Goal: Task Accomplishment & Management: Use online tool/utility

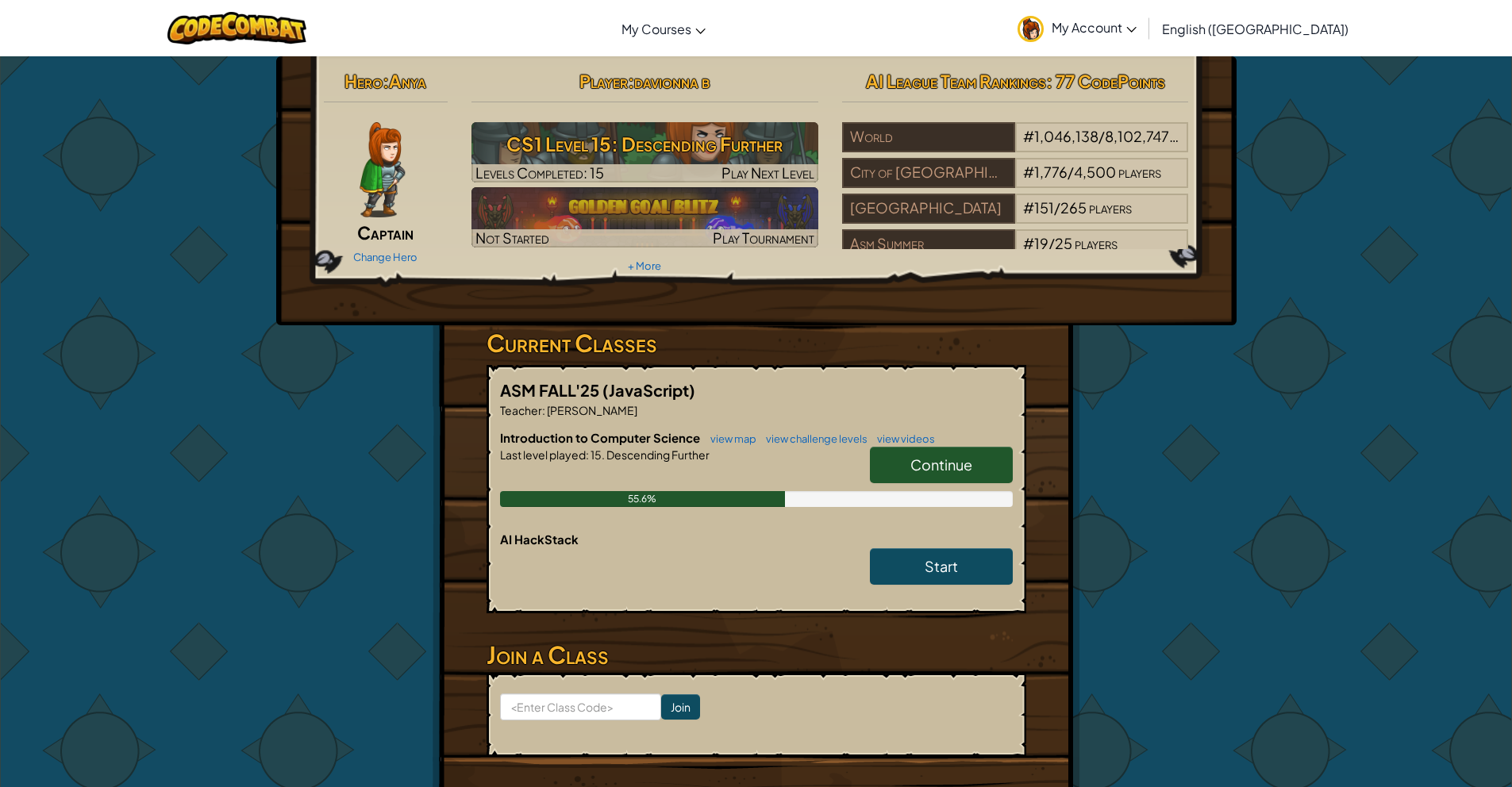
click at [948, 458] on span "Continue" at bounding box center [941, 464] width 62 height 18
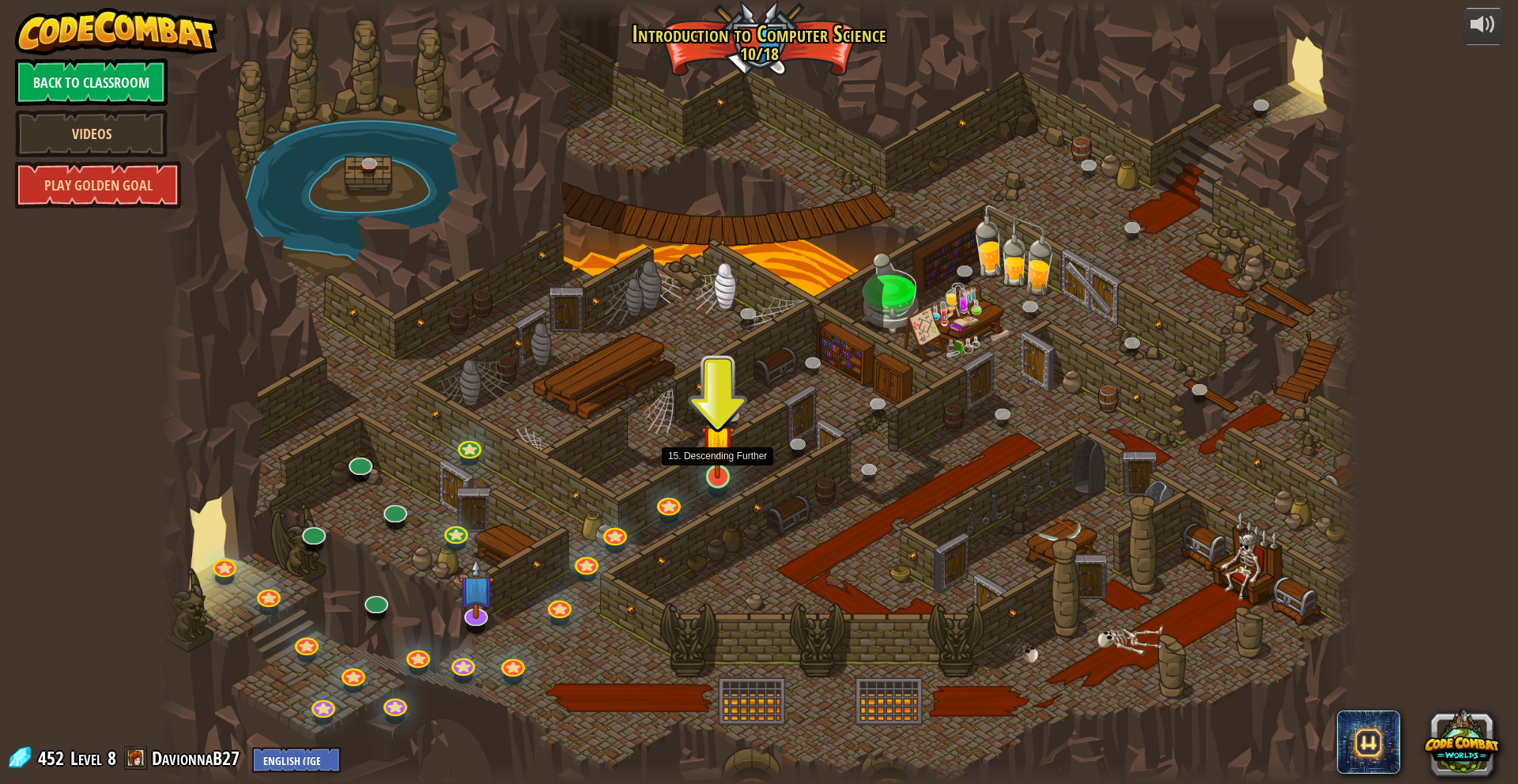
click at [725, 465] on img at bounding box center [717, 441] width 32 height 75
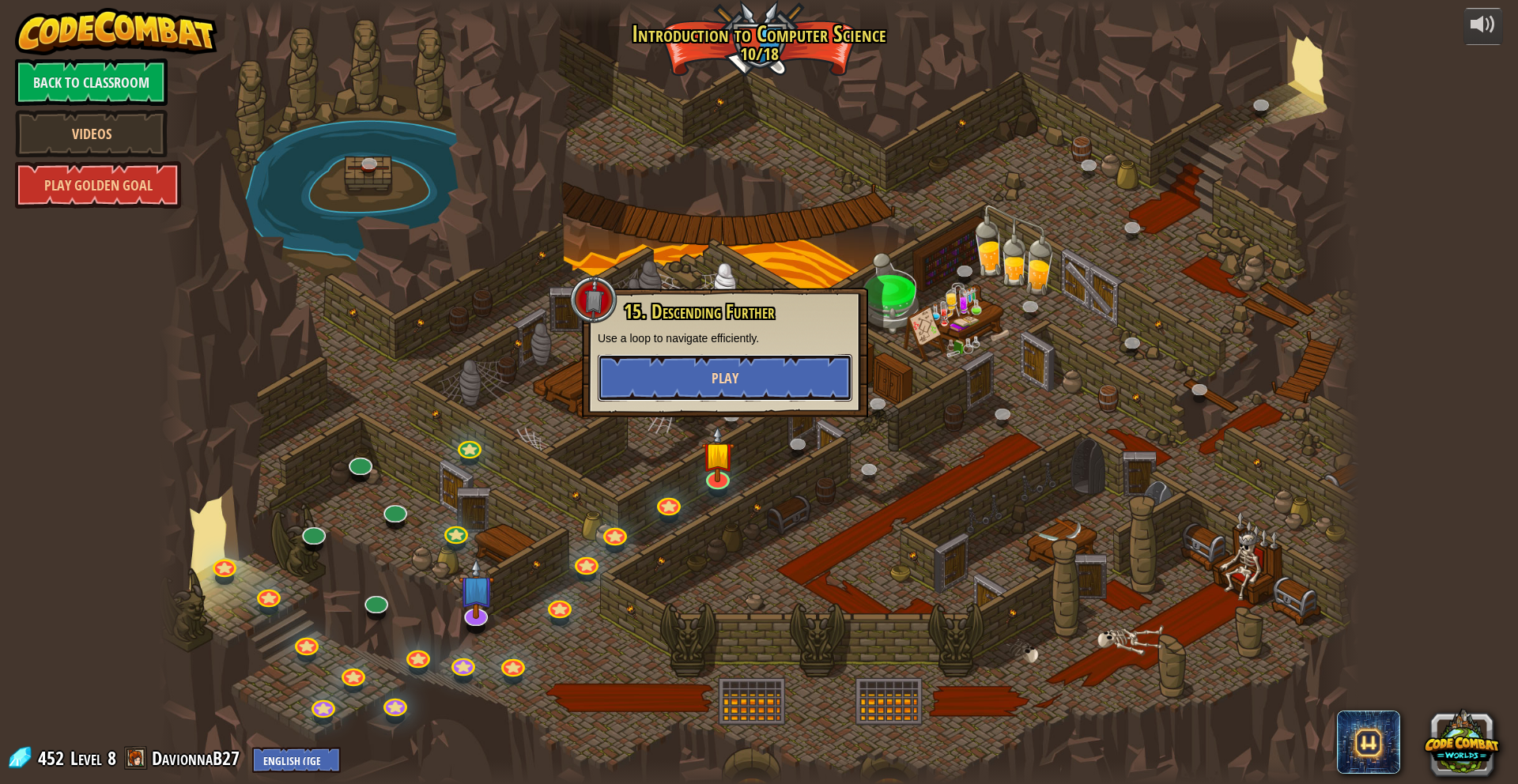
click at [714, 387] on span "Play" at bounding box center [725, 378] width 27 height 19
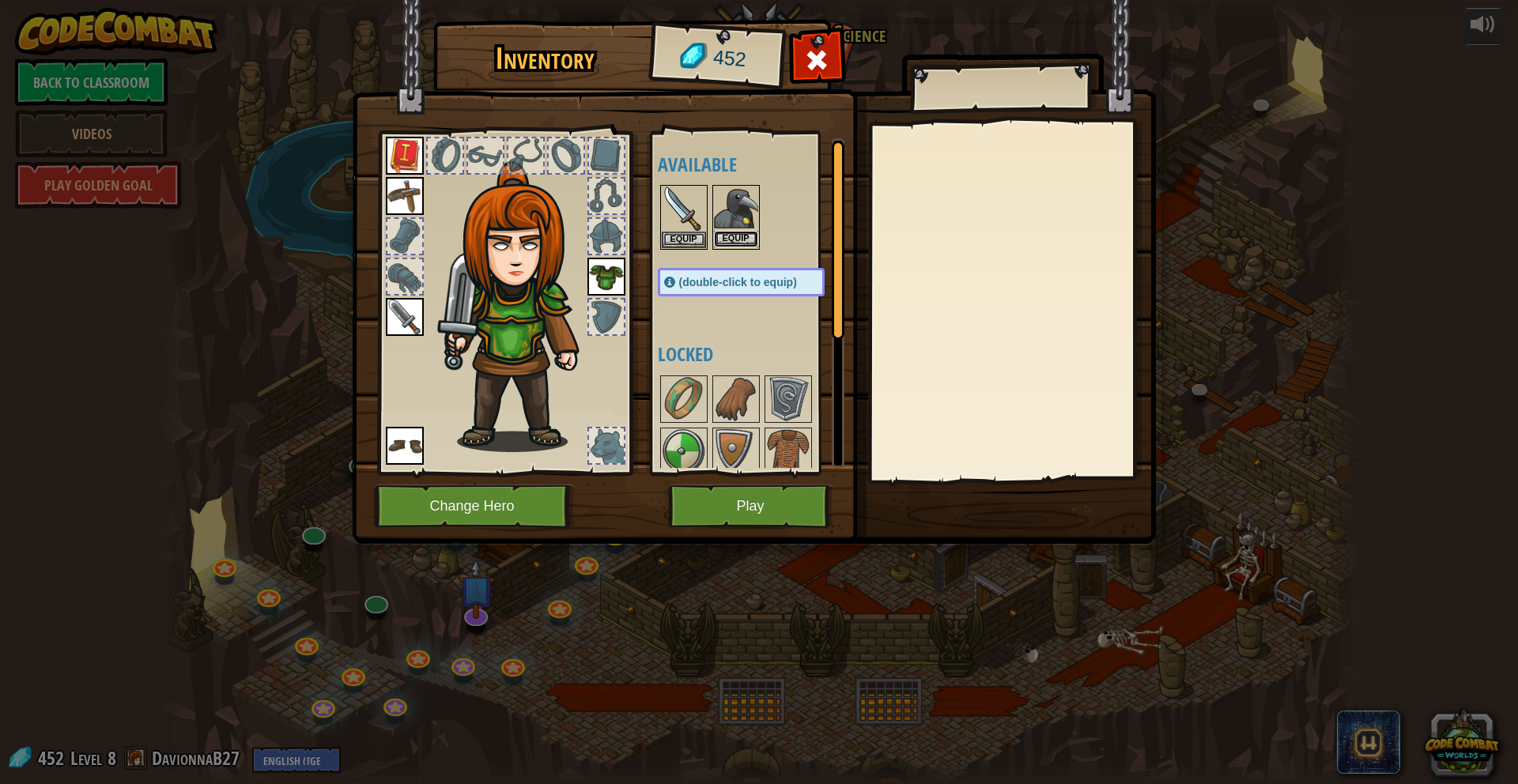
click at [741, 243] on button "Equip" at bounding box center [736, 240] width 44 height 17
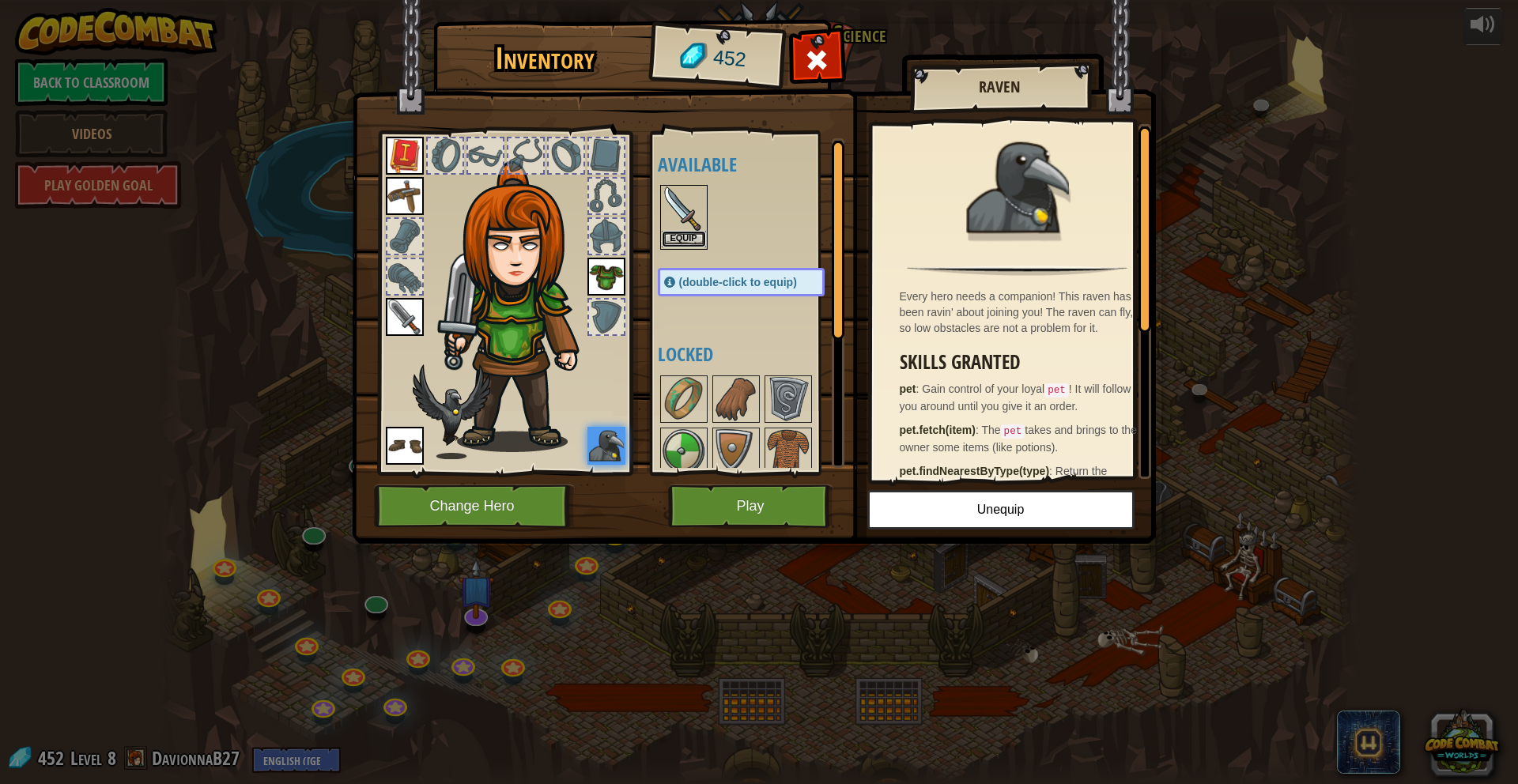
click at [691, 238] on button "Equip" at bounding box center [684, 240] width 44 height 17
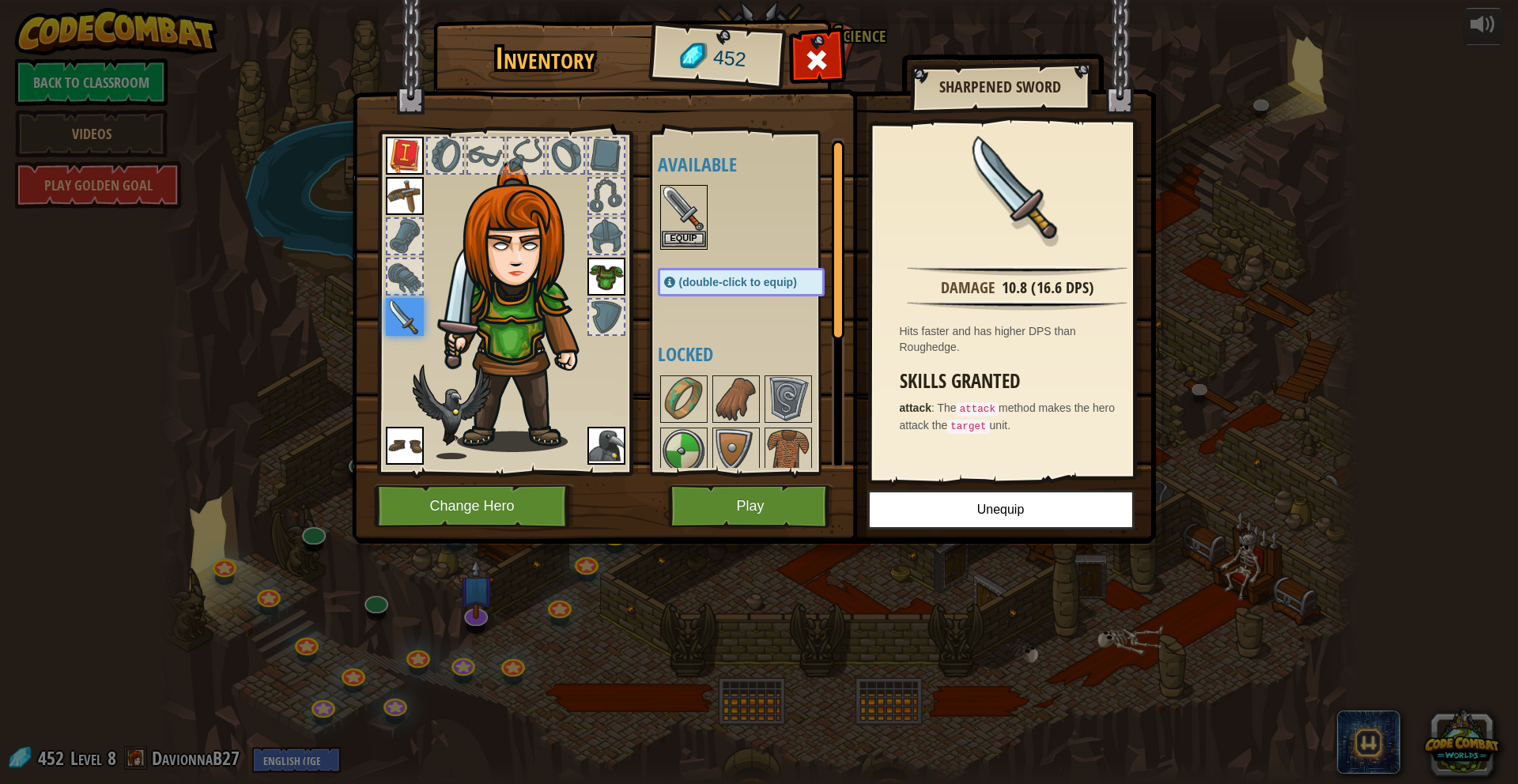
click at [684, 229] on img at bounding box center [684, 208] width 44 height 44
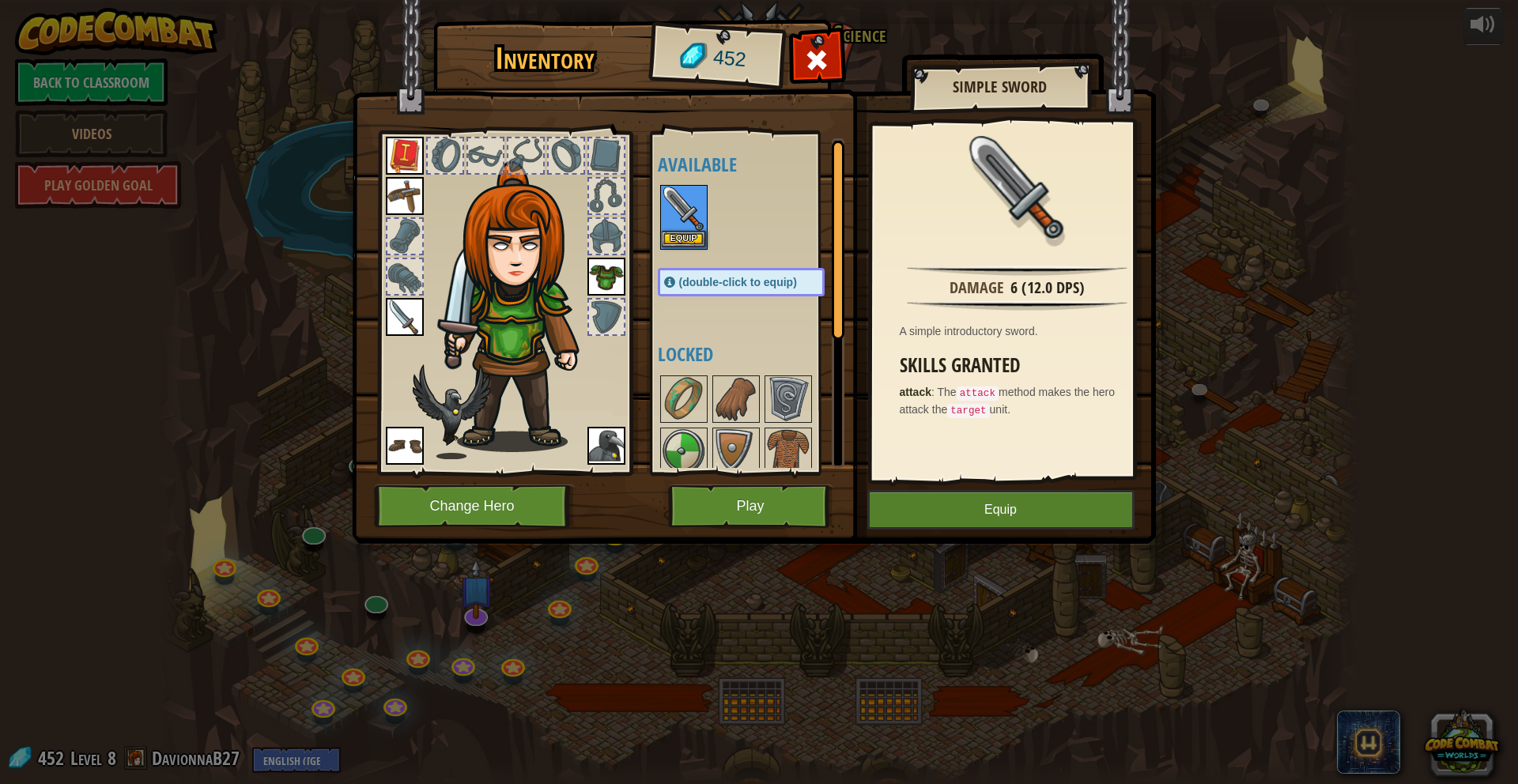
click at [684, 229] on img at bounding box center [684, 208] width 44 height 44
click at [685, 240] on button "Equip" at bounding box center [684, 240] width 44 height 17
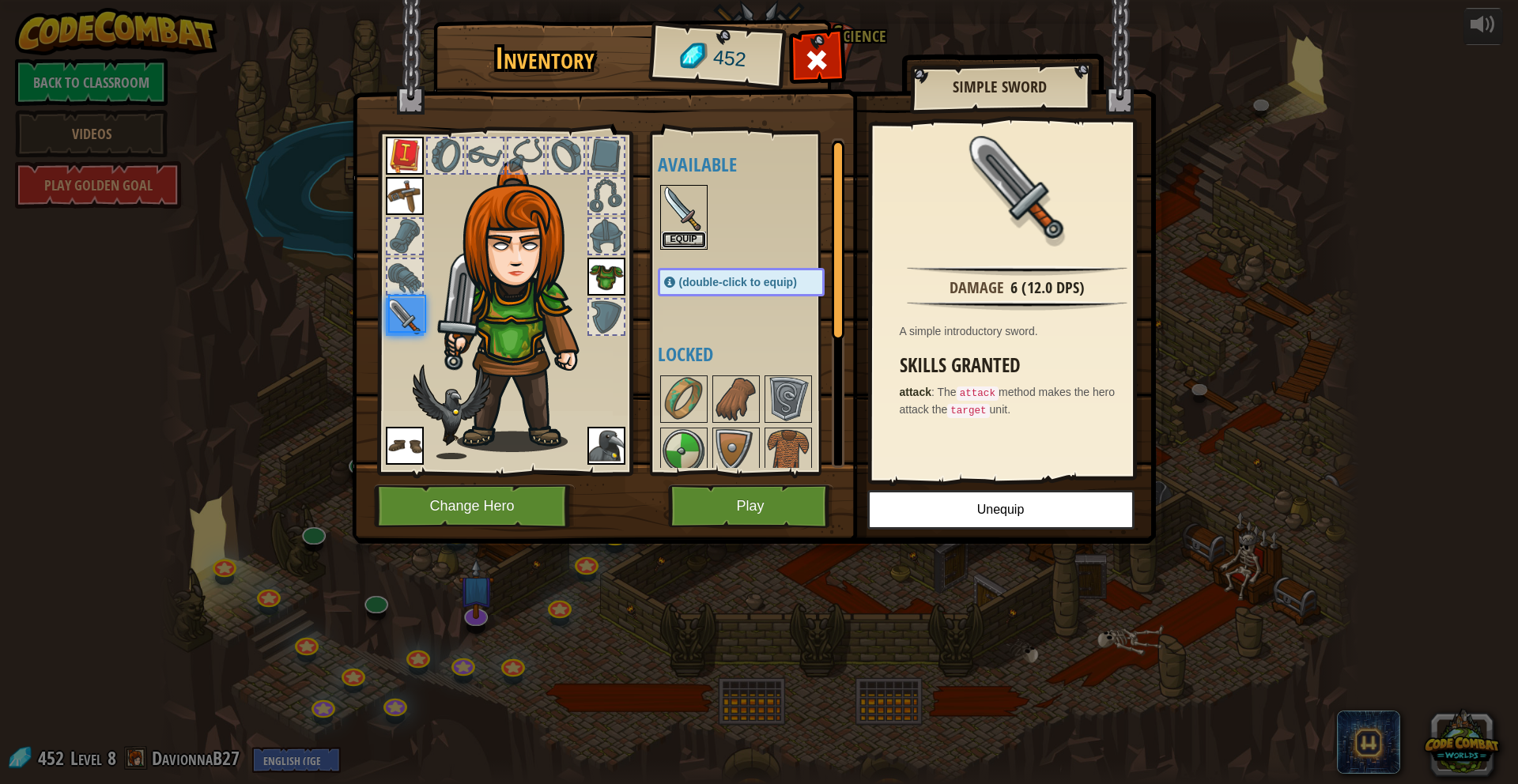
click at [685, 240] on button "Equip" at bounding box center [684, 240] width 44 height 17
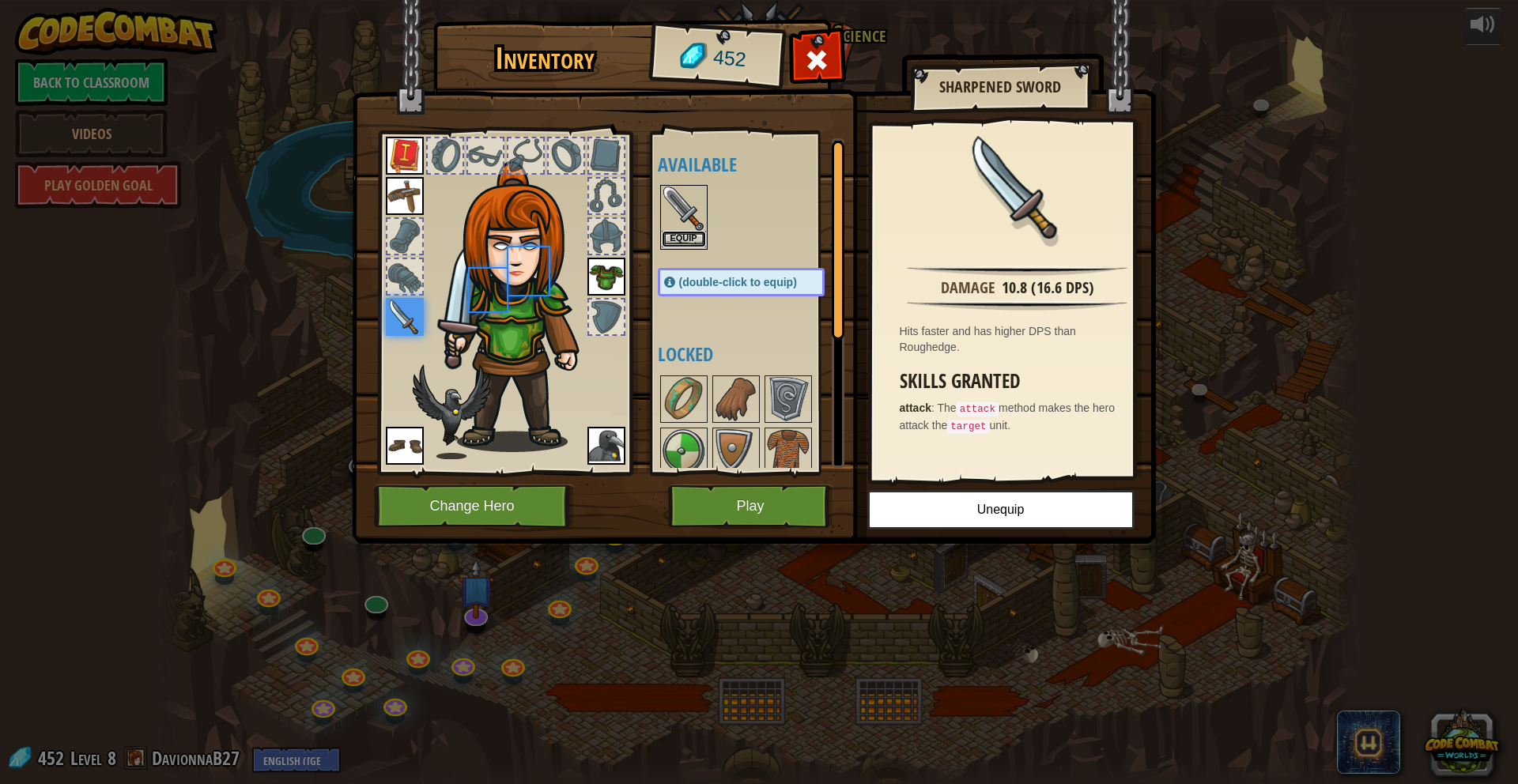
click at [685, 240] on button "Equip" at bounding box center [684, 240] width 44 height 17
click at [0, 0] on button "Equip" at bounding box center [0, 0] width 0 height 0
click at [684, 2] on body "powered by Back to Classroom Videos Play Golden Goal 25. Kithgard Gates (Locked…" at bounding box center [759, 1] width 1518 height 2
click at [684, 240] on button "Equip" at bounding box center [684, 240] width 44 height 17
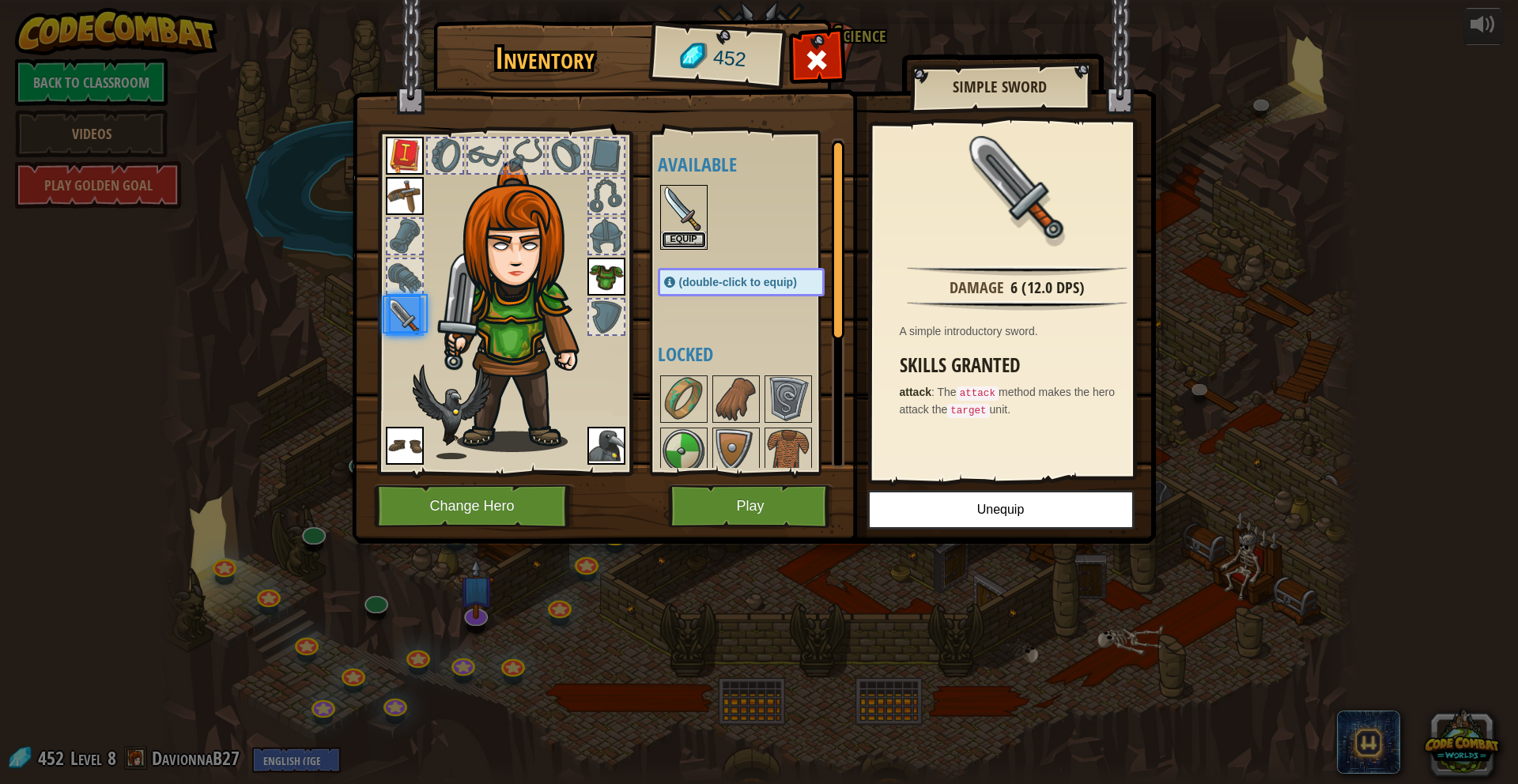
click at [684, 240] on button "Equip" at bounding box center [684, 240] width 44 height 17
click at [0, 0] on button "Equip" at bounding box center [0, 0] width 0 height 0
click at [684, 240] on button "Equip" at bounding box center [684, 240] width 44 height 17
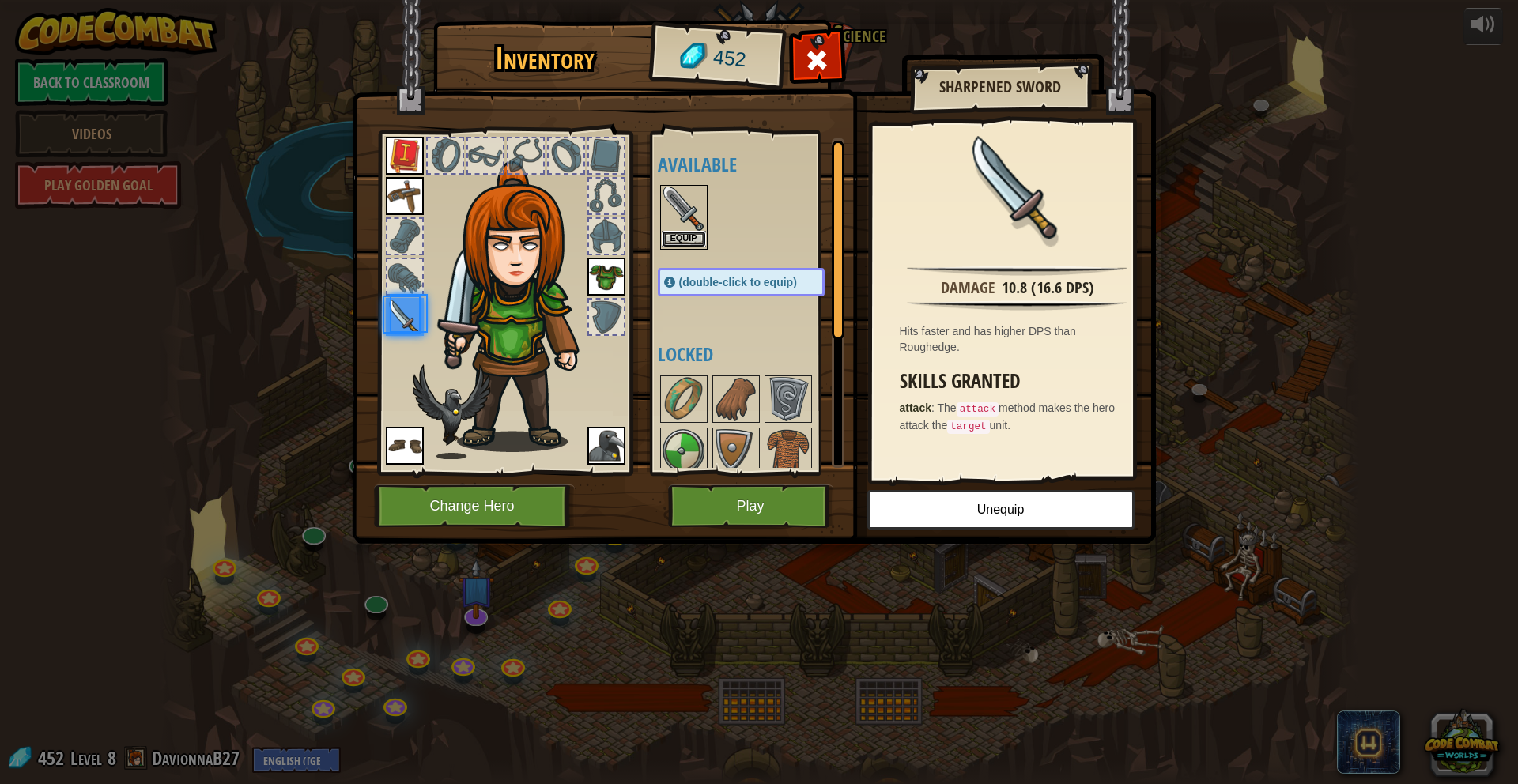
click at [684, 240] on button "Equip" at bounding box center [684, 240] width 44 height 17
click at [0, 0] on button "Equip" at bounding box center [0, 0] width 0 height 0
click at [684, 240] on button "Equip" at bounding box center [684, 240] width 44 height 17
click at [0, 0] on button "Equip" at bounding box center [0, 0] width 0 height 0
click at [684, 2] on body "powered by Back to Classroom Videos Play Golden Goal 25. Kithgard Gates (Locked…" at bounding box center [759, 1] width 1518 height 2
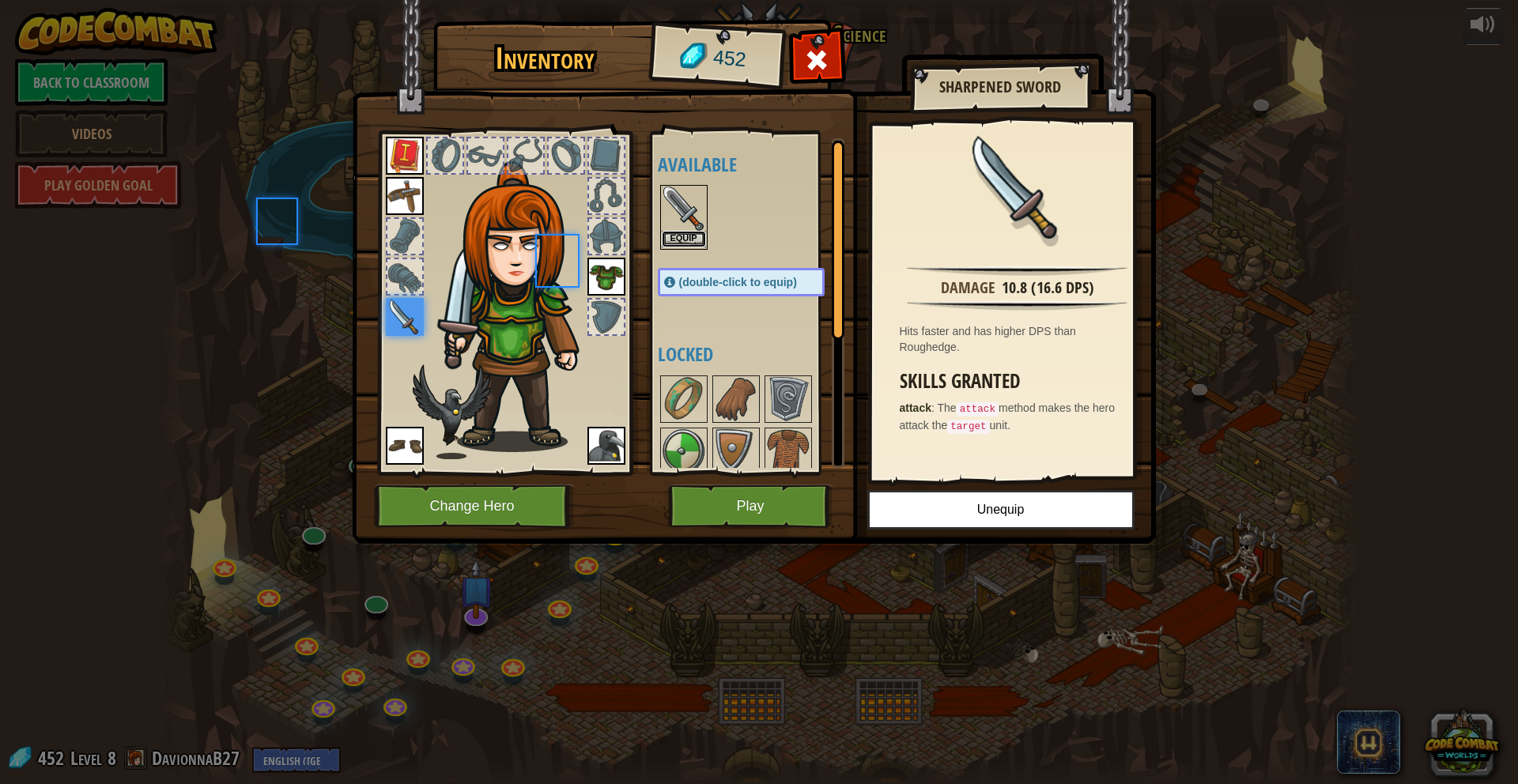
click at [684, 240] on button "Equip" at bounding box center [684, 240] width 44 height 17
click at [0, 0] on button "Equip" at bounding box center [0, 0] width 0 height 0
click at [684, 2] on body "powered by Back to Classroom Videos Play Golden Goal 25. Kithgard Gates (Locked…" at bounding box center [759, 1] width 1518 height 2
click at [684, 240] on button "Equip" at bounding box center [684, 240] width 44 height 17
click at [0, 0] on button "Equip" at bounding box center [0, 0] width 0 height 0
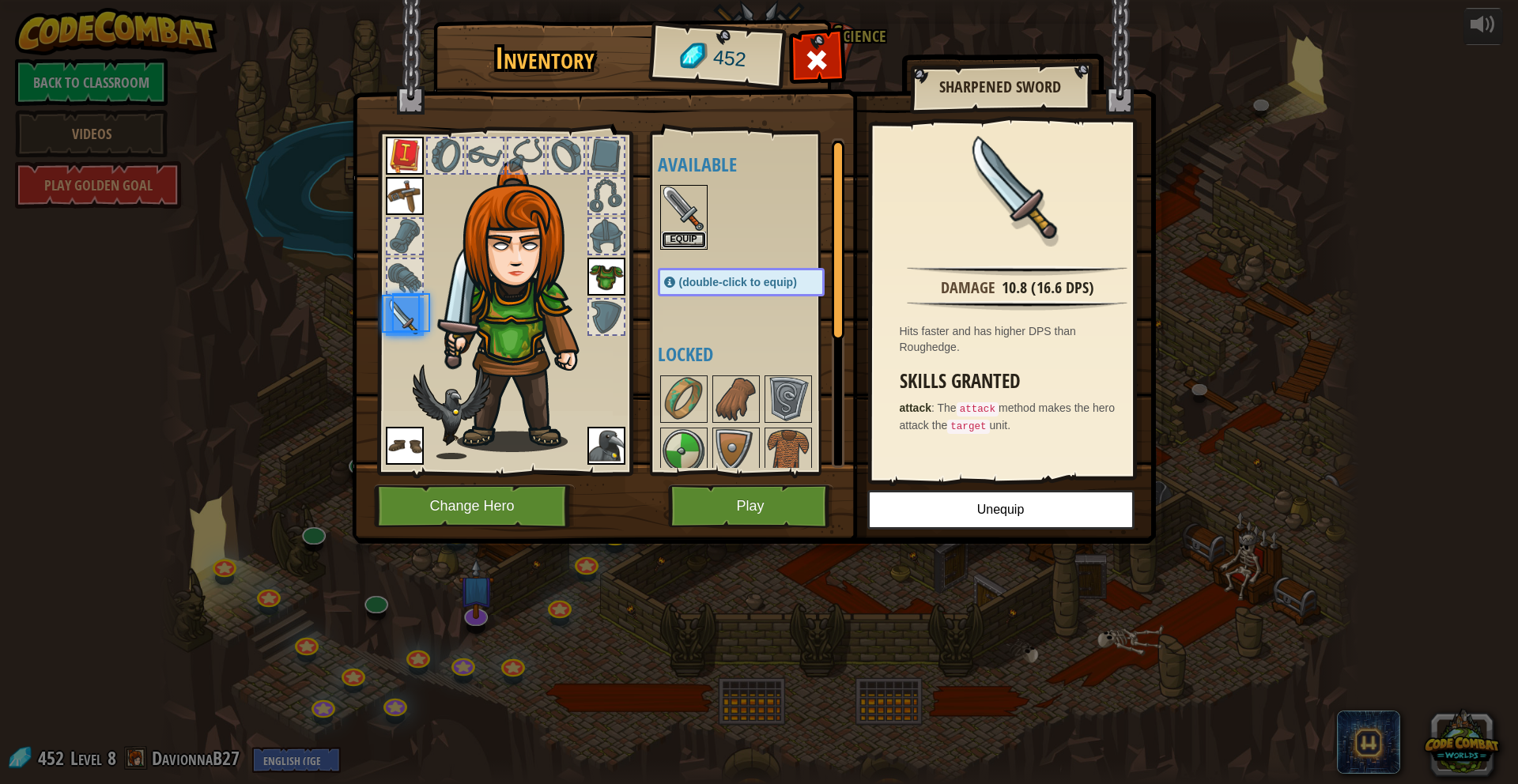
click at [684, 240] on button "Equip" at bounding box center [684, 240] width 44 height 17
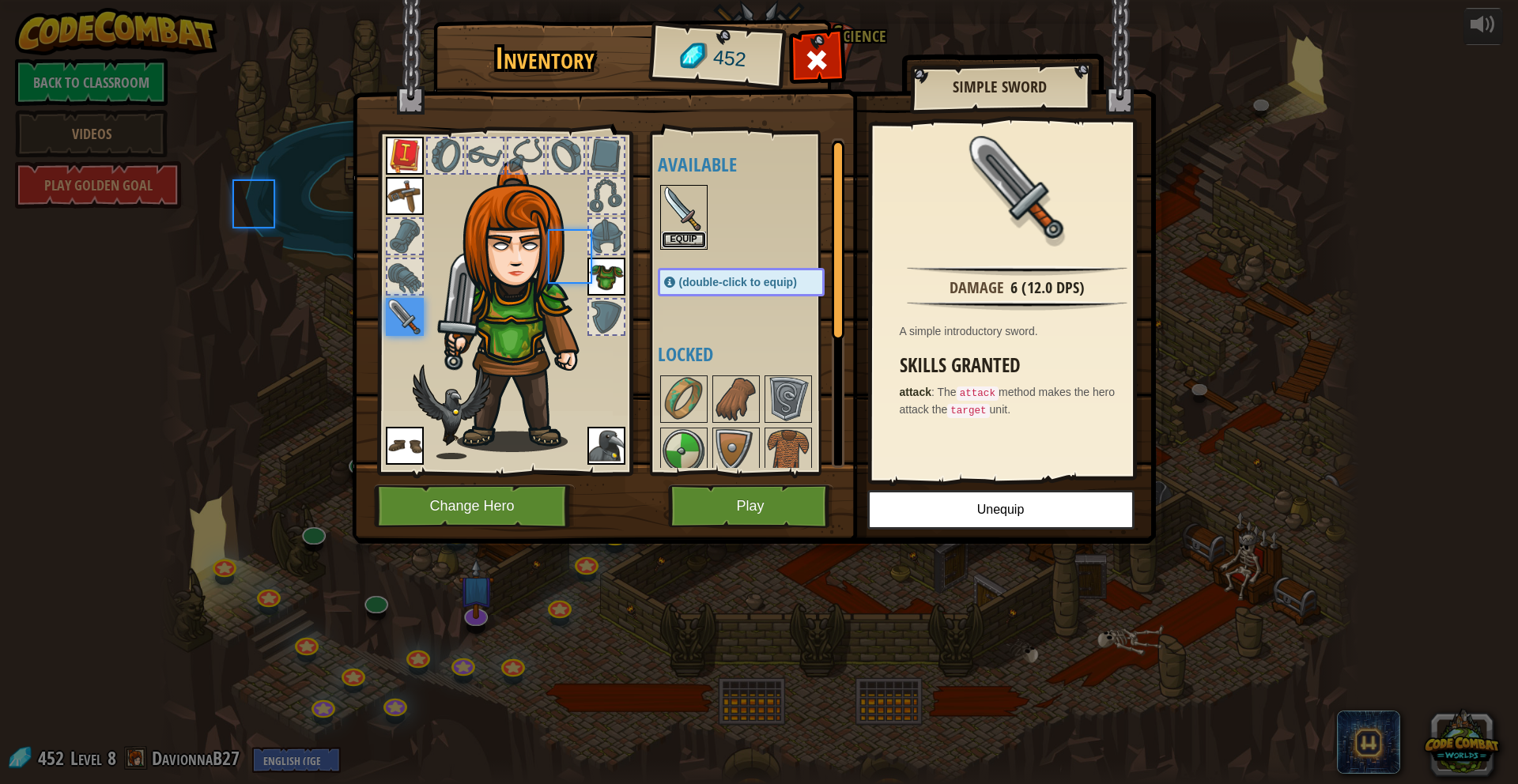
click at [684, 240] on button "Equip" at bounding box center [684, 240] width 44 height 17
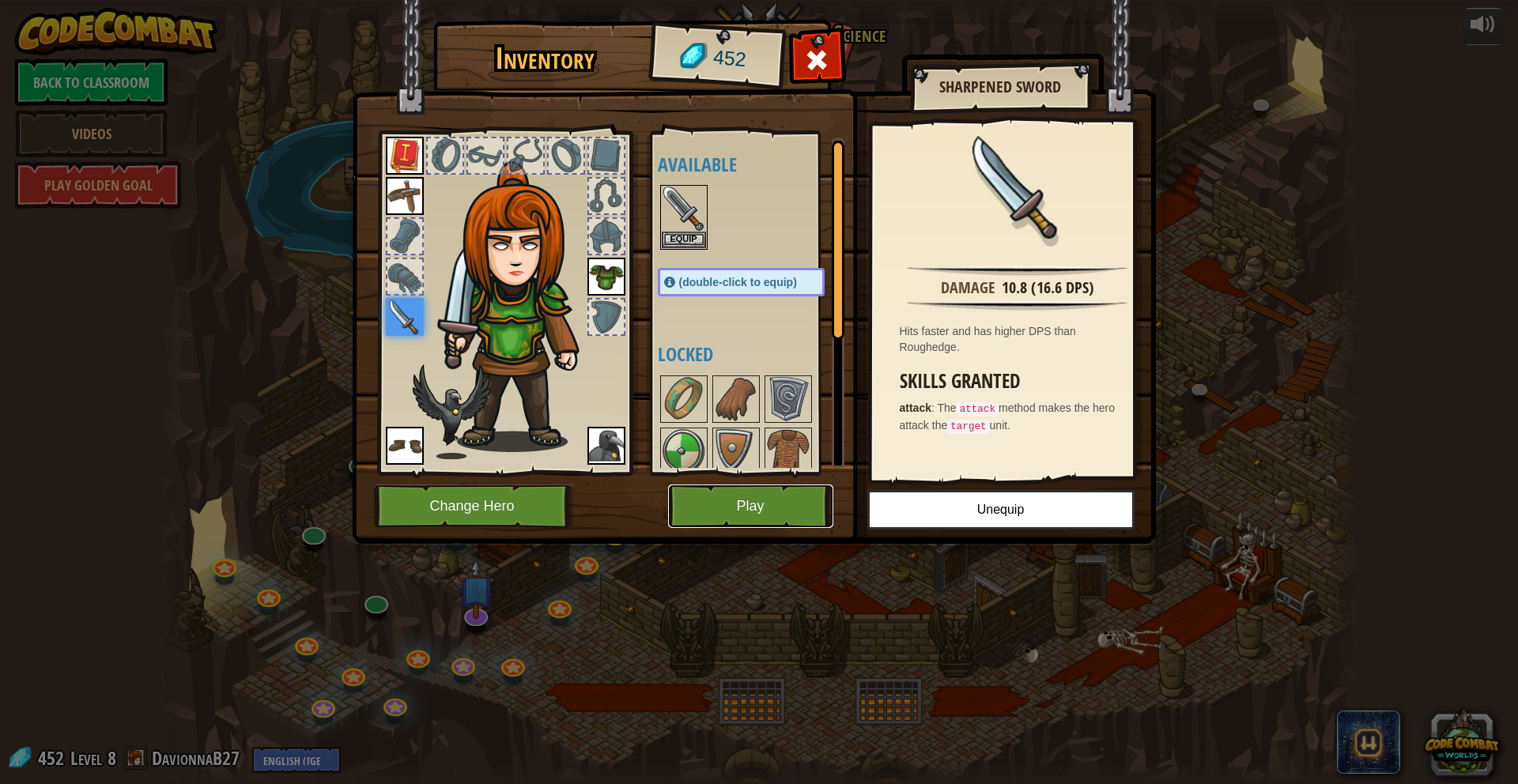
click at [777, 510] on button "Play" at bounding box center [751, 505] width 165 height 43
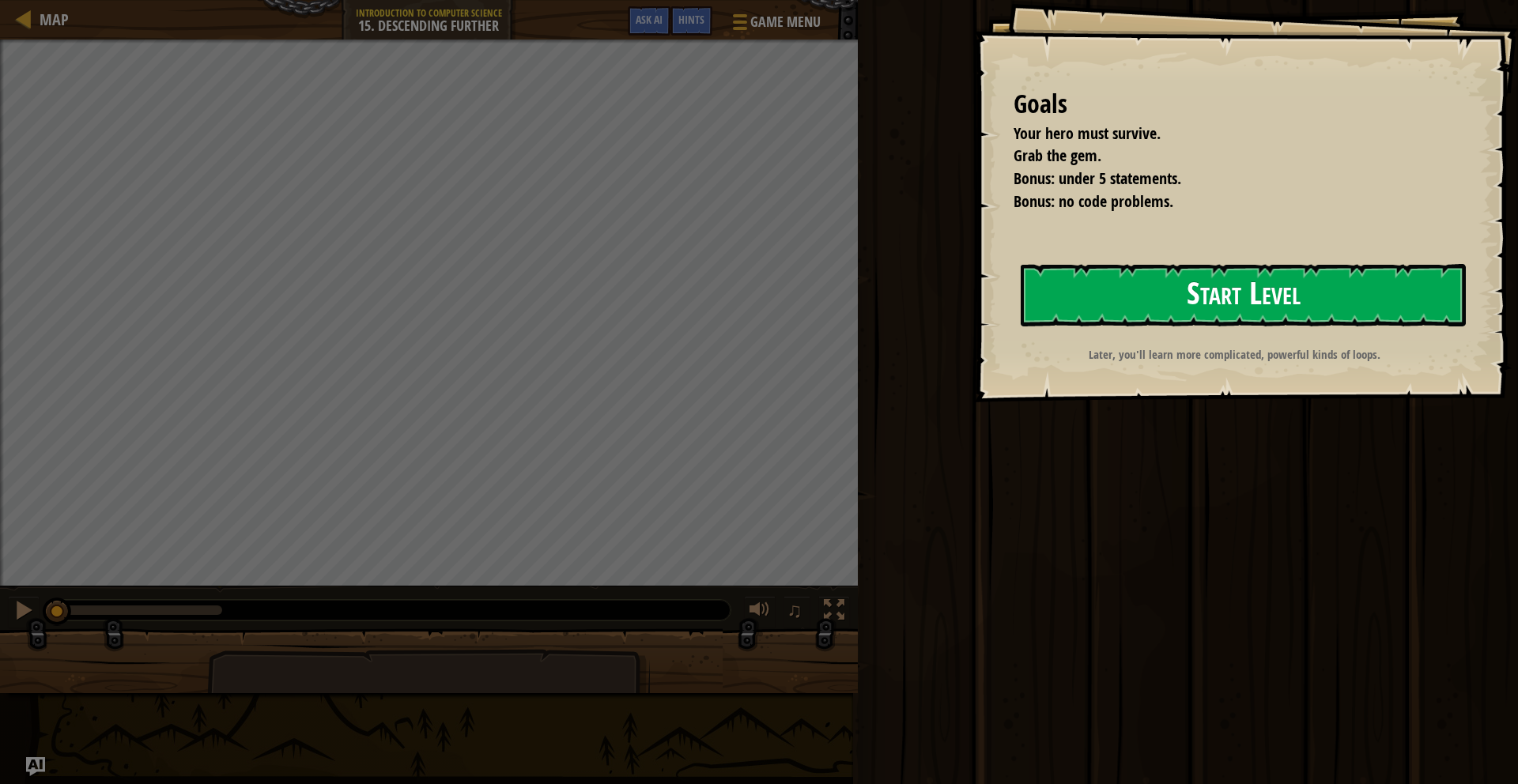
click at [948, 290] on button "Start Level" at bounding box center [1244, 295] width 446 height 63
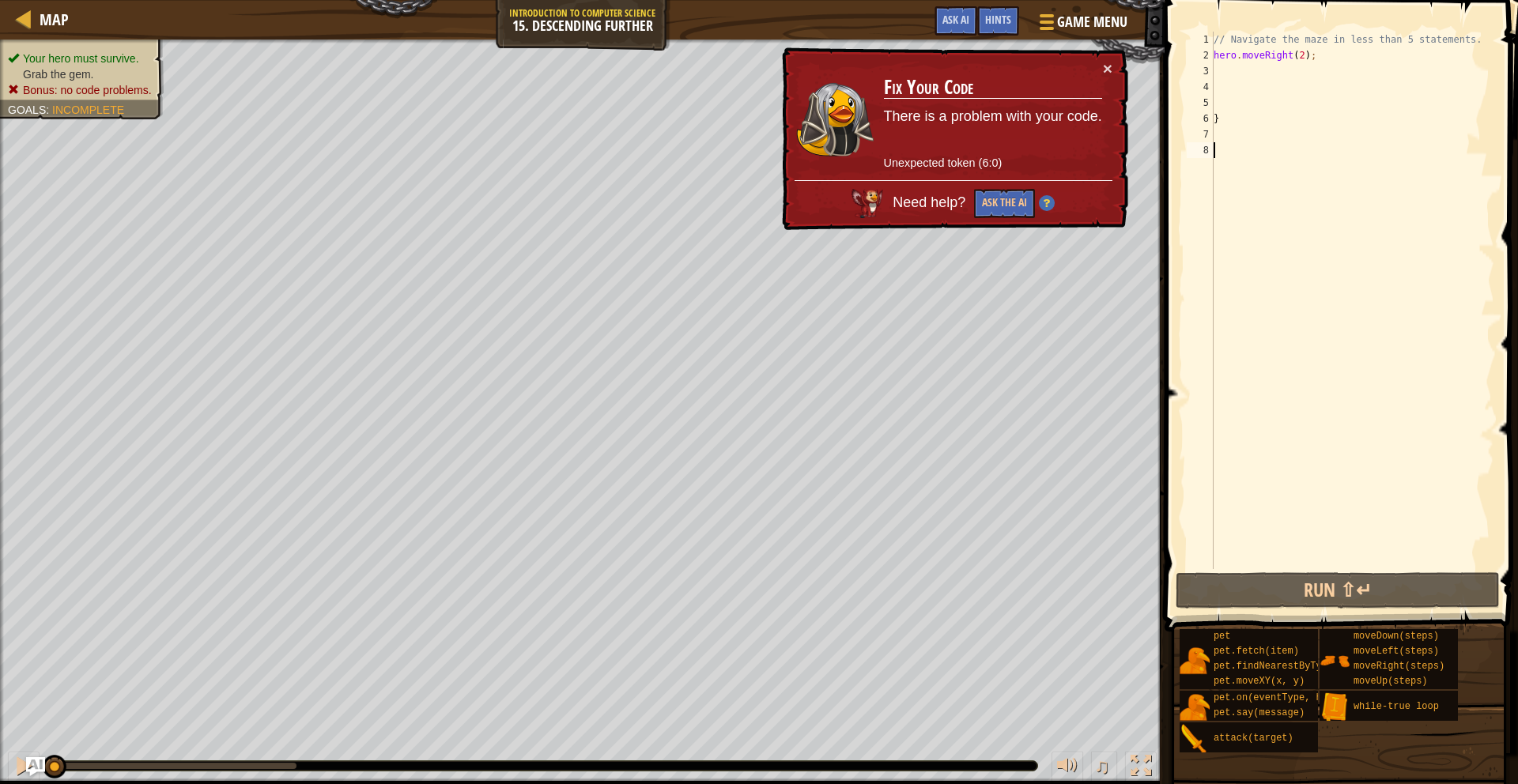
click at [948, 67] on div "// Navigate the maze in less than 5 statements. hero . moveRight ( 2 ) ; }" at bounding box center [1352, 316] width 284 height 569
click at [948, 52] on div "// Navigate the maze in less than 5 statements. hero . moveRight ( 2 ) ; }" at bounding box center [1352, 316] width 284 height 569
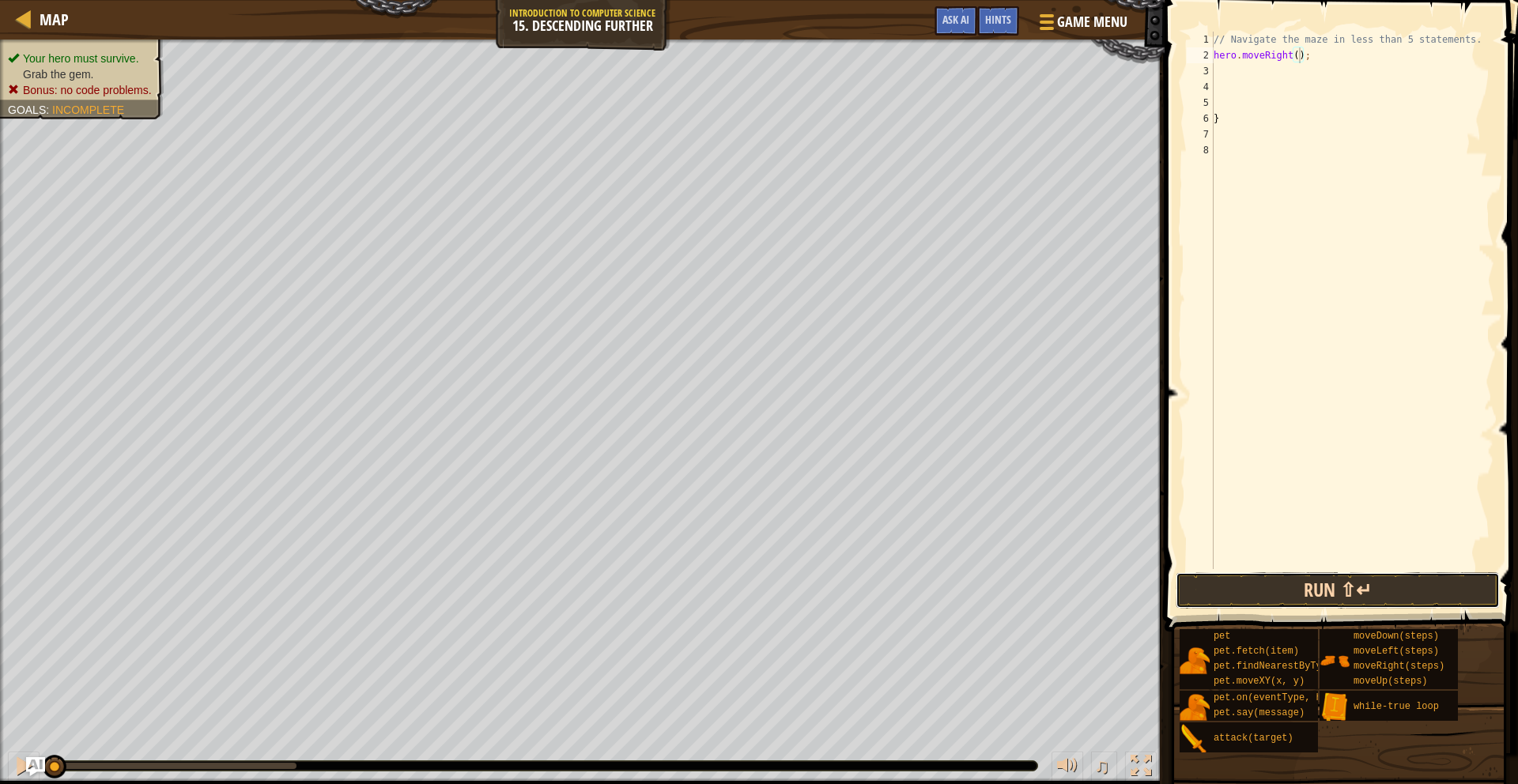
click at [948, 594] on button "Run ⇧↵" at bounding box center [1338, 590] width 324 height 36
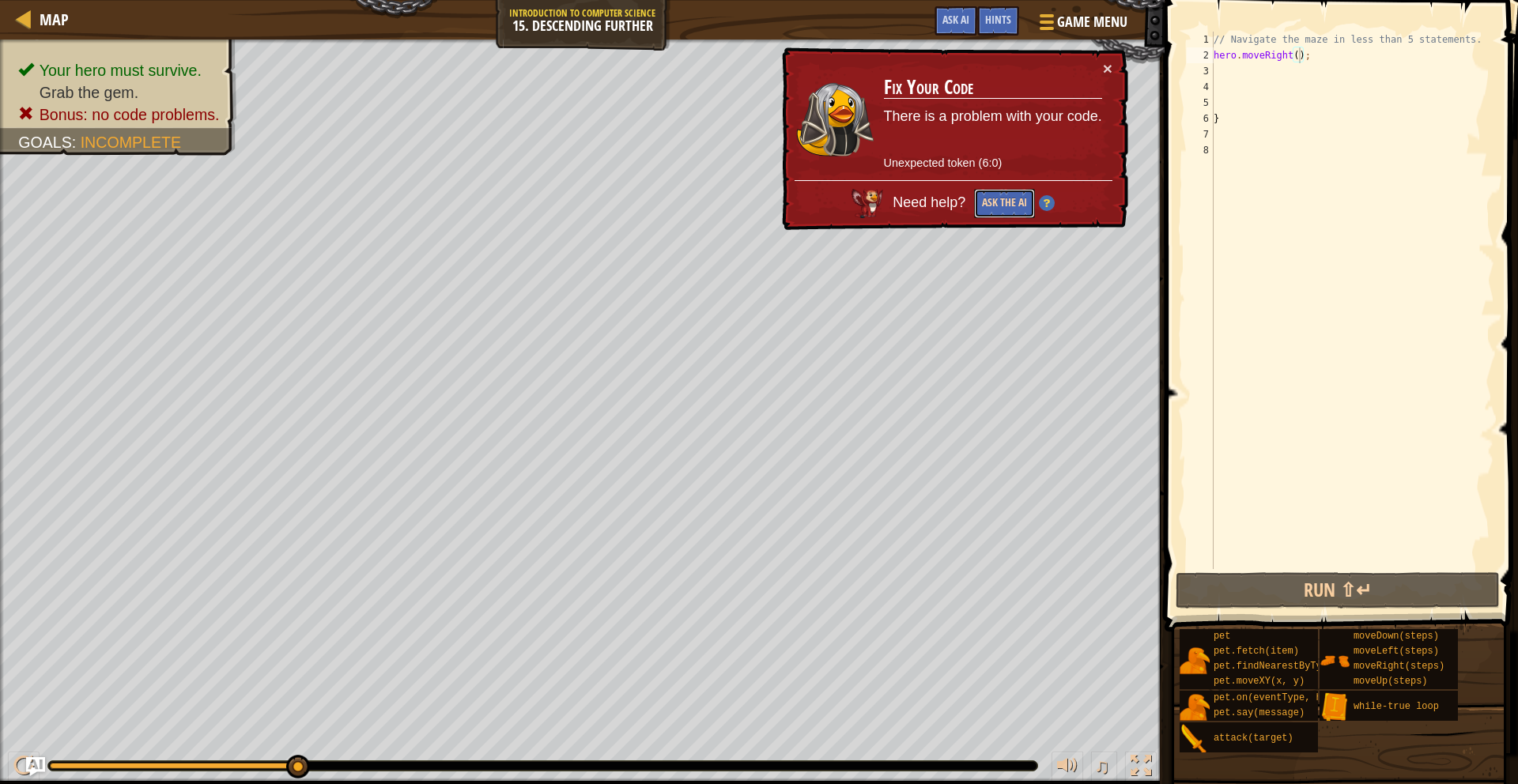
click at [948, 202] on button "Ask the AI" at bounding box center [1005, 203] width 61 height 30
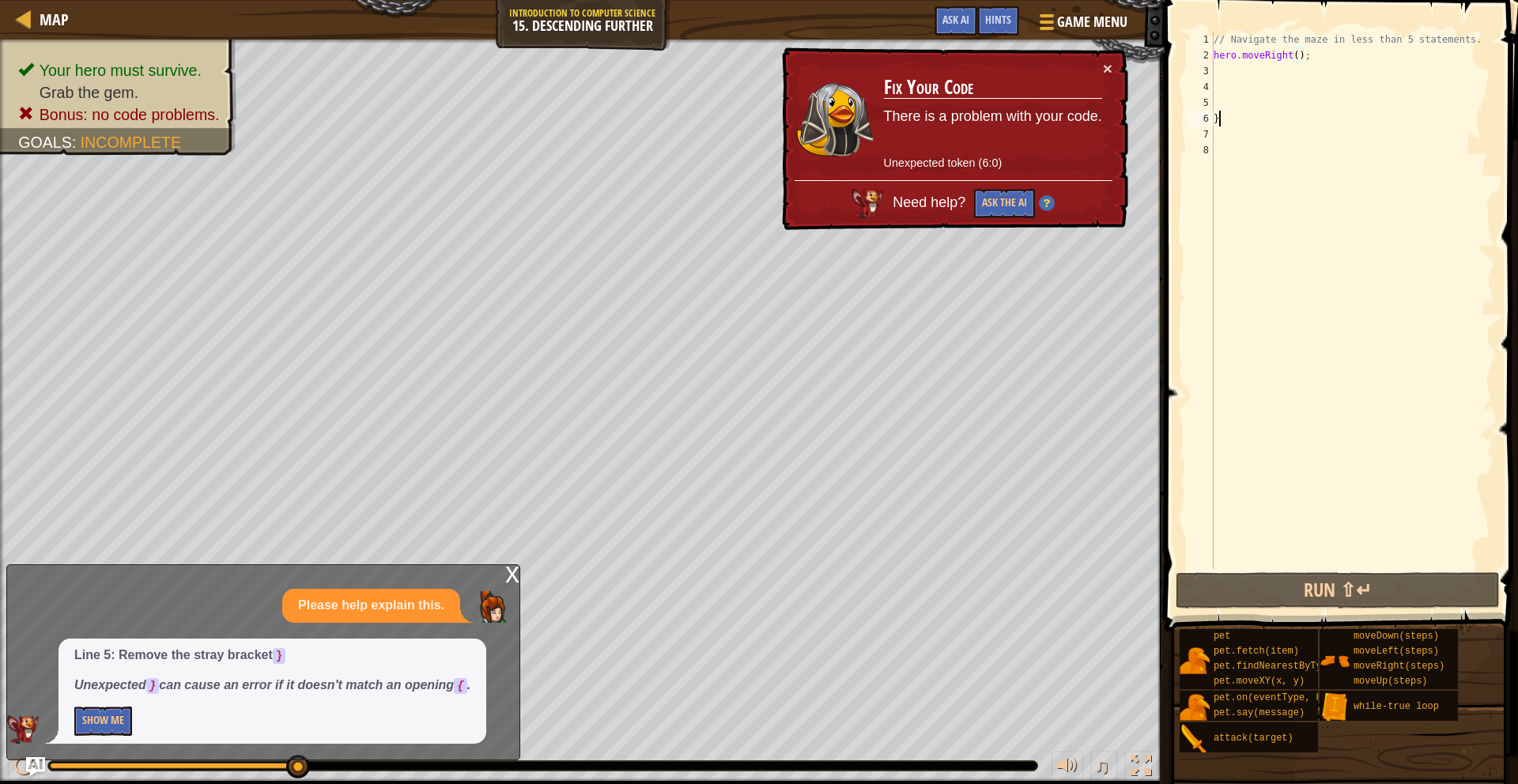
click at [948, 121] on div "// Navigate the maze in less than 5 statements. hero . moveRight ( ) ; }" at bounding box center [1352, 316] width 284 height 569
type textarea "}"
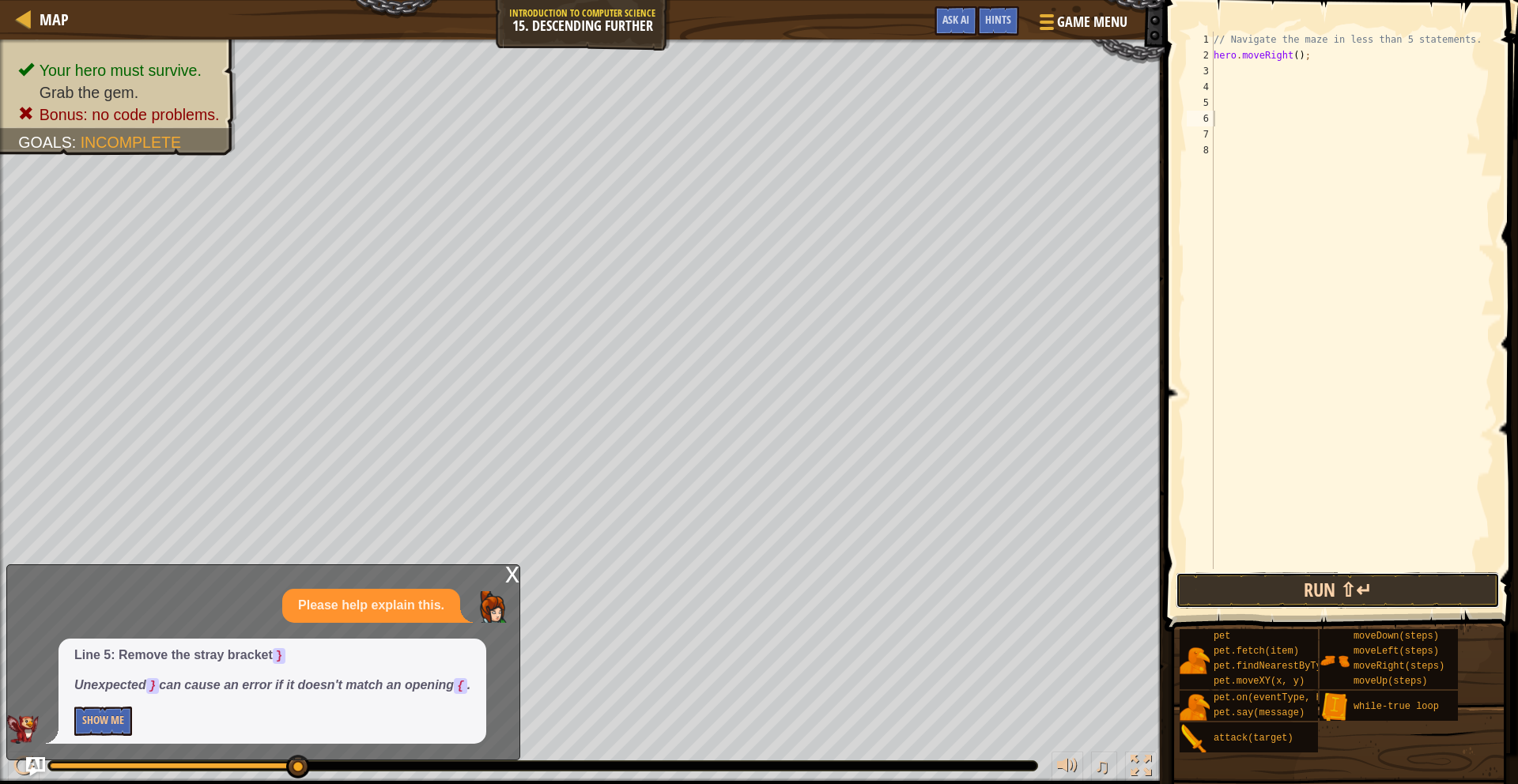
click at [948, 573] on button "Run ⇧↵" at bounding box center [1338, 590] width 324 height 36
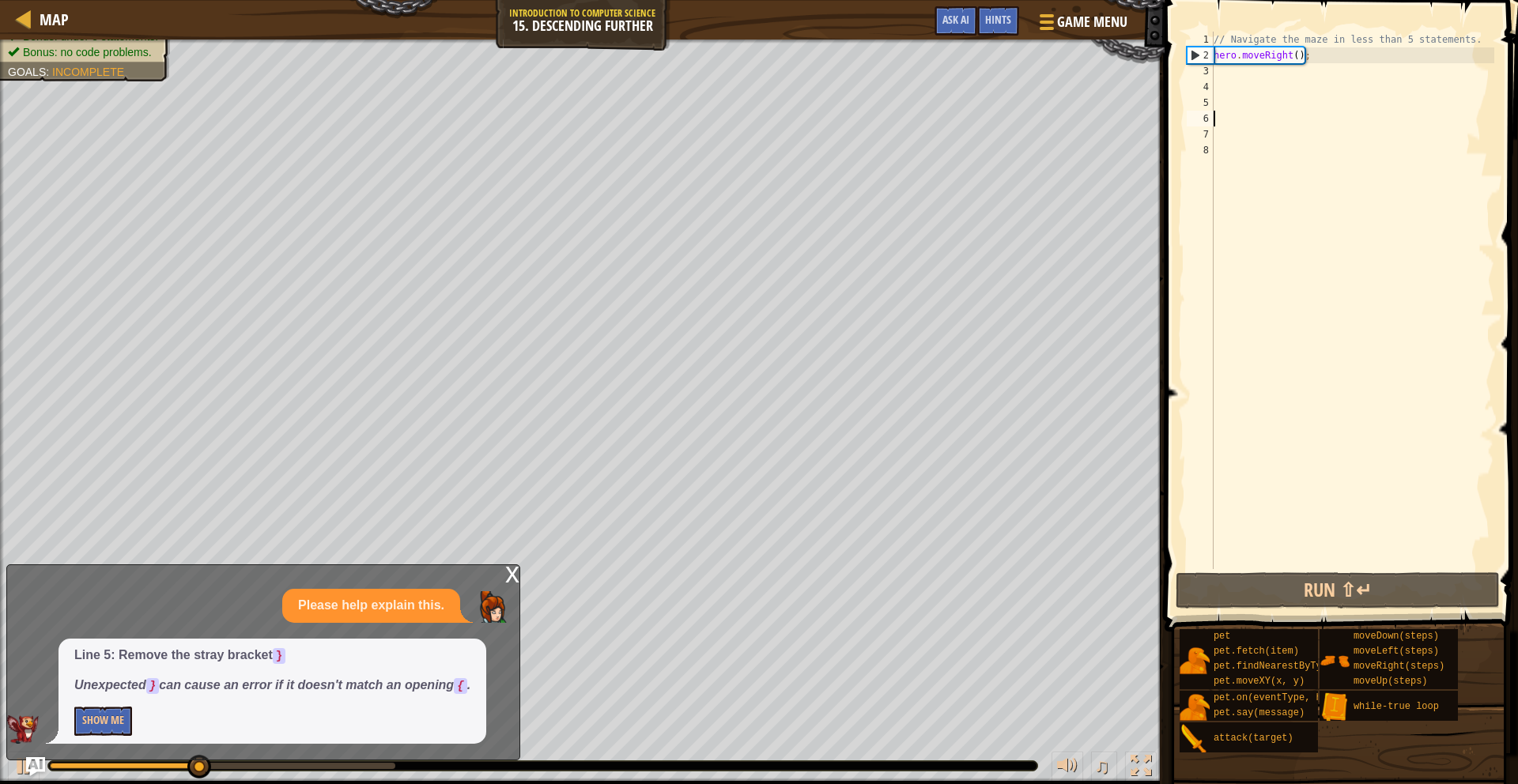
click at [948, 56] on div "// Navigate the maze in less than 5 statements. hero . moveRight ( ) ;" at bounding box center [1352, 316] width 284 height 569
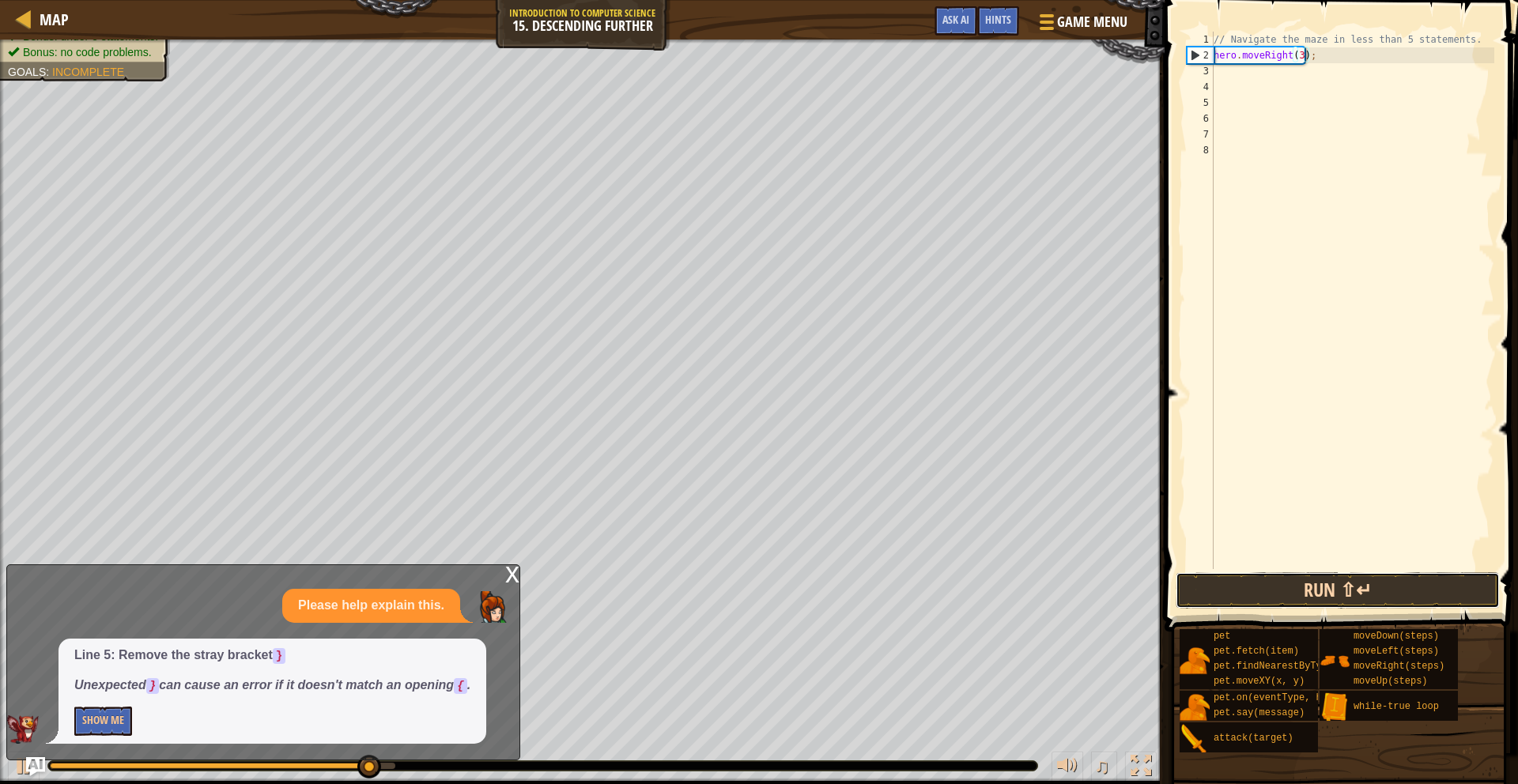
click at [948, 577] on button "Run ⇧↵" at bounding box center [1338, 590] width 324 height 36
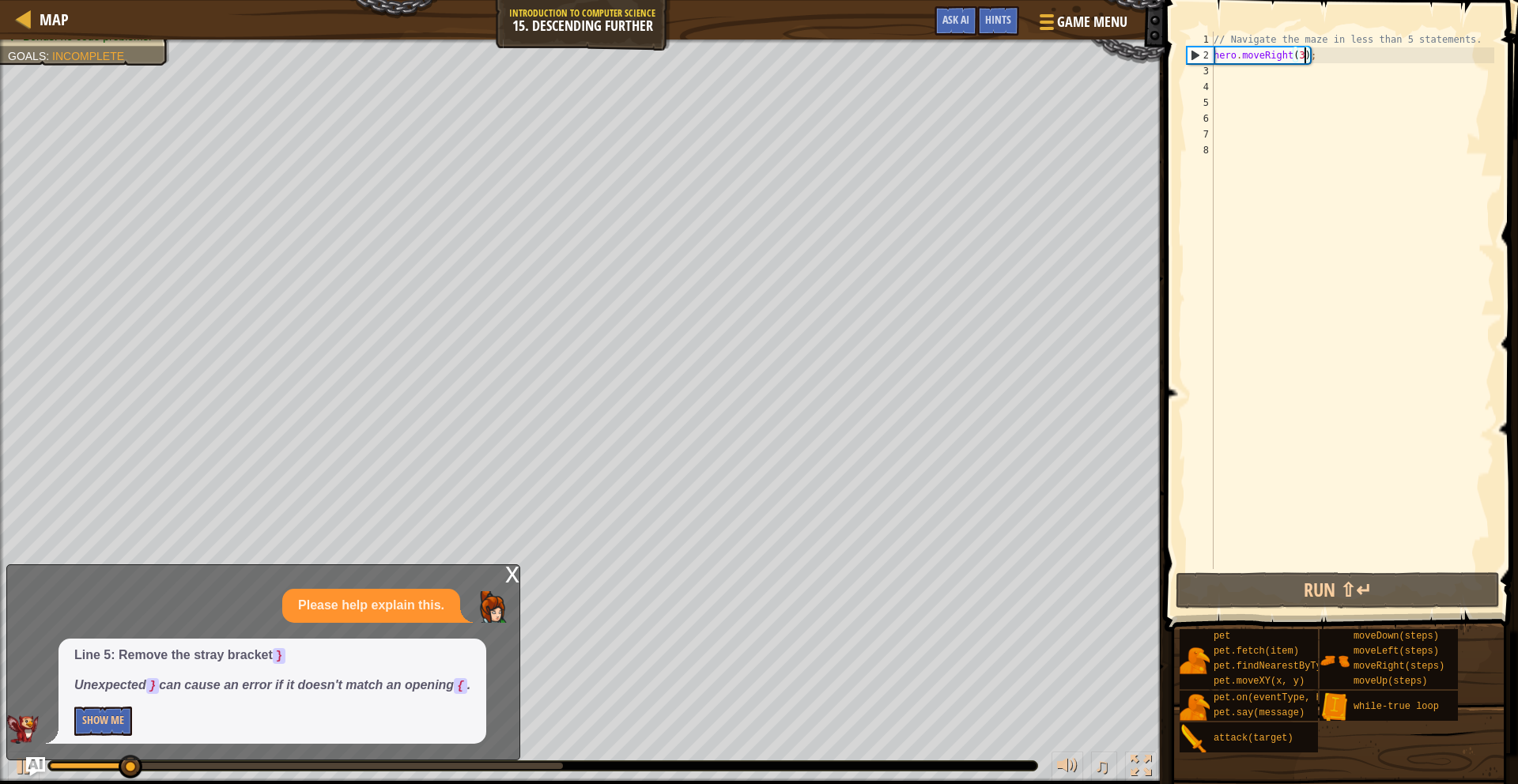
click at [508, 574] on div "x" at bounding box center [512, 572] width 14 height 16
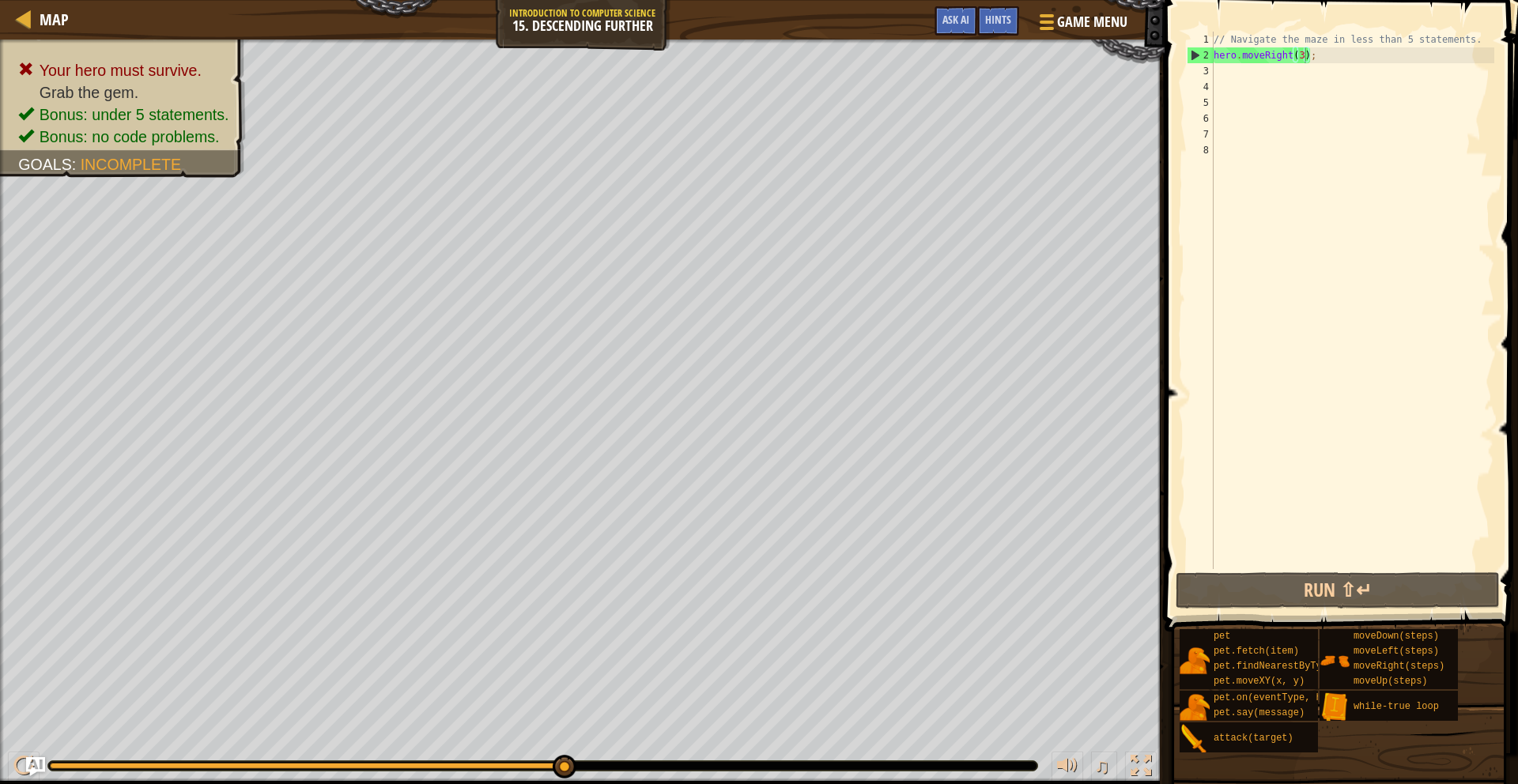
click at [948, 56] on div "// Navigate the maze in less than 5 statements. hero . moveRight ( 3 ) ;" at bounding box center [1352, 316] width 284 height 569
click at [948, 57] on div "// Navigate the maze in less than 5 statements. hero . moveRight ( 3 ) ;" at bounding box center [1352, 316] width 284 height 569
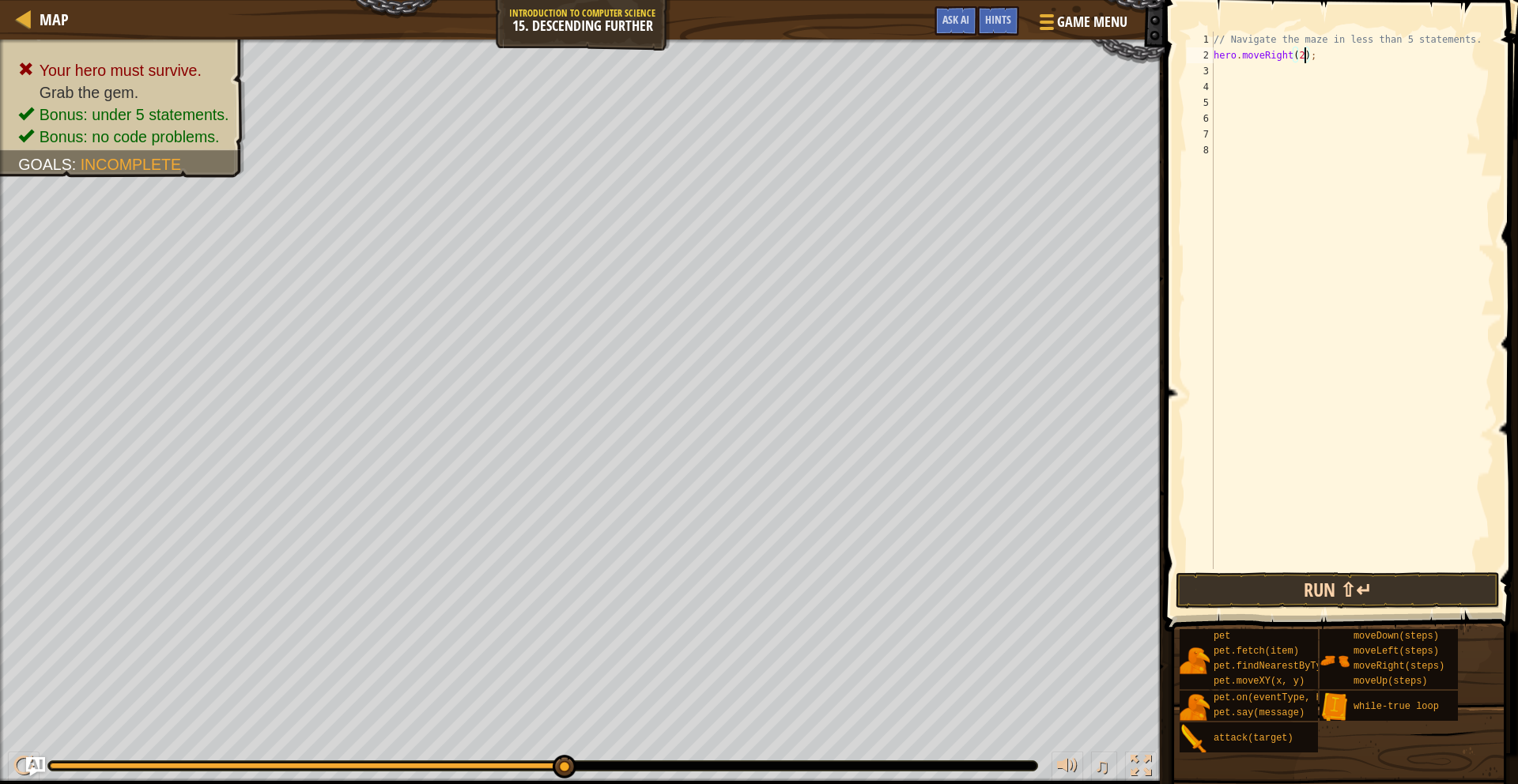
type textarea "hero.moveRight(2);"
click at [948, 571] on div "hero.moveRight(2); 1 2 3 4 5 6 7 8 // Navigate the maze in less than 5 statemen…" at bounding box center [1339, 346] width 358 height 678
click at [948, 579] on button "Run ⇧↵" at bounding box center [1338, 590] width 324 height 36
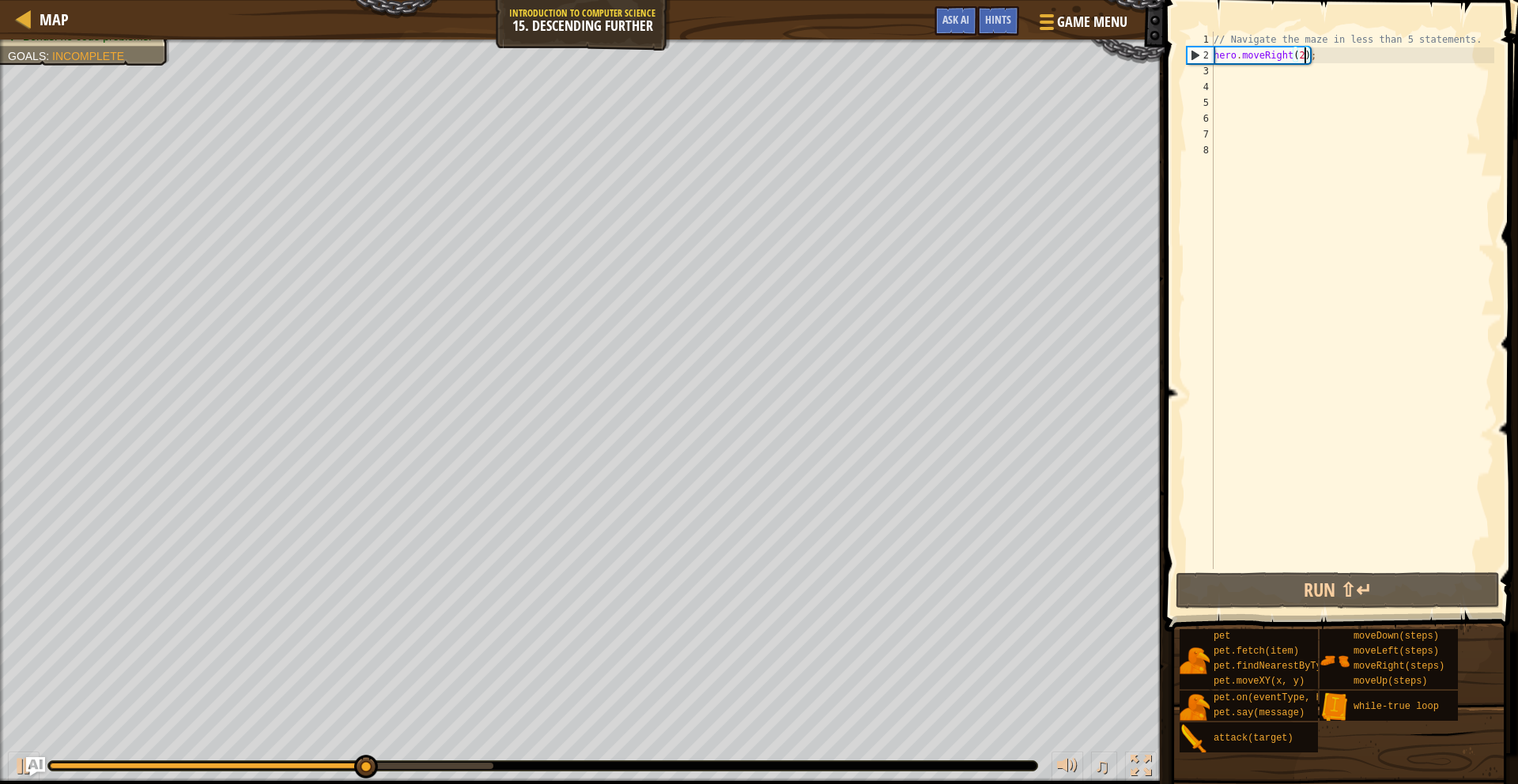
click at [948, 75] on div "// Navigate the maze in less than 5 statements. hero . moveRight ( 2 ) ;" at bounding box center [1352, 316] width 284 height 569
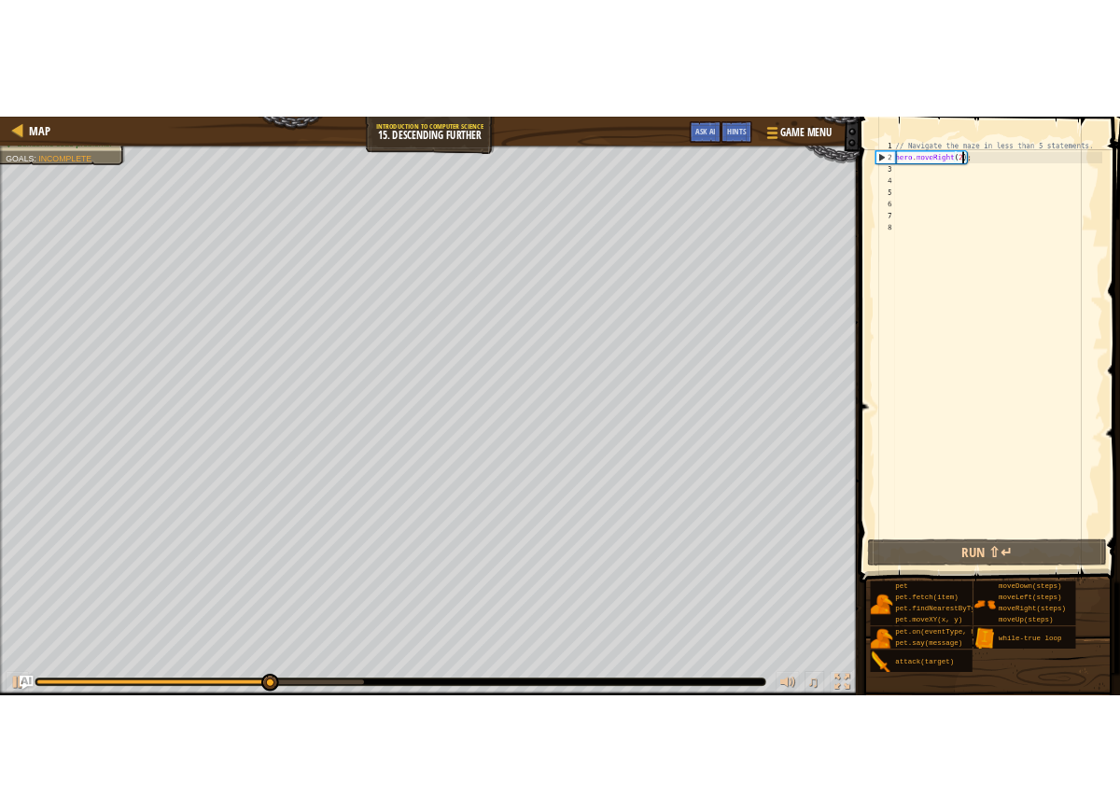
scroll to position [8, 0]
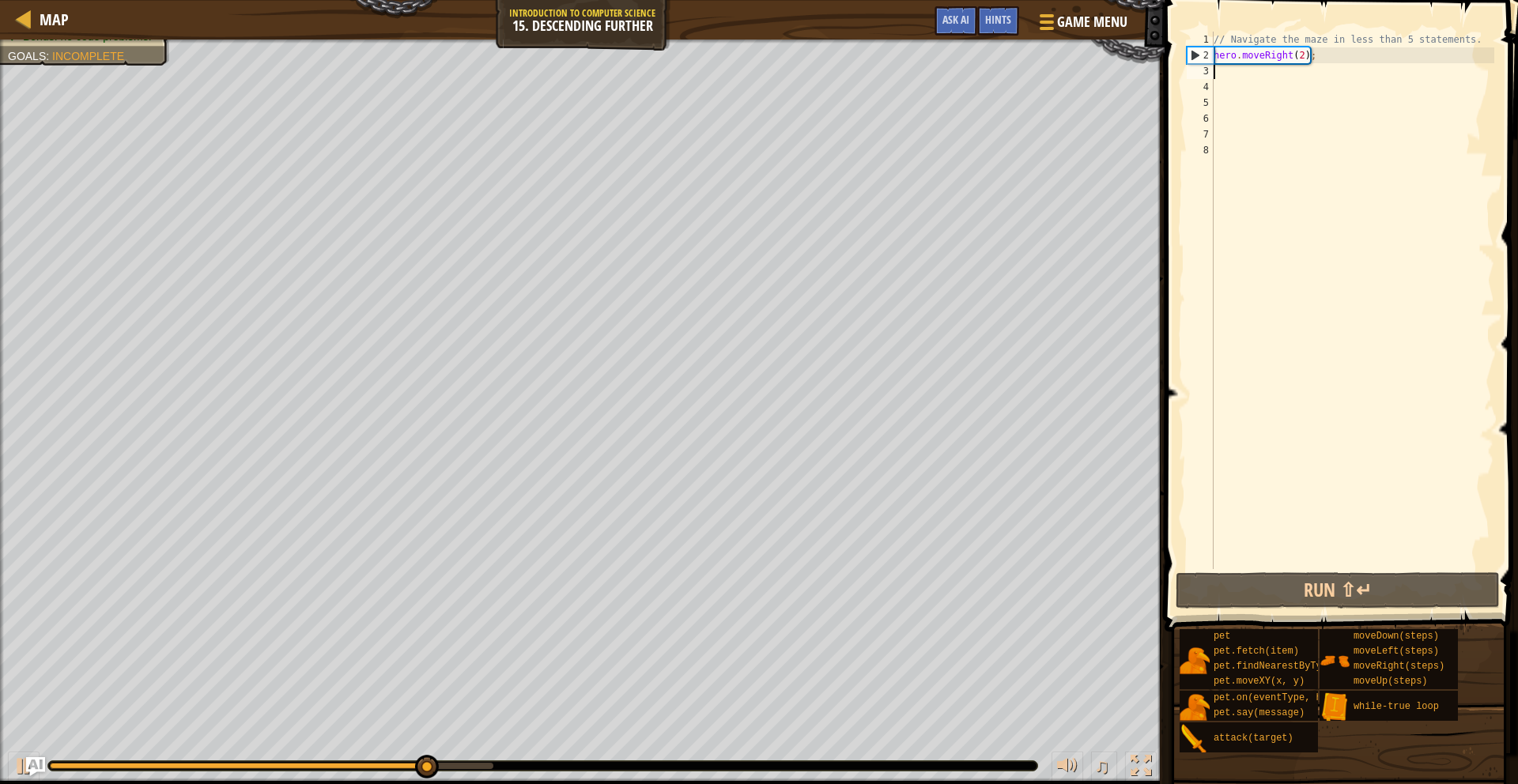
type textarea "h"
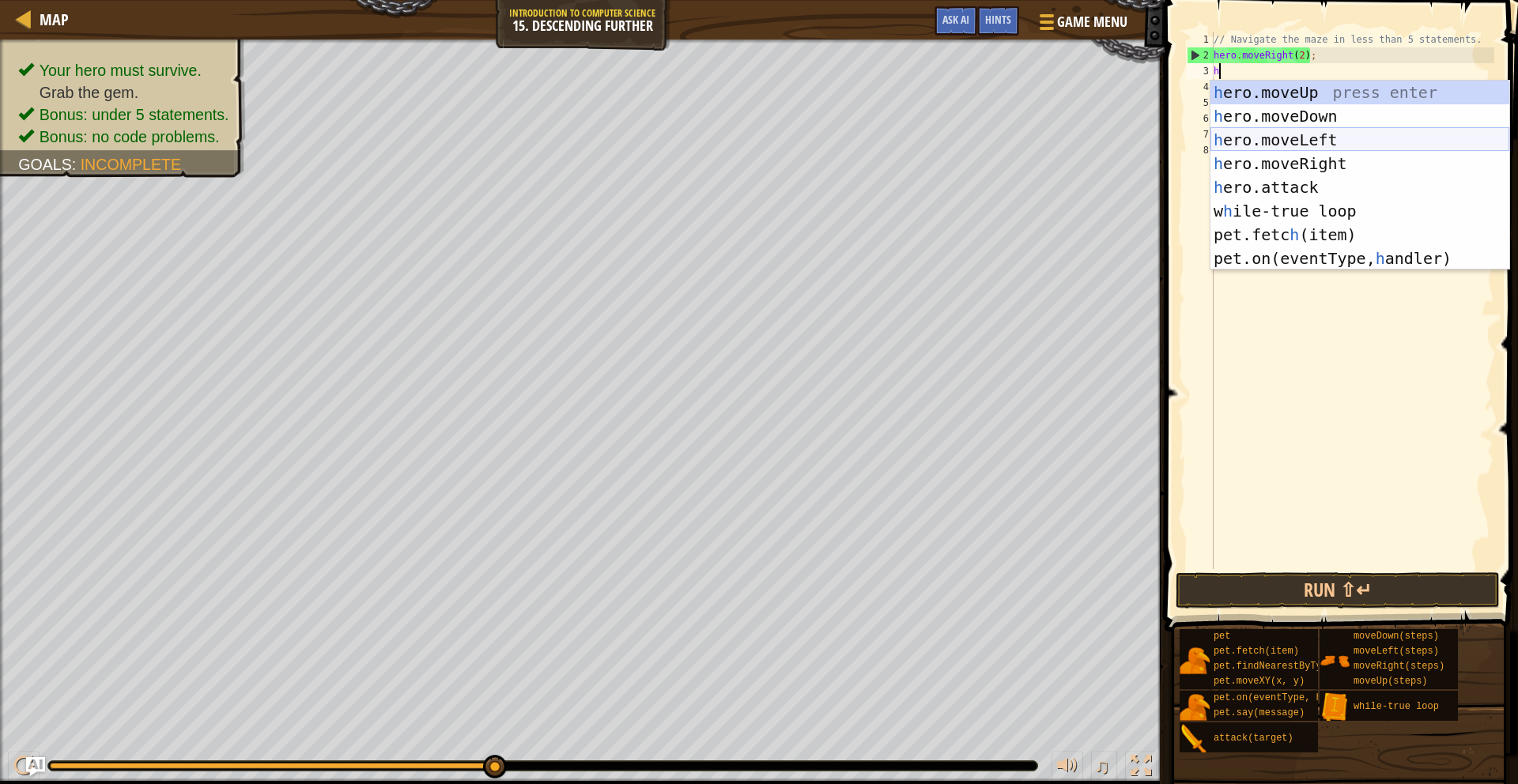
drag, startPoint x: 1272, startPoint y: 134, endPoint x: 1269, endPoint y: 122, distance: 12.4
click at [948, 134] on div "h ero.moveUp press enter h ero.moveDown press enter h ero.moveLeft press enter …" at bounding box center [1360, 199] width 299 height 237
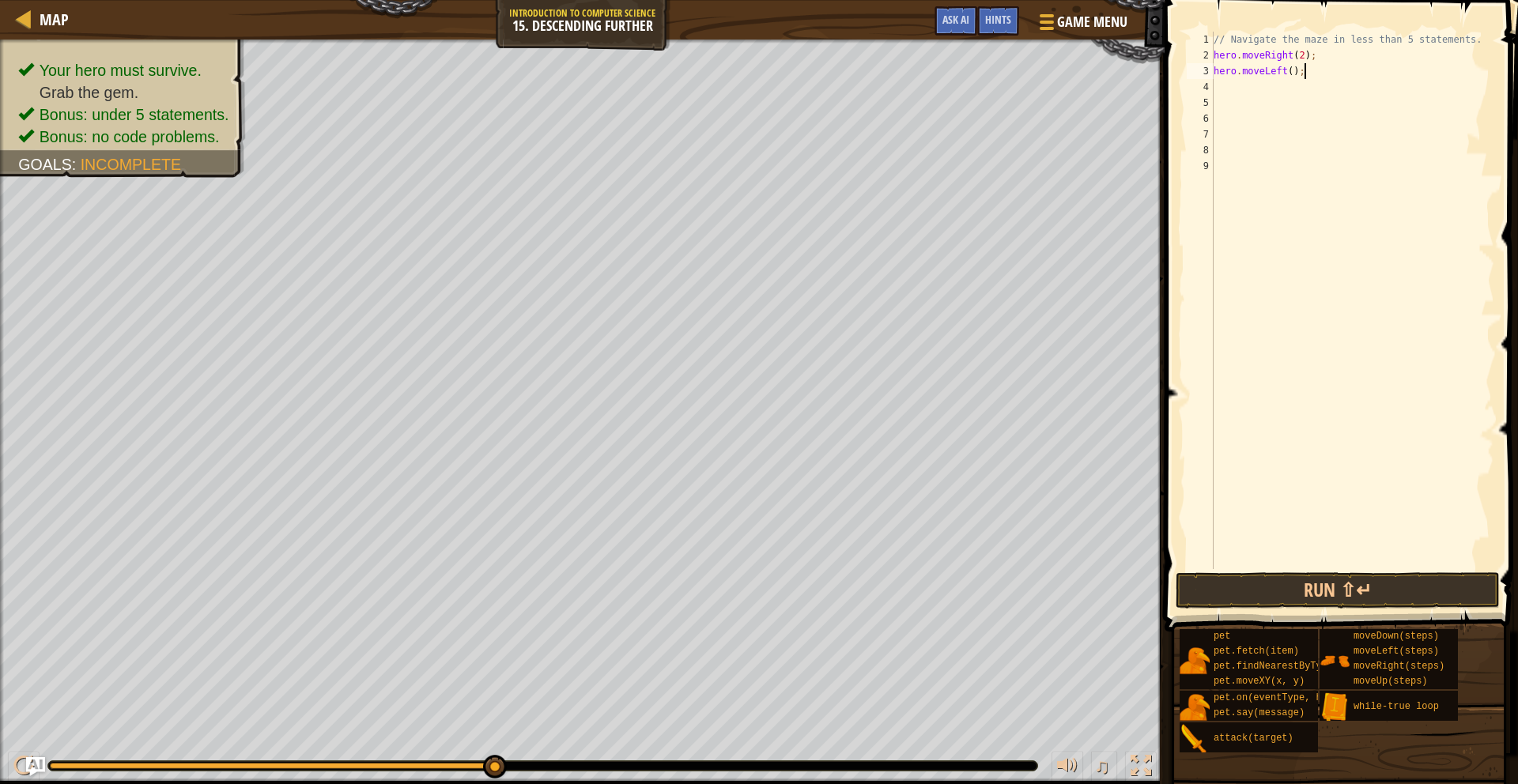
click at [948, 71] on div "// Navigate the maze in less than 5 statements. hero . moveRight ( 2 ) ; hero .…" at bounding box center [1352, 316] width 284 height 569
type textarea "h"
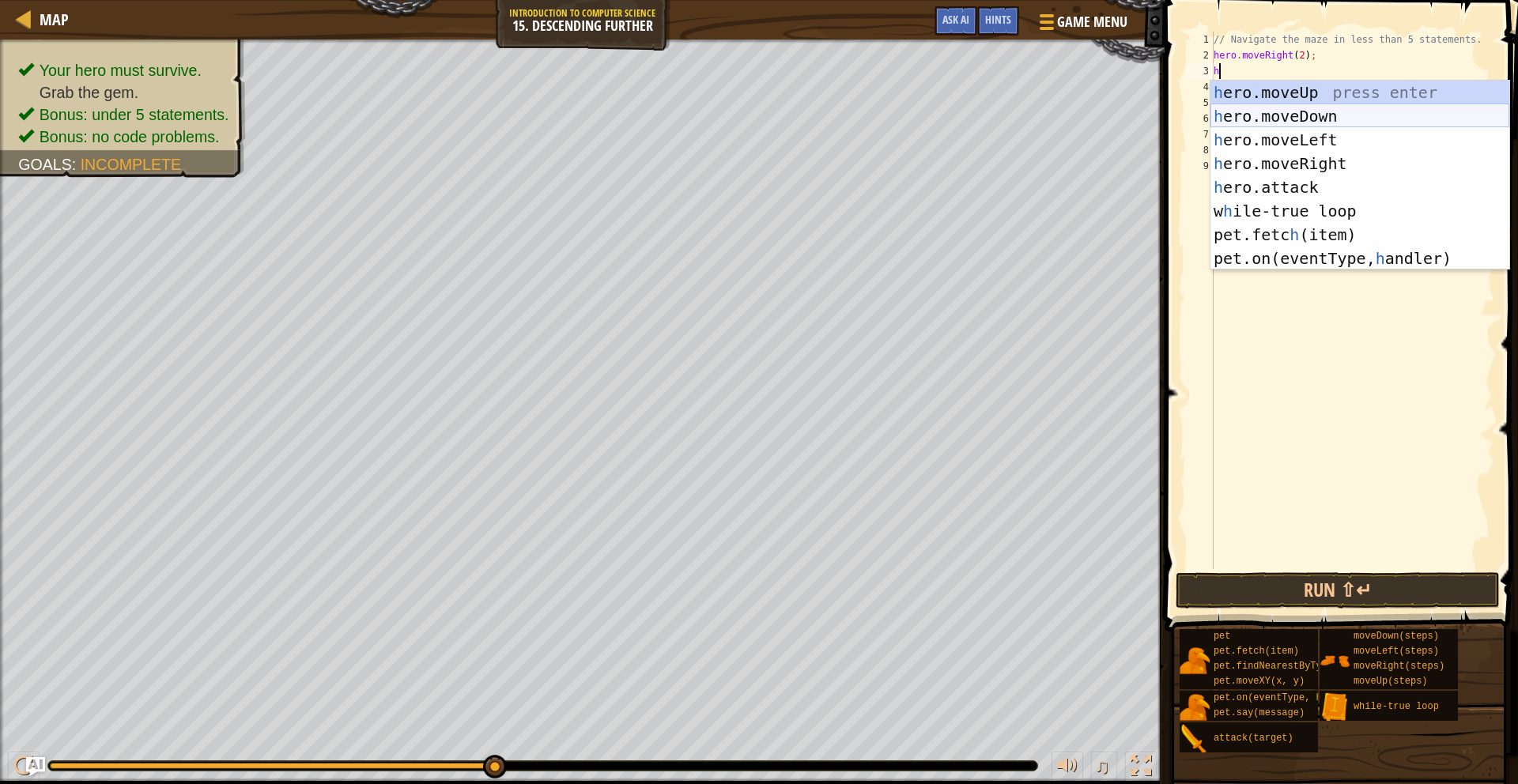
click at [948, 105] on div "h ero.moveUp press enter h ero.moveDown press enter h ero.moveLeft press enter …" at bounding box center [1360, 199] width 299 height 237
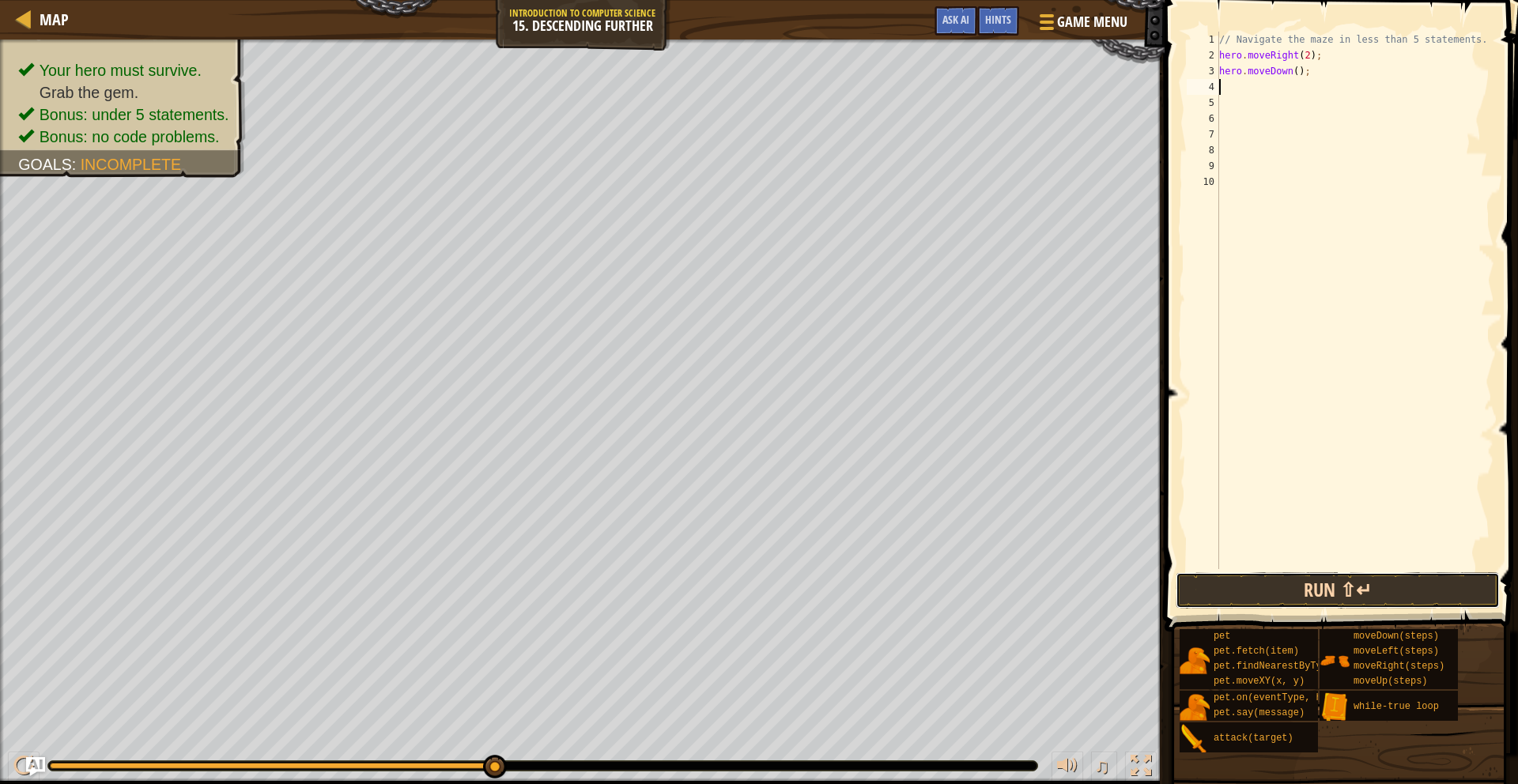
click at [948, 586] on button "Run ⇧↵" at bounding box center [1338, 590] width 324 height 36
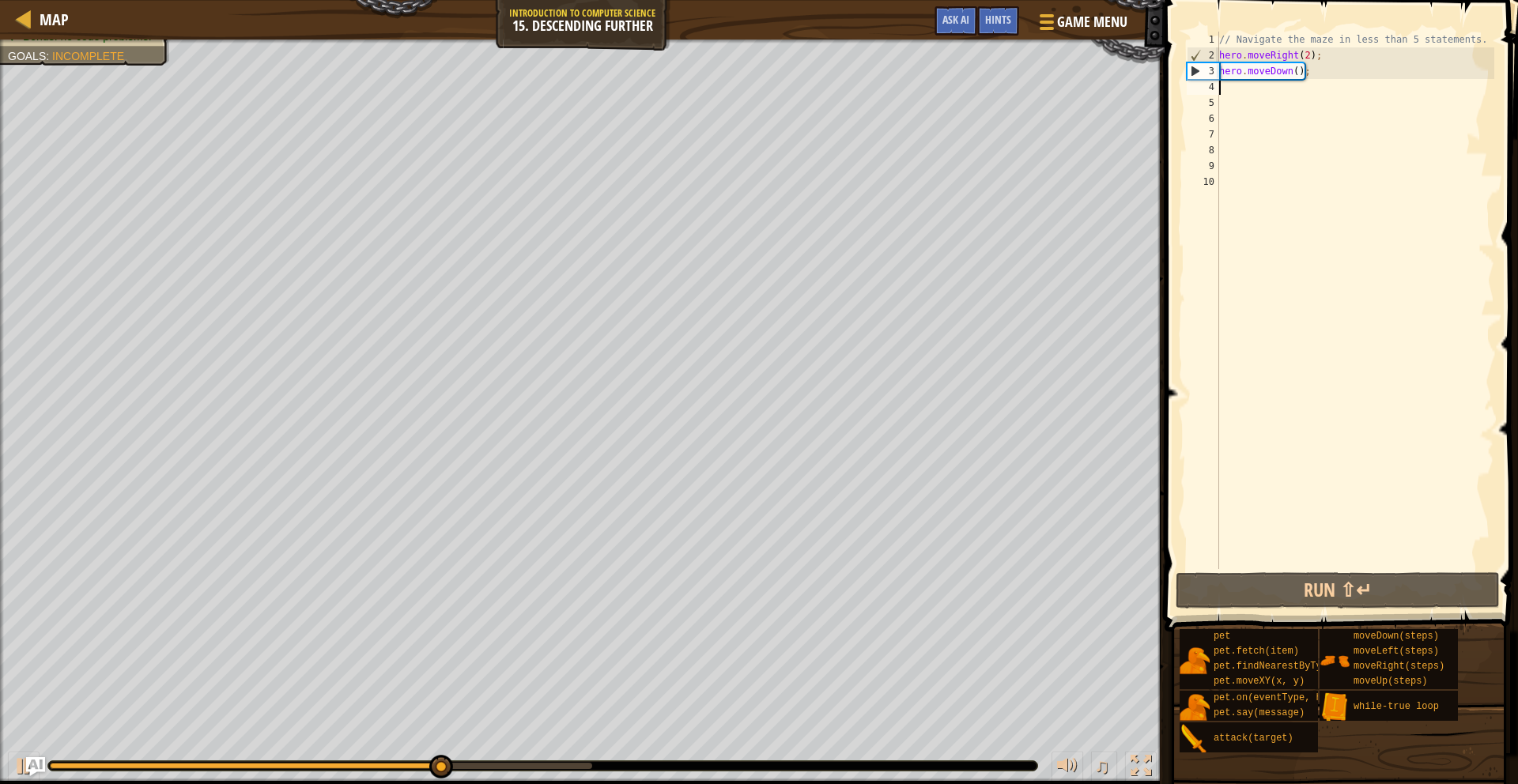
type textarea "h"
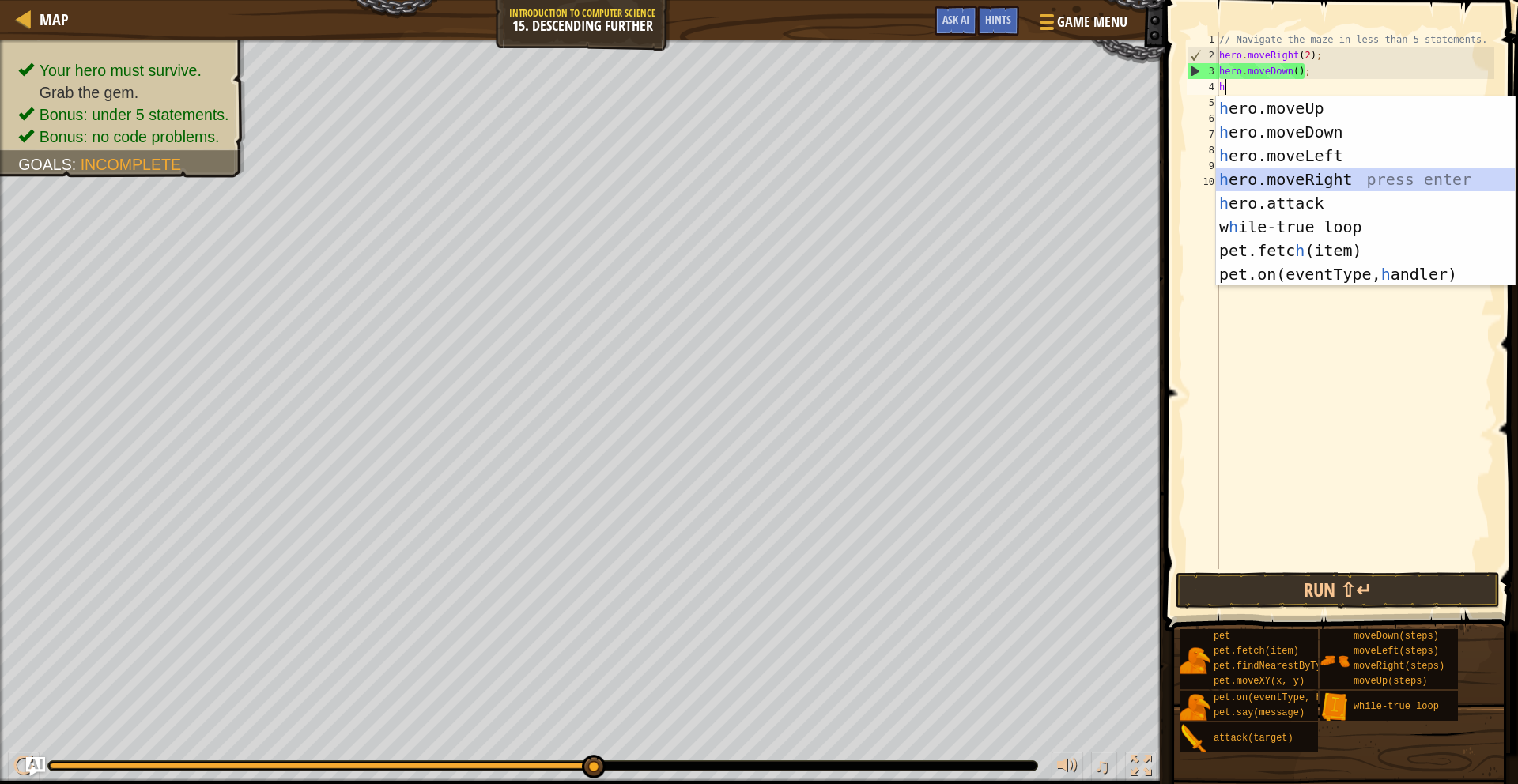
click at [948, 190] on div "h ero.moveUp press enter h ero.moveDown press enter h ero.moveLeft press enter …" at bounding box center [1366, 215] width 299 height 237
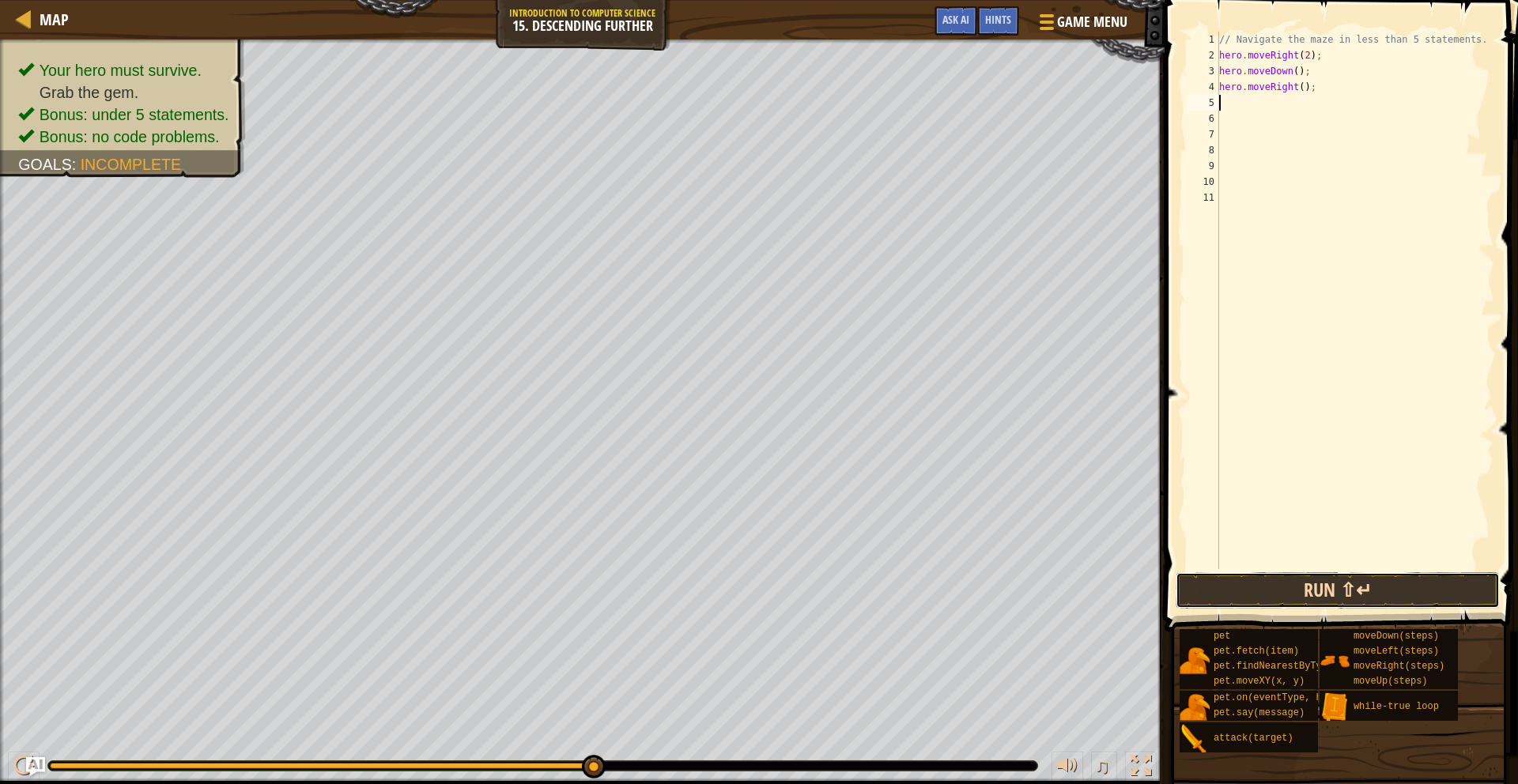
click at [948, 591] on button "Run ⇧↵" at bounding box center [1338, 590] width 324 height 36
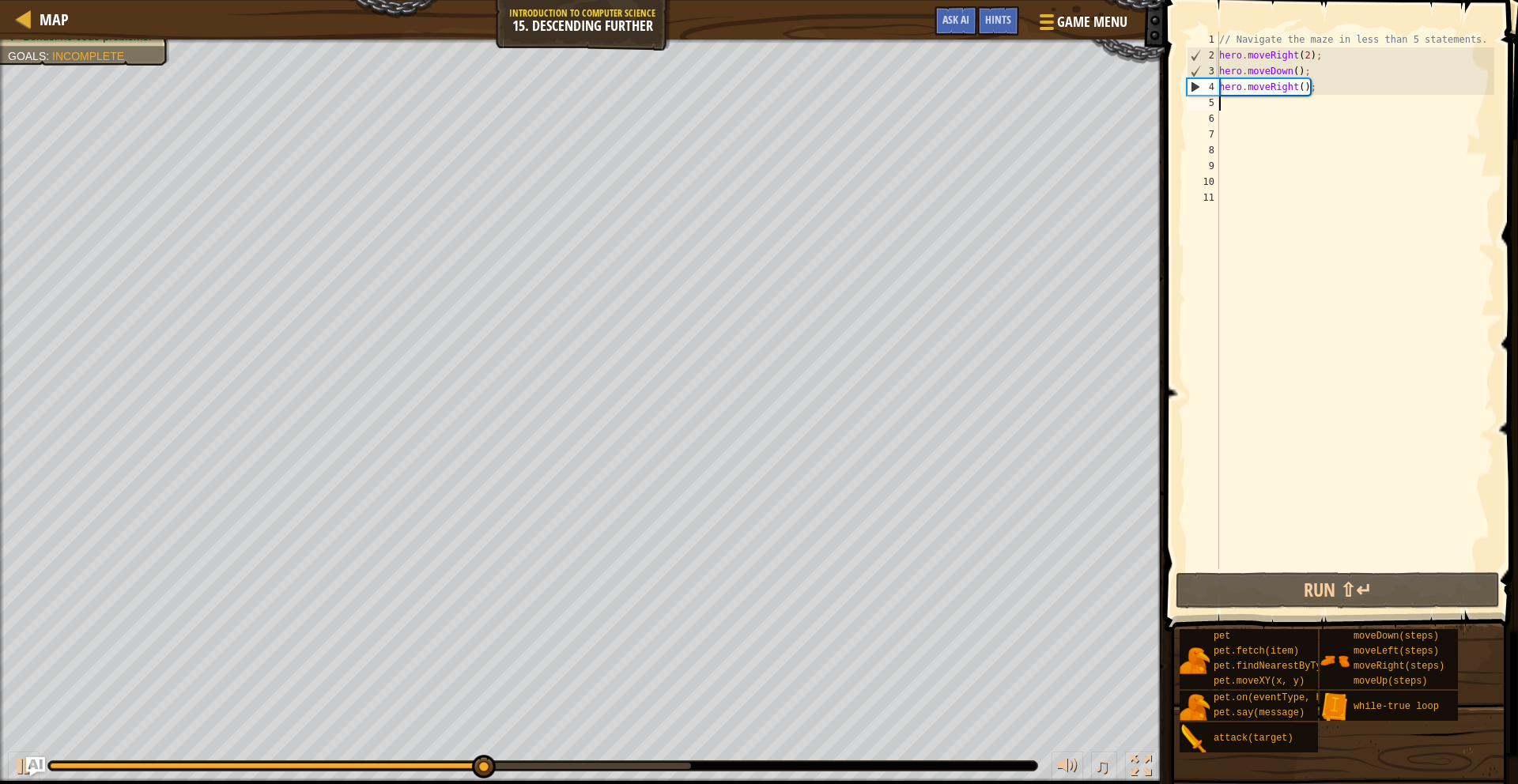
type textarea "h"
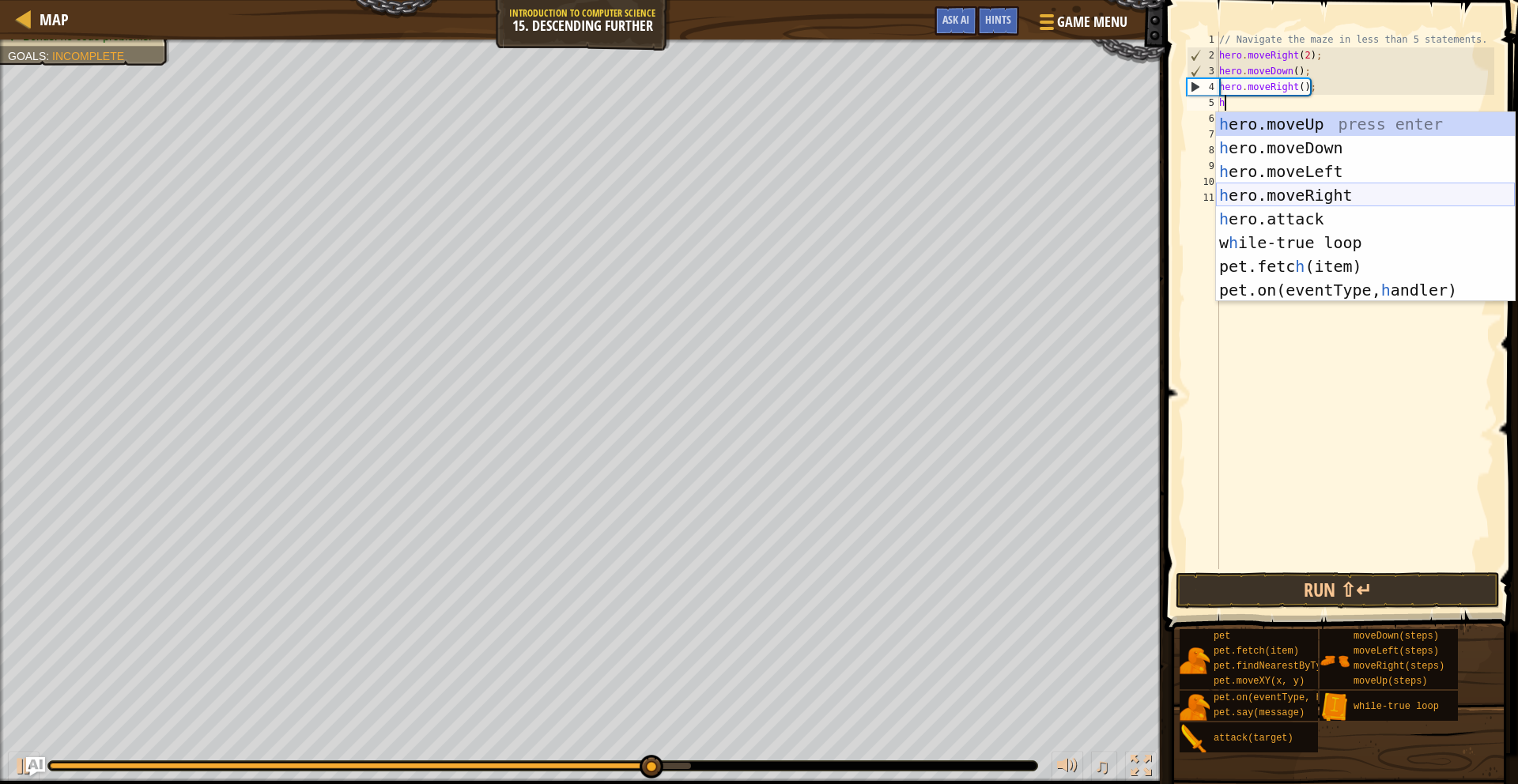
click at [948, 189] on div "h ero.moveUp press enter h ero.moveDown press enter h ero.moveLeft press enter …" at bounding box center [1366, 231] width 299 height 237
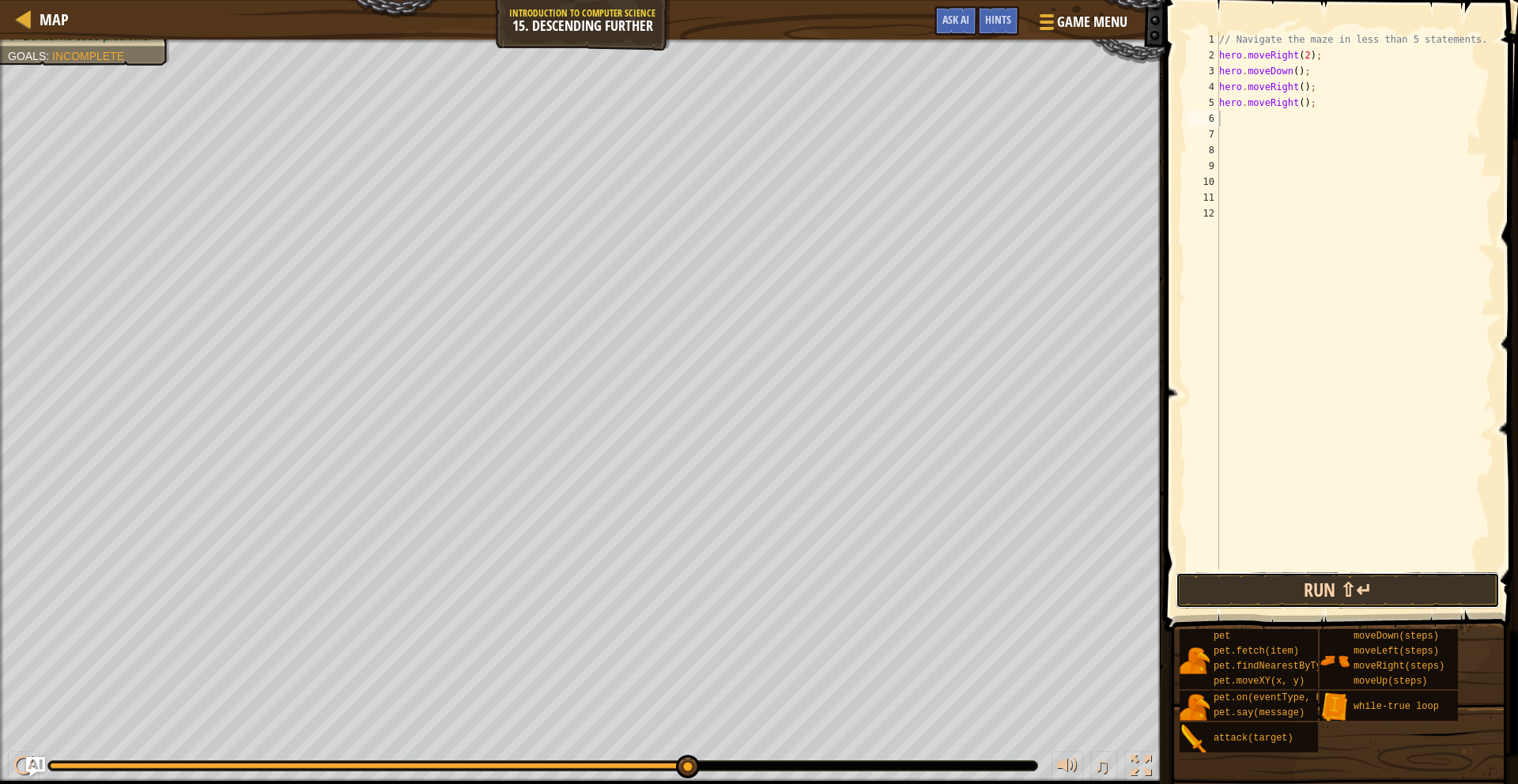
click at [948, 582] on button "Run ⇧↵" at bounding box center [1338, 590] width 324 height 36
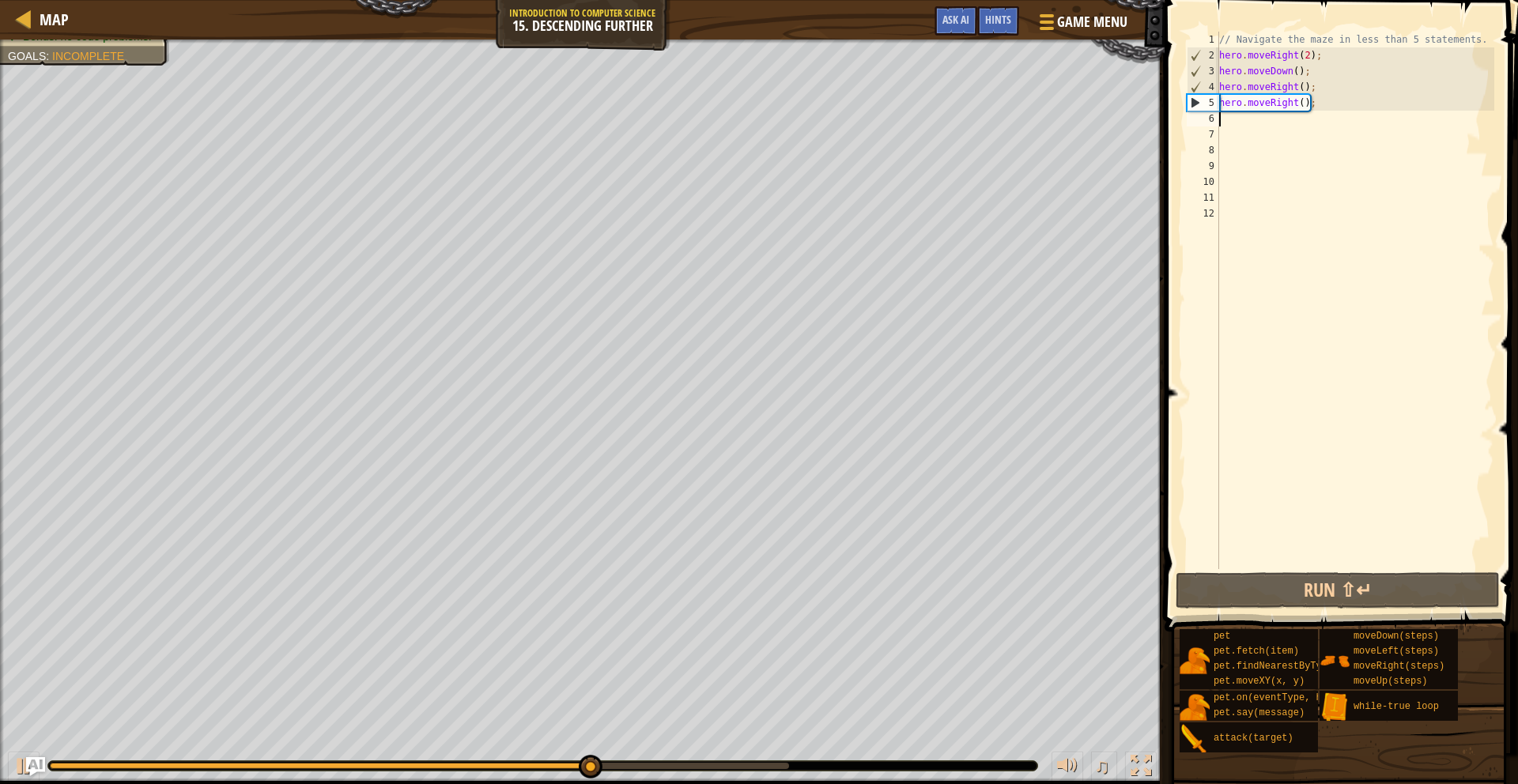
type textarea "h"
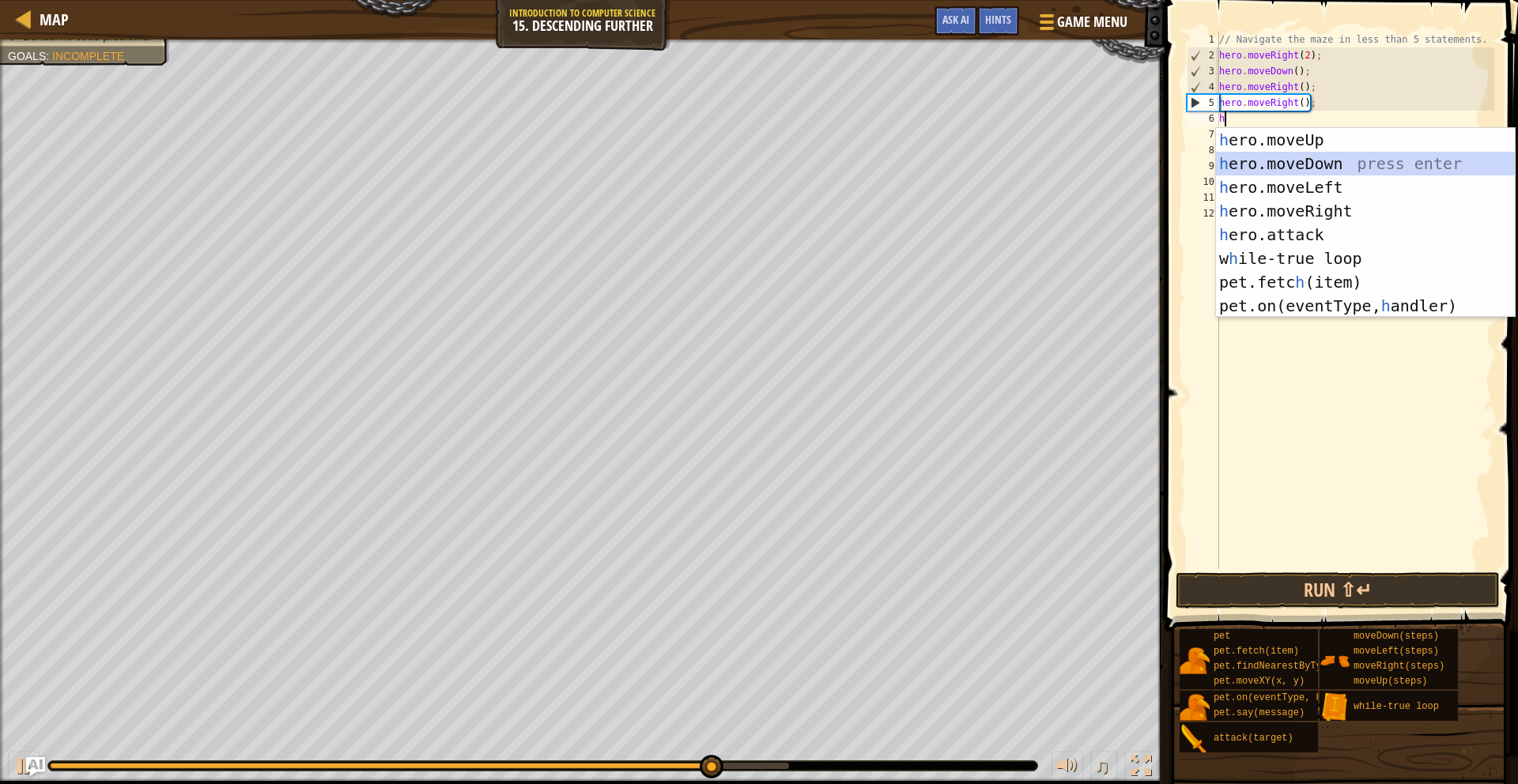
click at [948, 156] on div "h ero.moveUp press enter h ero.moveDown press enter h ero.moveLeft press enter …" at bounding box center [1366, 246] width 299 height 237
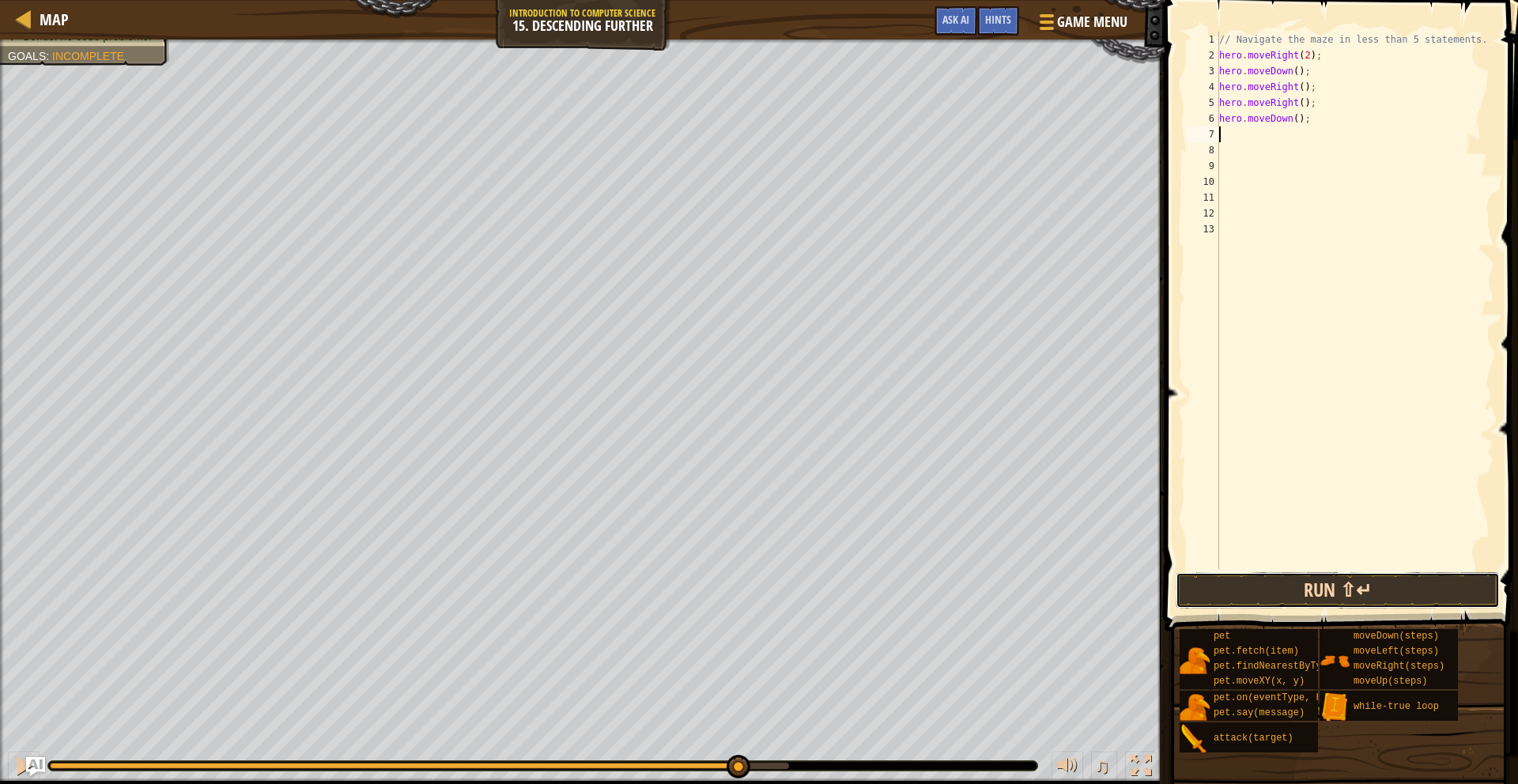
click at [948, 578] on button "Run ⇧↵" at bounding box center [1338, 590] width 324 height 36
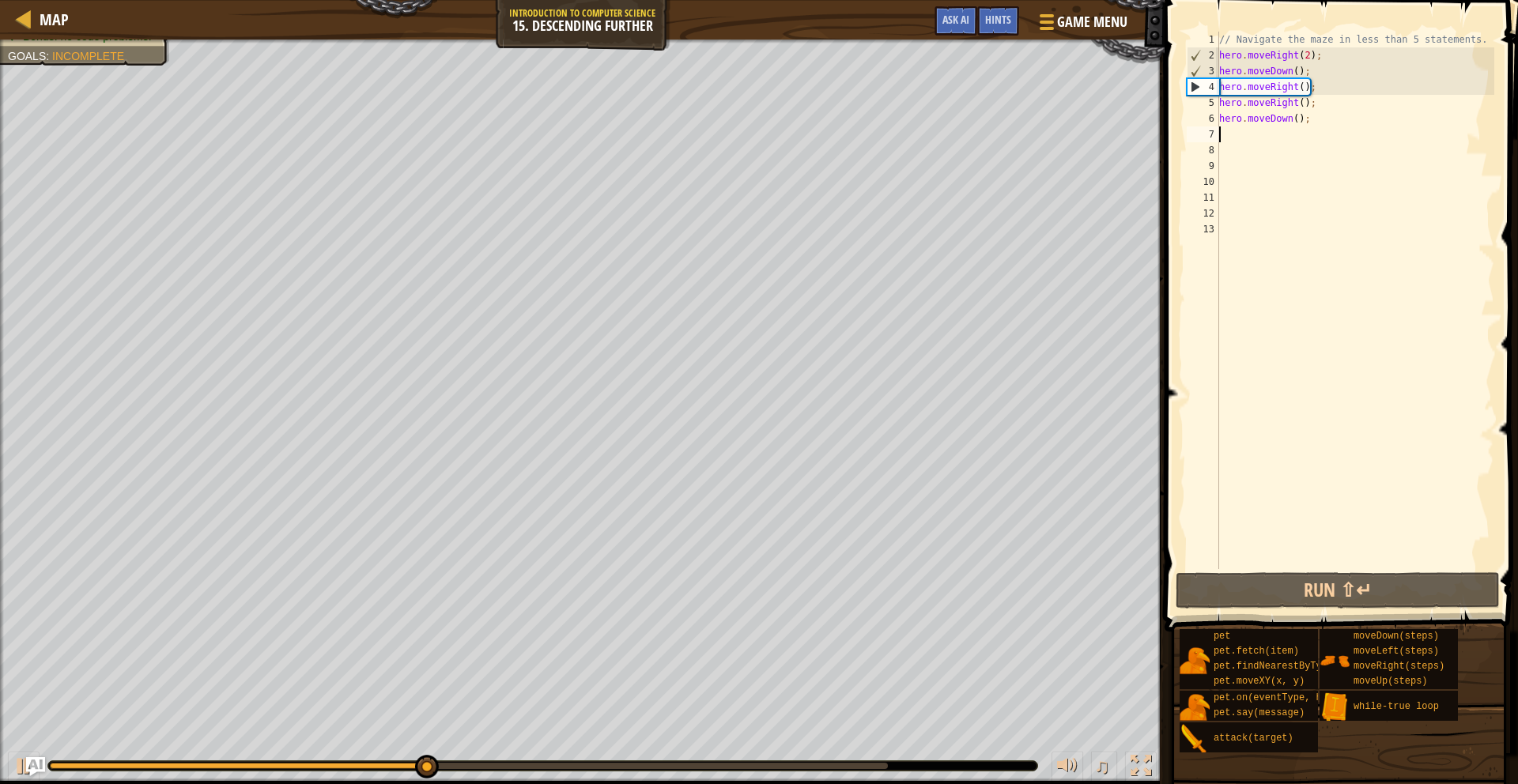
type textarea "h"
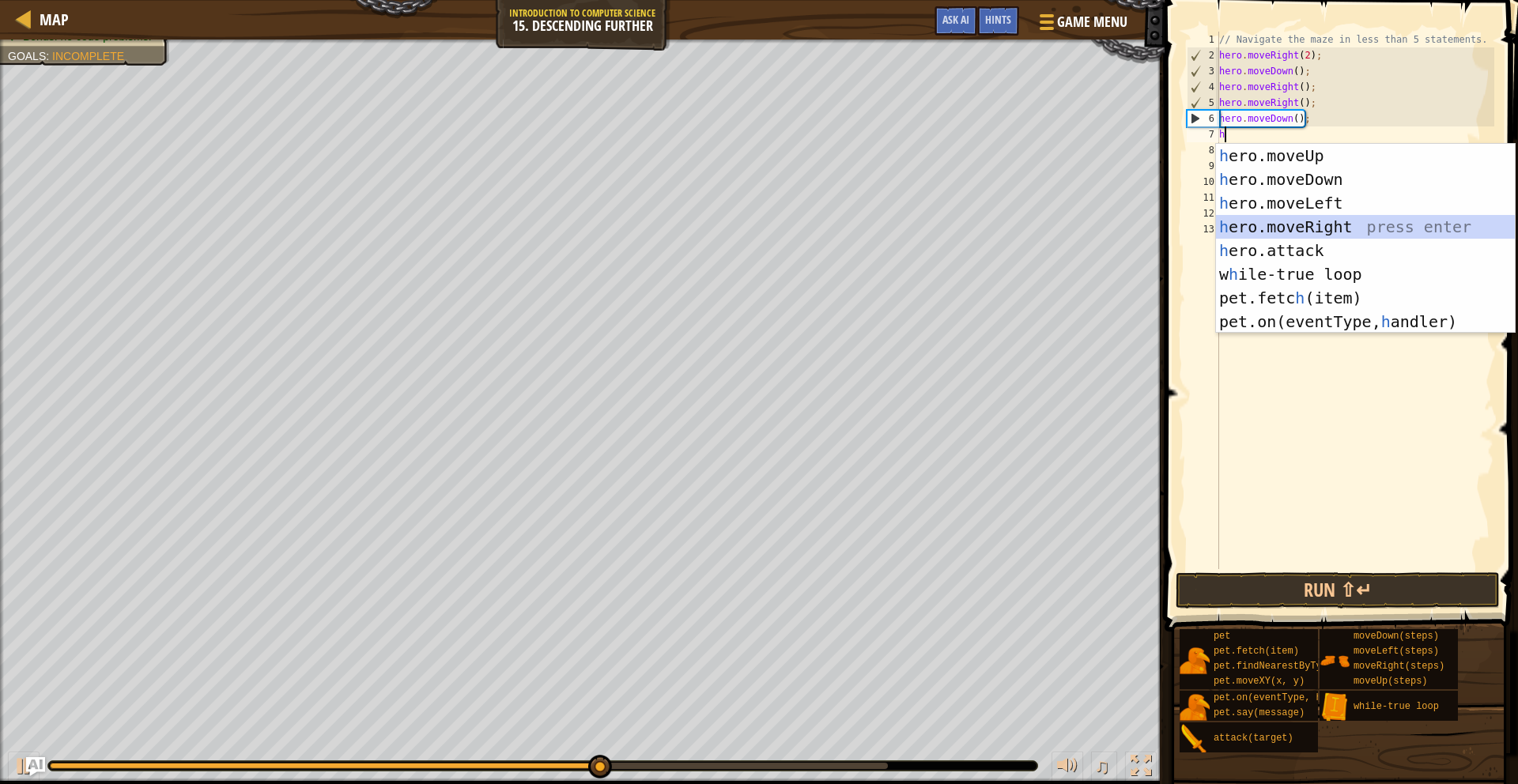
click at [948, 222] on div "h ero.moveUp press enter h ero.moveDown press enter h ero.moveLeft press enter …" at bounding box center [1366, 262] width 299 height 237
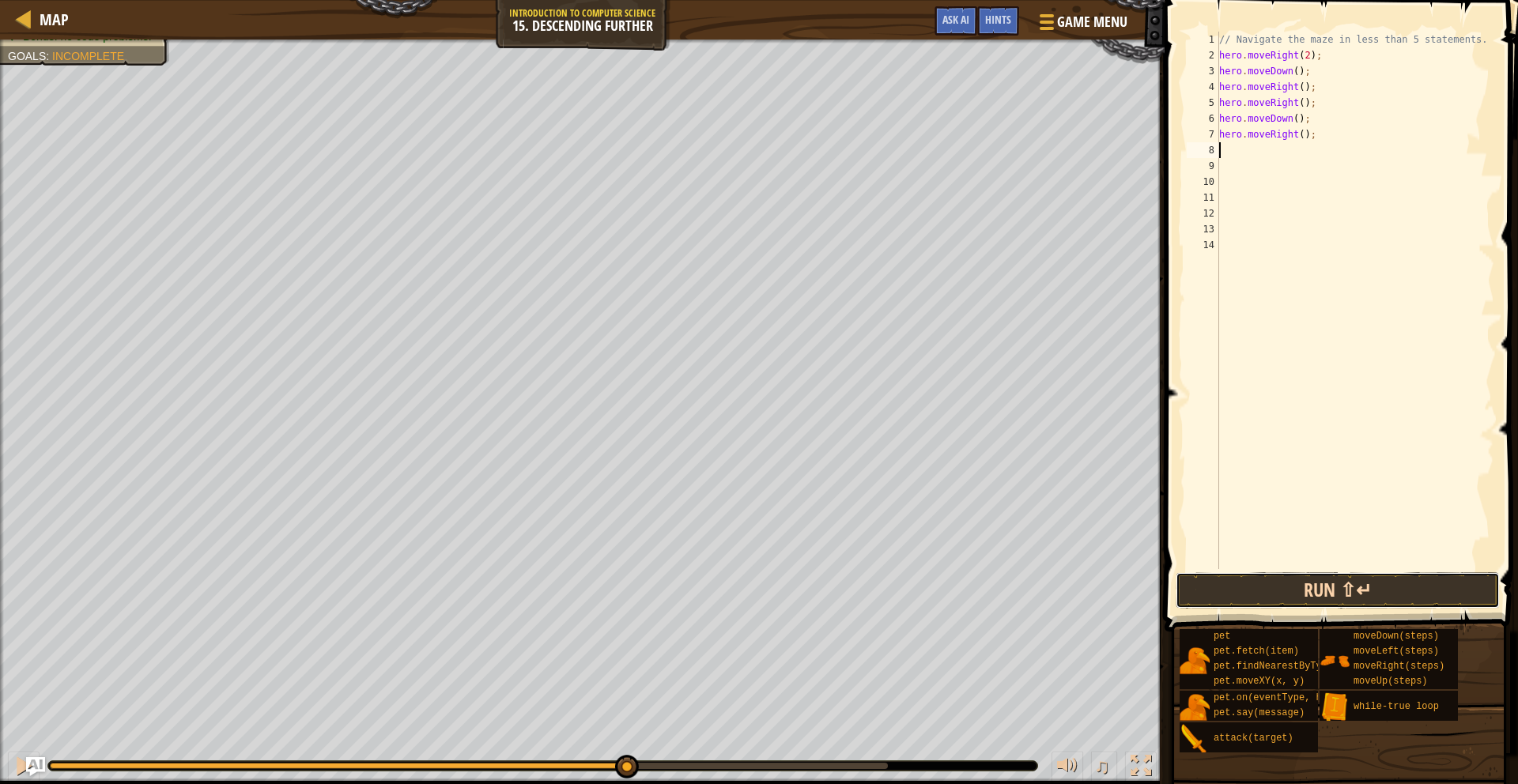
click at [948, 576] on button "Run ⇧↵" at bounding box center [1338, 590] width 324 height 36
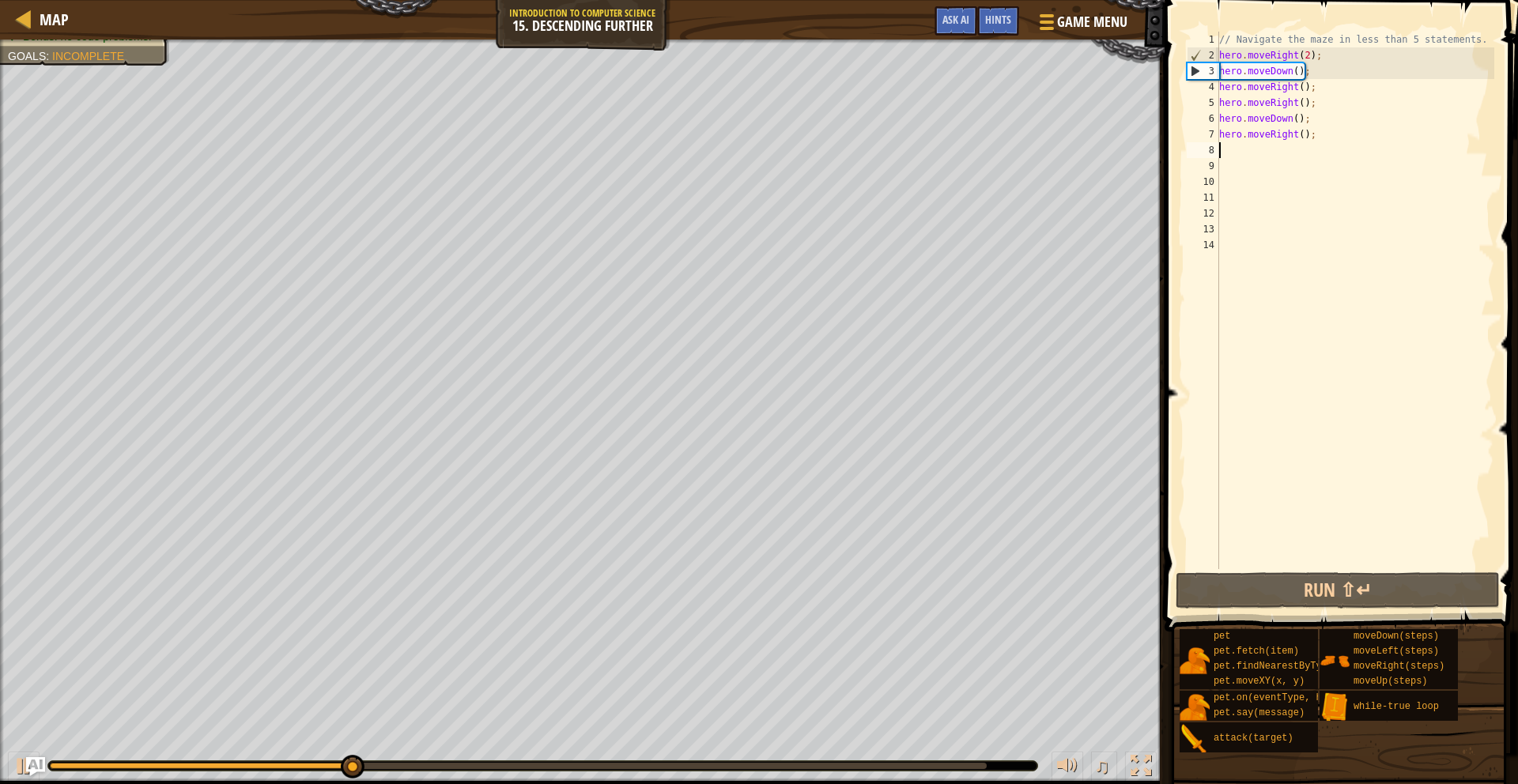
type textarea "h"
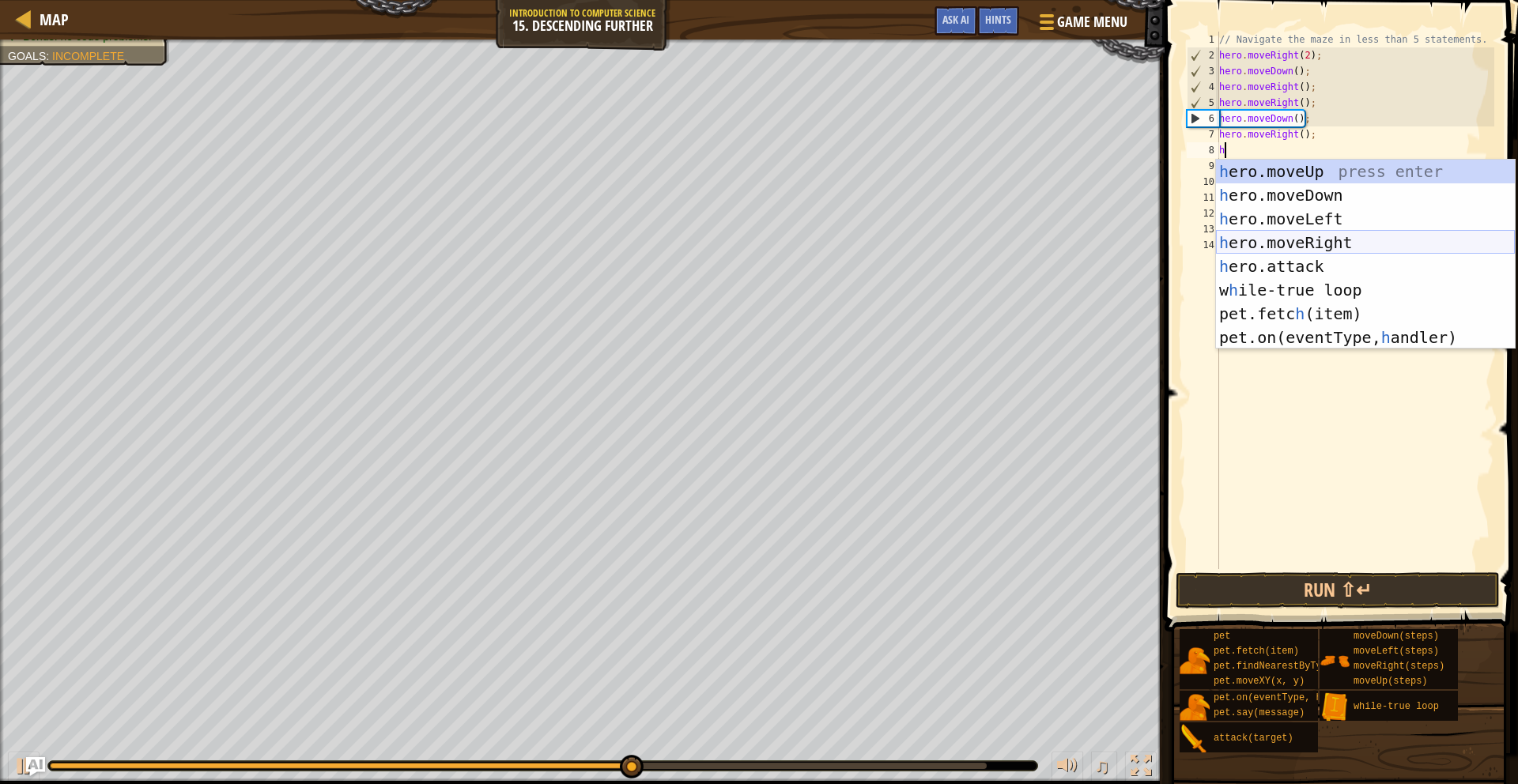
click at [948, 236] on div "h ero.moveUp press enter h ero.moveDown press enter h ero.moveLeft press enter …" at bounding box center [1366, 279] width 299 height 237
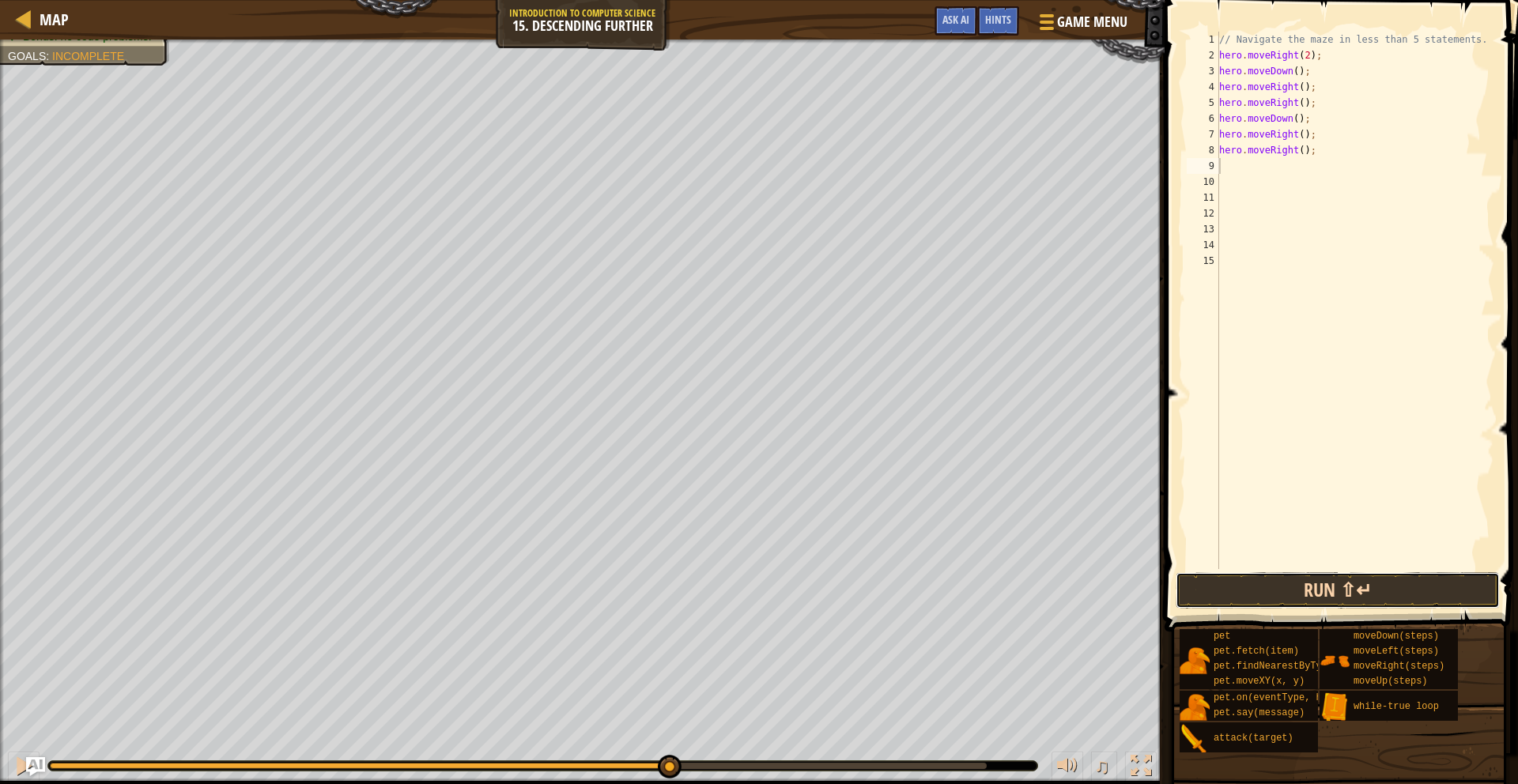
click at [948, 599] on button "Run ⇧↵" at bounding box center [1338, 590] width 324 height 36
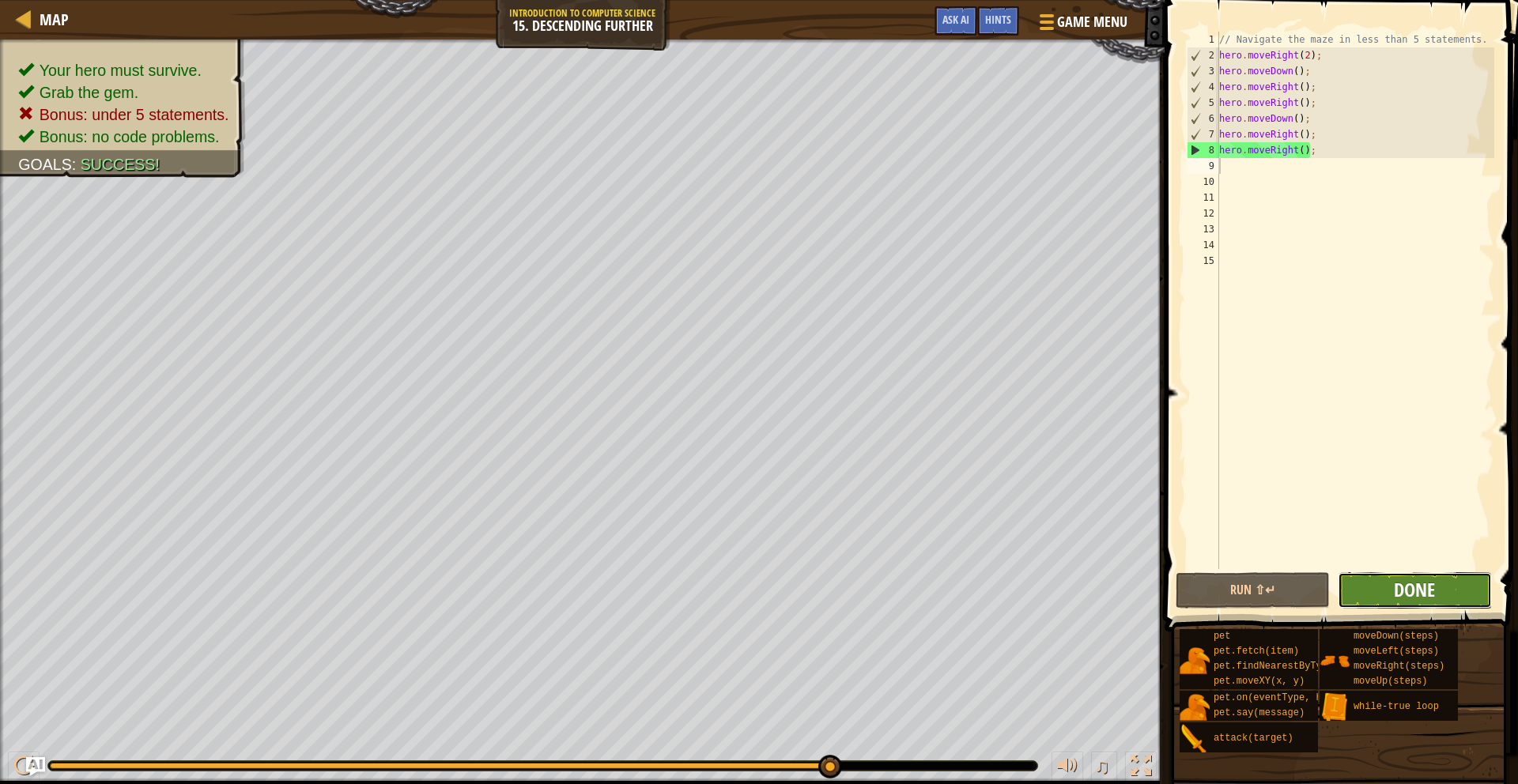
click at [948, 588] on span "Done" at bounding box center [1415, 589] width 42 height 25
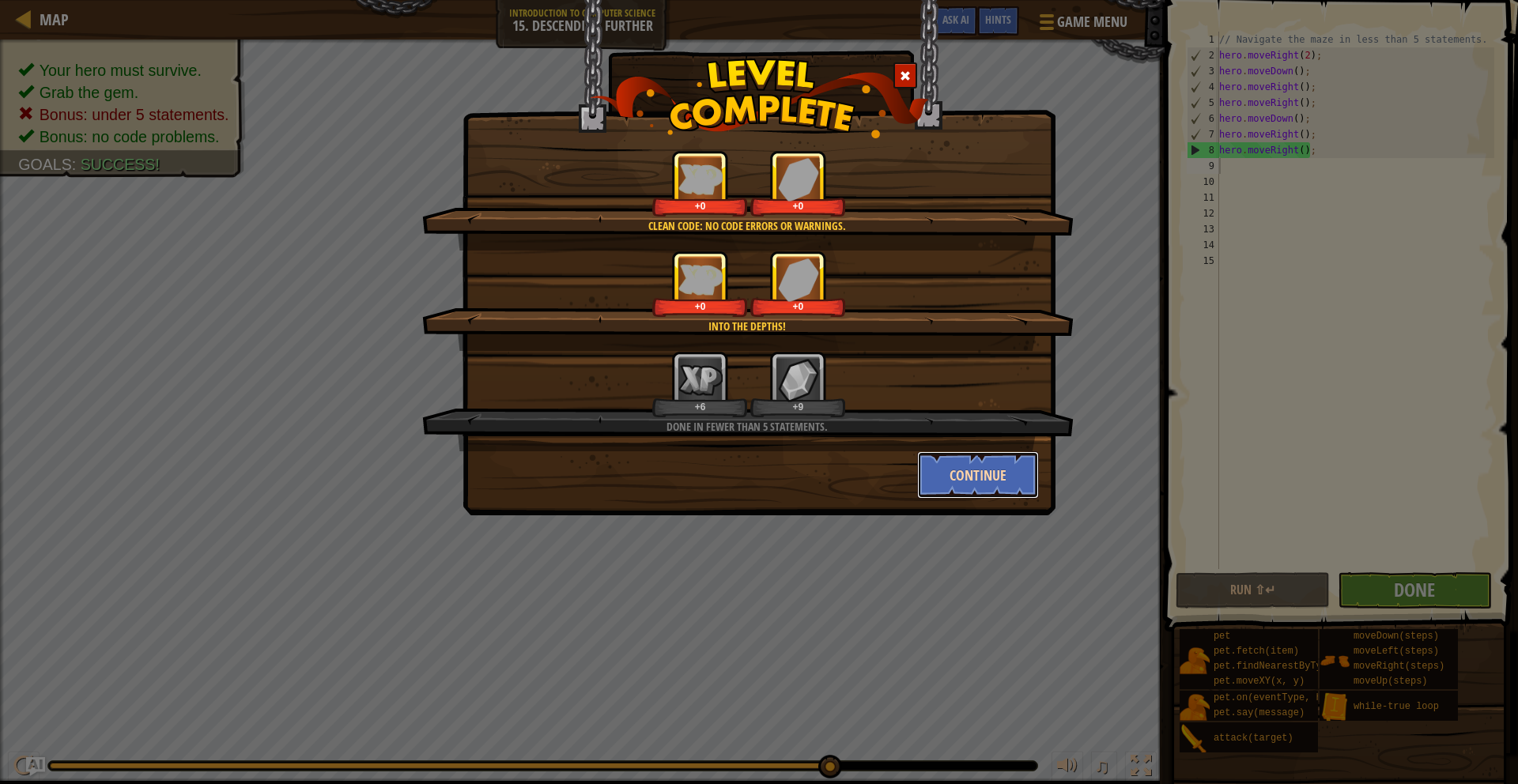
click at [948, 461] on button "Continue" at bounding box center [978, 475] width 123 height 47
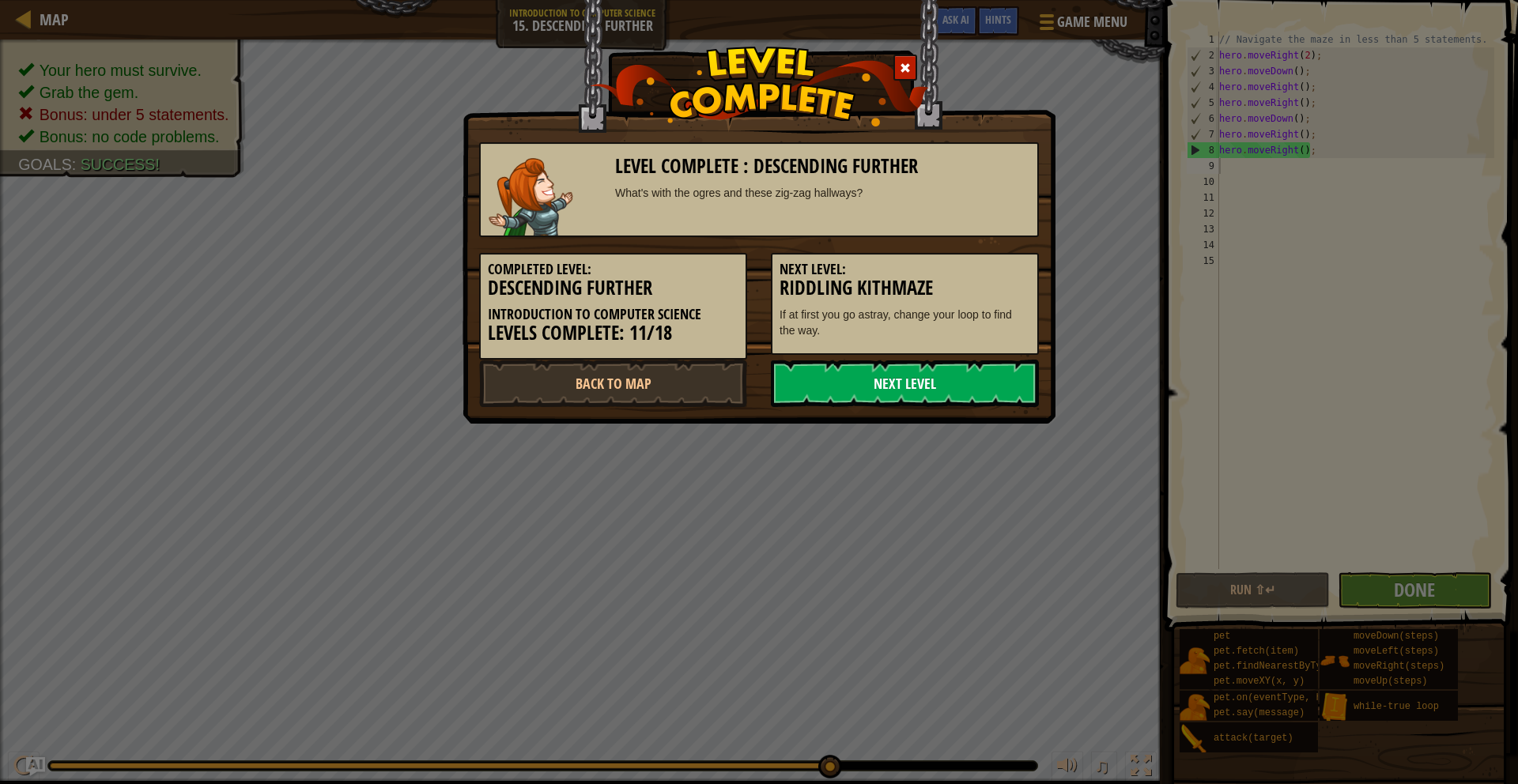
click at [898, 397] on link "Next Level" at bounding box center [905, 384] width 268 height 47
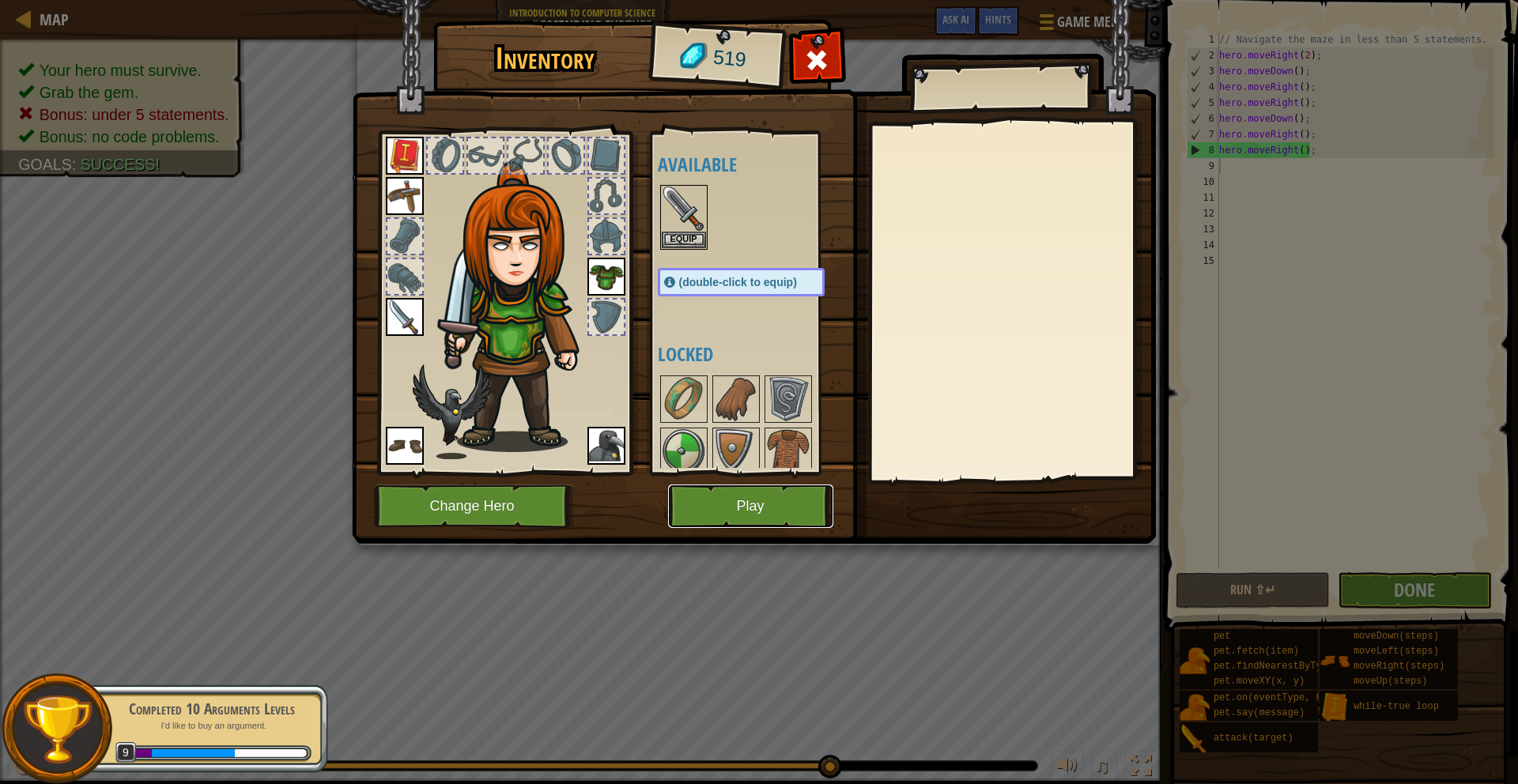
click at [717, 513] on button "Play" at bounding box center [751, 505] width 165 height 43
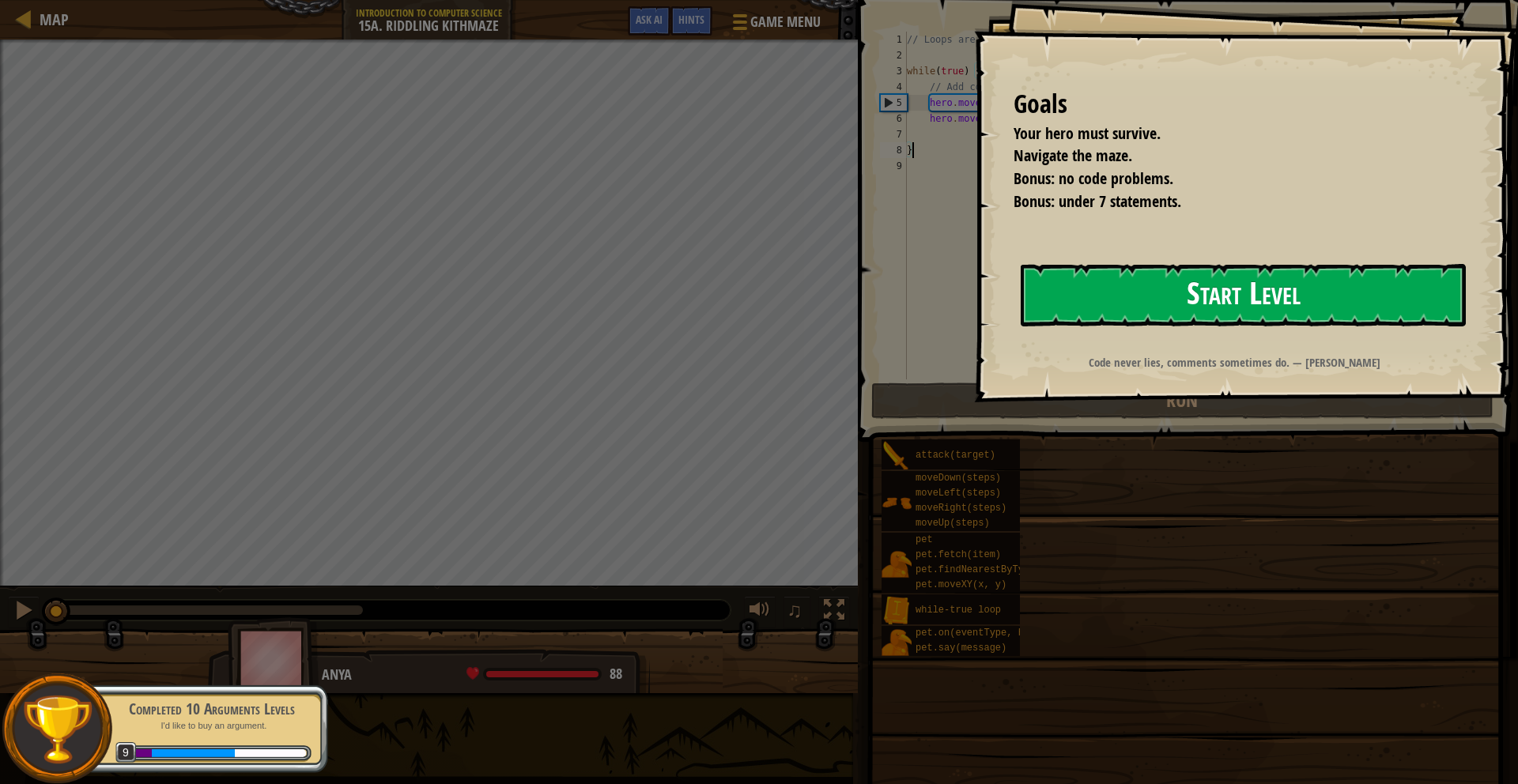
click at [948, 302] on button "Start Level" at bounding box center [1244, 295] width 446 height 63
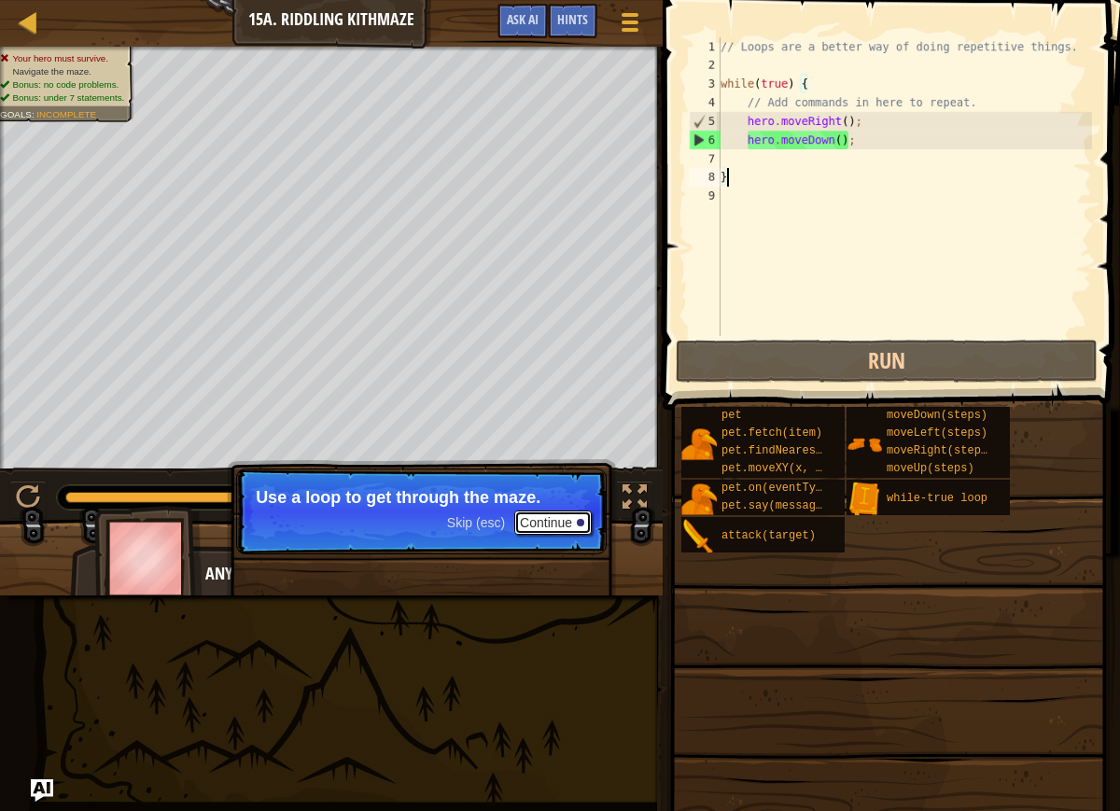
click at [566, 516] on button "Continue" at bounding box center [552, 523] width 77 height 24
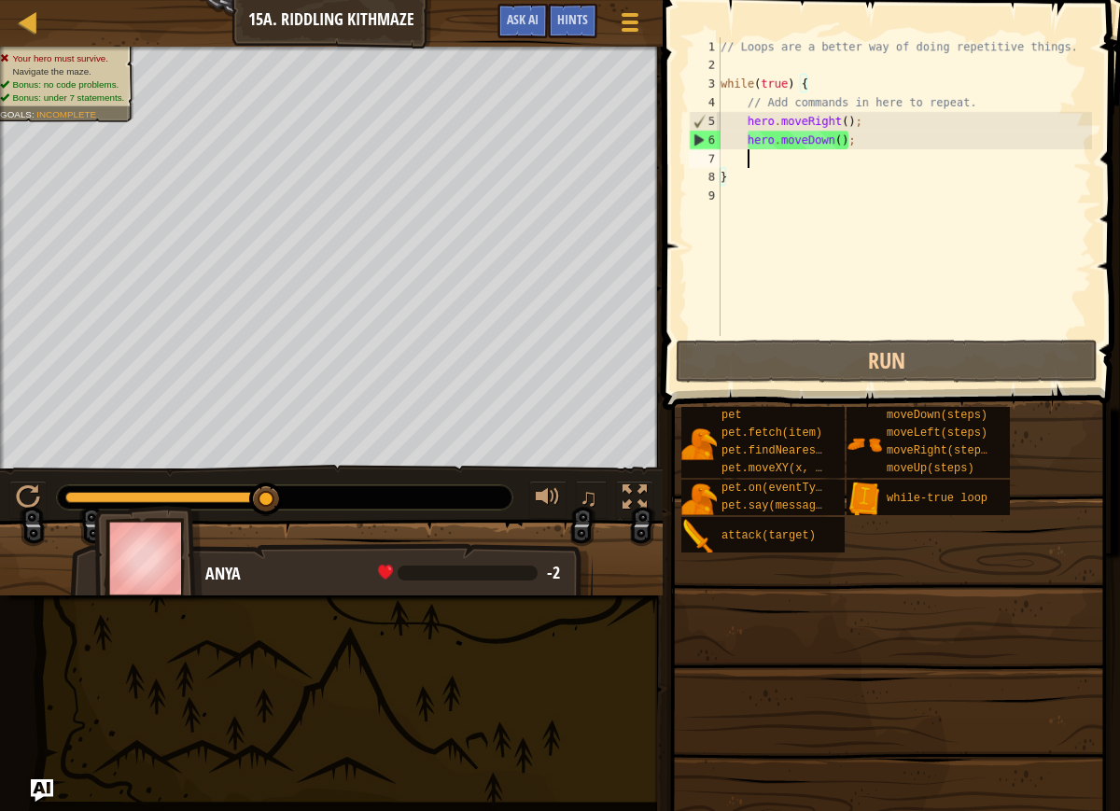
click at [795, 158] on div "// Loops are a better way of doing repetitive things. while ( true ) { // Add c…" at bounding box center [904, 205] width 375 height 336
click at [856, 146] on div "// Loops are a better way of doing repetitive things. while ( true ) { // Add c…" at bounding box center [904, 205] width 375 height 336
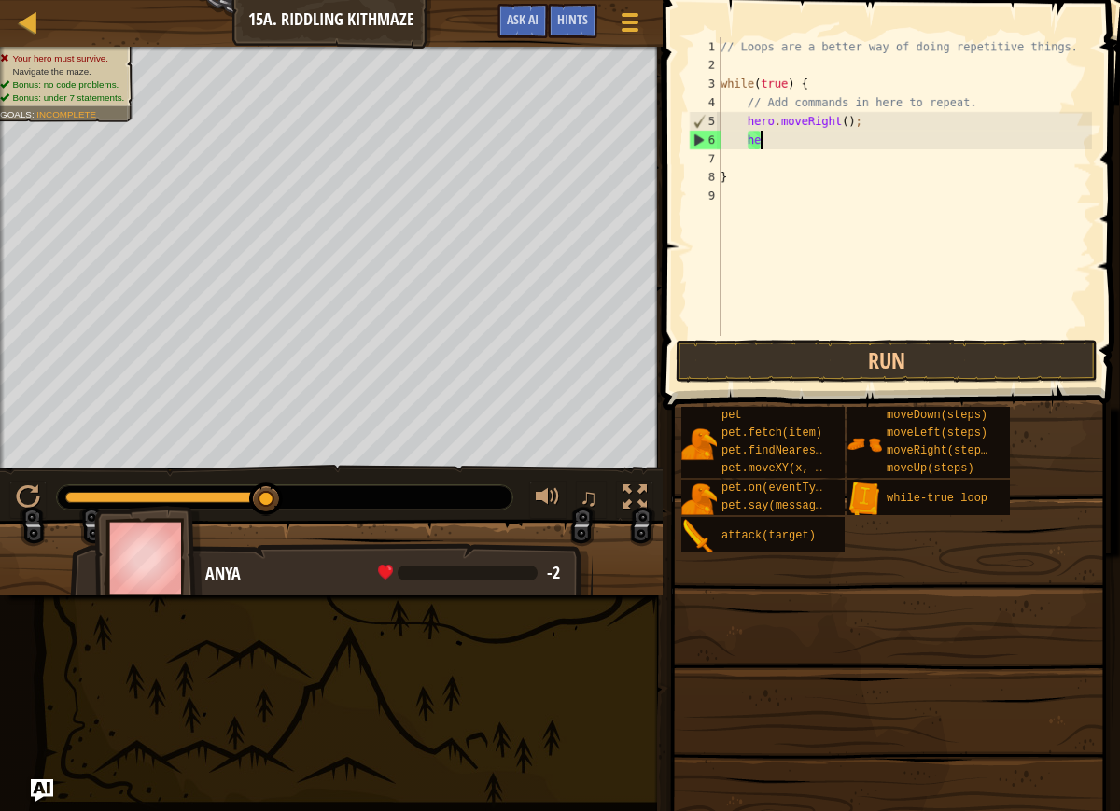
type textarea "h"
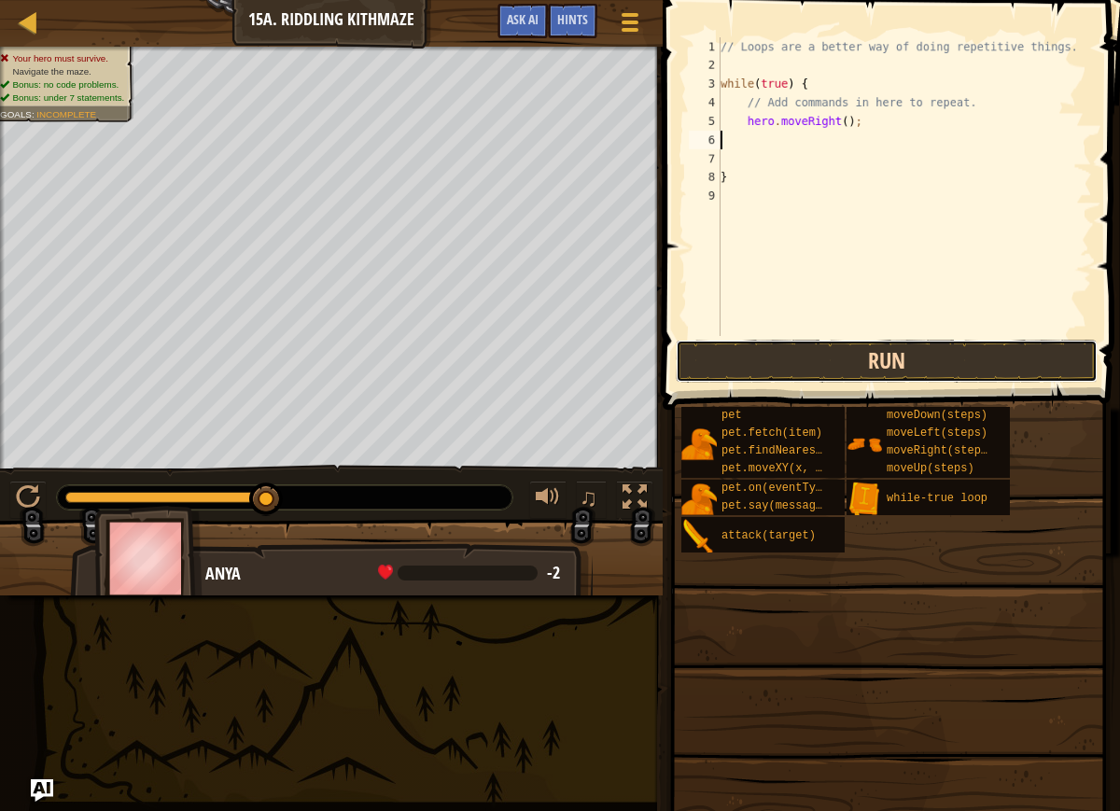
drag, startPoint x: 772, startPoint y: 357, endPoint x: 770, endPoint y: 347, distance: 9.5
click at [773, 353] on button "Run" at bounding box center [887, 361] width 422 height 43
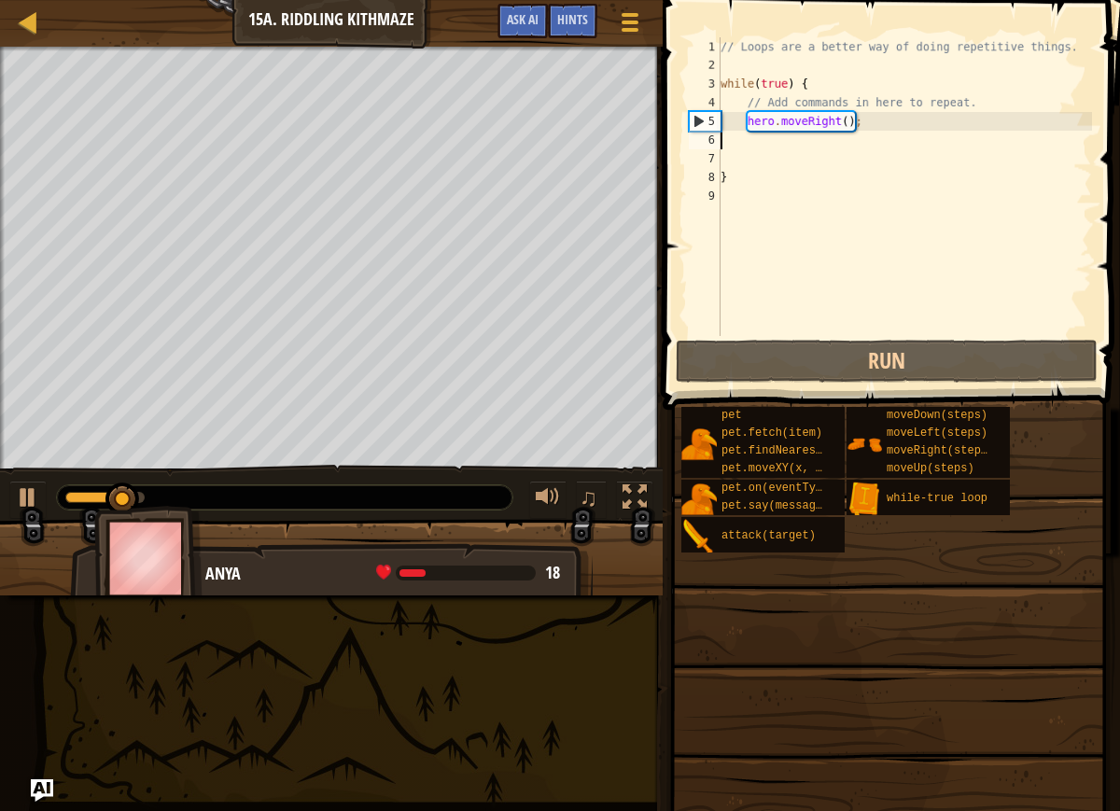
type textarea "h"
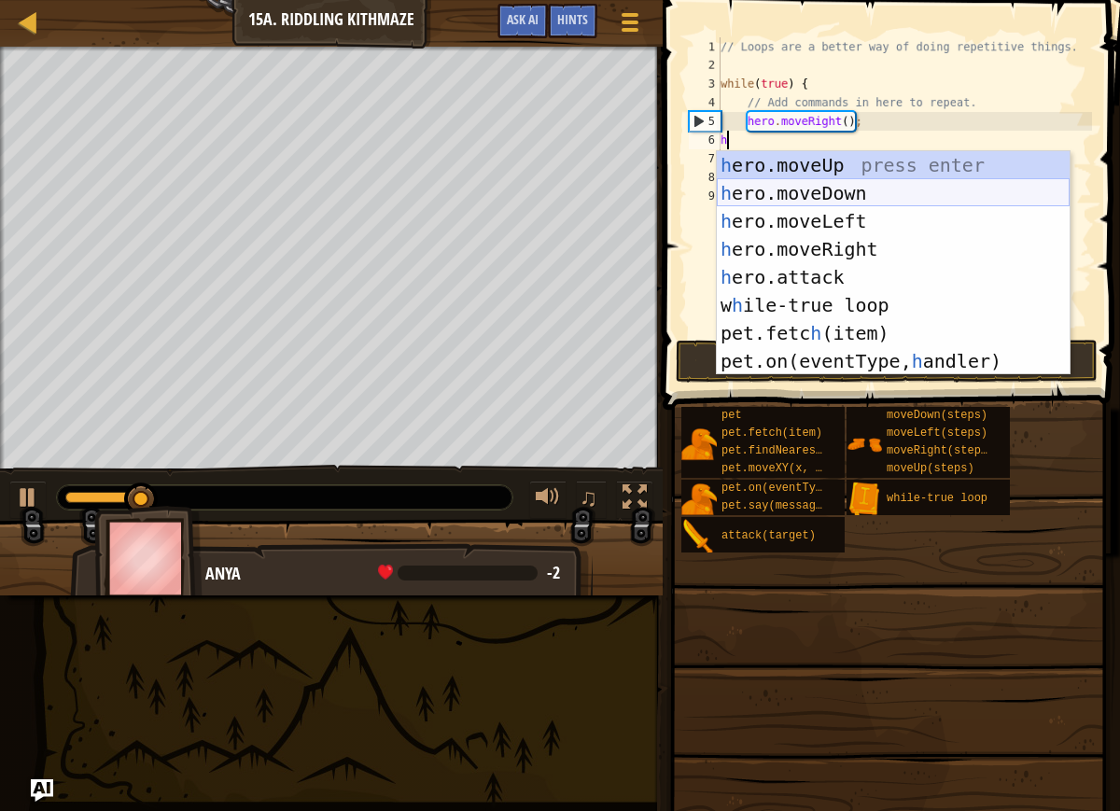
click at [741, 183] on div "h ero.moveUp press enter h ero.moveDown press enter h ero.moveLeft press enter …" at bounding box center [893, 291] width 353 height 280
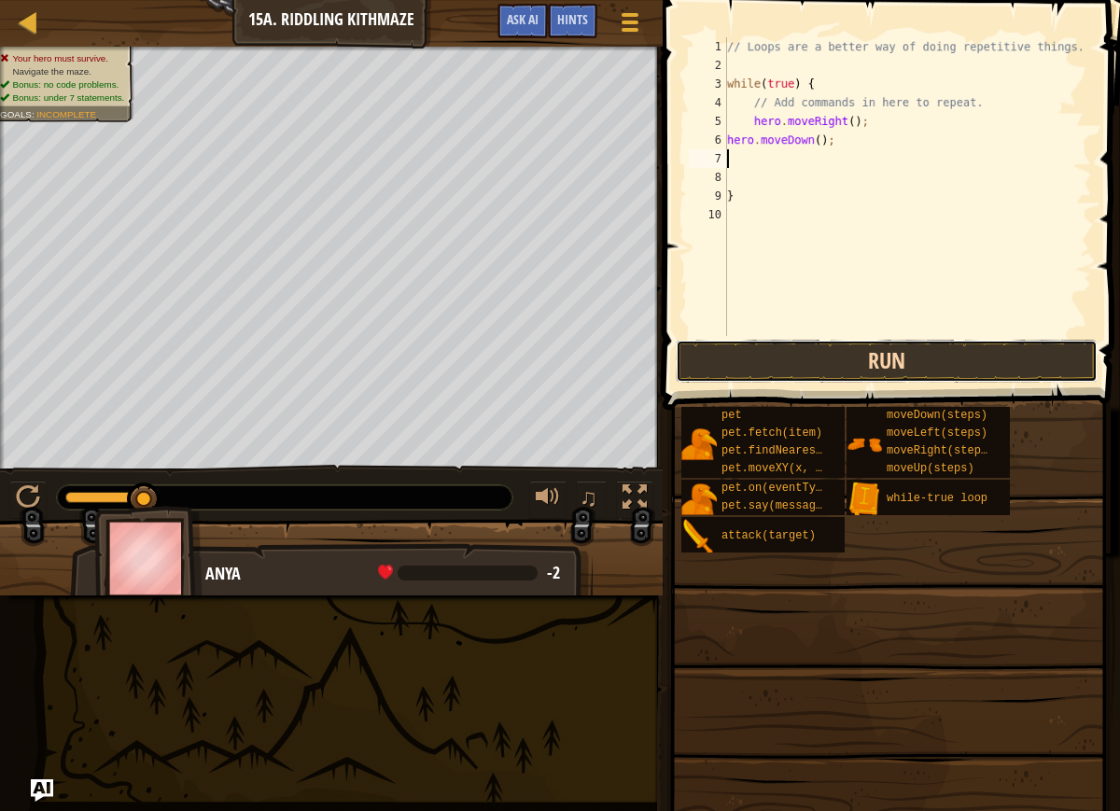
click at [763, 358] on button "Run" at bounding box center [887, 361] width 422 height 43
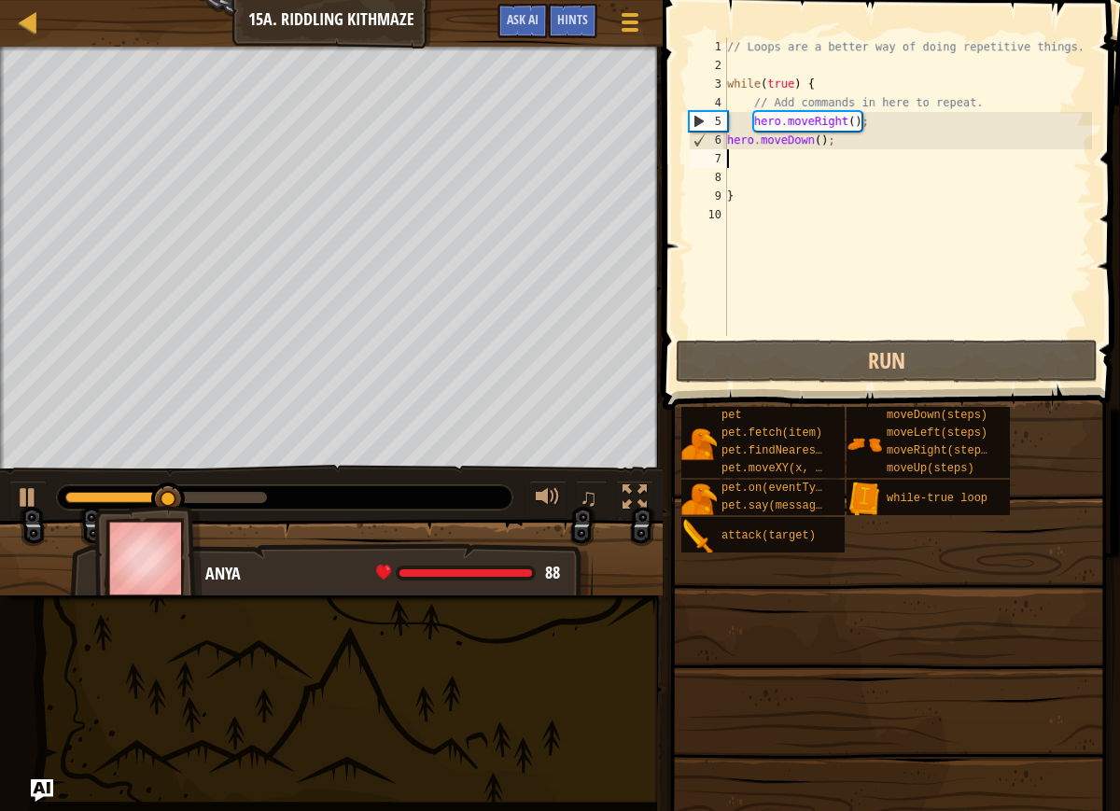
type textarea "h"
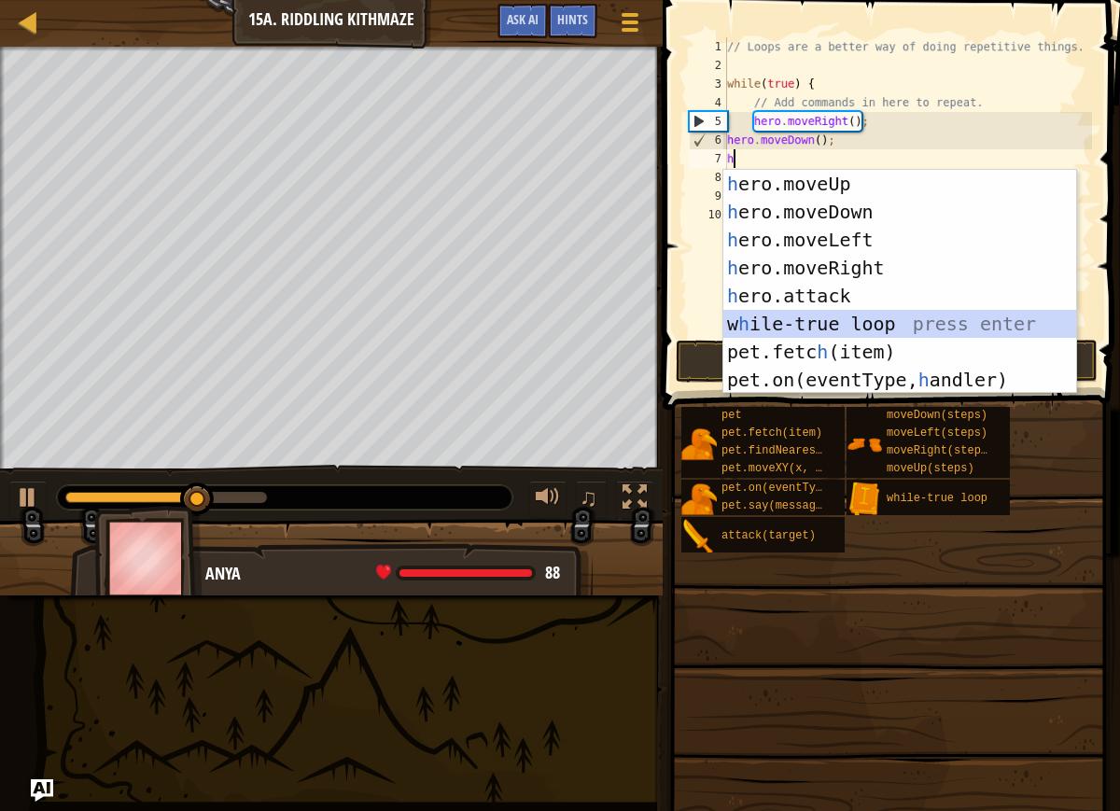
click at [946, 319] on div "h ero.moveUp press enter h ero.moveDown press enter h ero.moveLeft press enter …" at bounding box center [899, 310] width 353 height 280
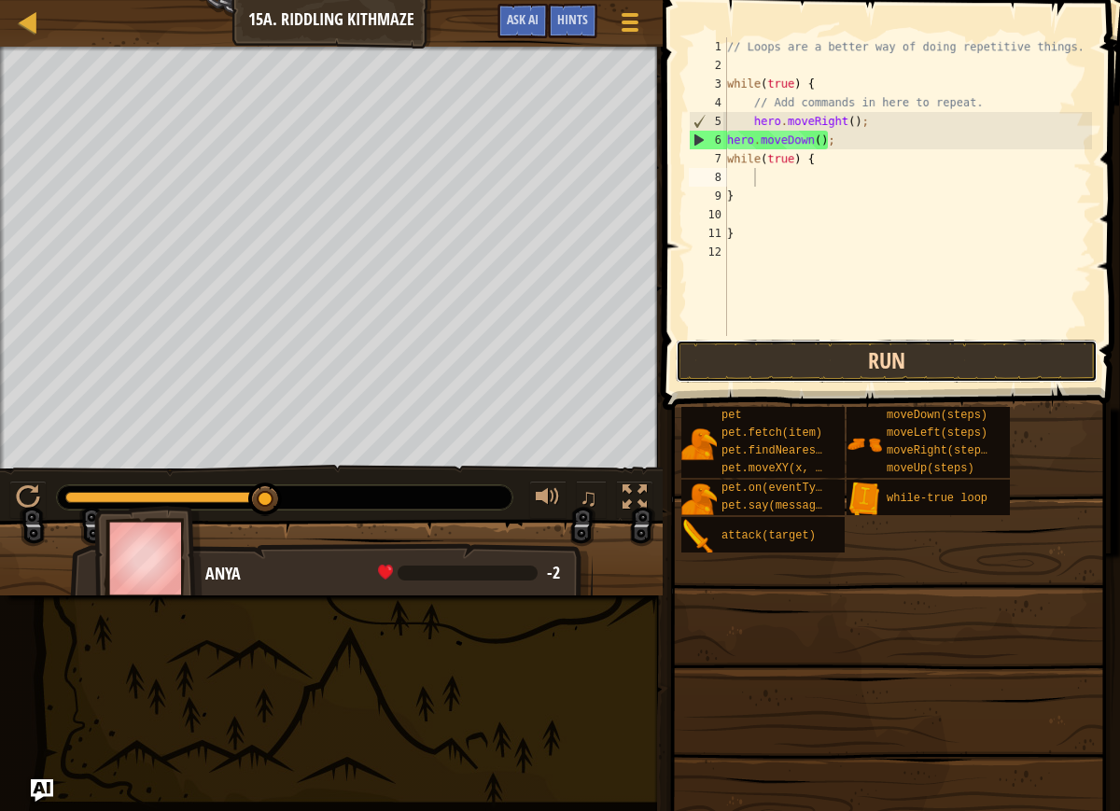
click at [869, 361] on button "Run" at bounding box center [887, 361] width 422 height 43
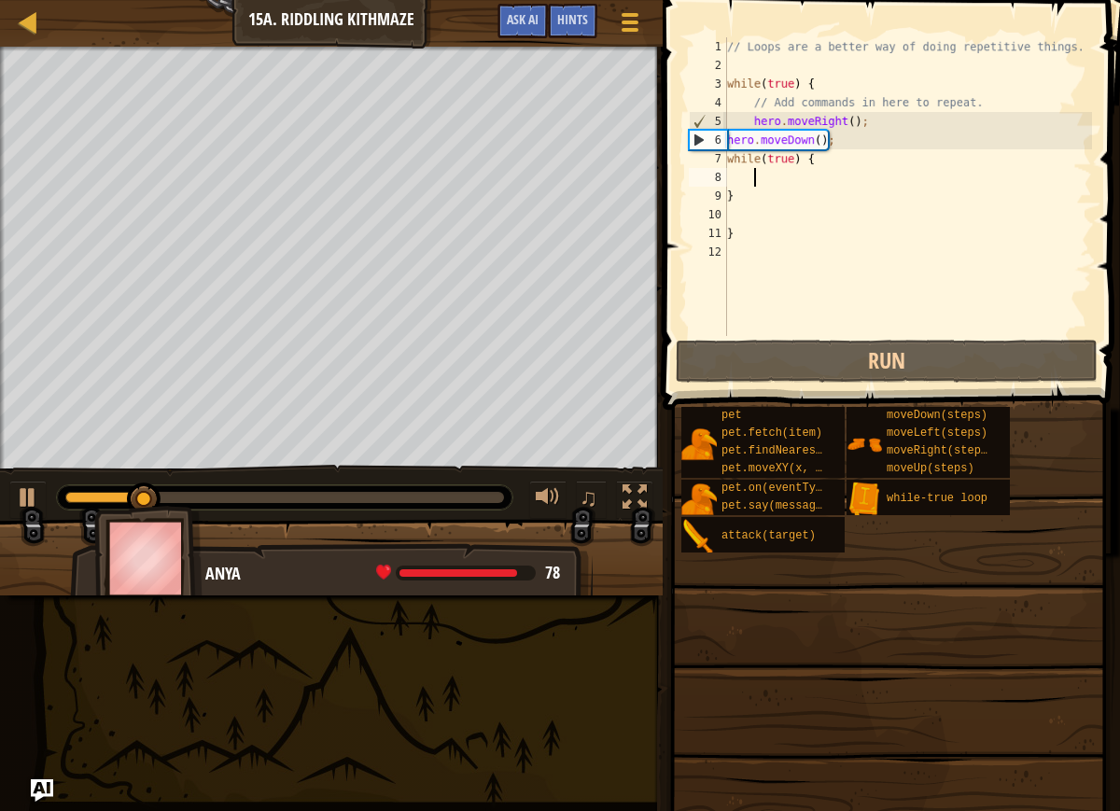
click at [836, 160] on div "// Loops are a better way of doing repetitive things. while ( true ) { // Add c…" at bounding box center [908, 205] width 370 height 336
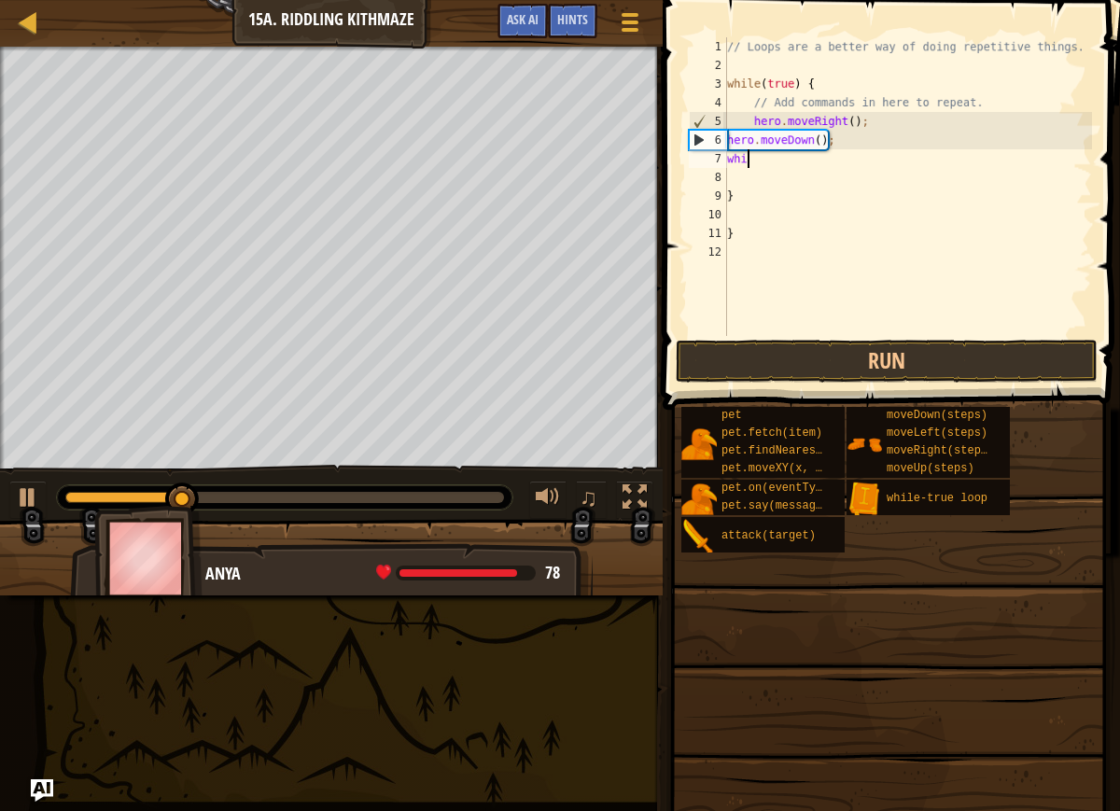
type textarea "w"
type textarea "h"
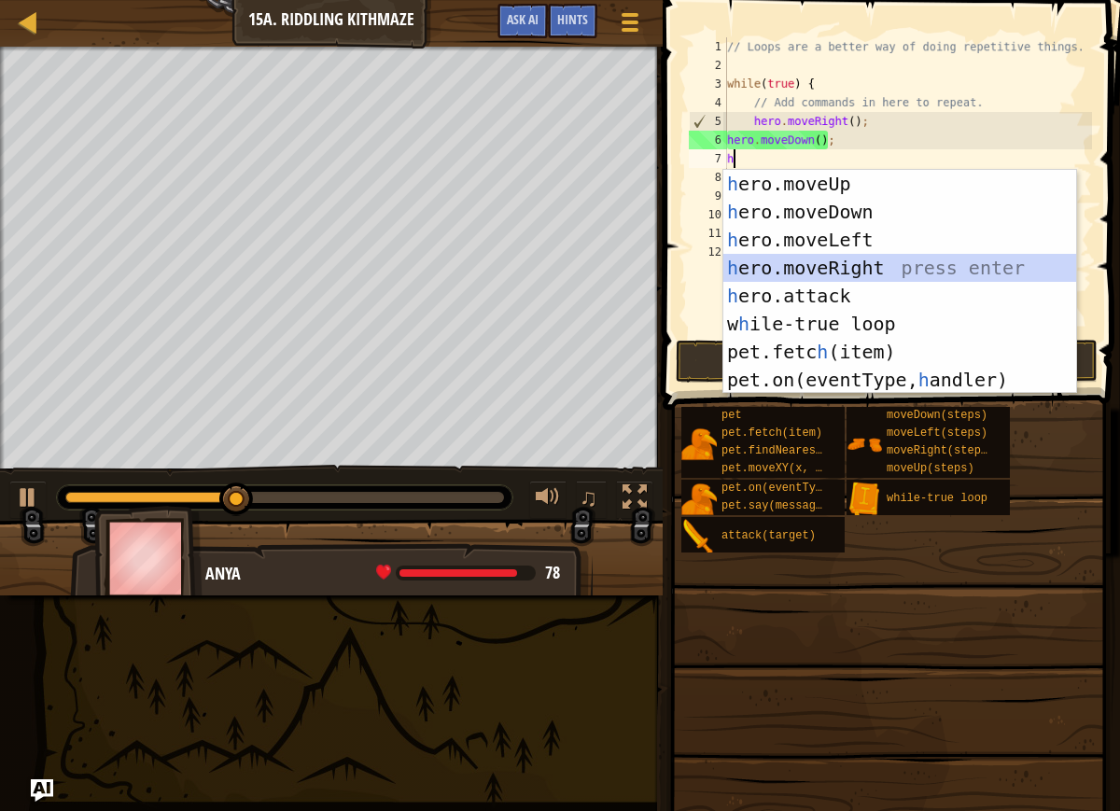
click at [867, 262] on div "h ero.moveUp press enter h ero.moveDown press enter h ero.moveLeft press enter …" at bounding box center [899, 310] width 353 height 280
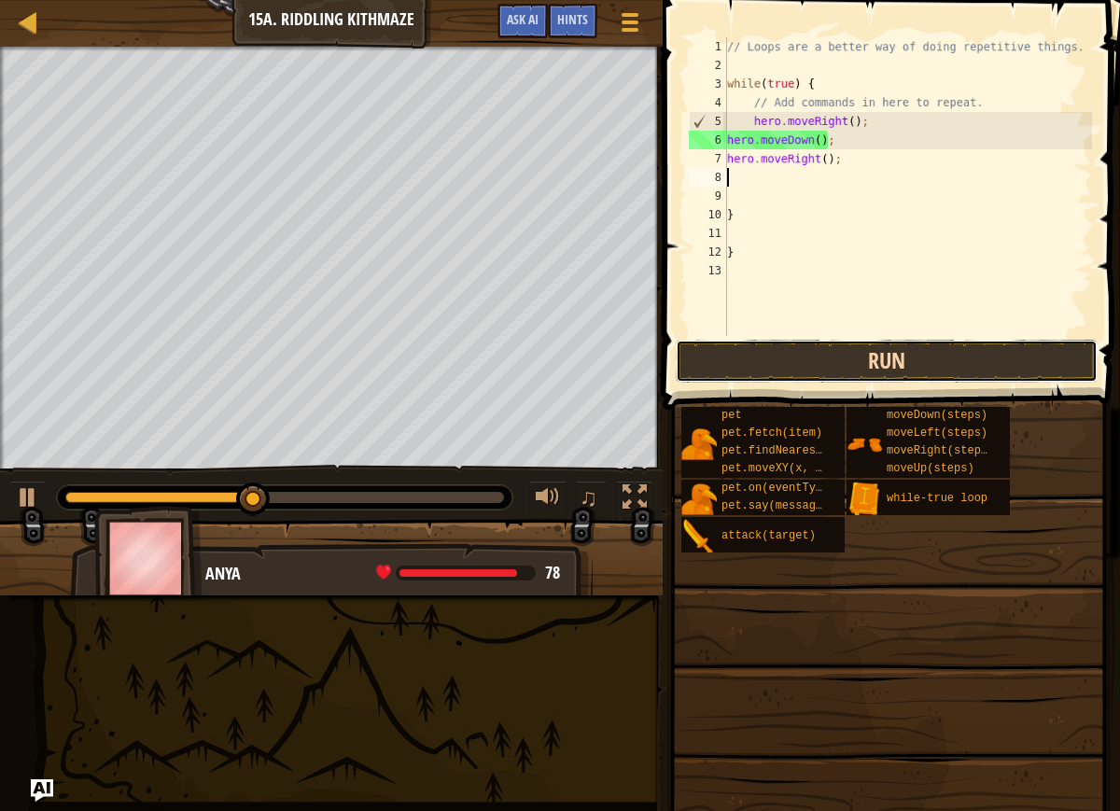
click at [802, 364] on button "Run" at bounding box center [887, 361] width 422 height 43
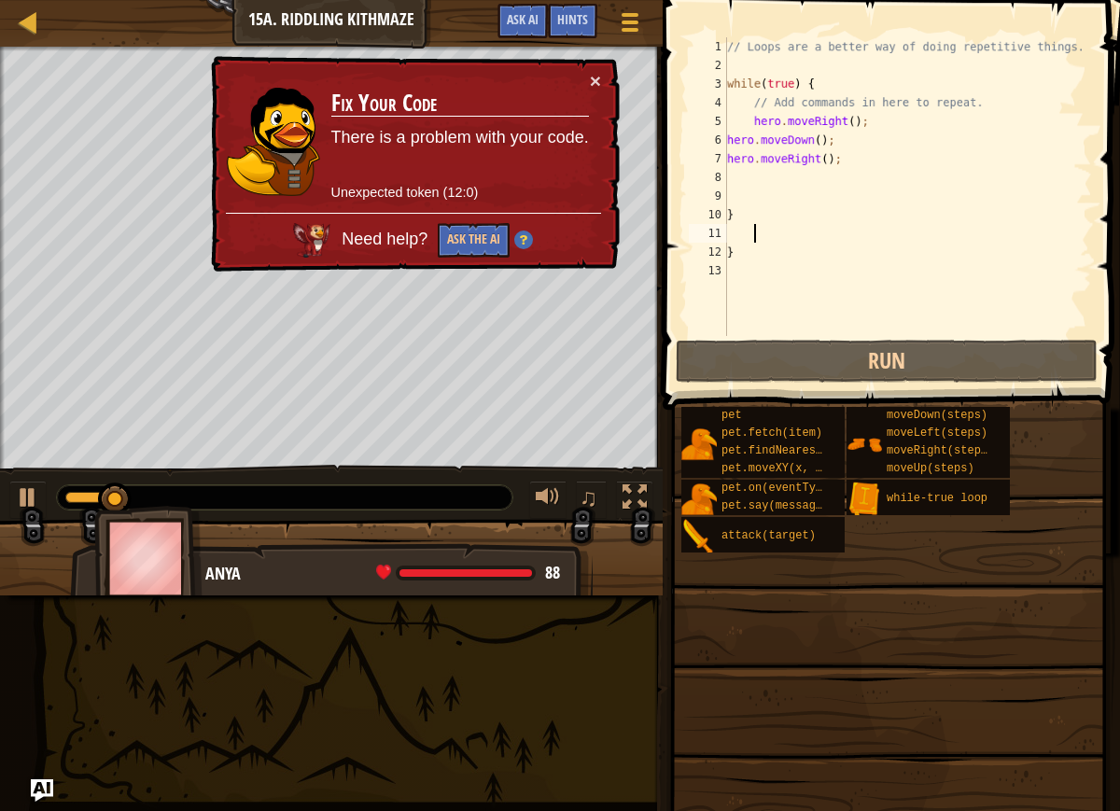
click at [762, 228] on div "// Loops are a better way of doing repetitive things. while ( true ) { // Add c…" at bounding box center [908, 205] width 370 height 336
click at [754, 213] on div "// Loops are a better way of doing repetitive things. while ( true ) { // Add c…" at bounding box center [908, 205] width 370 height 336
type textarea "}"
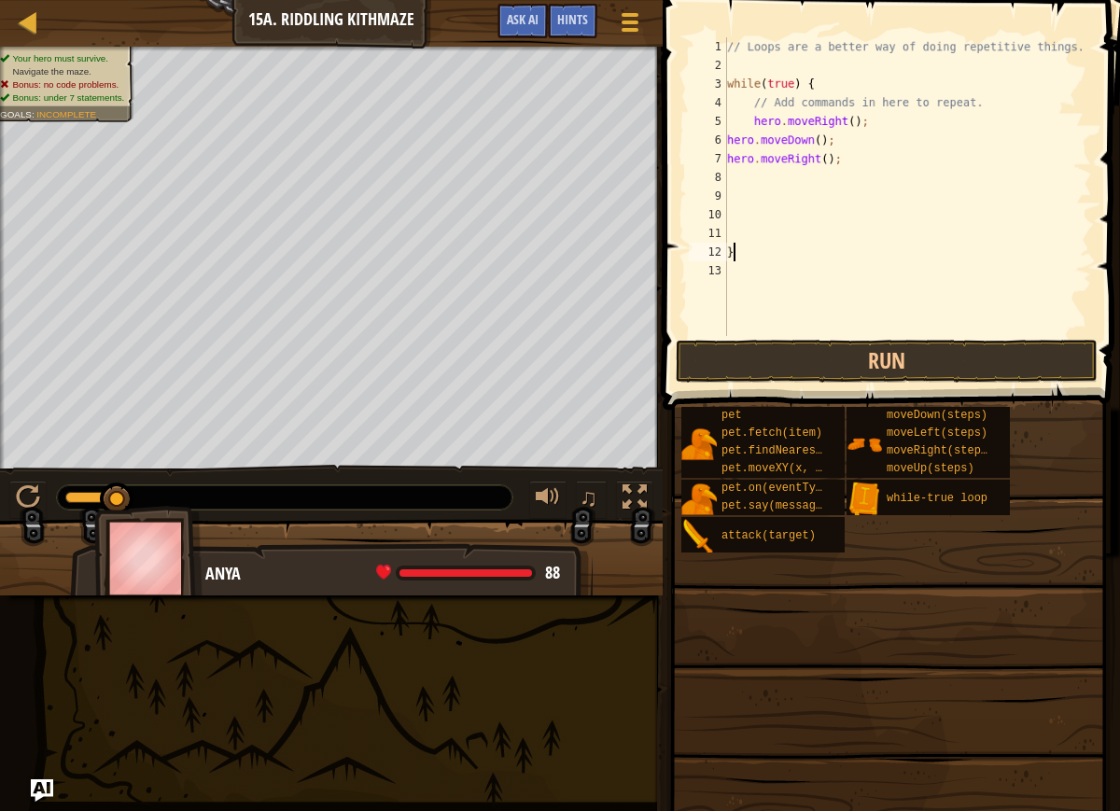
click at [752, 252] on div "// Loops are a better way of doing repetitive things. while ( true ) { // Add c…" at bounding box center [908, 205] width 370 height 336
type textarea "}"
click at [783, 344] on button "Run" at bounding box center [887, 361] width 422 height 43
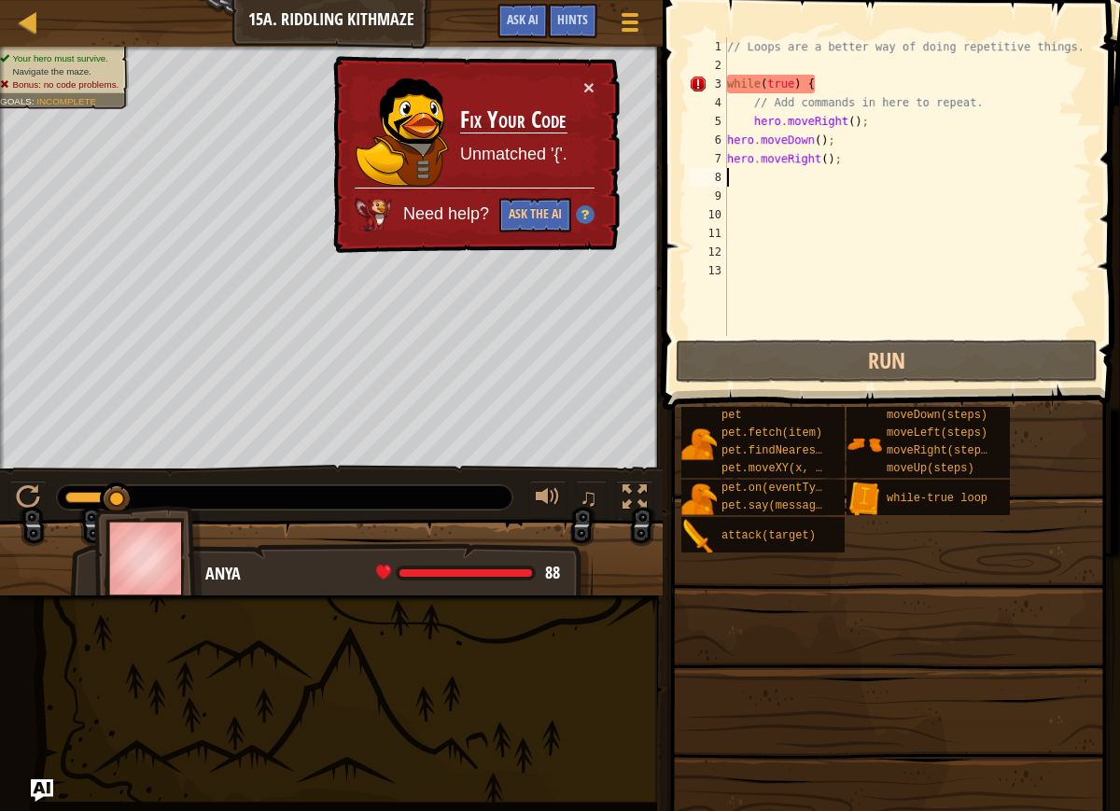
click at [877, 169] on div "// Loops are a better way of doing repetitive things. while ( true ) { // Add c…" at bounding box center [908, 205] width 370 height 336
click at [874, 162] on div "// Loops are a better way of doing repetitive things. while ( true ) { // Add c…" at bounding box center [908, 205] width 370 height 336
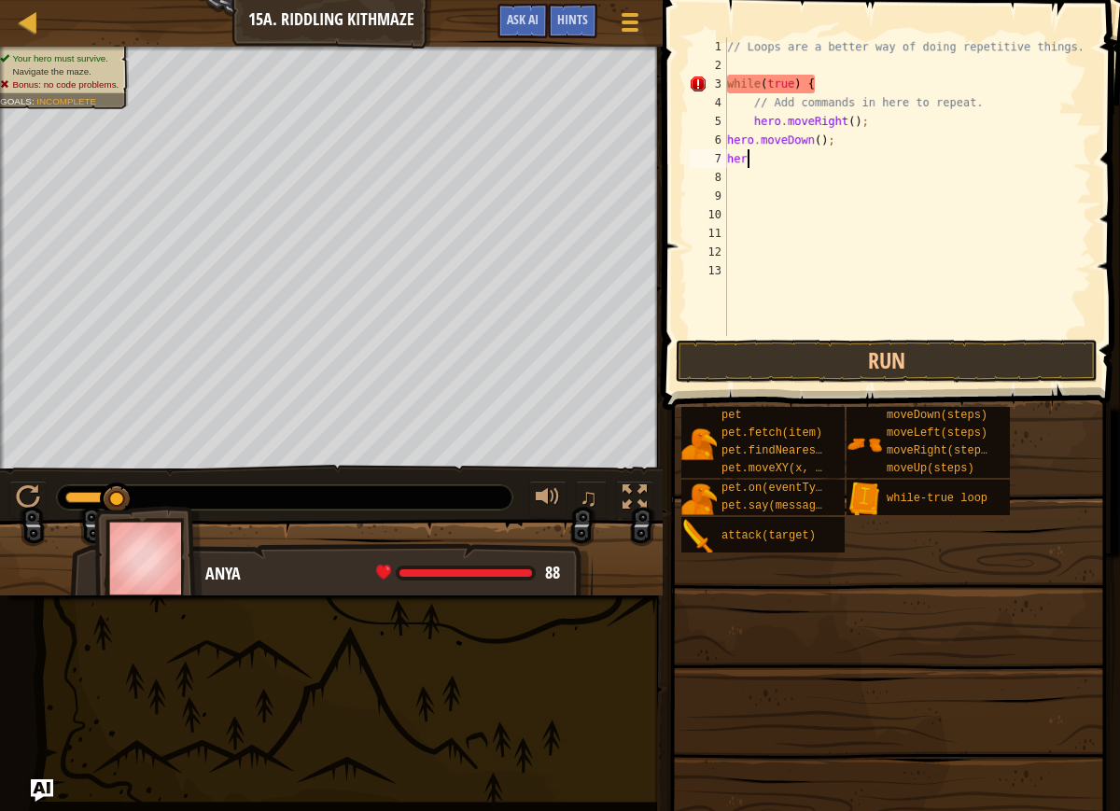
type textarea "h"
click at [819, 354] on button "Run" at bounding box center [887, 361] width 422 height 43
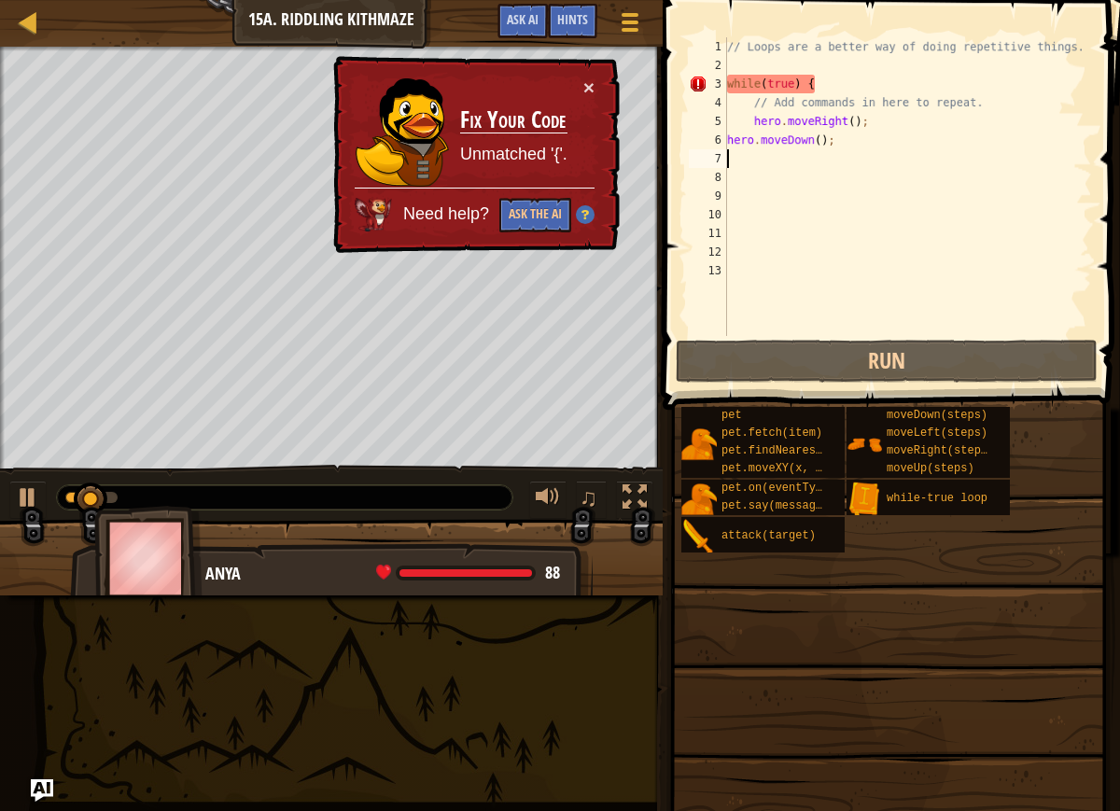
click at [845, 138] on div "// Loops are a better way of doing repetitive things. while ( true ) { // Add c…" at bounding box center [908, 205] width 370 height 336
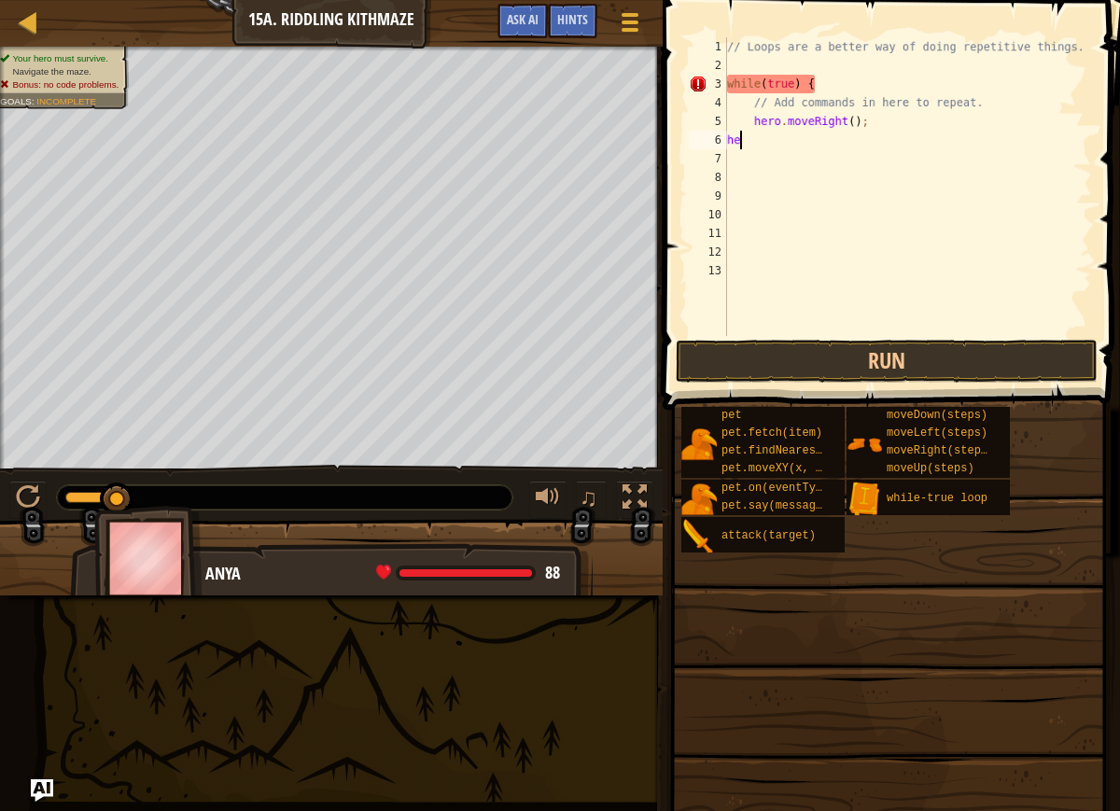
type textarea "h"
type textarea "hero.moveRight()"
click at [695, 387] on span at bounding box center [889, 663] width 444 height 553
click at [696, 368] on button "Run" at bounding box center [887, 361] width 422 height 43
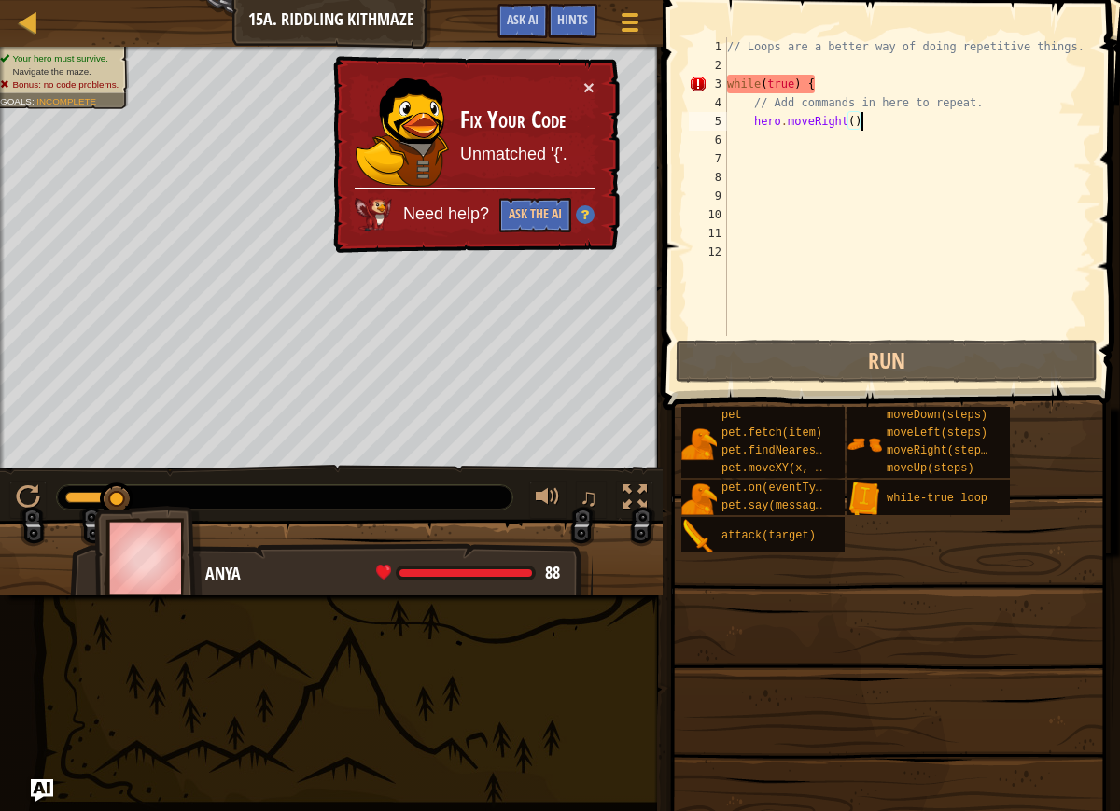
click at [844, 74] on div "// Loops are a better way of doing repetitive things. while ( true ) { // Add c…" at bounding box center [908, 205] width 370 height 336
click at [847, 82] on div "// Loops are a better way of doing repetitive things. while ( true ) { // Add c…" at bounding box center [908, 205] width 370 height 336
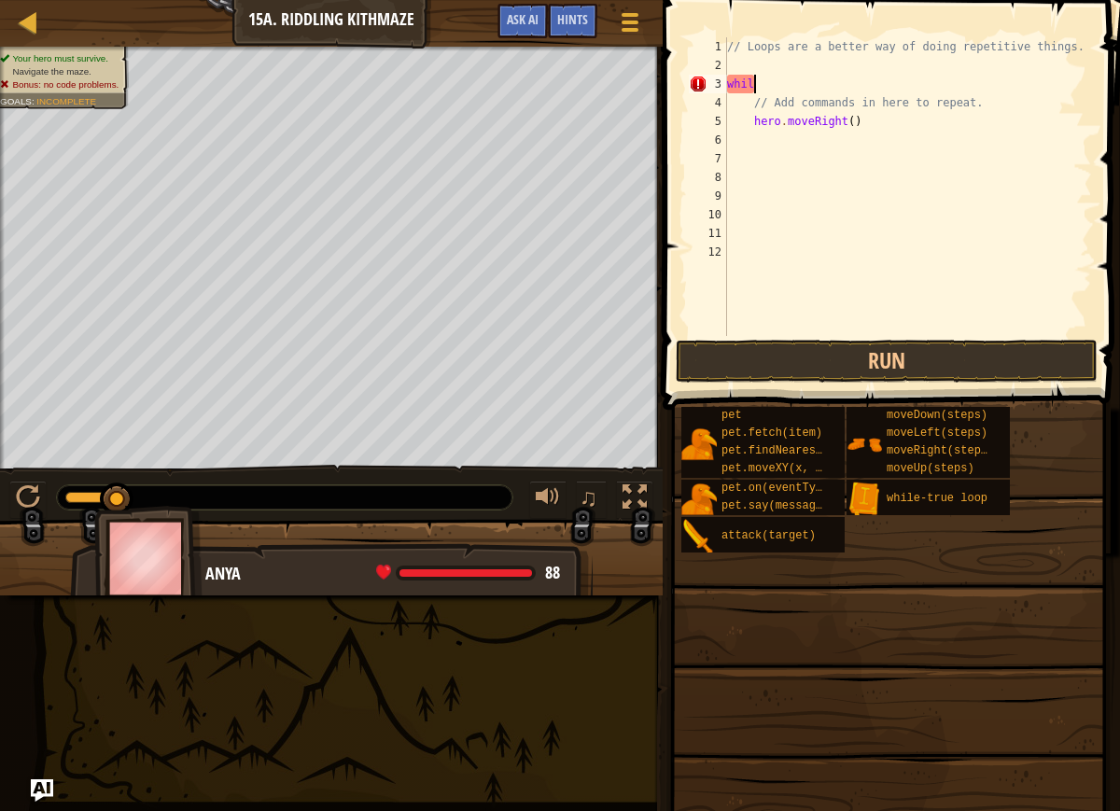
type textarea "w"
click at [793, 340] on button "Run" at bounding box center [887, 361] width 422 height 43
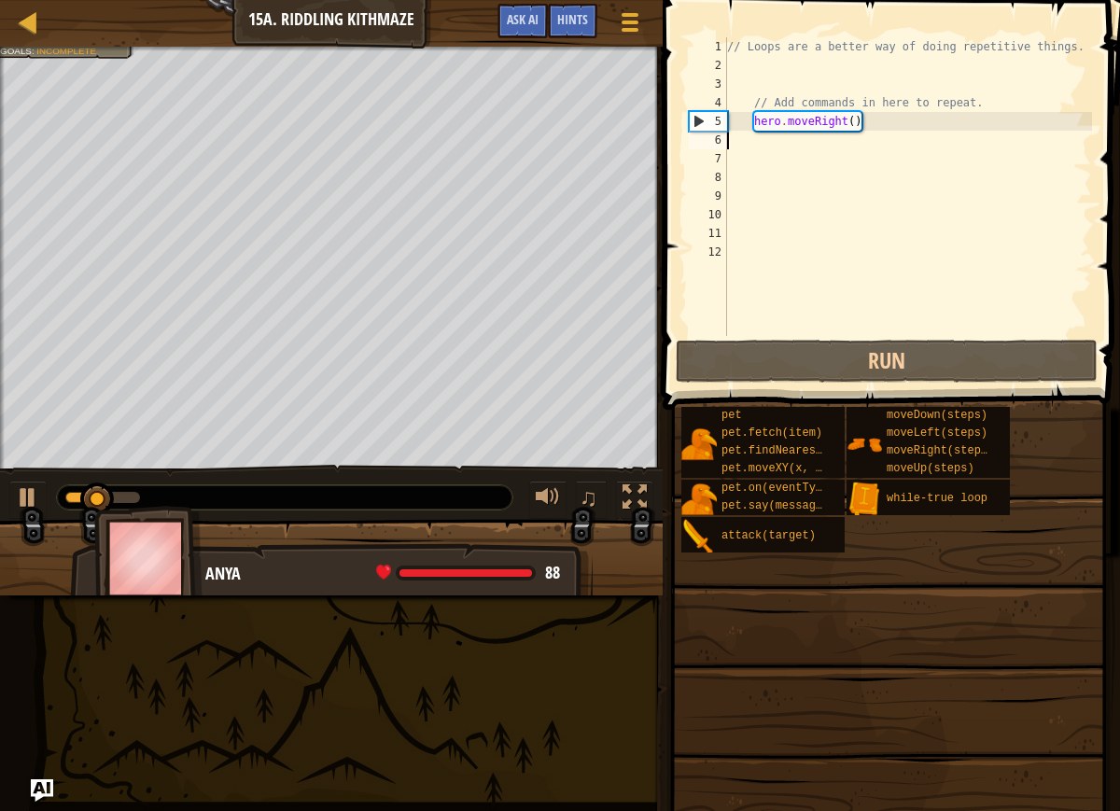
click at [770, 139] on div "// Loops are a better way of doing repetitive things. // Add commands in here t…" at bounding box center [908, 205] width 370 height 336
type textarea "m"
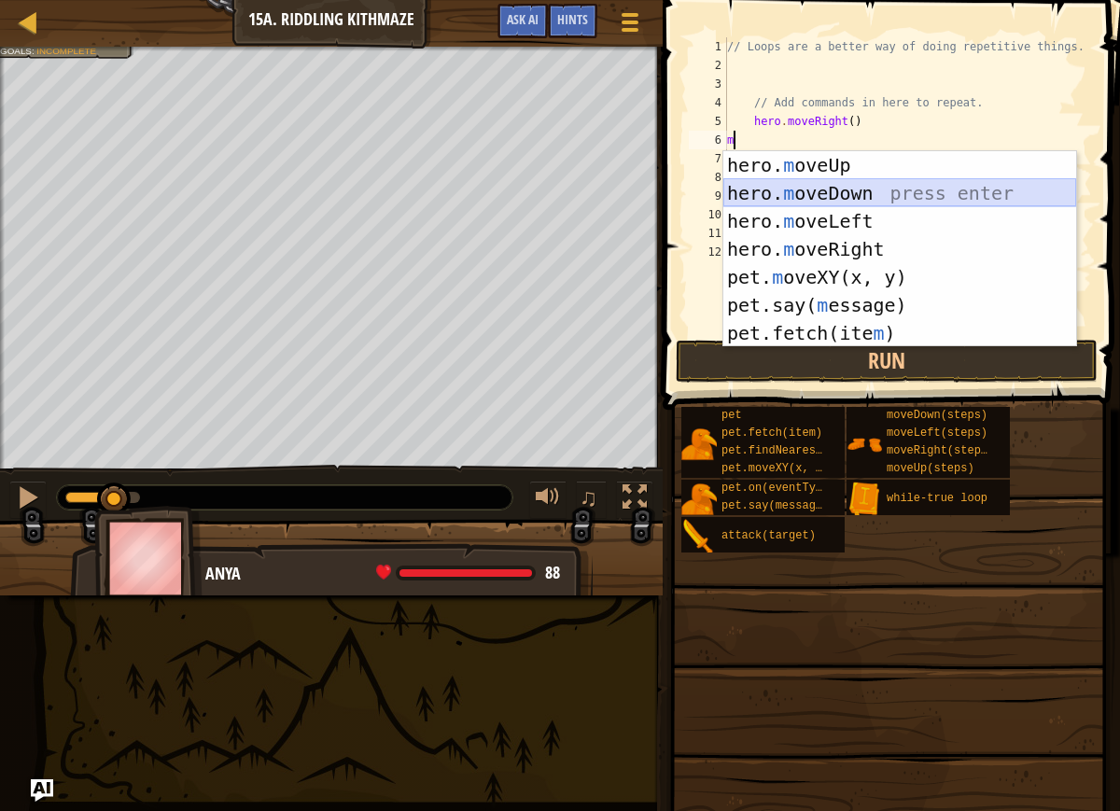
click at [803, 193] on div "hero. m oveUp press enter hero. m oveDown press enter hero. m oveLeft press ent…" at bounding box center [899, 277] width 353 height 252
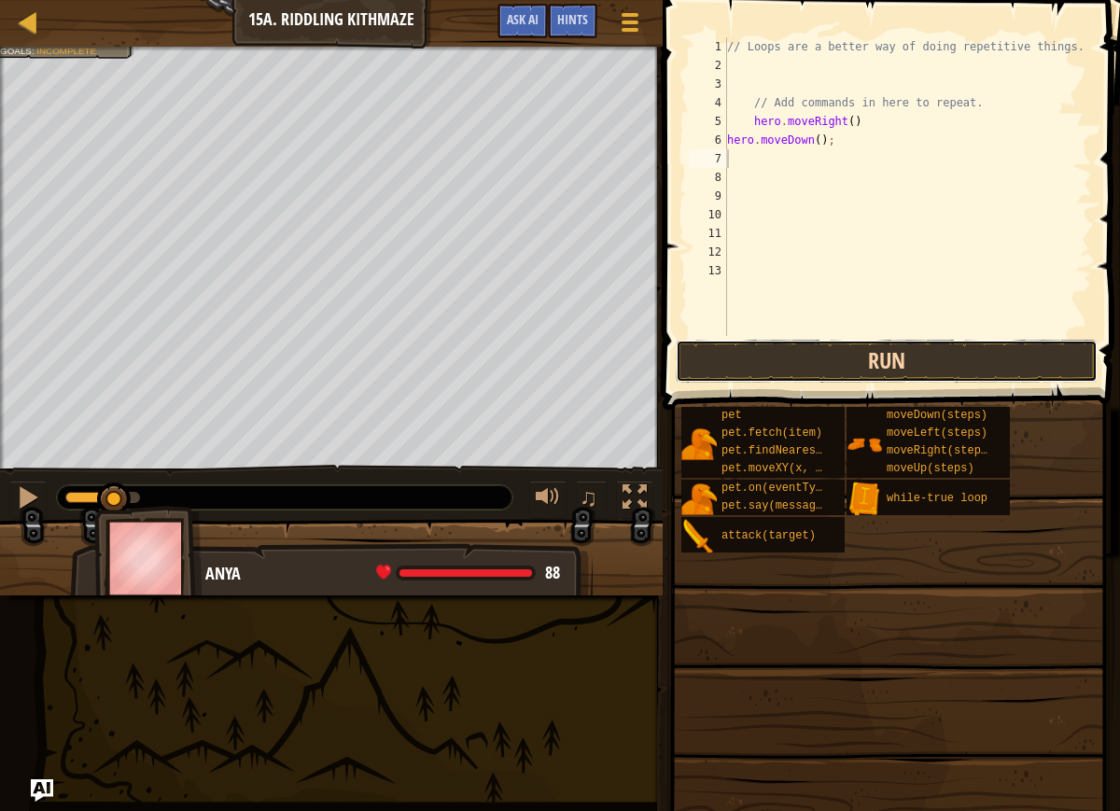
click at [821, 353] on button "Run" at bounding box center [887, 361] width 422 height 43
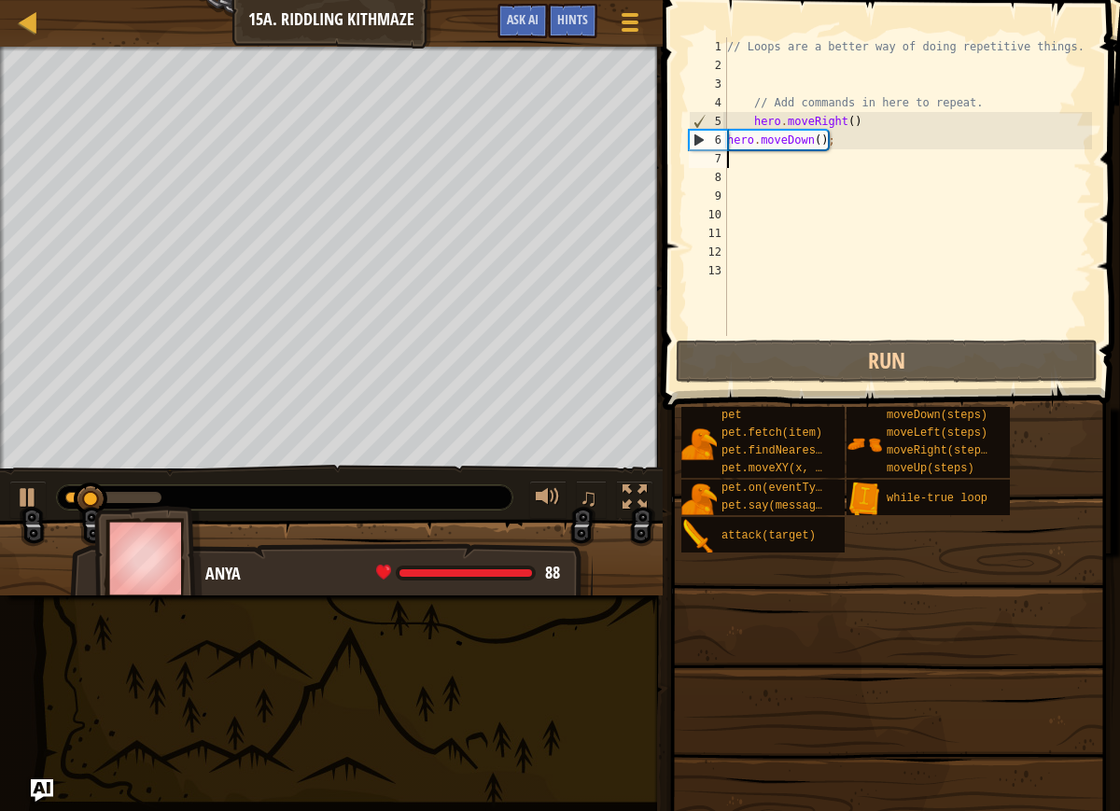
click at [743, 168] on div "// Loops are a better way of doing repetitive things. // Add commands in here t…" at bounding box center [908, 205] width 370 height 336
click at [741, 163] on div "// Loops are a better way of doing repetitive things. // Add commands in here t…" at bounding box center [908, 205] width 370 height 336
type textarea "h"
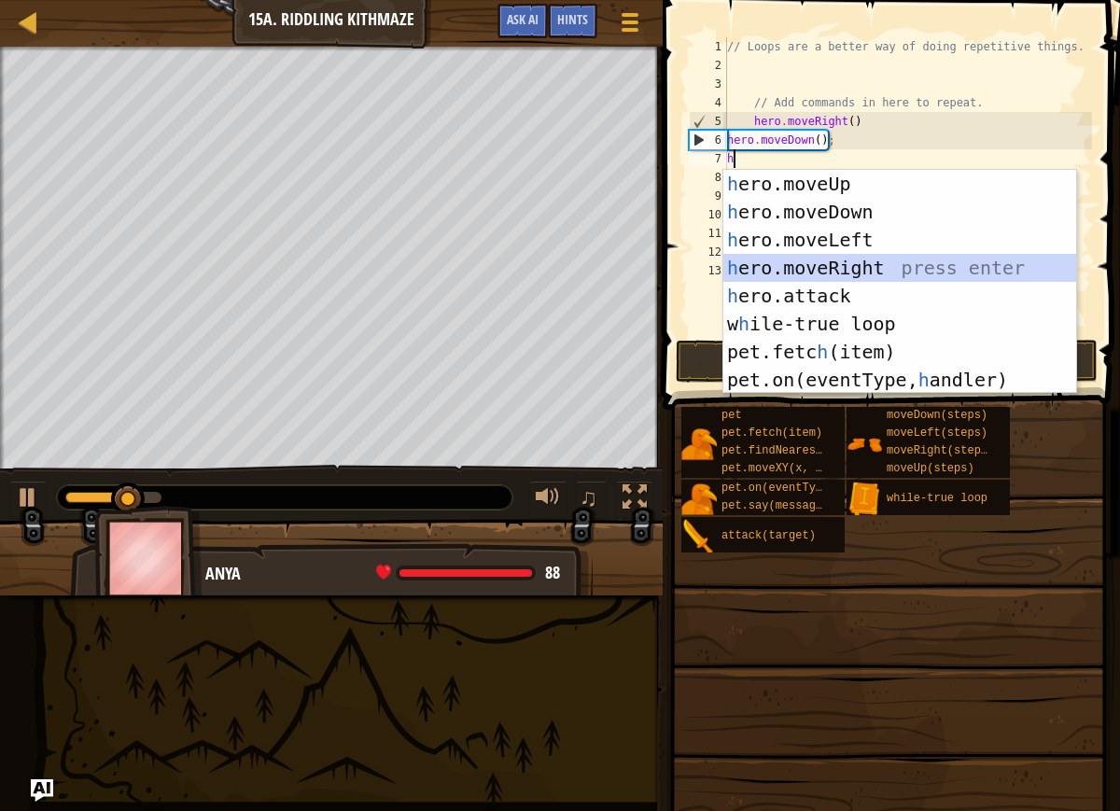
drag, startPoint x: 766, startPoint y: 265, endPoint x: 777, endPoint y: 288, distance: 25.9
click at [766, 264] on div "h ero.moveUp press enter h ero.moveDown press enter h ero.moveLeft press enter …" at bounding box center [899, 310] width 353 height 280
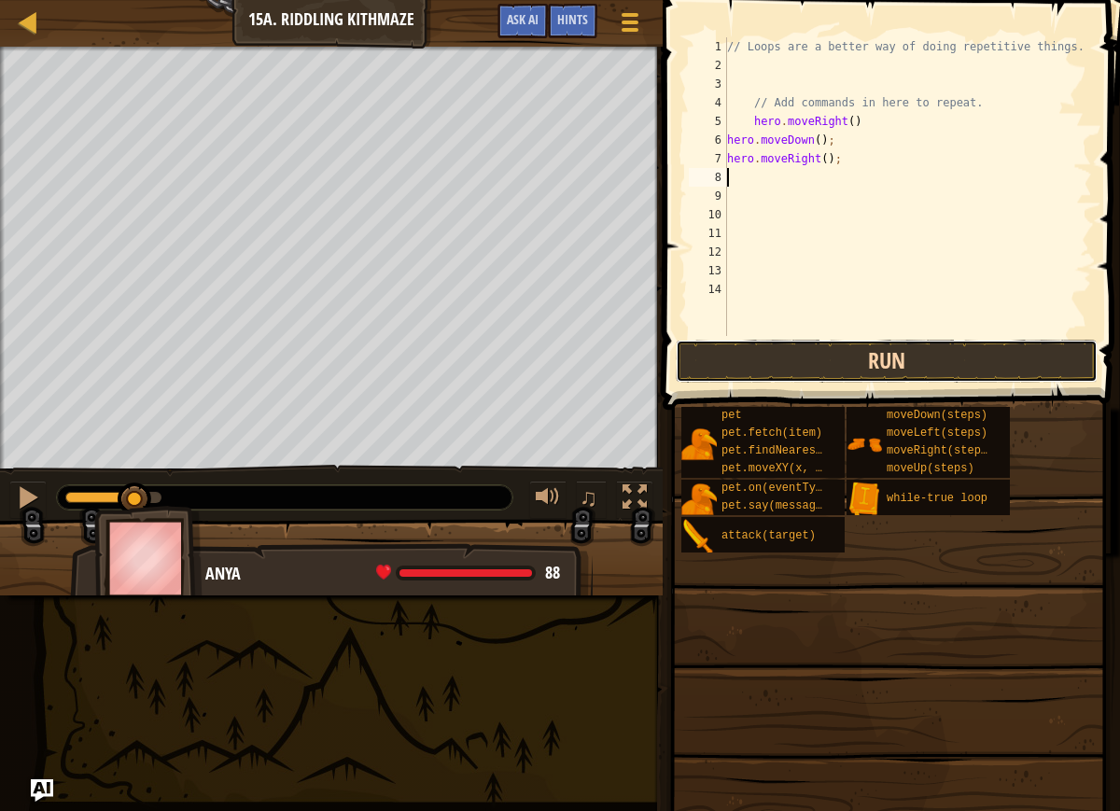
click at [782, 361] on button "Run" at bounding box center [887, 361] width 422 height 43
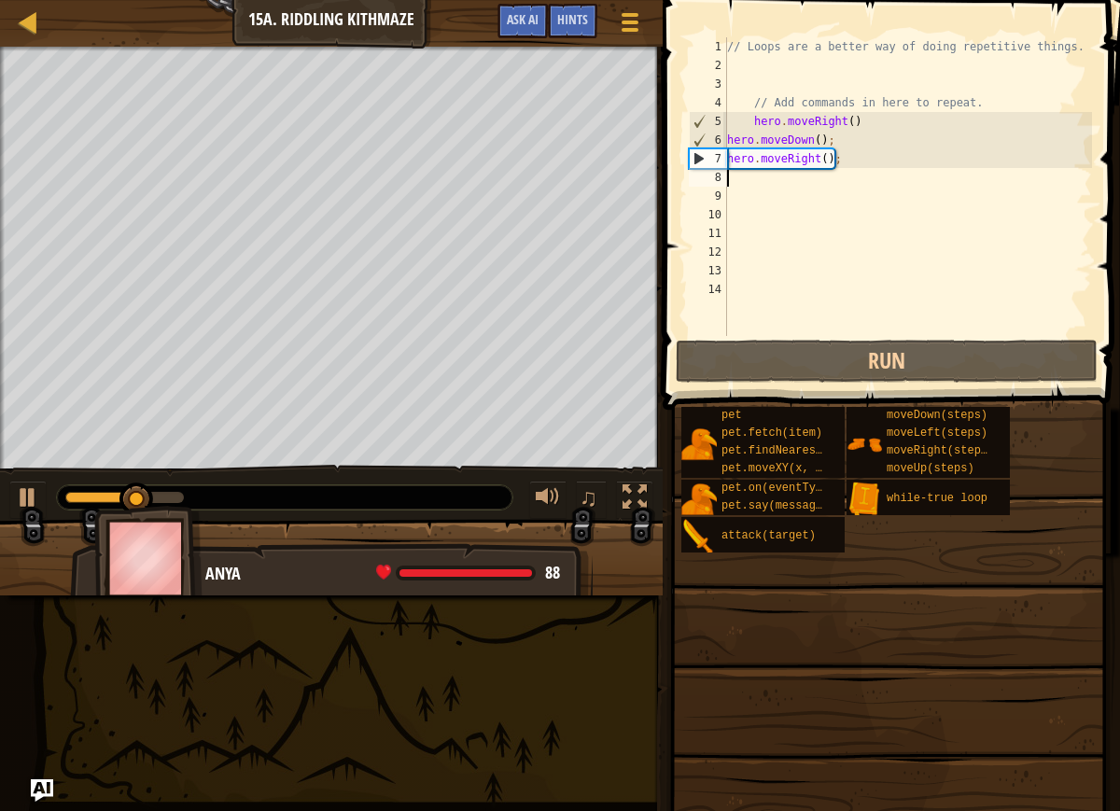
type textarea "h"
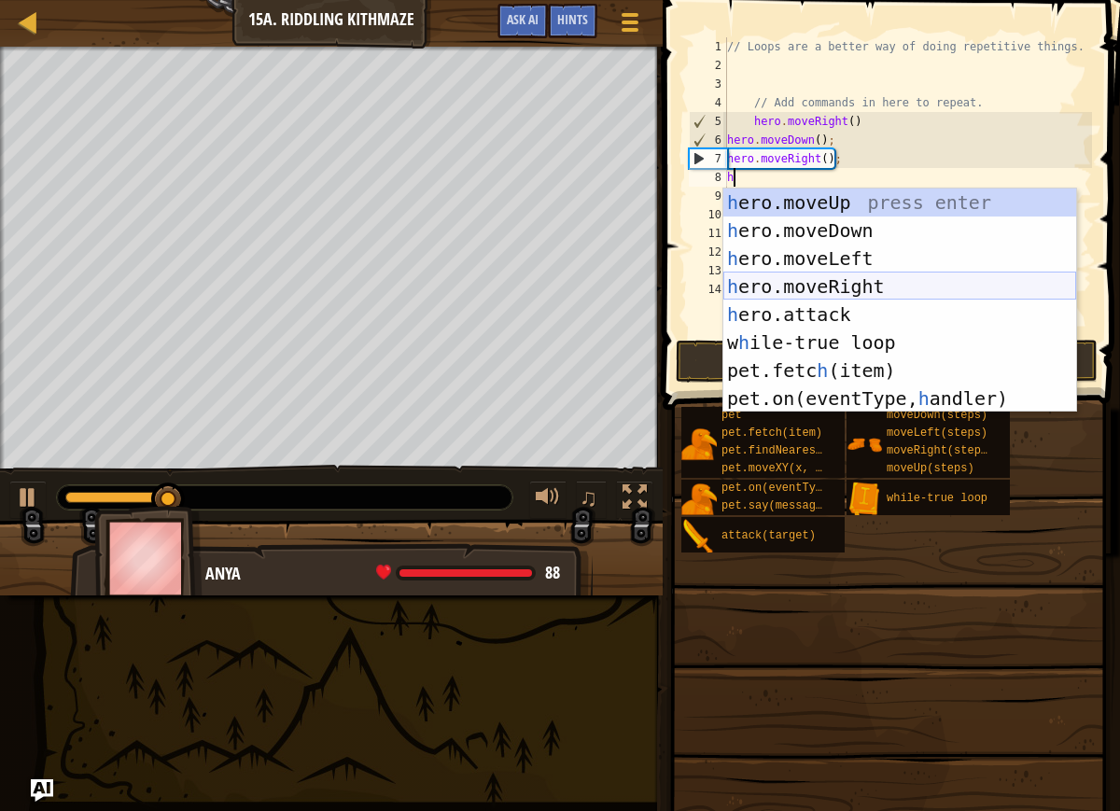
click at [810, 280] on div "h ero.moveUp press enter h ero.moveDown press enter h ero.moveLeft press enter …" at bounding box center [899, 329] width 353 height 280
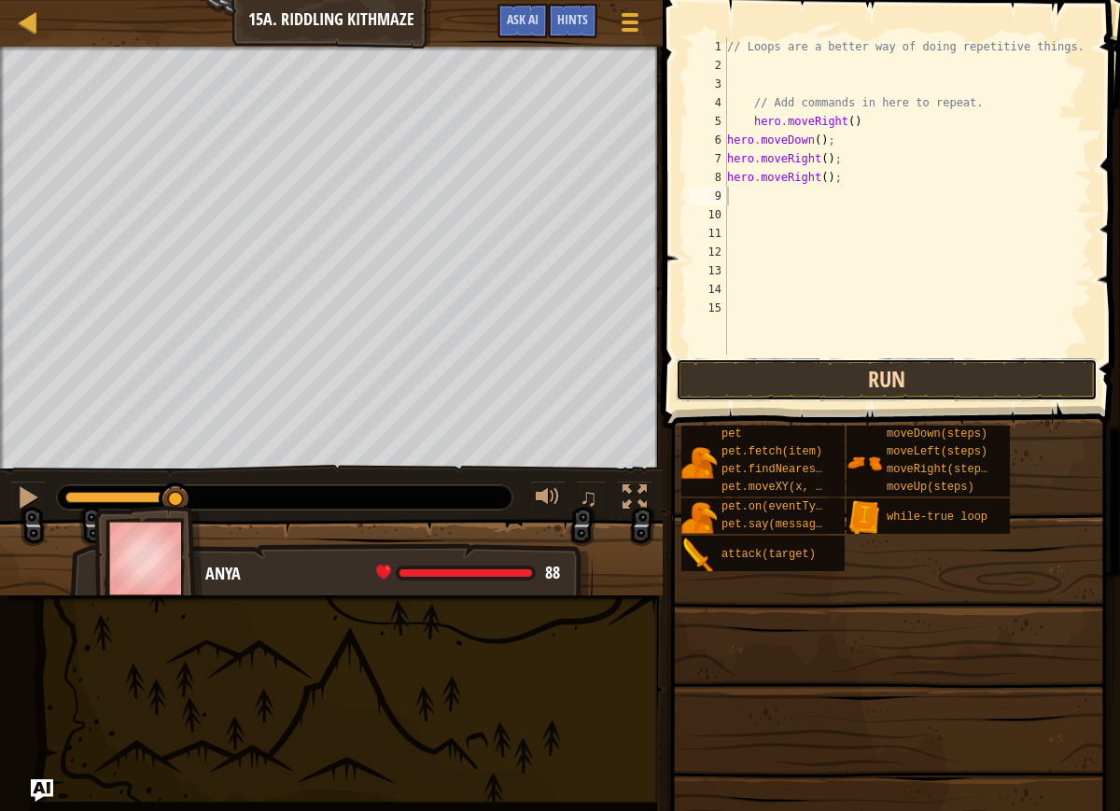
click at [836, 366] on button "Run" at bounding box center [887, 379] width 422 height 43
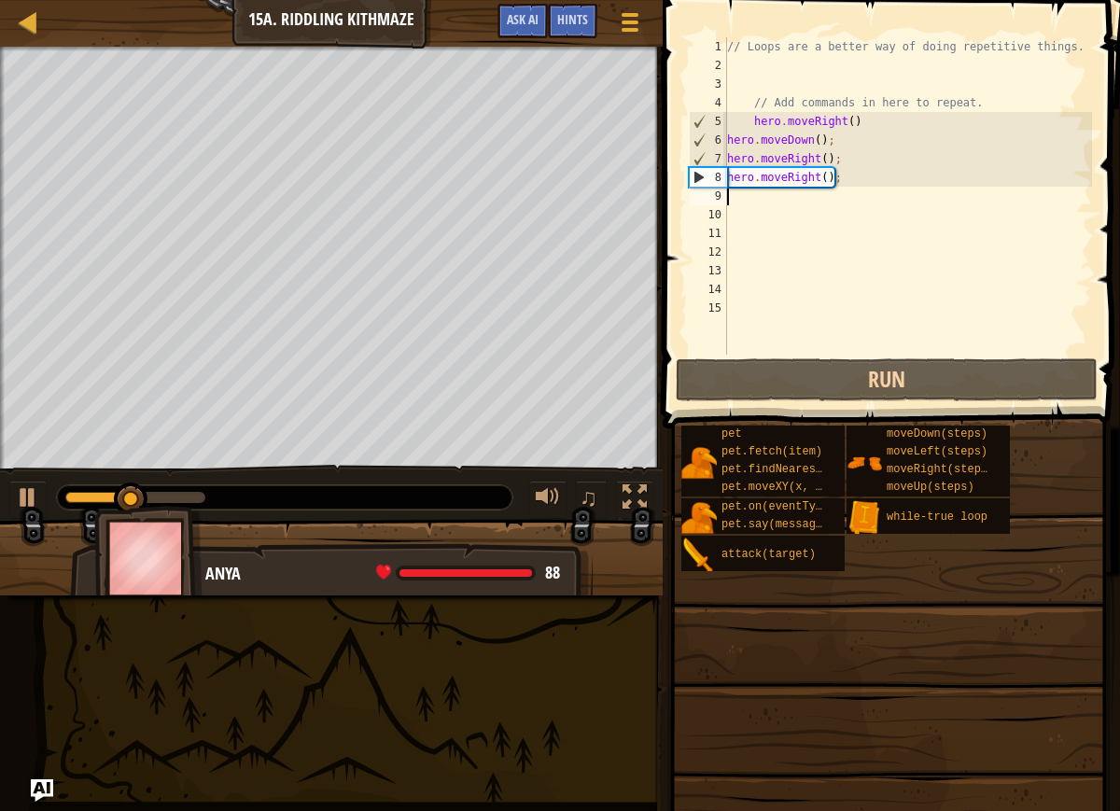
type textarea "h"
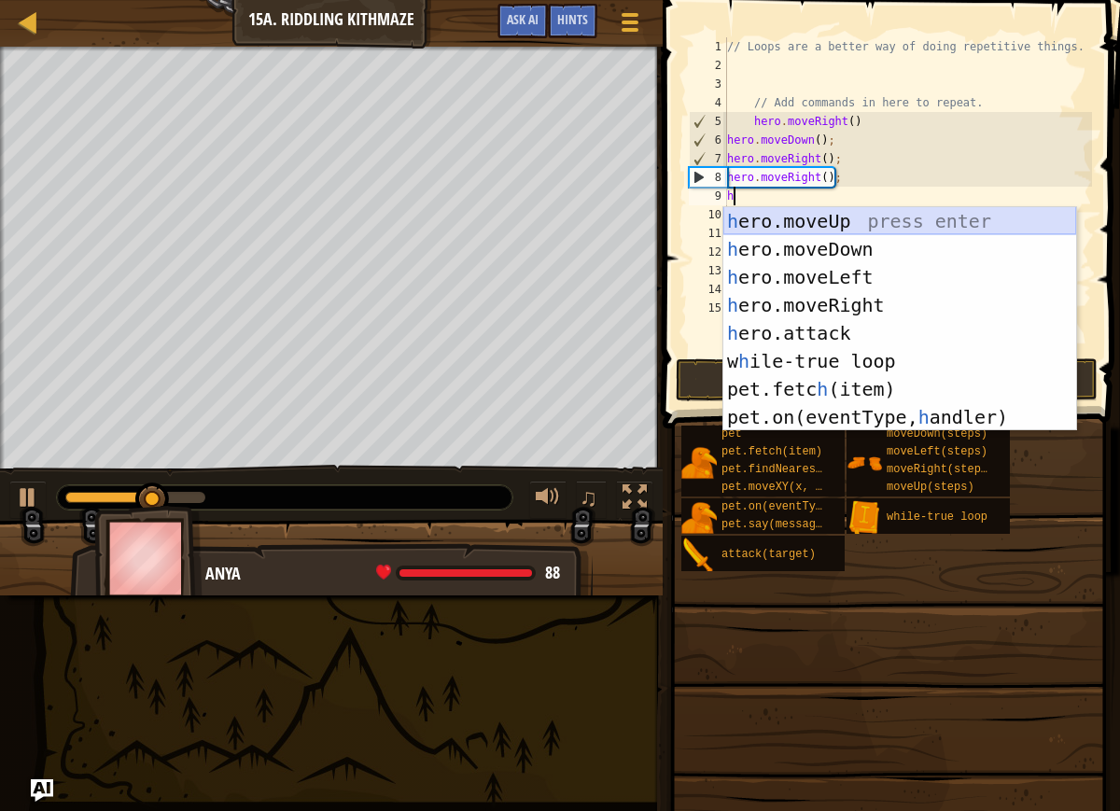
drag, startPoint x: 782, startPoint y: 219, endPoint x: 787, endPoint y: 249, distance: 30.2
click at [782, 218] on div "h ero.moveUp press enter h ero.moveDown press enter h ero.moveLeft press enter …" at bounding box center [899, 347] width 353 height 280
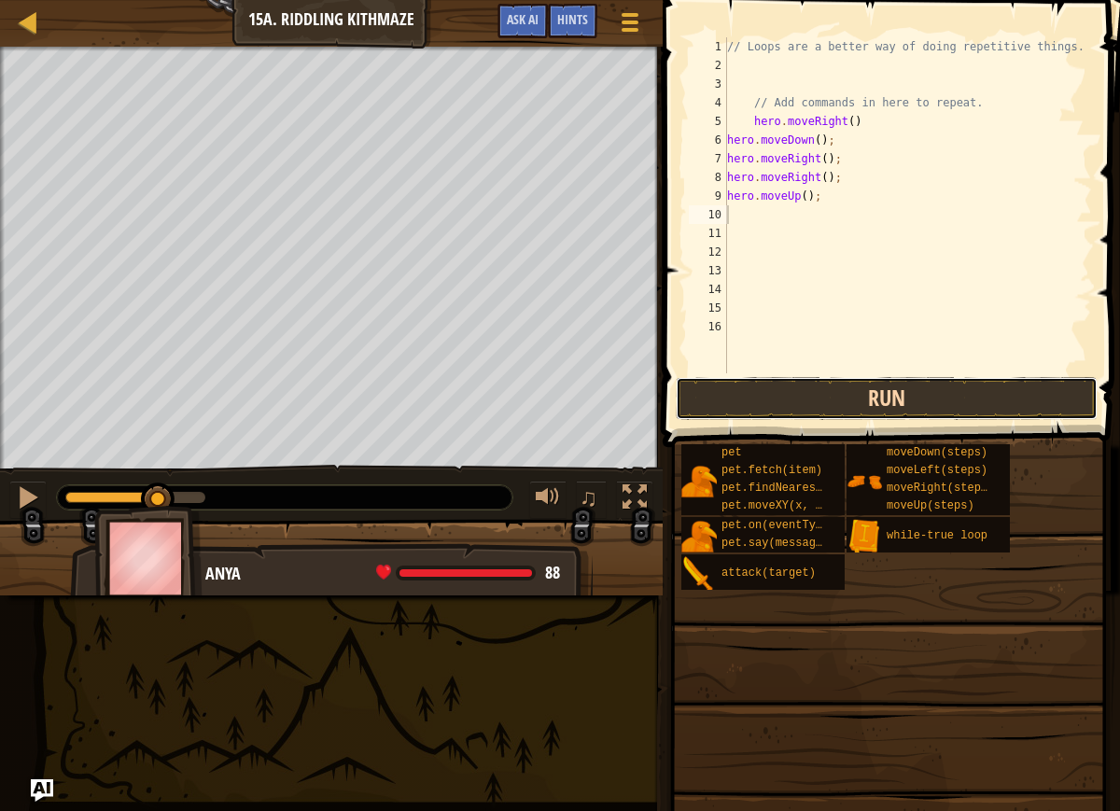
click at [768, 398] on button "Run" at bounding box center [887, 398] width 422 height 43
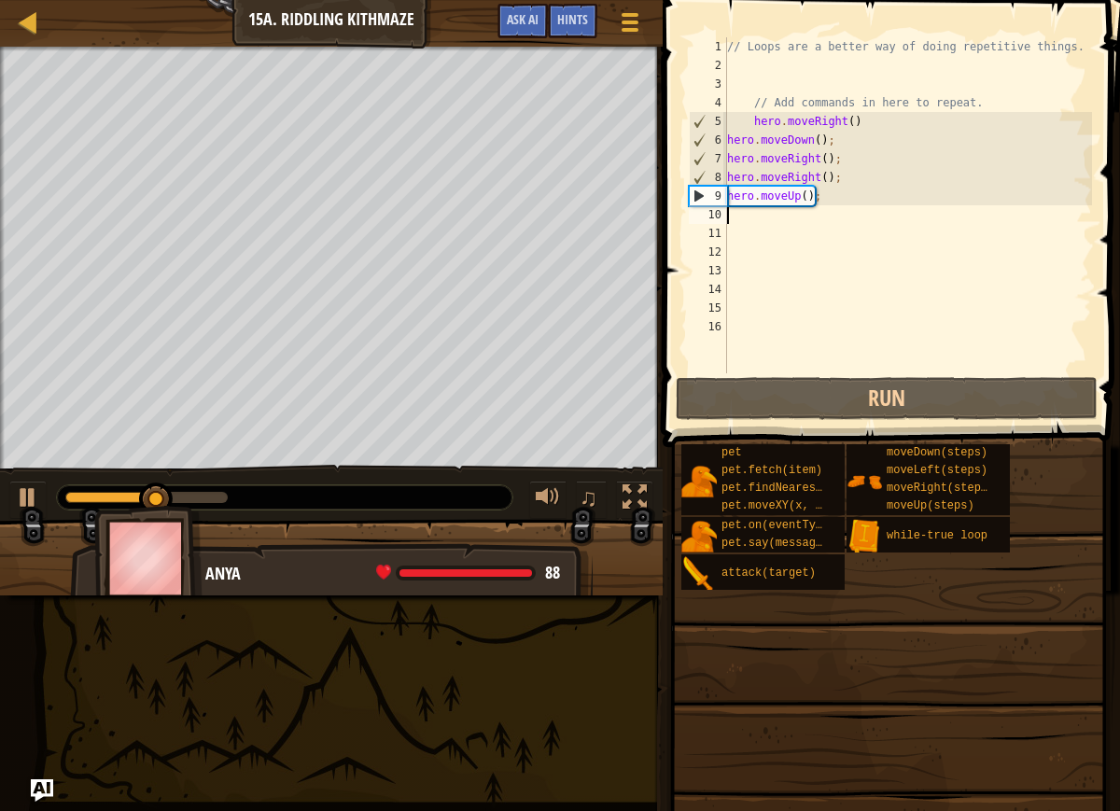
type textarea "h"
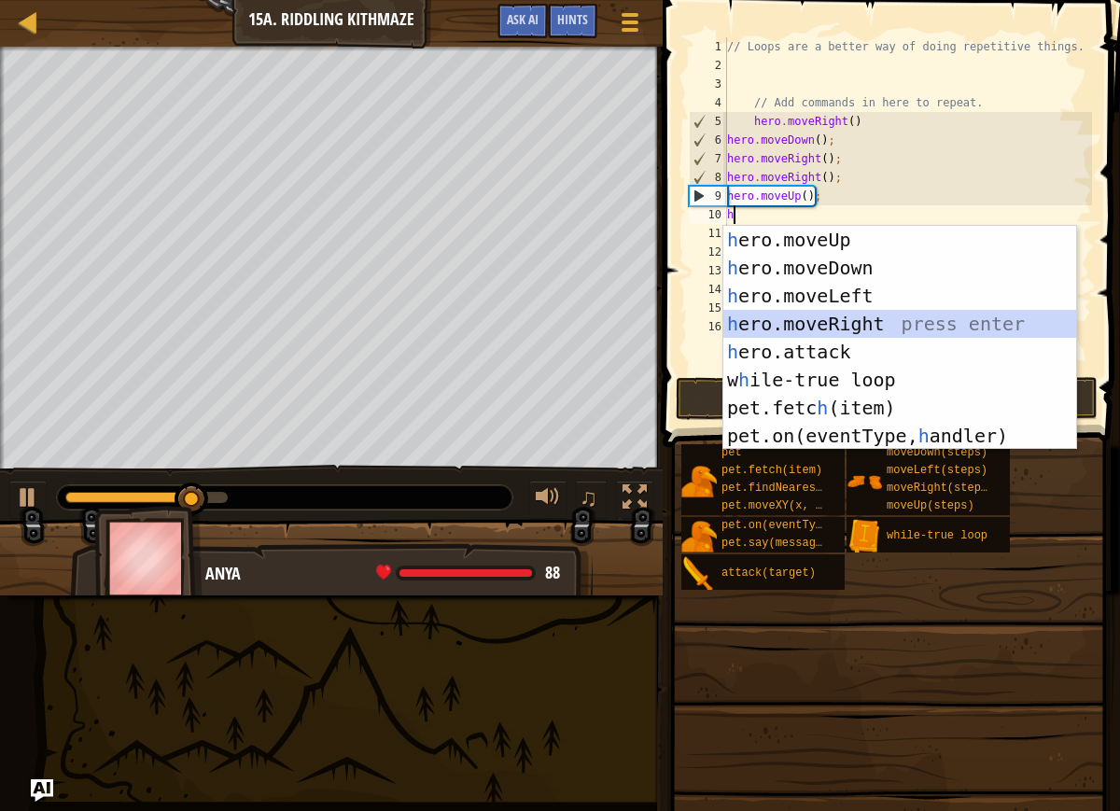
click at [758, 315] on div "h ero.moveUp press enter h ero.moveDown press enter h ero.moveLeft press enter …" at bounding box center [899, 366] width 353 height 280
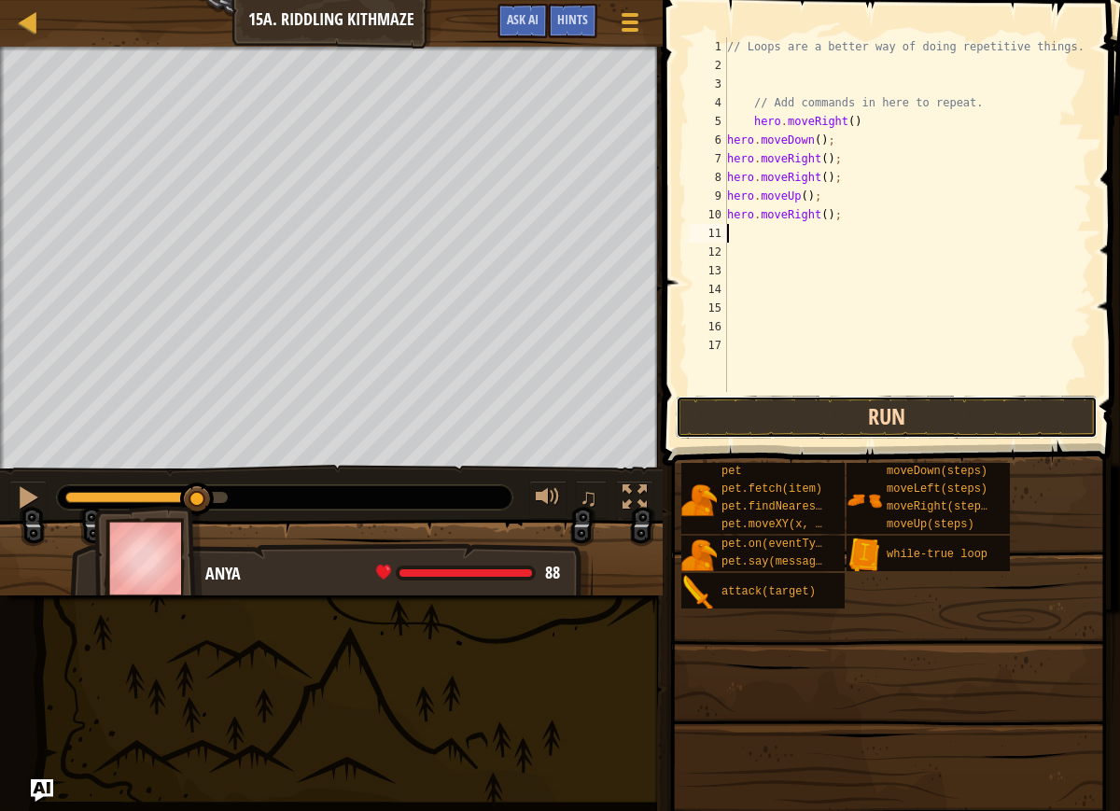
click at [792, 410] on button "Run" at bounding box center [887, 417] width 422 height 43
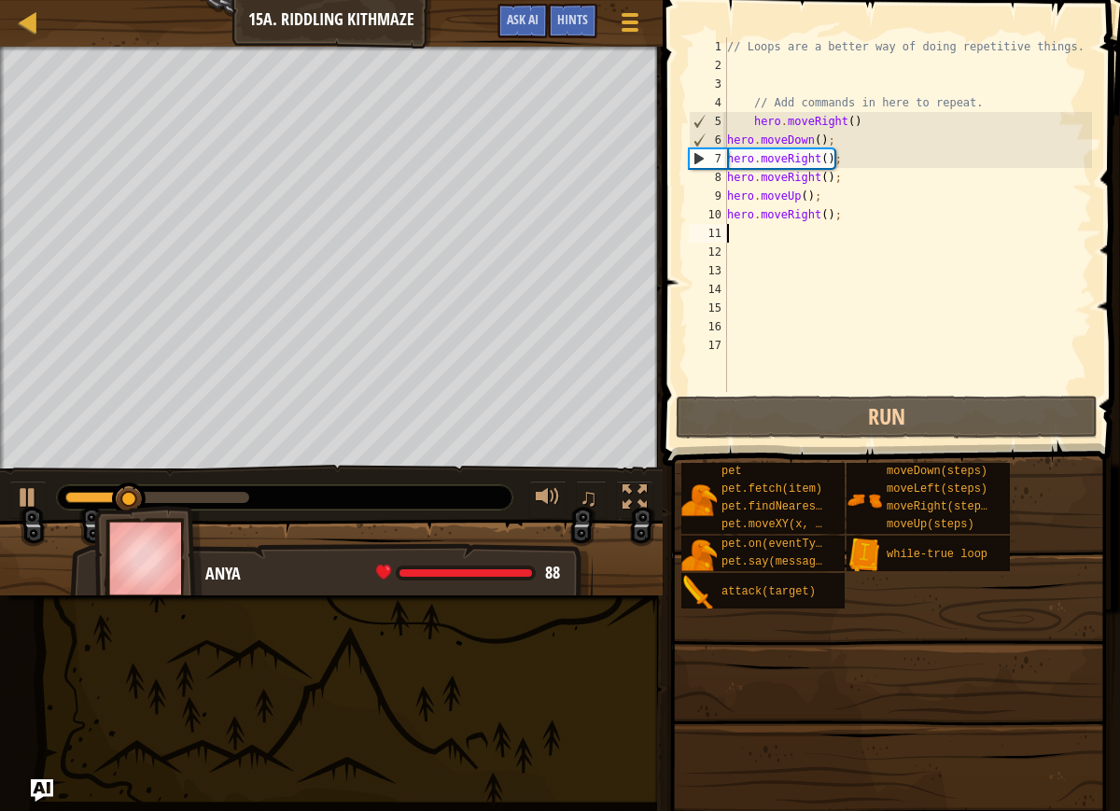
type textarea "h"
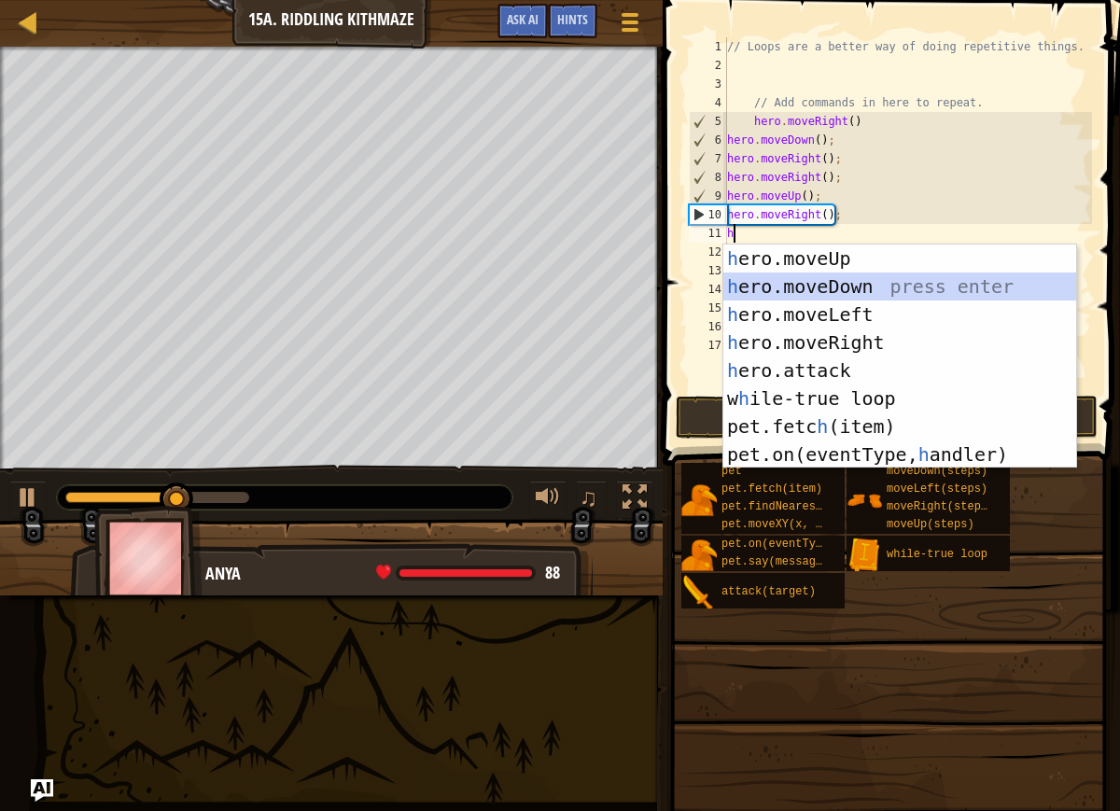
click at [766, 280] on div "h ero.moveUp press enter h ero.moveDown press enter h ero.moveLeft press enter …" at bounding box center [899, 385] width 353 height 280
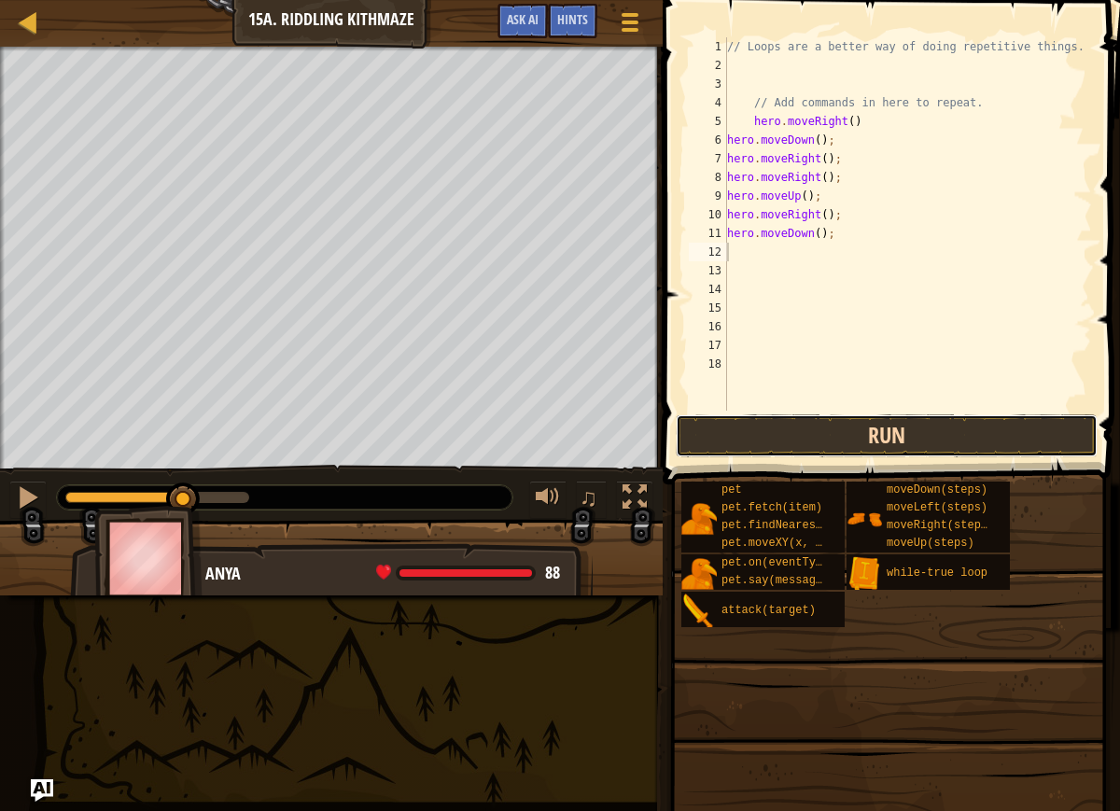
click at [756, 441] on button "Run" at bounding box center [887, 435] width 422 height 43
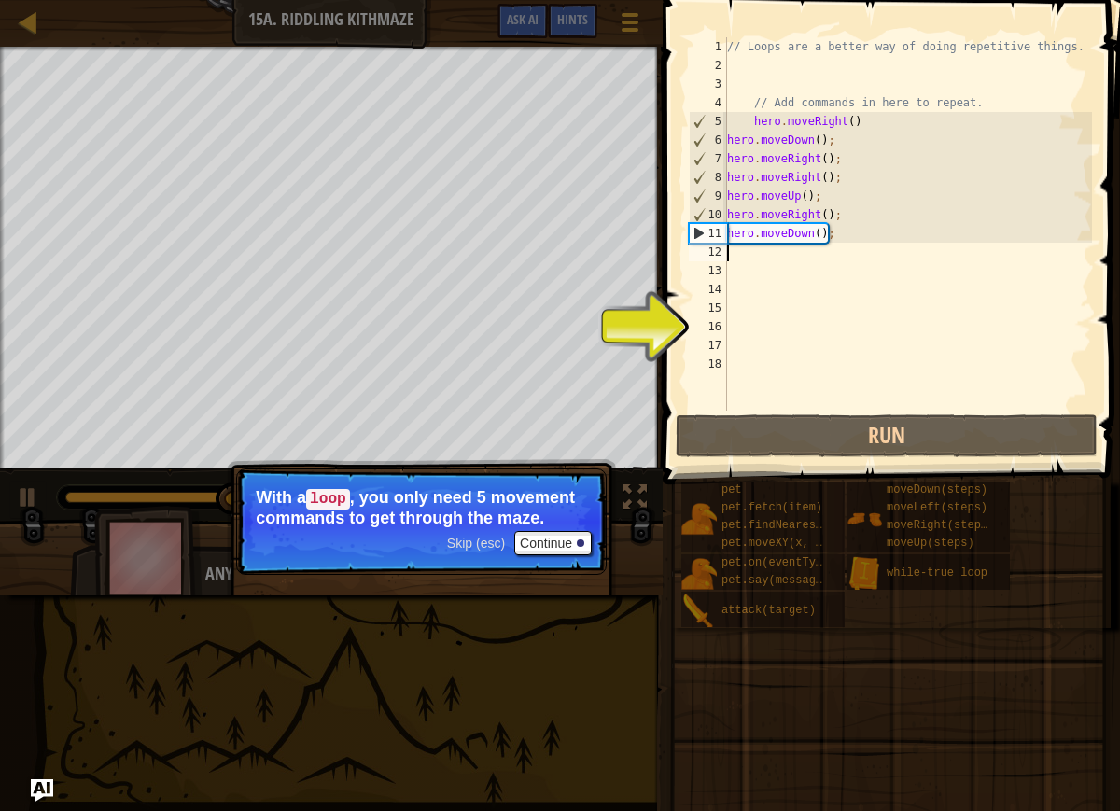
type textarea "h"
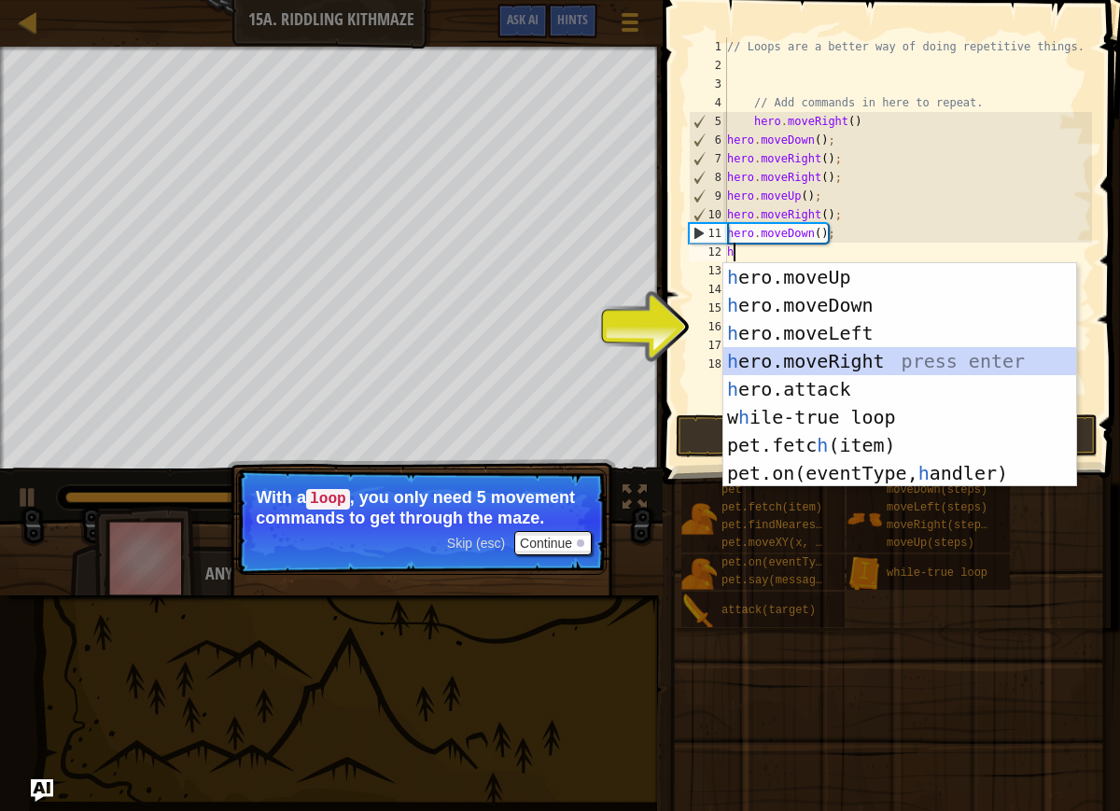
click at [737, 352] on div "h ero.moveUp press enter h ero.moveDown press enter h ero.moveLeft press enter …" at bounding box center [899, 403] width 353 height 280
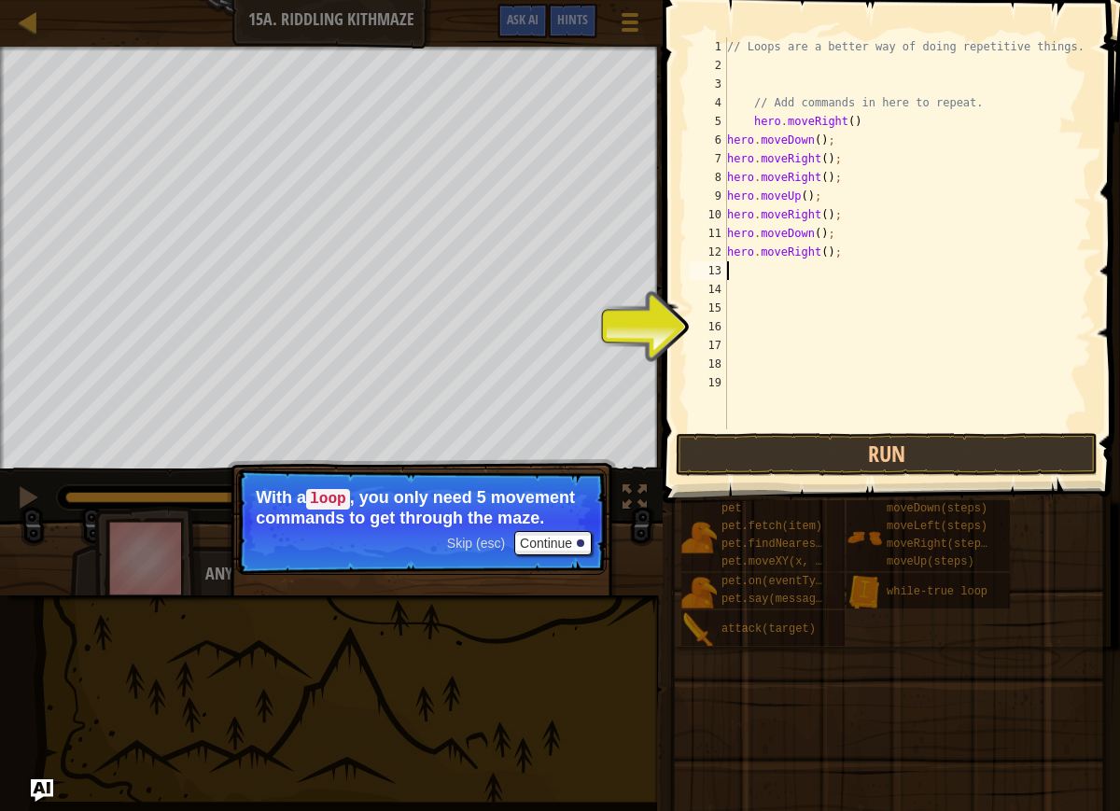
click at [826, 255] on div "// Loops are a better way of doing repetitive things. // Add commands in here t…" at bounding box center [907, 251] width 369 height 429
type textarea "hero.moveRight(2);"
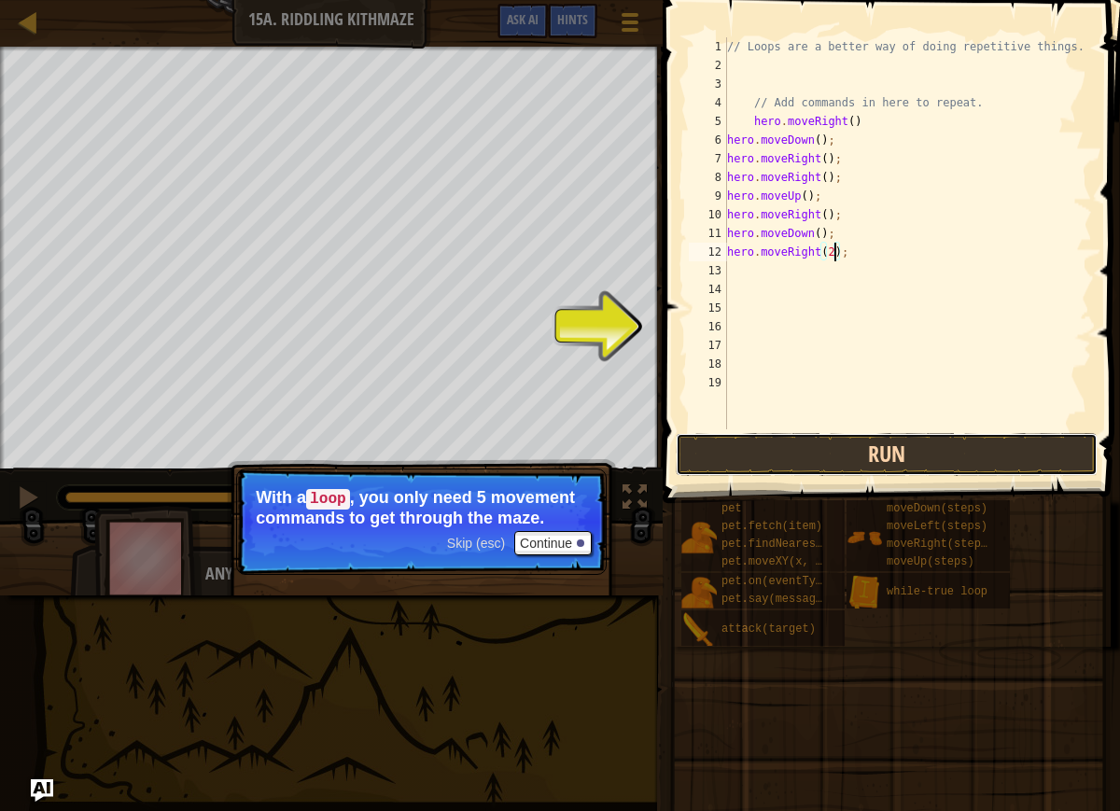
click at [704, 433] on button "Run" at bounding box center [887, 454] width 422 height 43
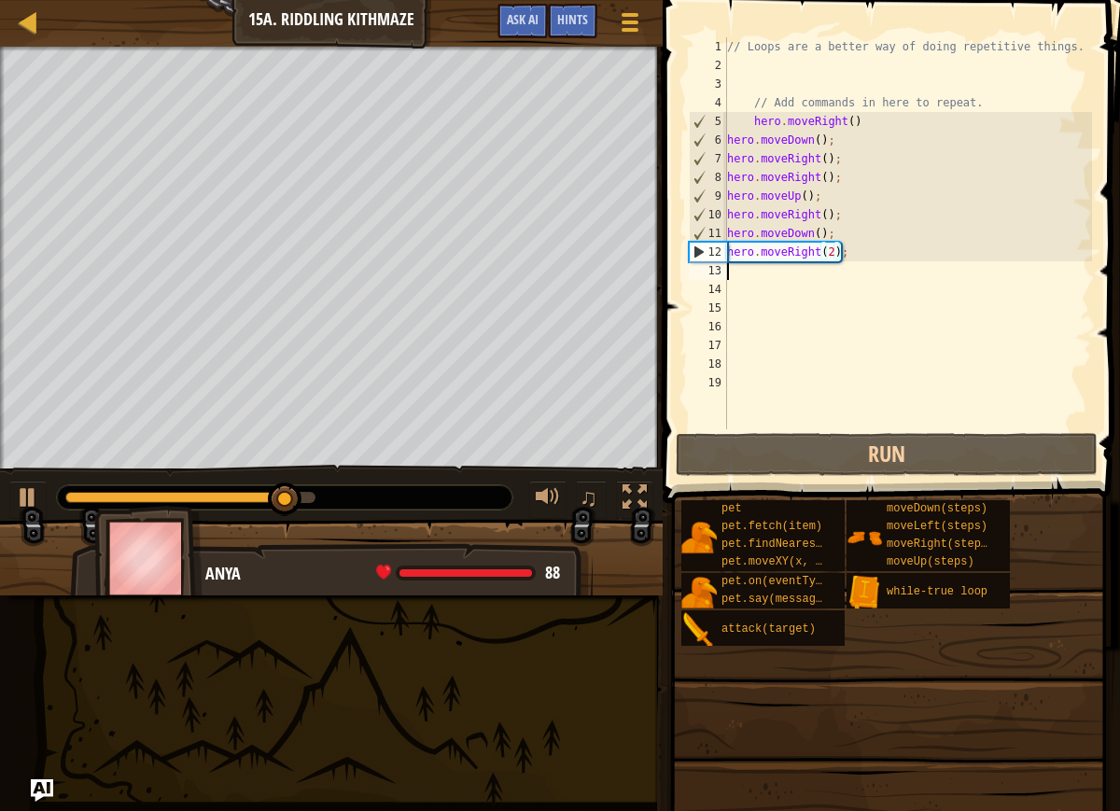
click at [727, 274] on div "// Loops are a better way of doing repetitive things. // Add commands in here t…" at bounding box center [907, 251] width 369 height 429
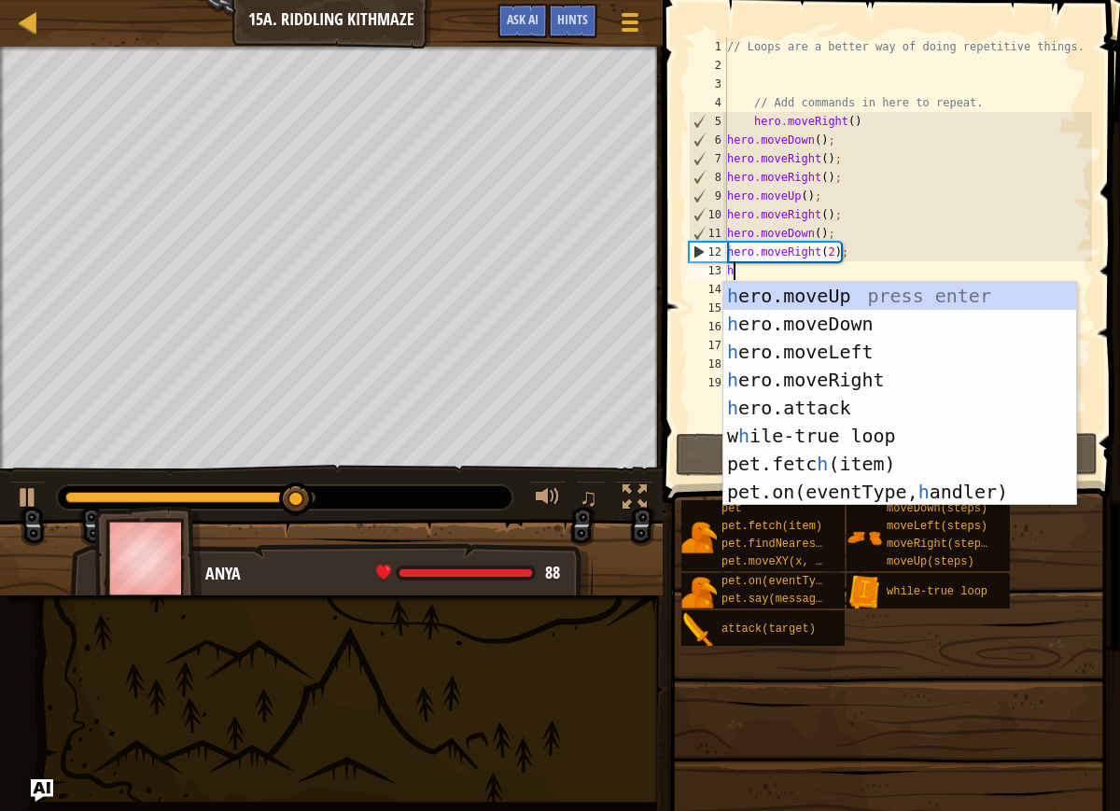
type textarea "h"
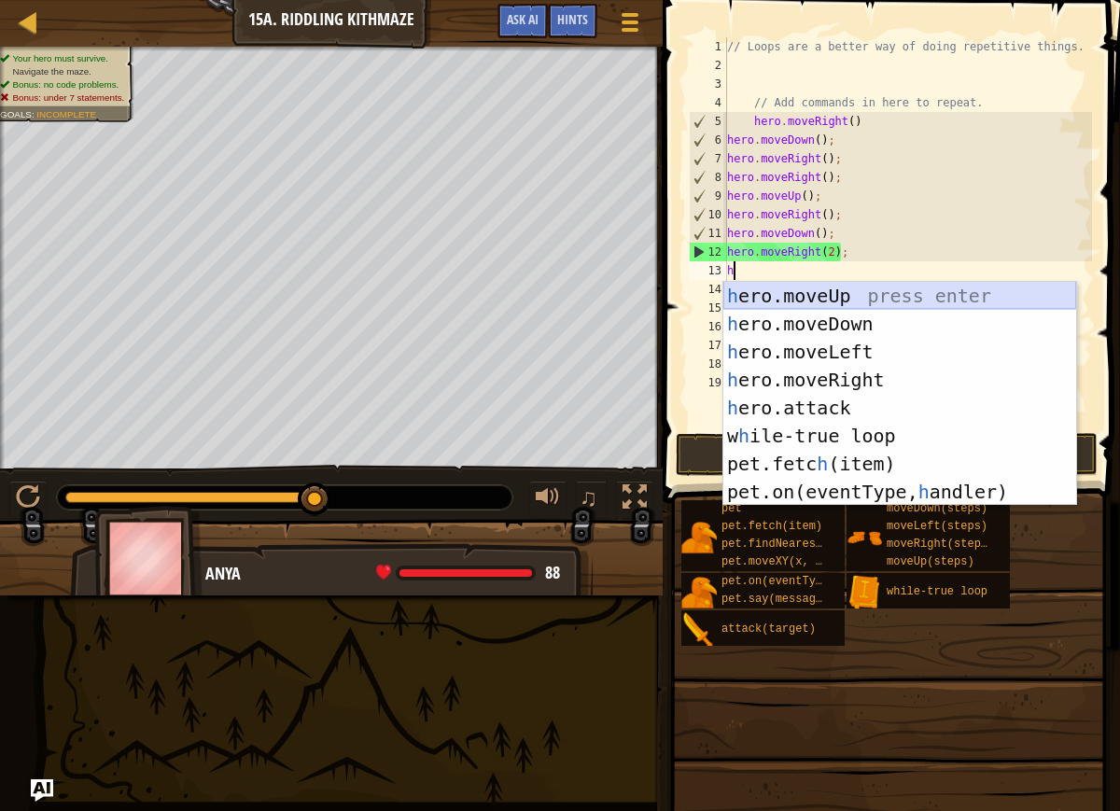
click at [773, 288] on div "h ero.moveUp press enter h ero.moveDown press enter h ero.moveLeft press enter …" at bounding box center [899, 422] width 353 height 280
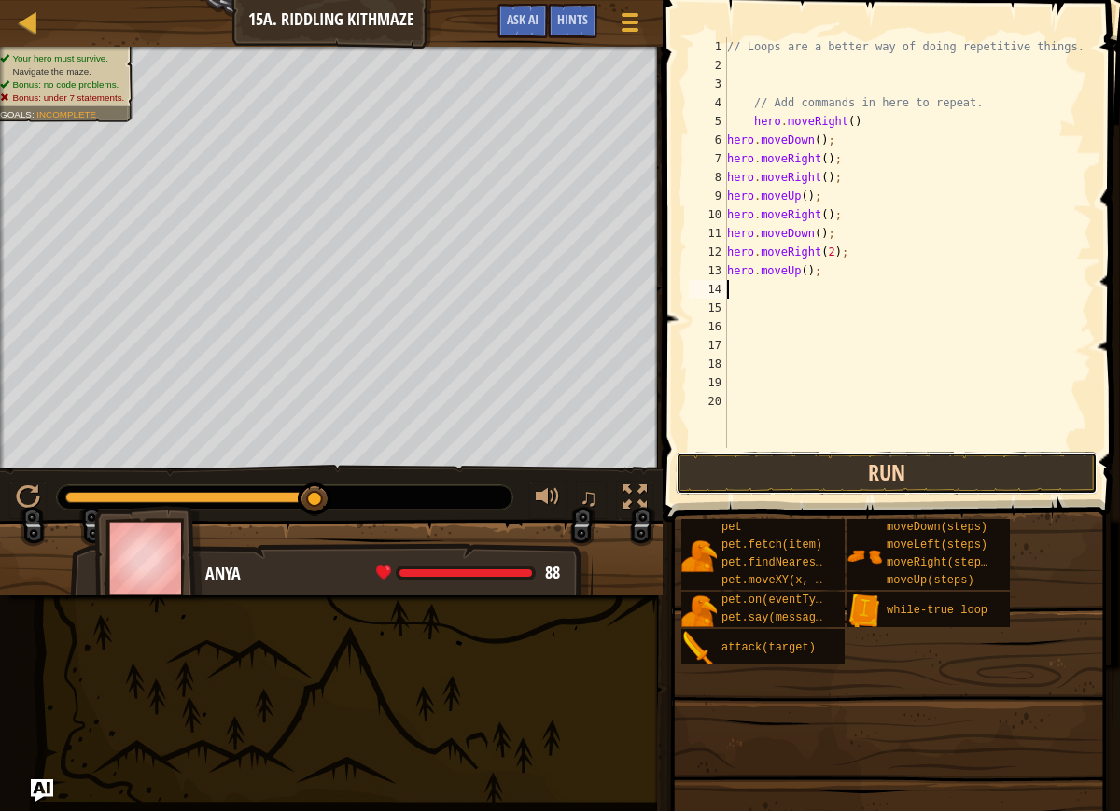
click at [801, 471] on button "Run" at bounding box center [887, 473] width 422 height 43
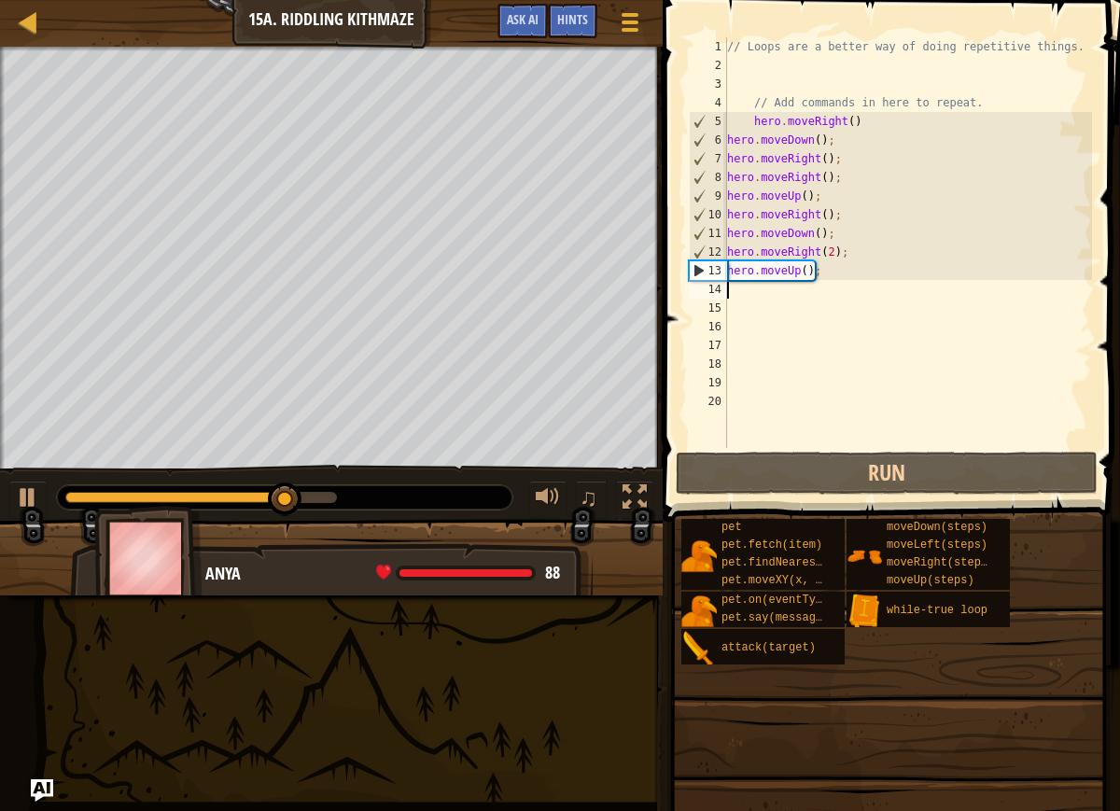
type textarea "h"
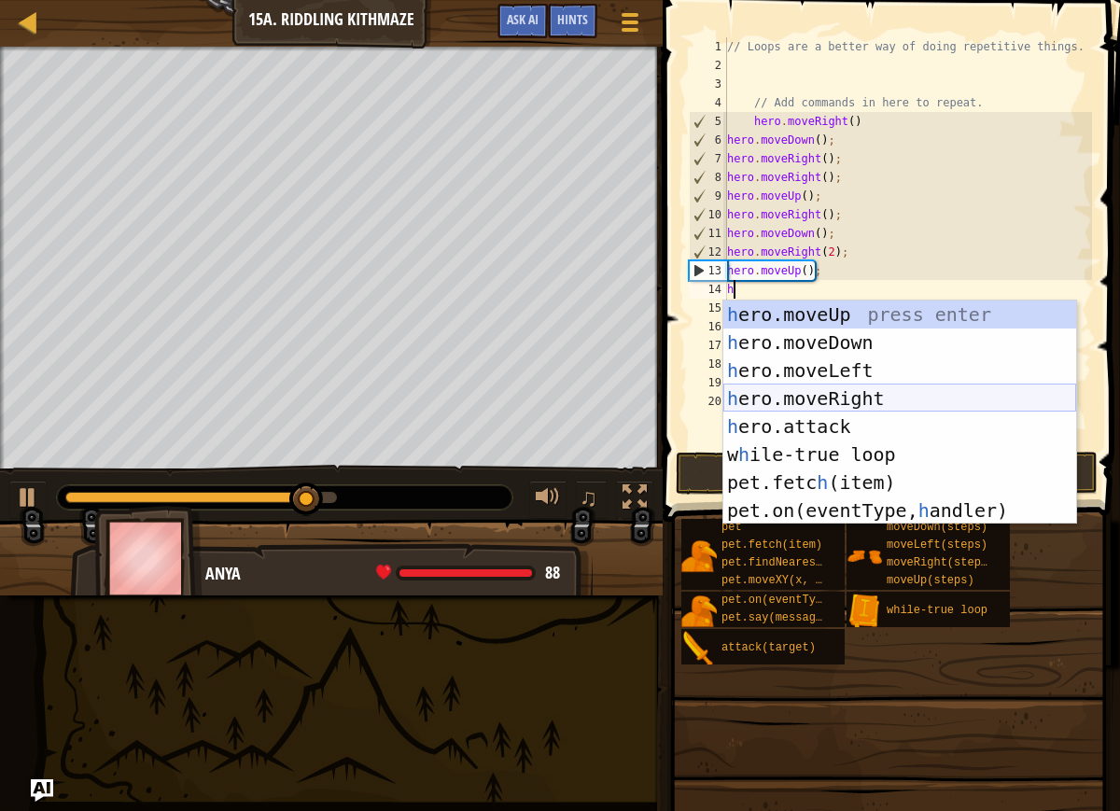
click at [806, 393] on div "h ero.moveUp press enter h ero.moveDown press enter h ero.moveLeft press enter …" at bounding box center [899, 441] width 353 height 280
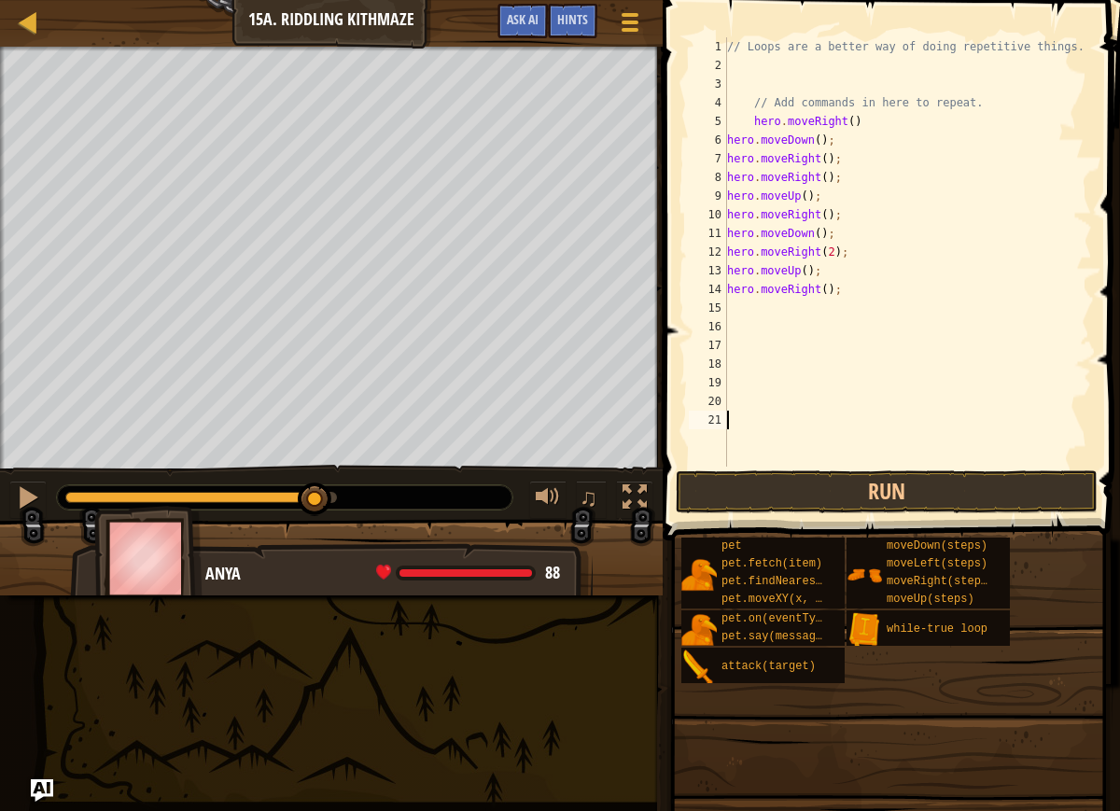
click at [804, 466] on div "// Loops are a better way of doing repetitive things. // Add commands in here t…" at bounding box center [907, 270] width 369 height 467
drag, startPoint x: 803, startPoint y: 475, endPoint x: 797, endPoint y: 448, distance: 27.6
click at [803, 475] on button "Run" at bounding box center [887, 492] width 422 height 43
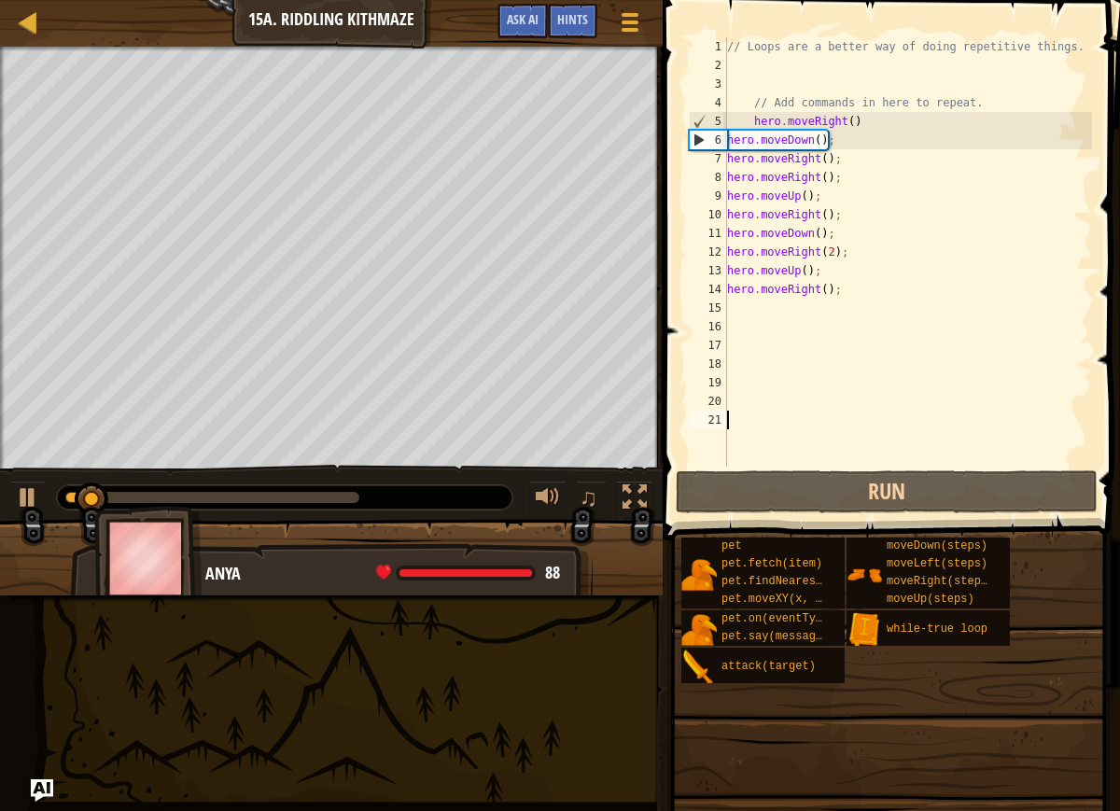
click at [727, 303] on div "// Loops are a better way of doing repetitive things. // Add commands in here t…" at bounding box center [907, 270] width 369 height 467
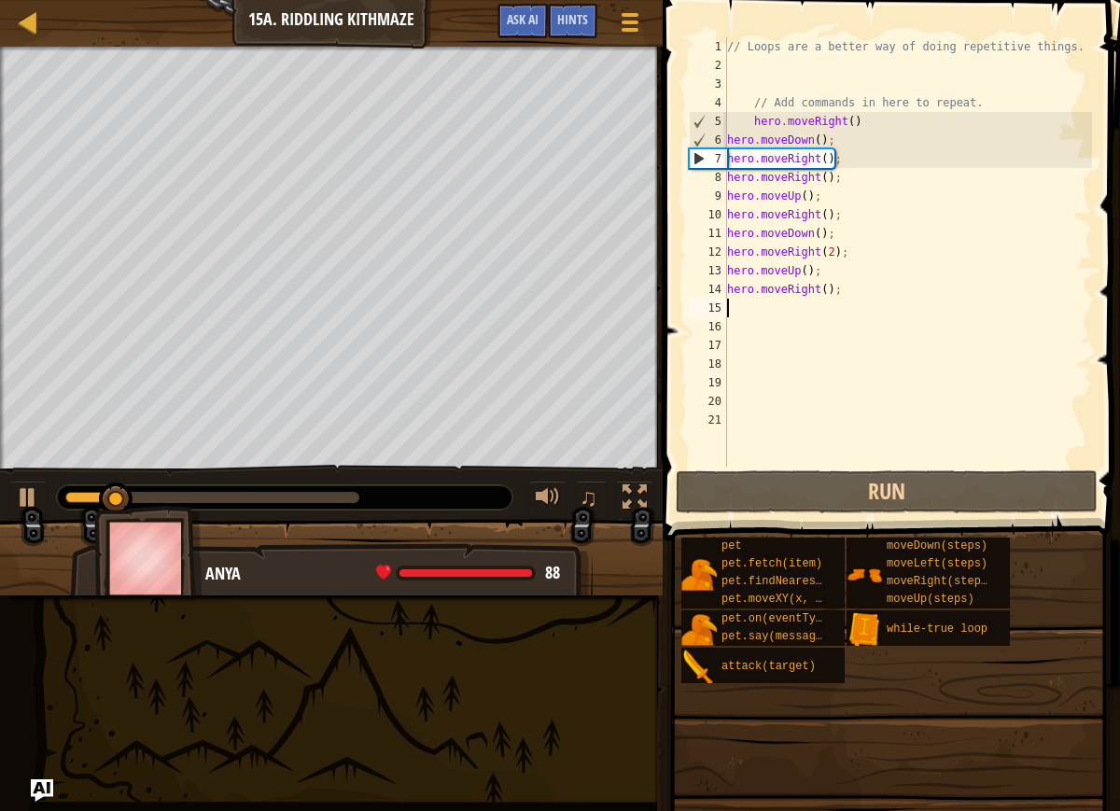
type textarea "h"
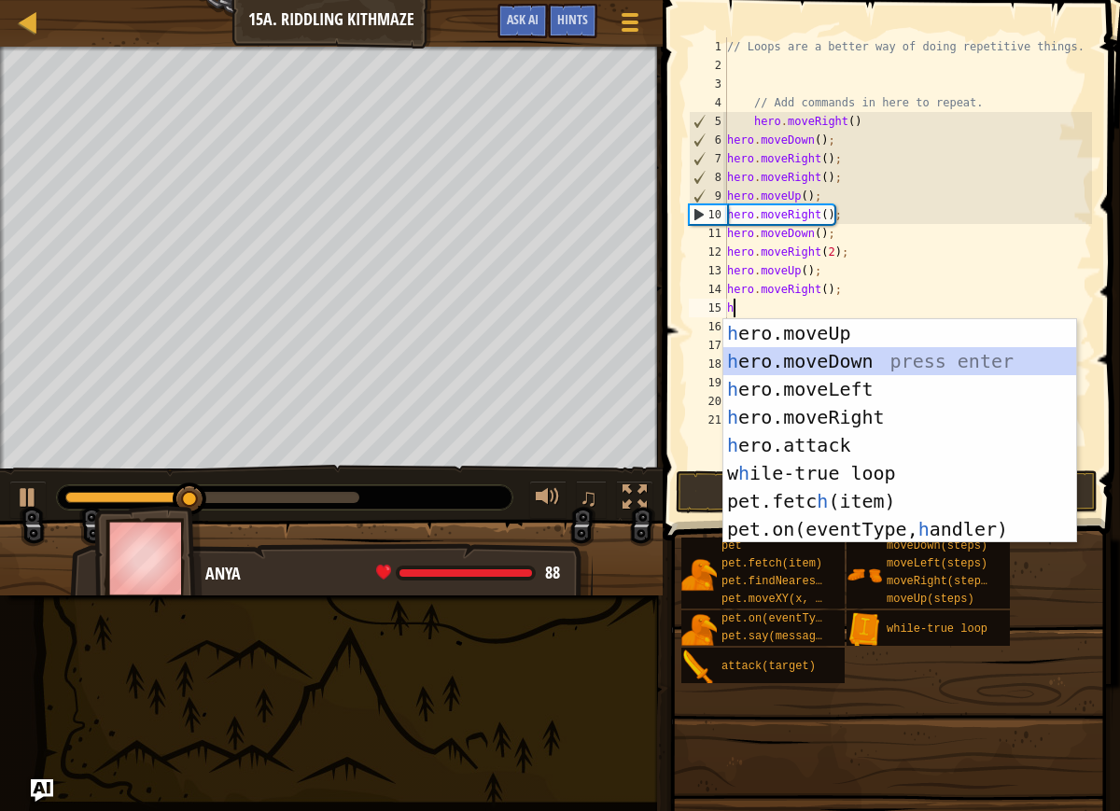
click at [730, 349] on div "h ero.moveUp press enter h ero.moveDown press enter h ero.moveLeft press enter …" at bounding box center [899, 459] width 353 height 280
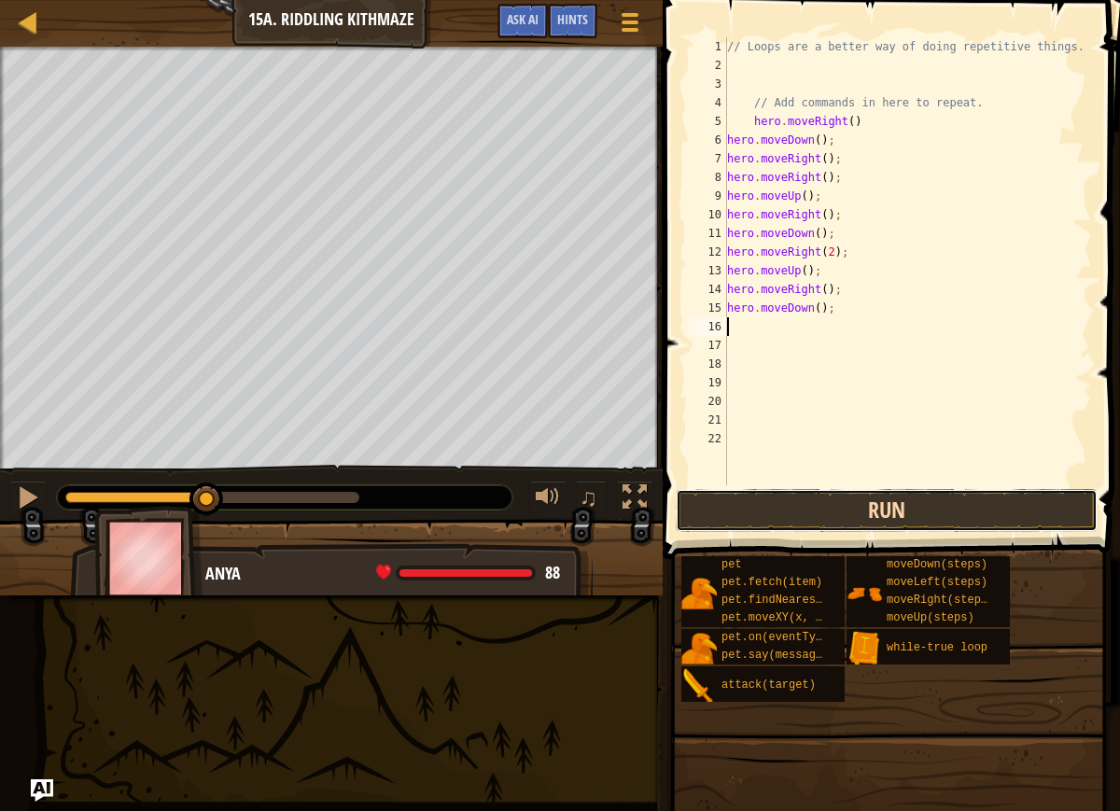
click at [749, 517] on button "Run" at bounding box center [887, 510] width 422 height 43
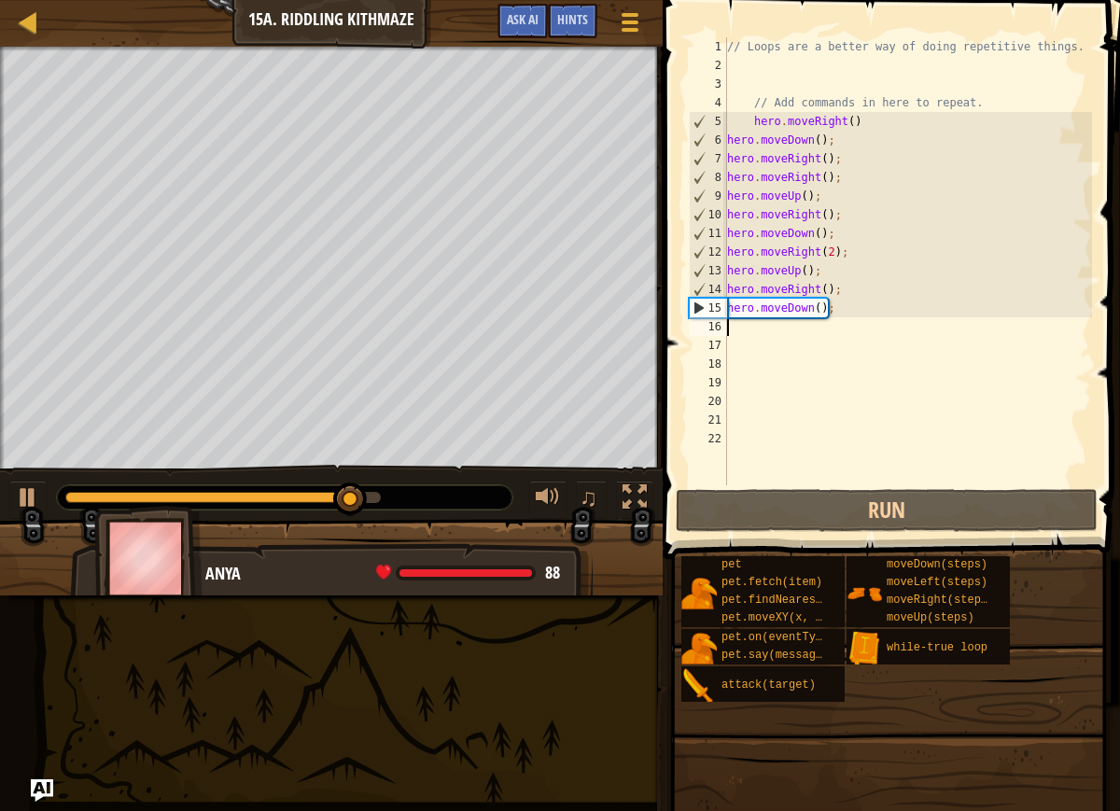
type textarea "h"
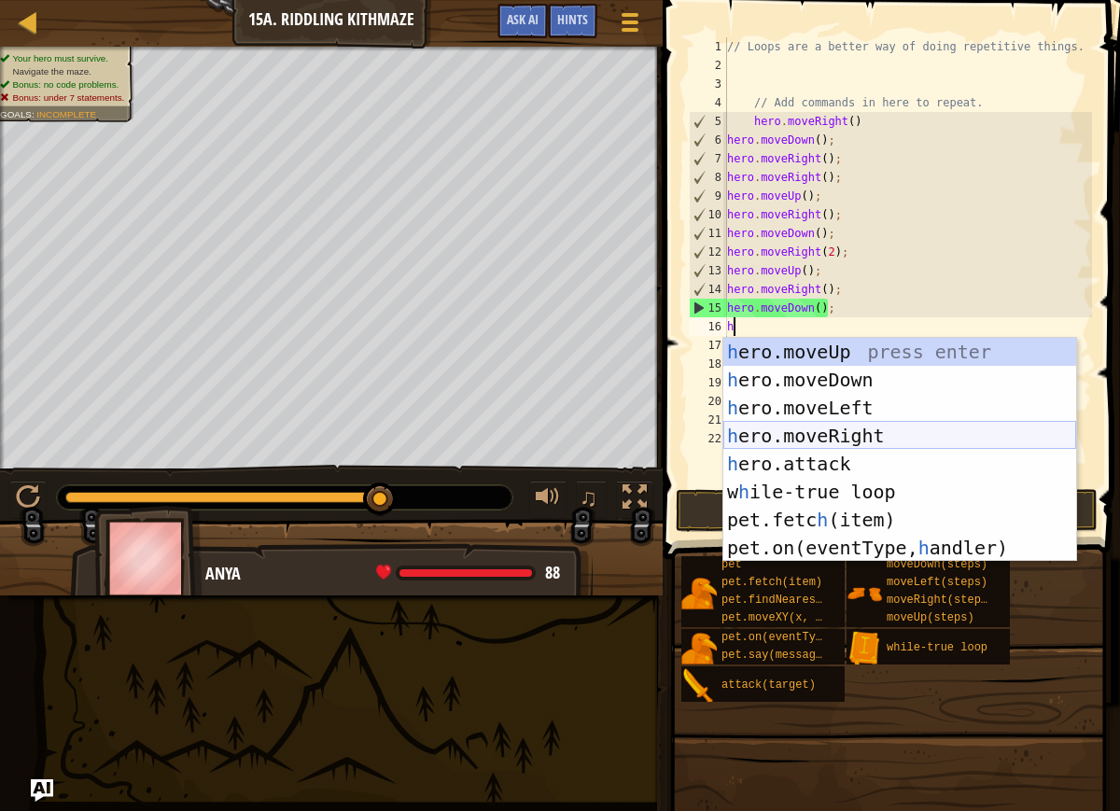
click at [828, 431] on div "h ero.moveUp press enter h ero.moveDown press enter h ero.moveLeft press enter …" at bounding box center [899, 478] width 353 height 280
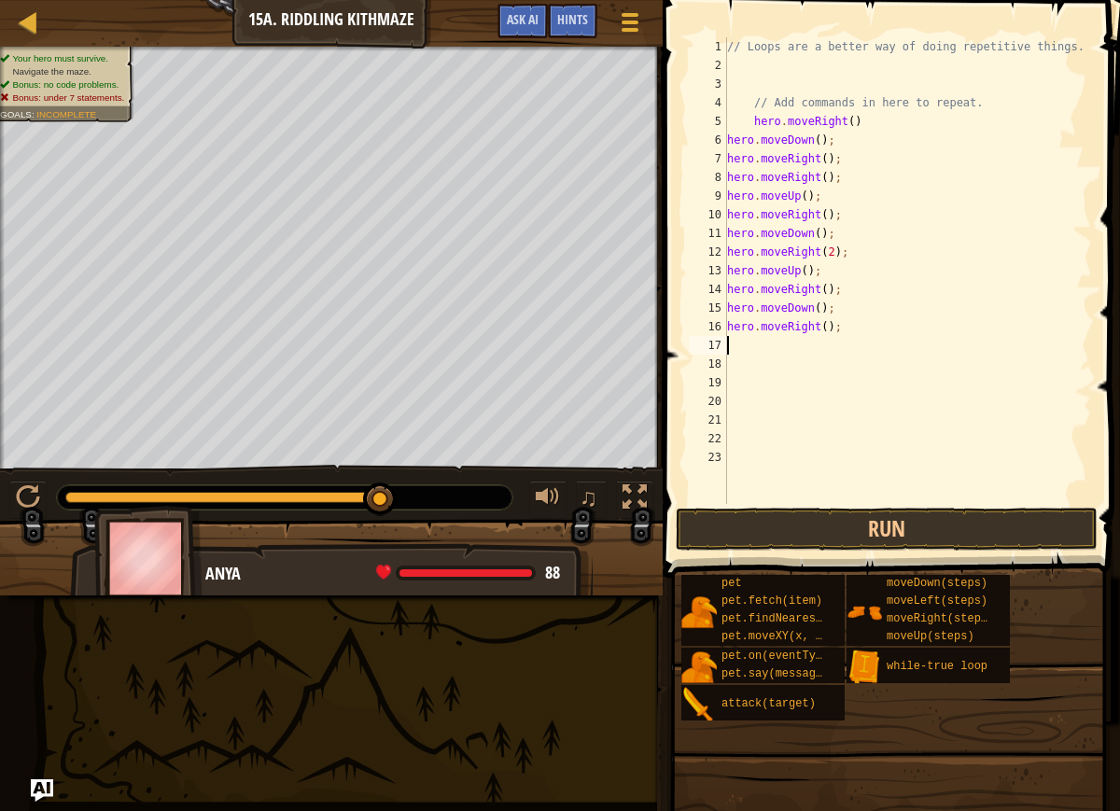
click at [833, 333] on div "// Loops are a better way of doing repetitive things. // Add commands in here t…" at bounding box center [907, 289] width 369 height 504
click at [830, 333] on div "// Loops are a better way of doing repetitive things. // Add commands in here t…" at bounding box center [907, 289] width 369 height 504
type textarea "hero.moveRight(2);"
click at [741, 531] on button "Run" at bounding box center [887, 529] width 422 height 43
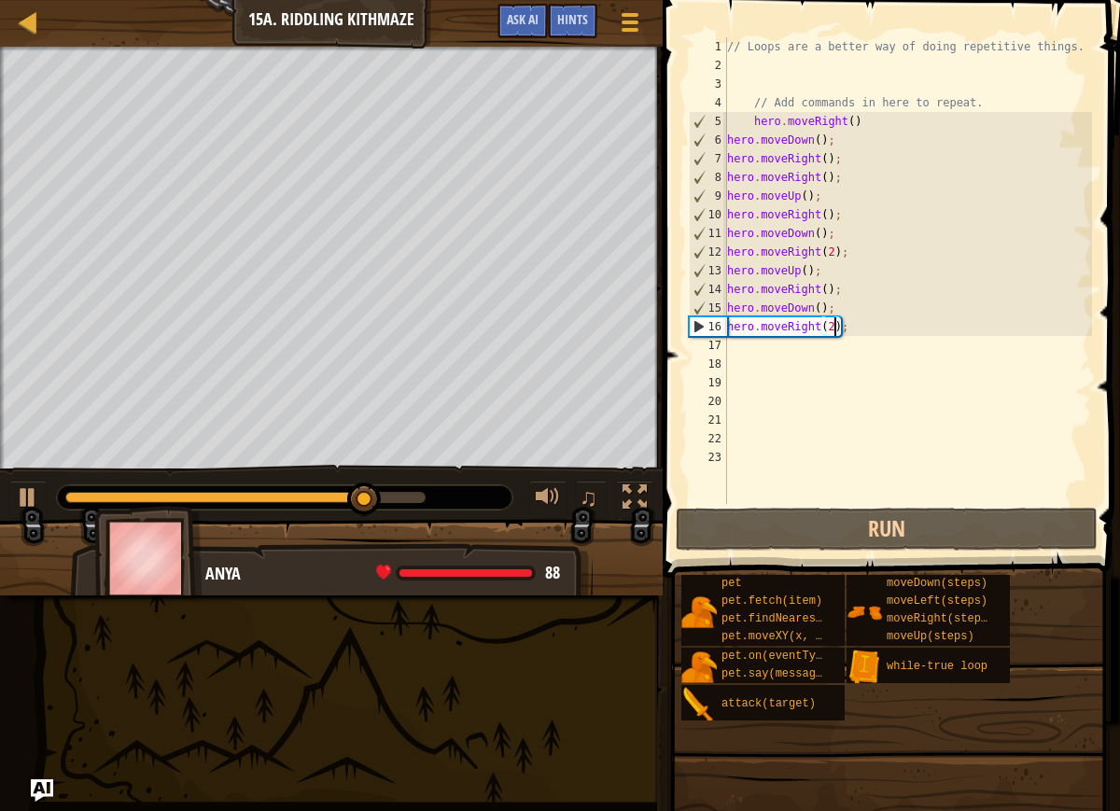
click at [757, 349] on div "// Loops are a better way of doing repetitive things. // Add commands in here t…" at bounding box center [907, 289] width 369 height 504
type textarea "m"
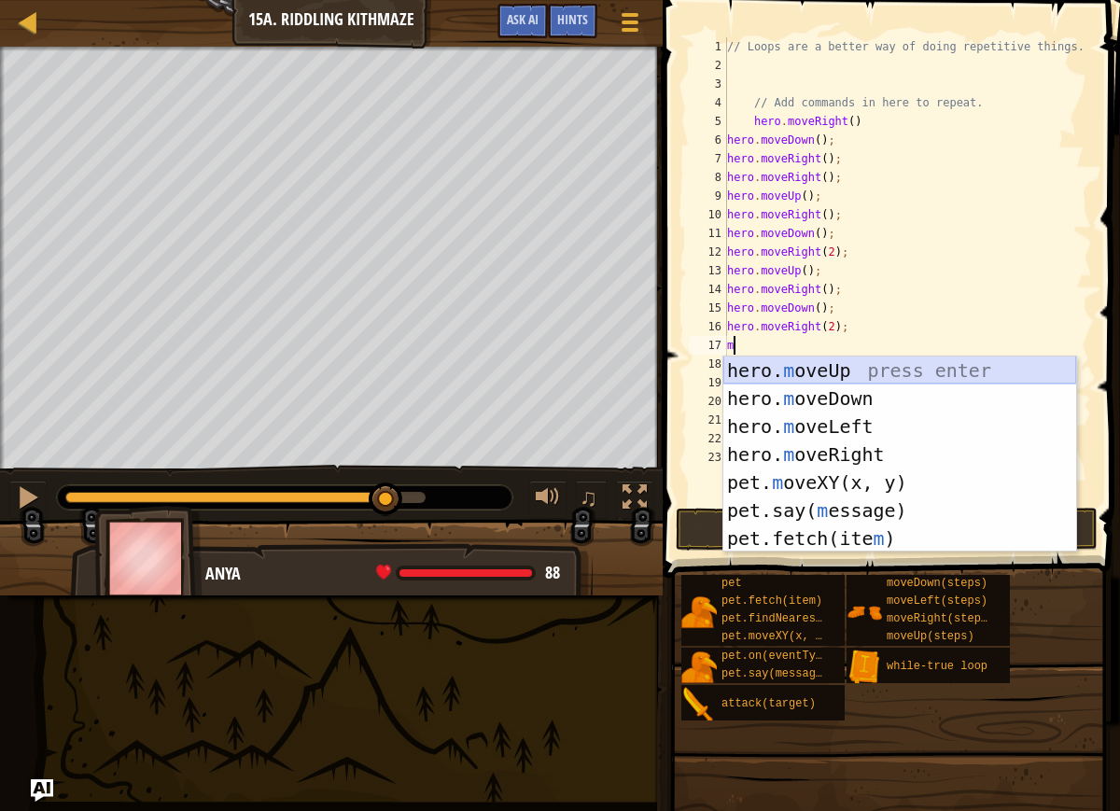
click at [763, 361] on div "hero. m oveUp press enter hero. m oveDown press enter hero. m oveLeft press ent…" at bounding box center [899, 483] width 353 height 252
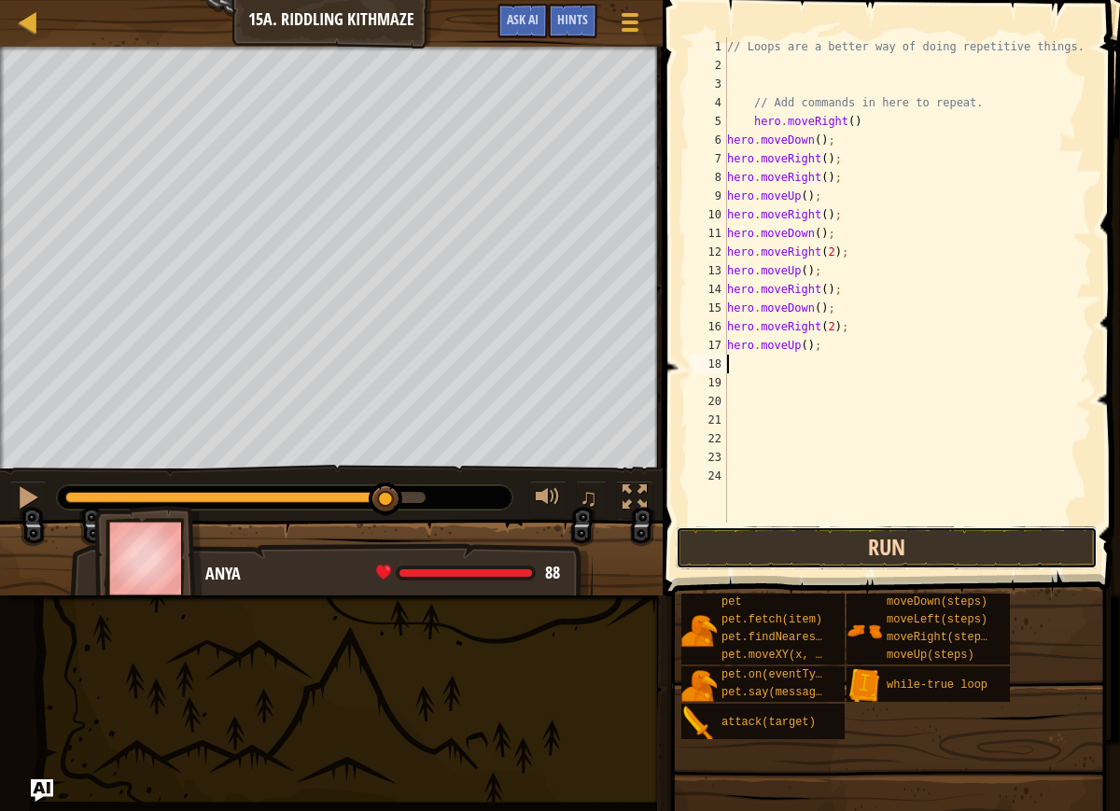
click at [780, 552] on button "Run" at bounding box center [887, 548] width 422 height 43
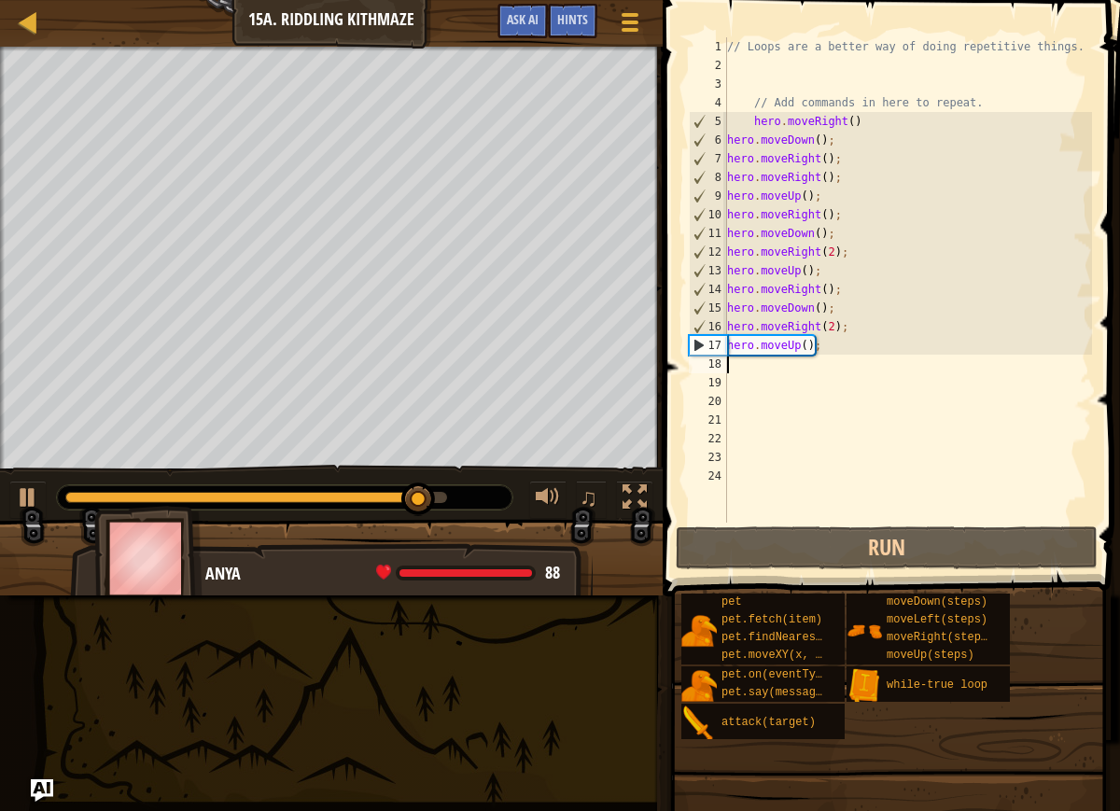
type textarea "h"
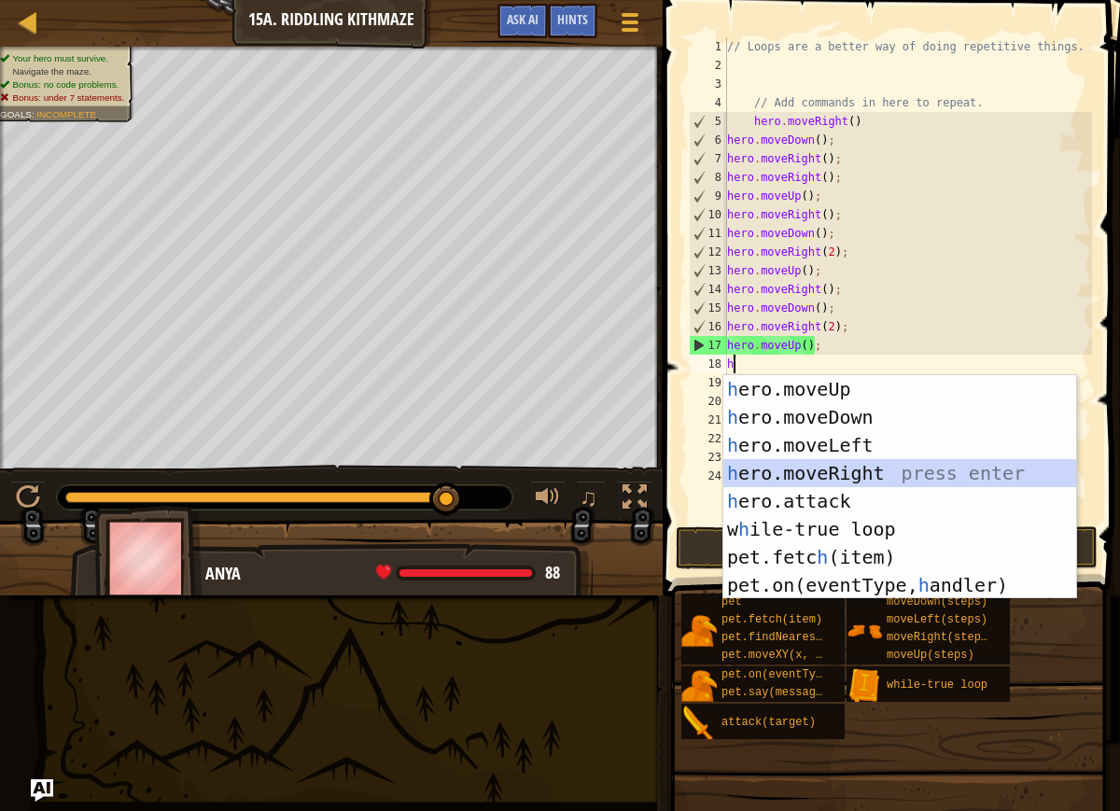
click at [823, 469] on div "h ero.moveUp press enter h ero.moveDown press enter h ero.moveLeft press enter …" at bounding box center [899, 515] width 353 height 280
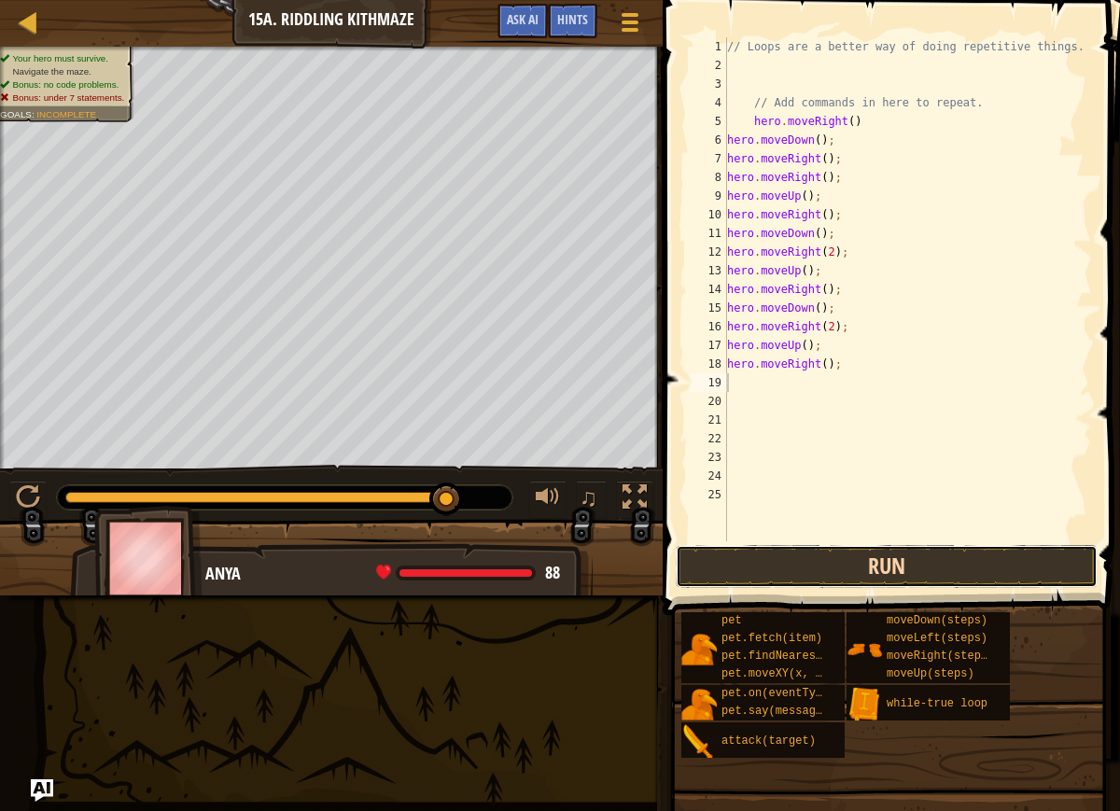
click at [770, 572] on button "Run" at bounding box center [887, 566] width 422 height 43
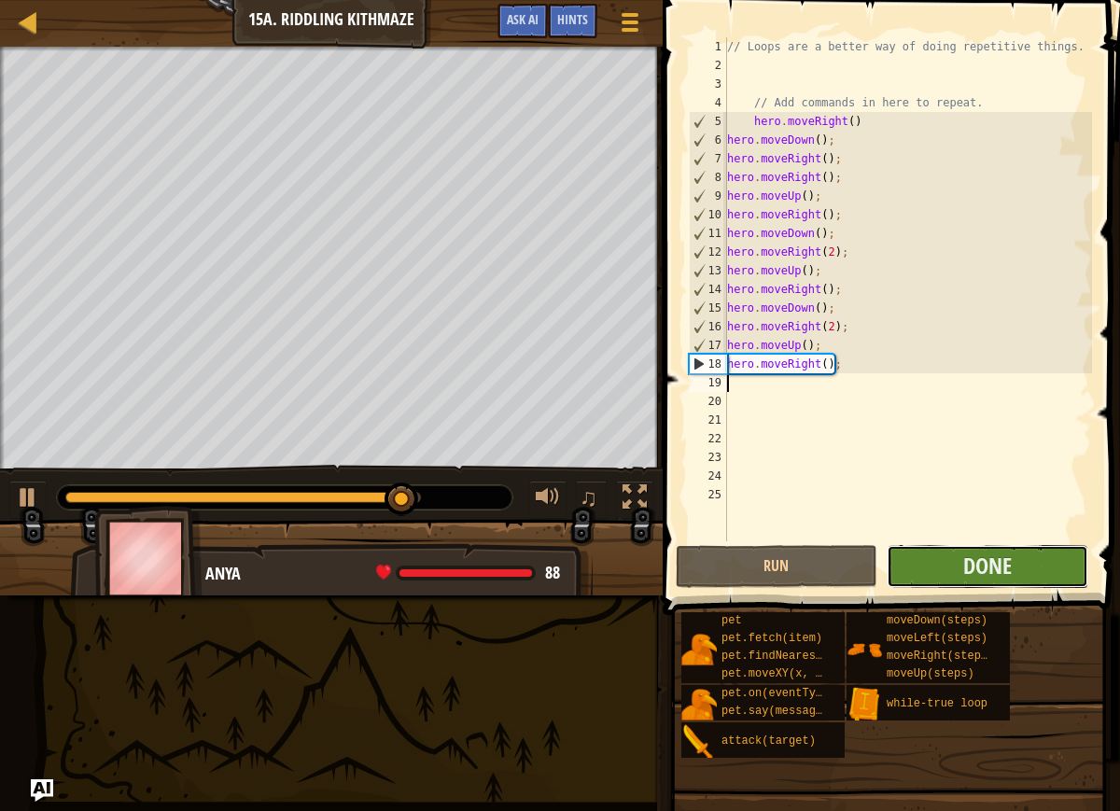
click at [1013, 569] on button "Done" at bounding box center [988, 566] width 202 height 43
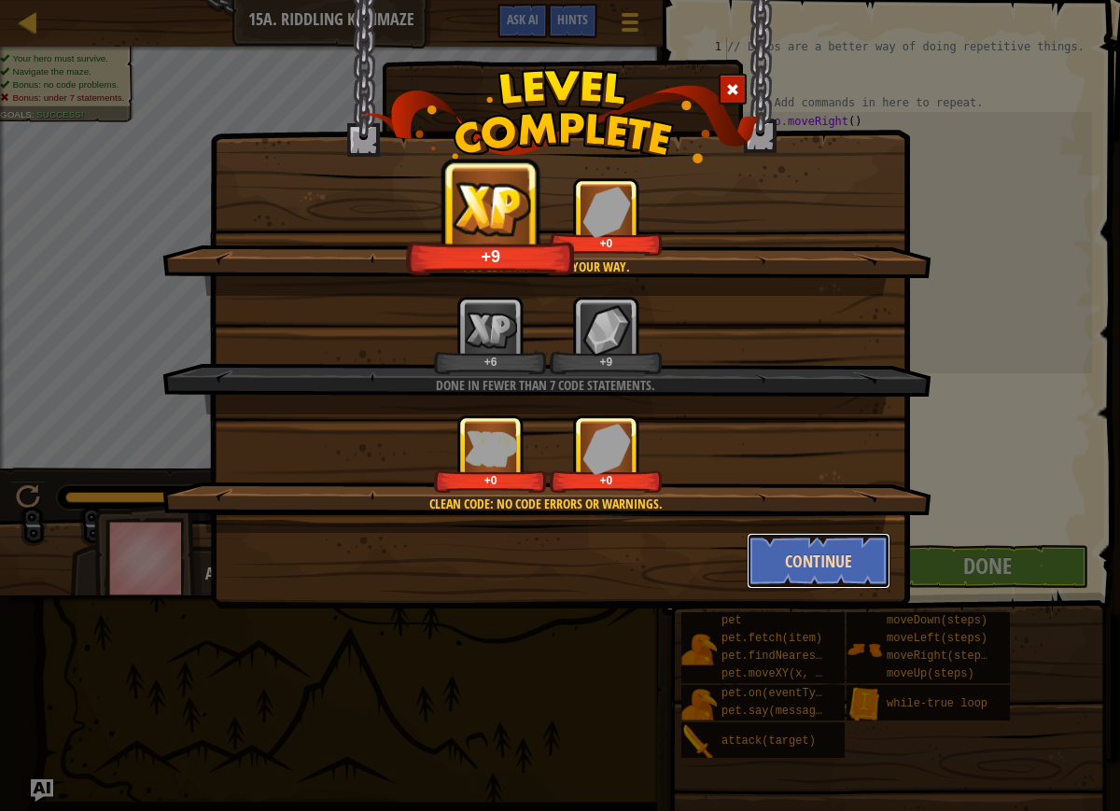
click at [818, 569] on button "Continue" at bounding box center [819, 561] width 145 height 56
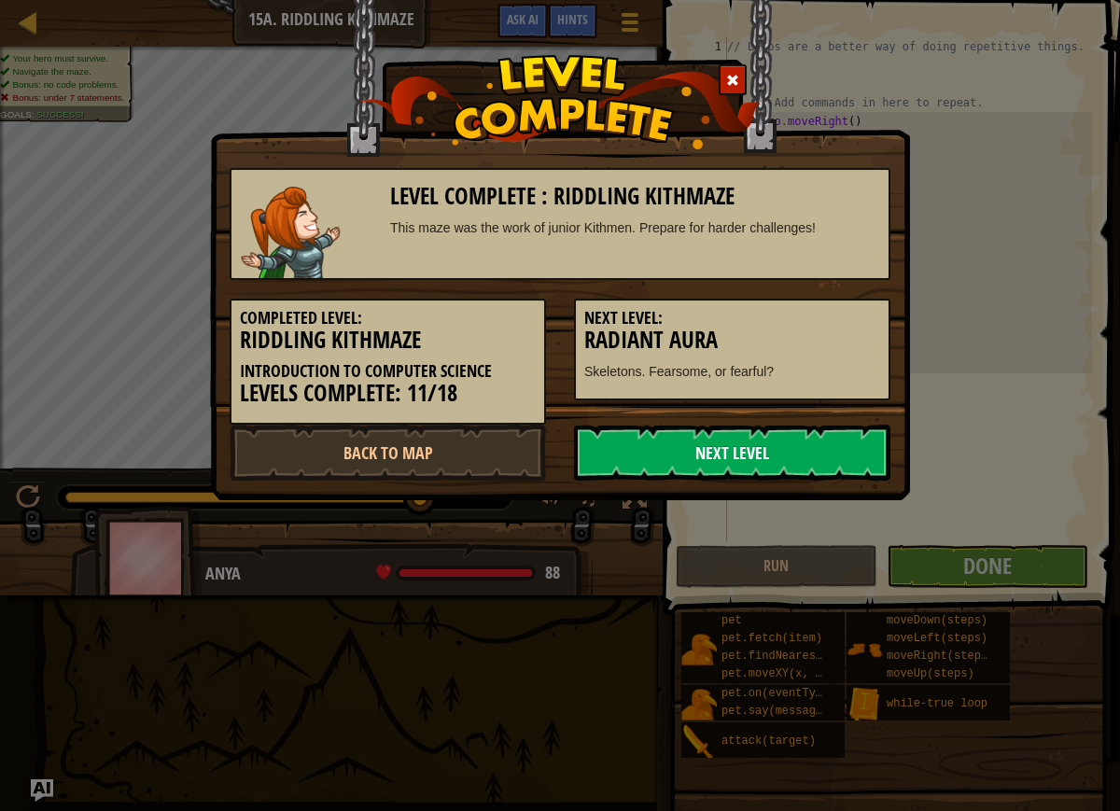
drag, startPoint x: 721, startPoint y: 429, endPoint x: 727, endPoint y: 439, distance: 11.4
click at [726, 438] on link "Next Level" at bounding box center [732, 453] width 316 height 56
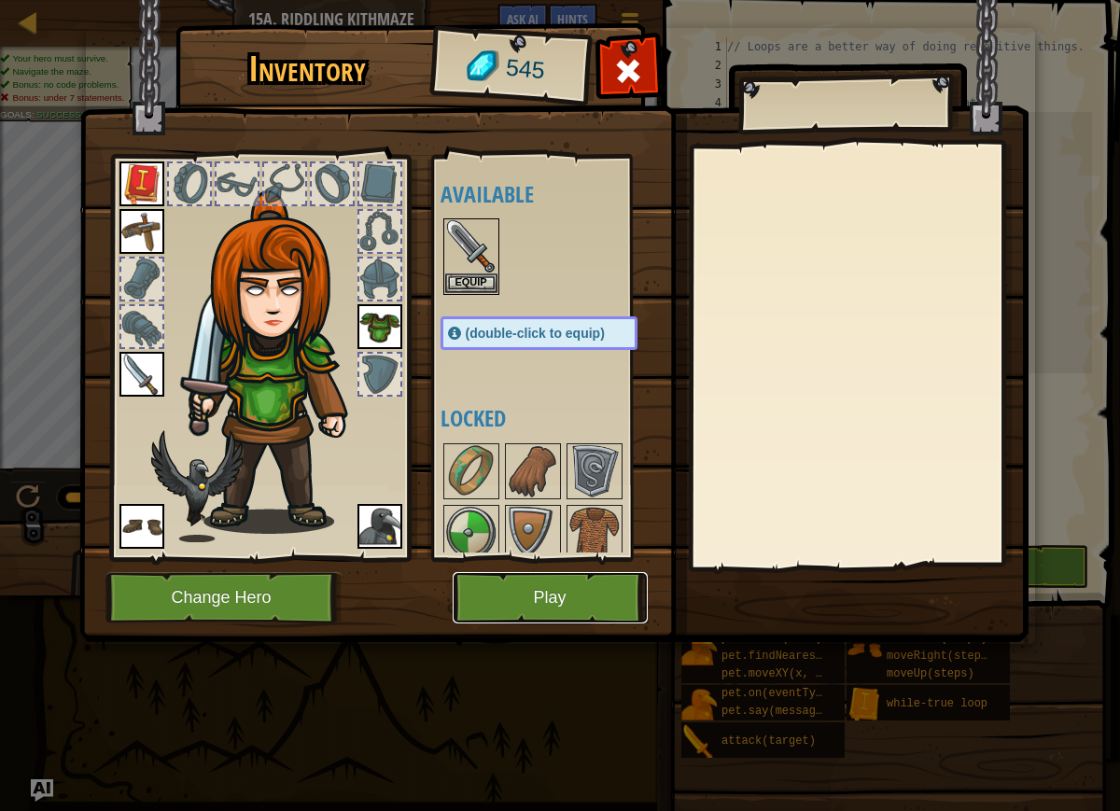
click at [473, 603] on button "Play" at bounding box center [550, 597] width 195 height 51
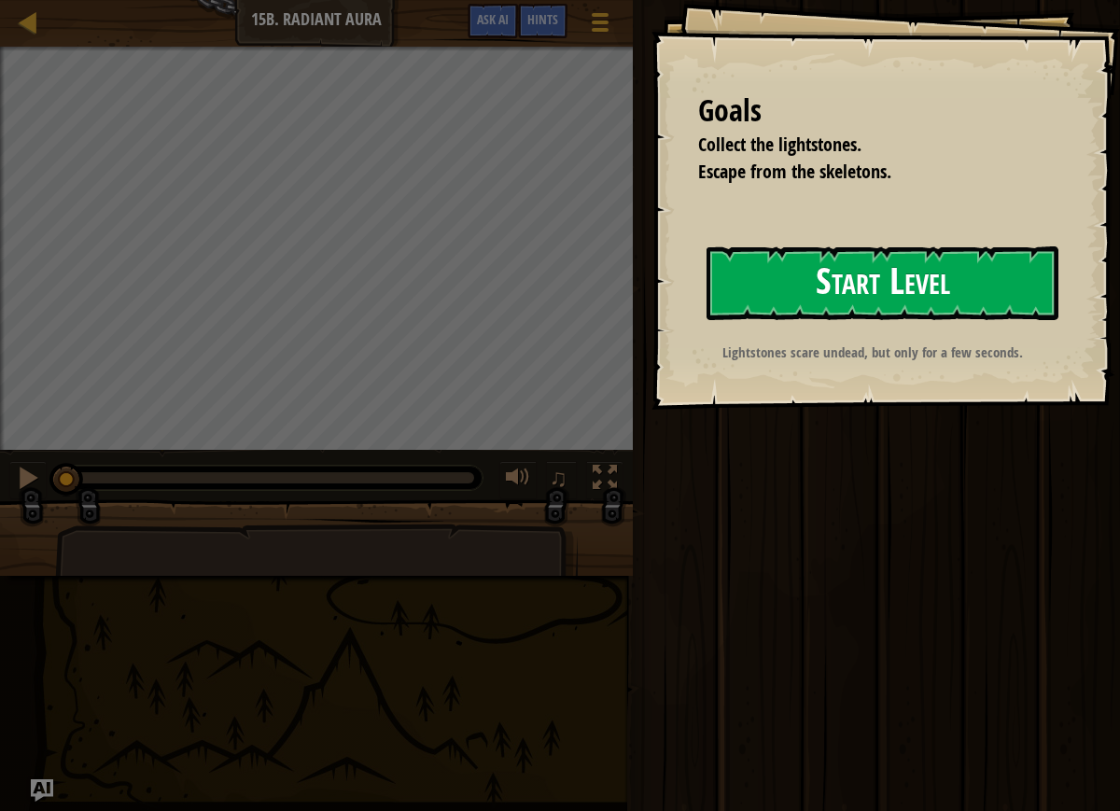
click at [885, 267] on button "Start Level" at bounding box center [883, 283] width 352 height 74
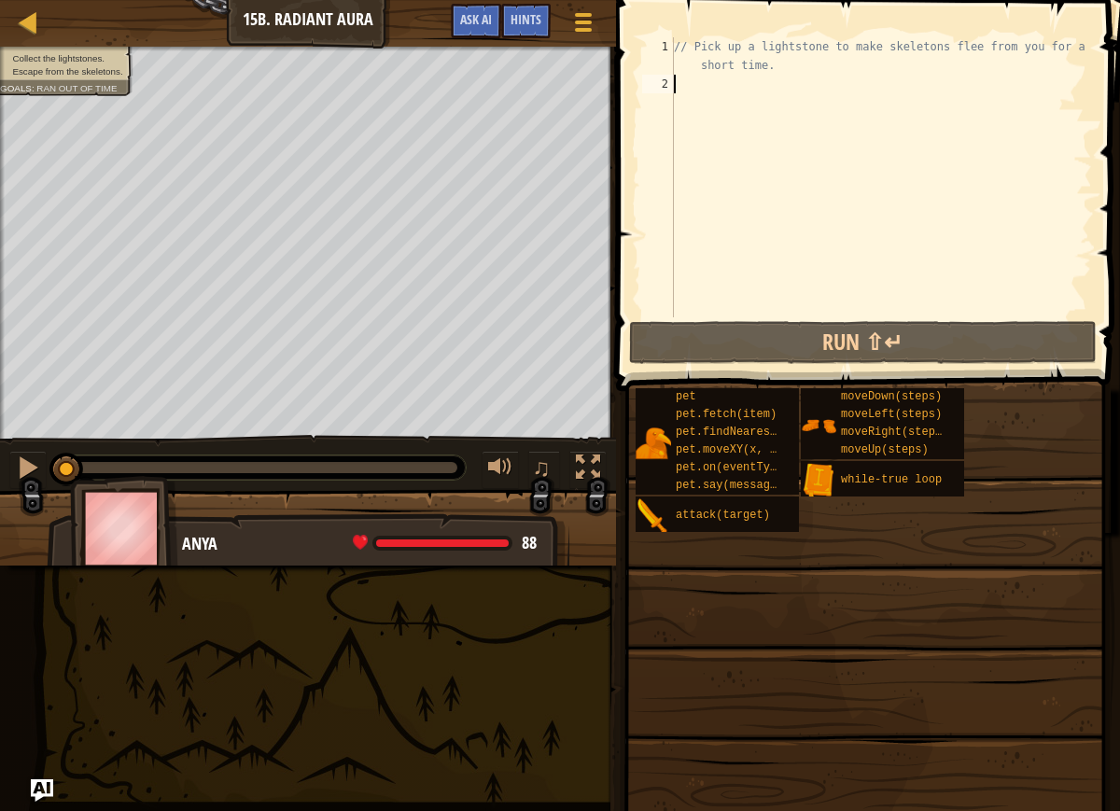
type textarea "h"
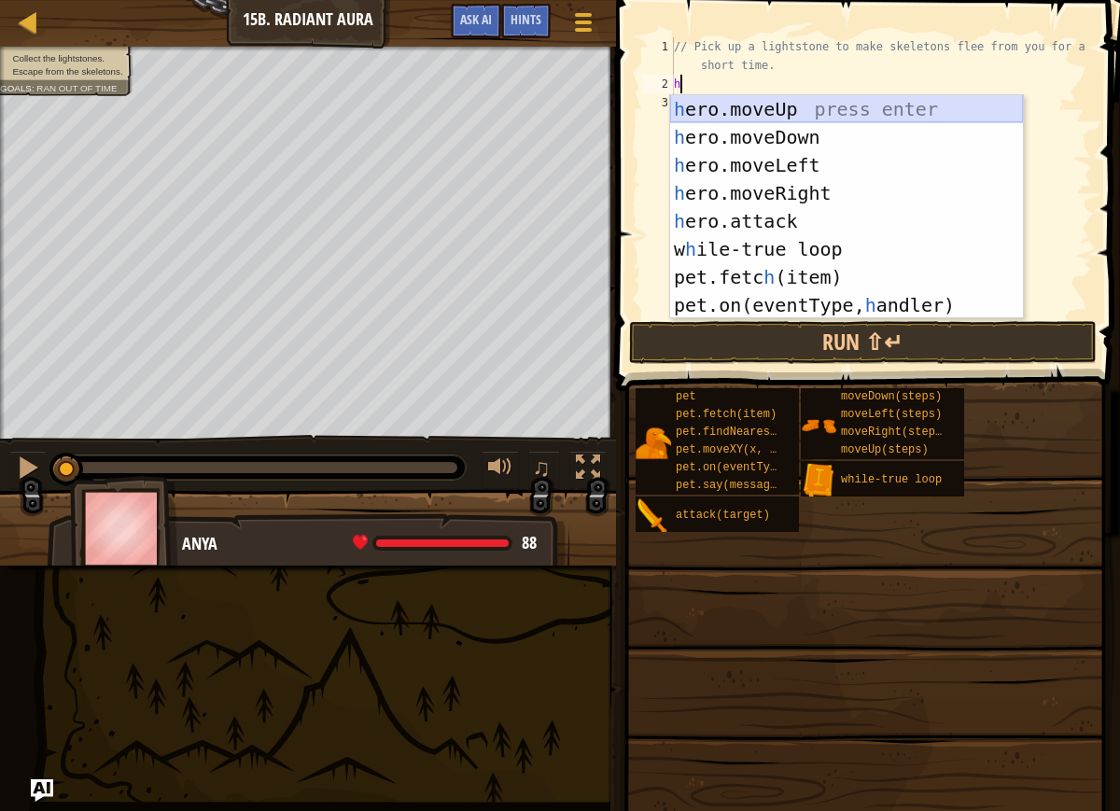
click at [779, 101] on div "h ero.moveUp press enter h ero.moveDown press enter h ero.moveLeft press enter …" at bounding box center [846, 235] width 353 height 280
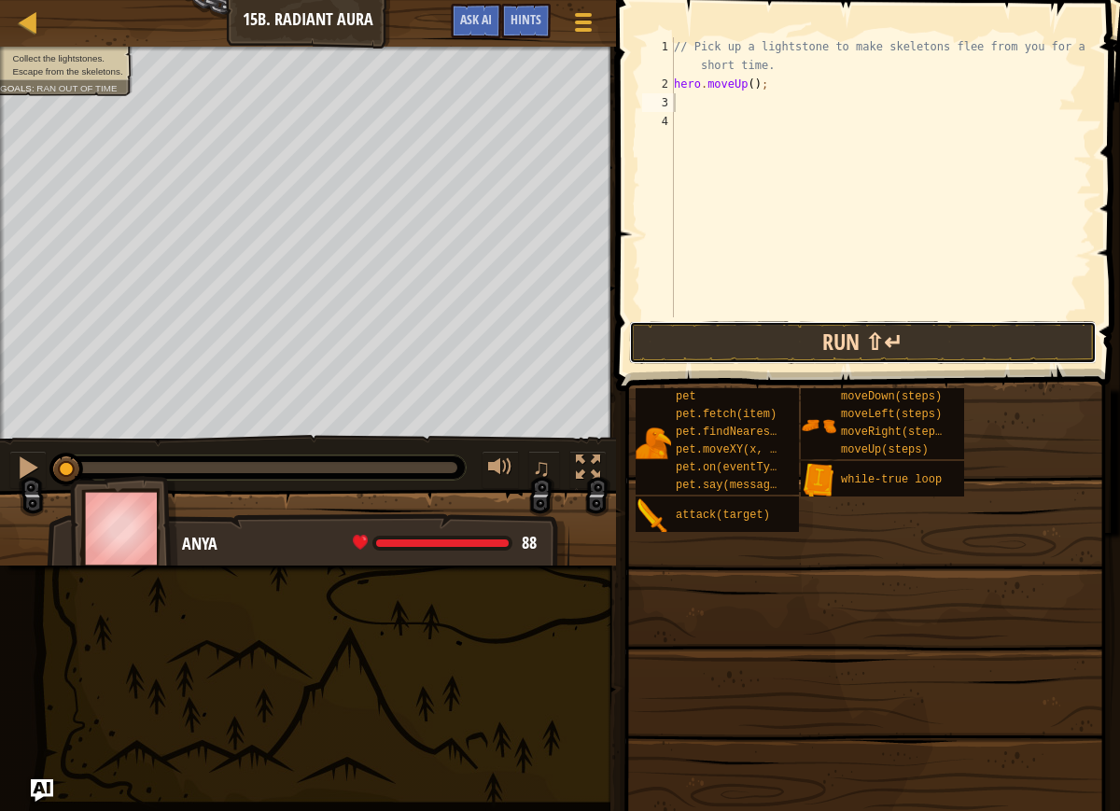
click at [681, 347] on button "Run ⇧↵" at bounding box center [863, 342] width 468 height 43
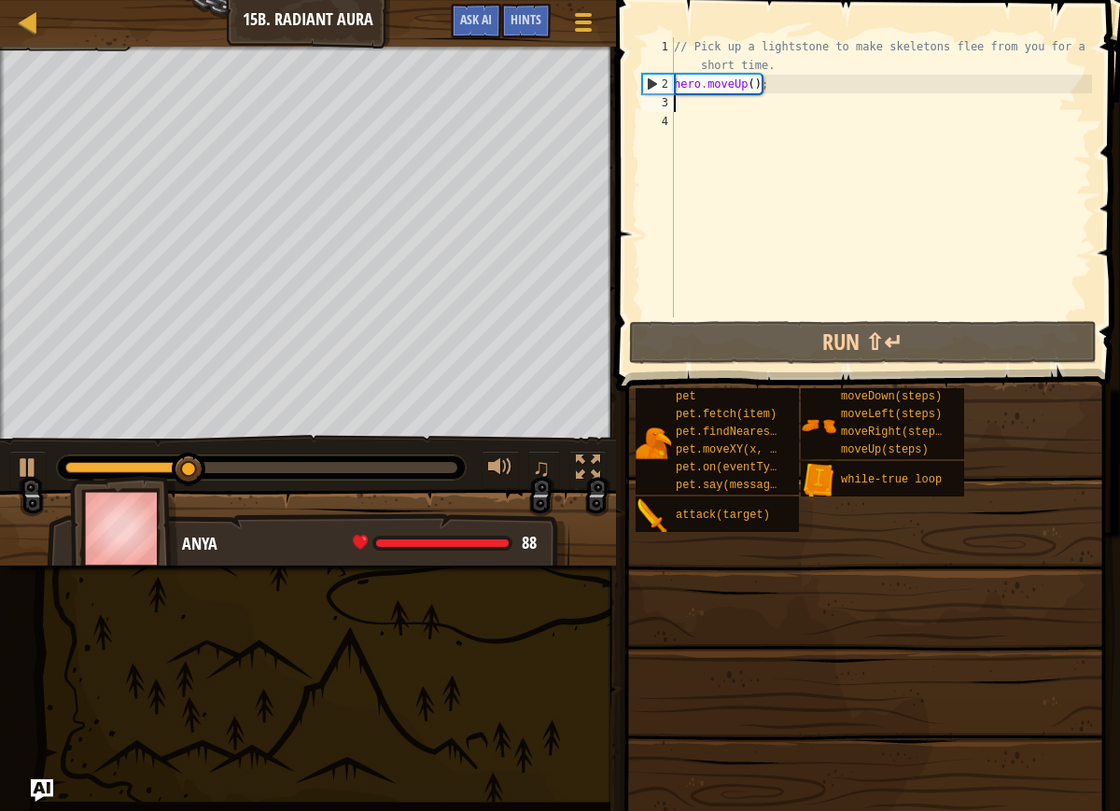
type textarea "h"
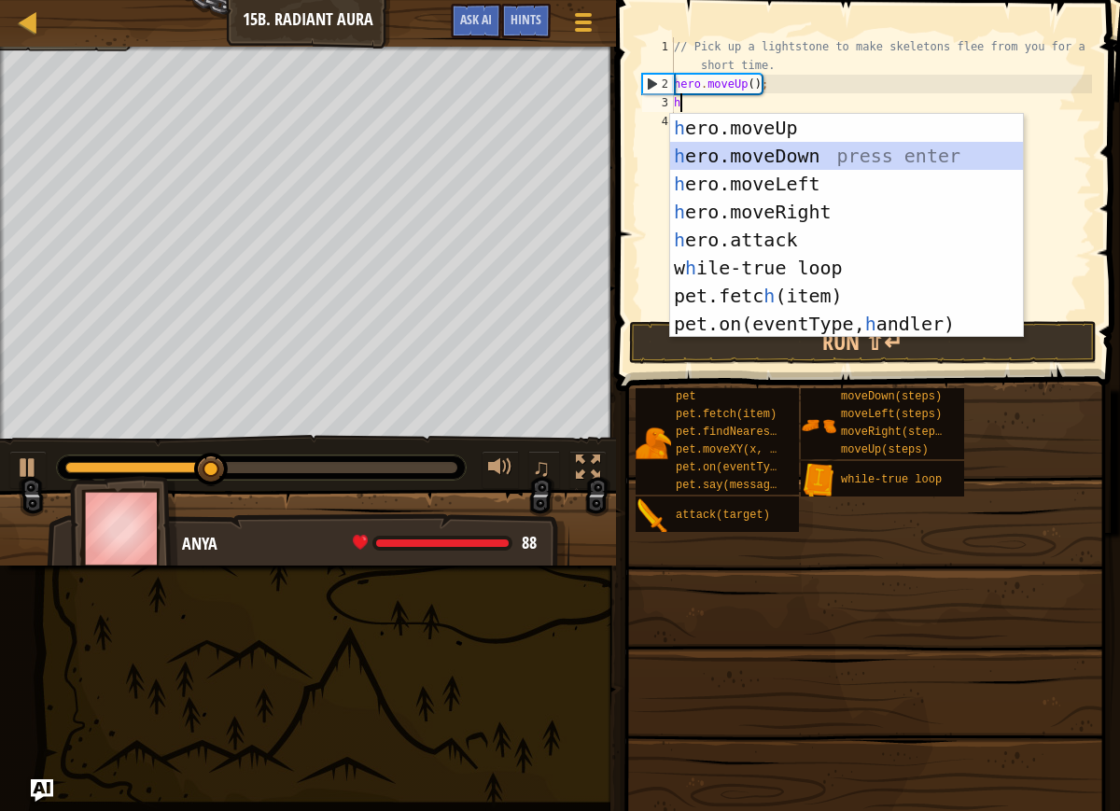
click at [704, 157] on div "h ero.moveUp press enter h ero.moveDown press enter h ero.moveLeft press enter …" at bounding box center [846, 254] width 353 height 280
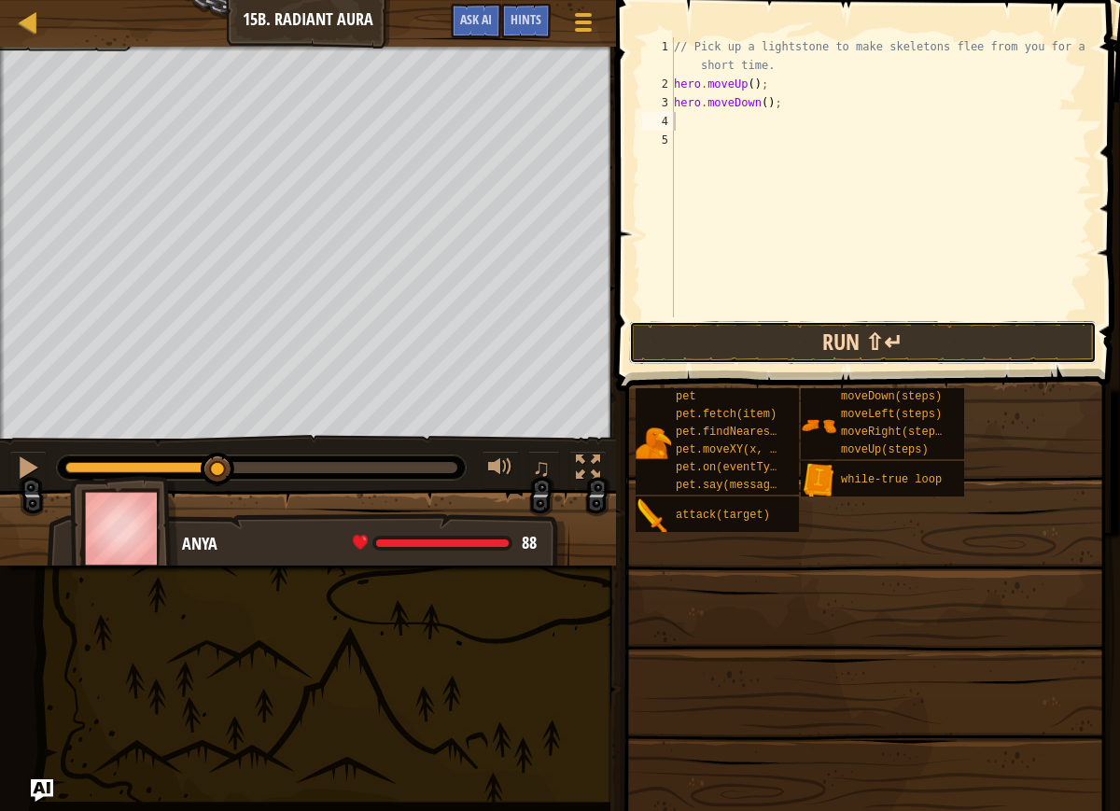
click at [669, 325] on button "Run ⇧↵" at bounding box center [863, 342] width 468 height 43
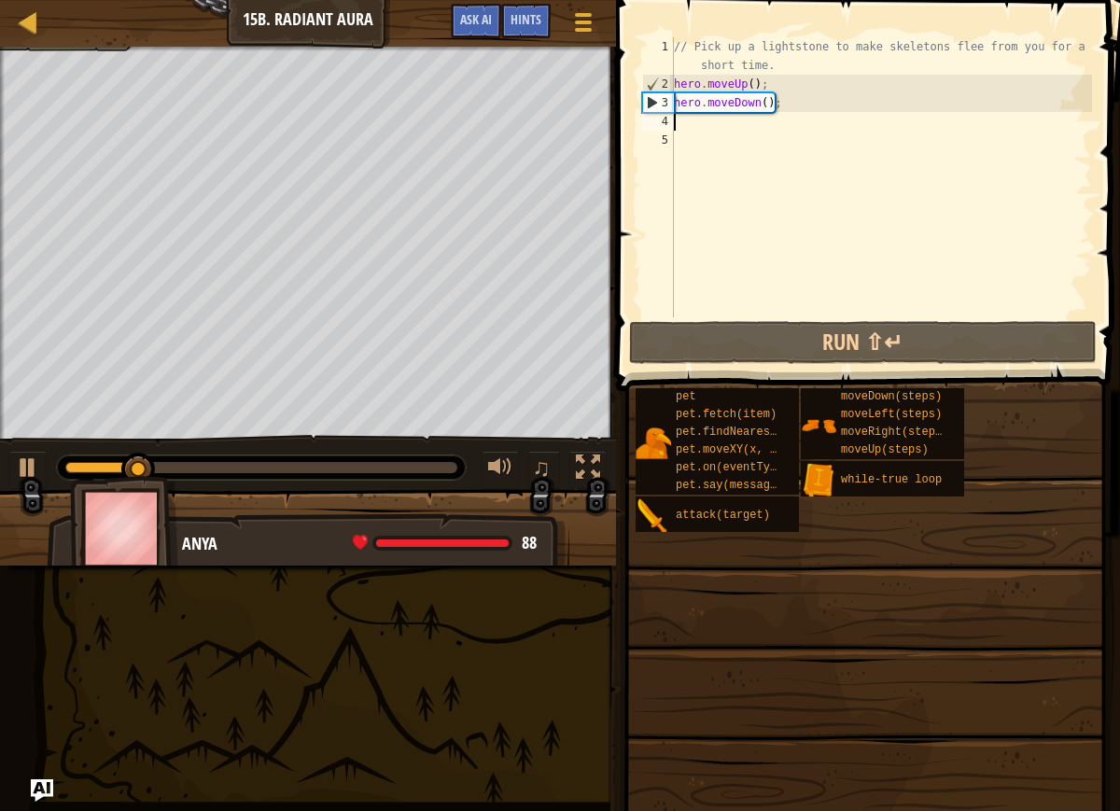
type textarea "h"
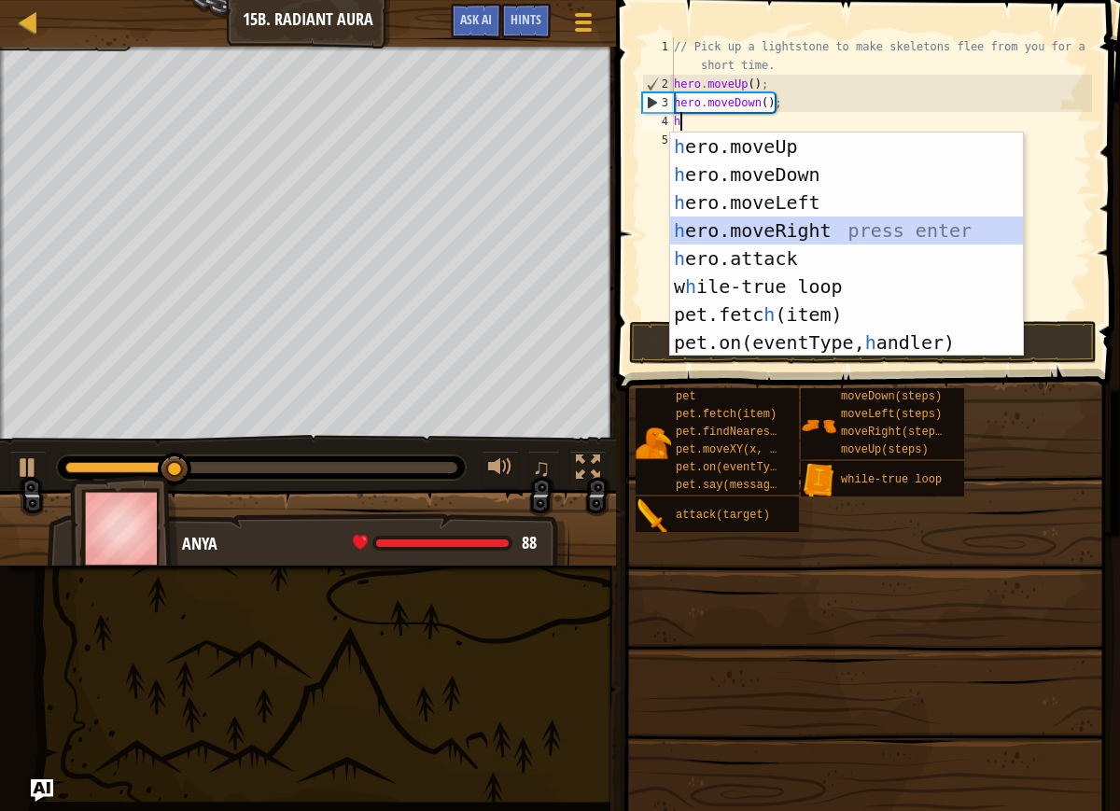
click at [765, 231] on div "h ero.moveUp press enter h ero.moveDown press enter h ero.moveLeft press enter …" at bounding box center [846, 273] width 353 height 280
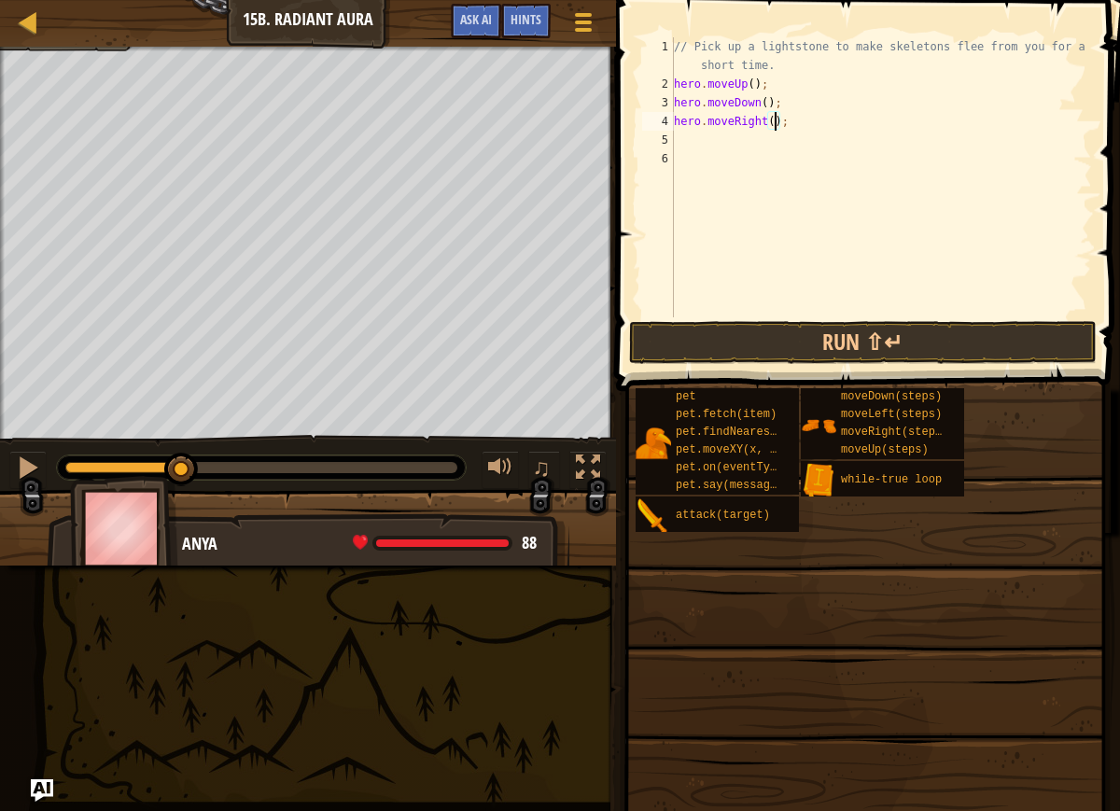
click at [773, 127] on div "// Pick up a lightstone to make skeletons flee from you for a short time. hero …" at bounding box center [881, 205] width 422 height 336
type textarea "hero.moveRight(2);"
click at [791, 327] on button "Run ⇧↵" at bounding box center [863, 342] width 468 height 43
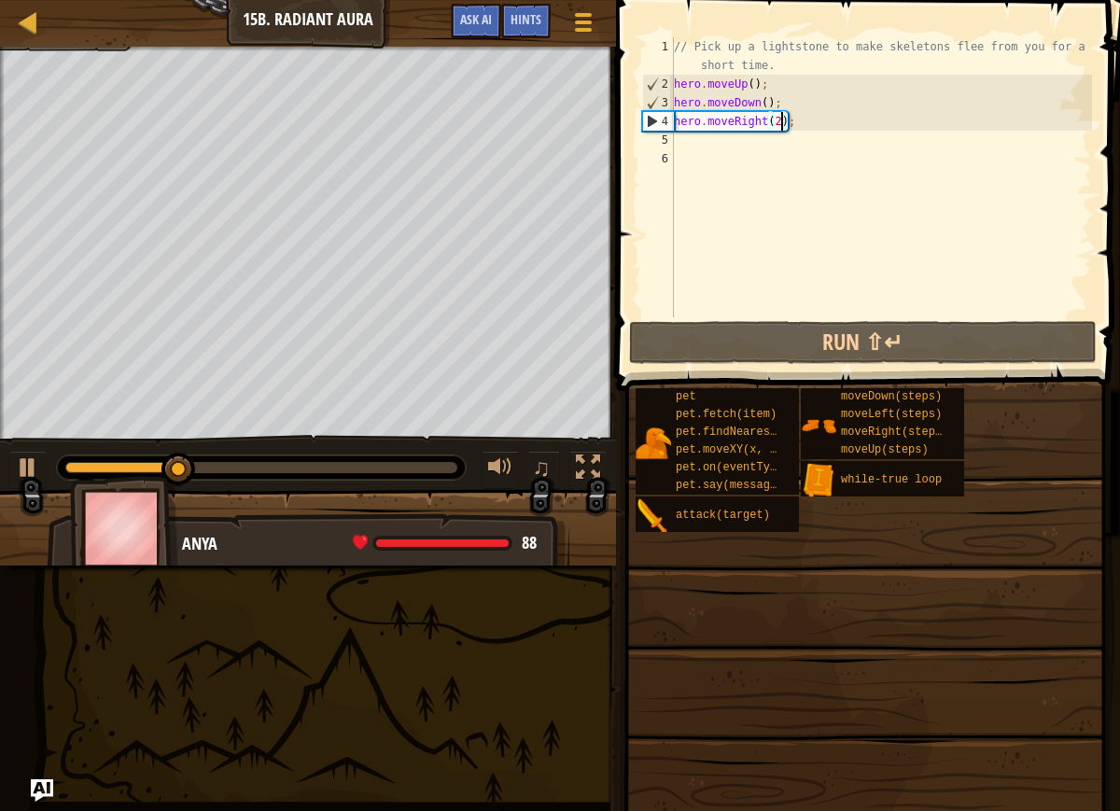
click at [766, 158] on div "// Pick up a lightstone to make skeletons flee from you for a short time. hero …" at bounding box center [881, 205] width 422 height 336
click at [766, 150] on div "// Pick up a lightstone to make skeletons flee from you for a short time. hero …" at bounding box center [881, 205] width 422 height 336
click at [768, 147] on div "// Pick up a lightstone to make skeletons flee from you for a short time. hero …" at bounding box center [881, 205] width 422 height 336
type textarea "h"
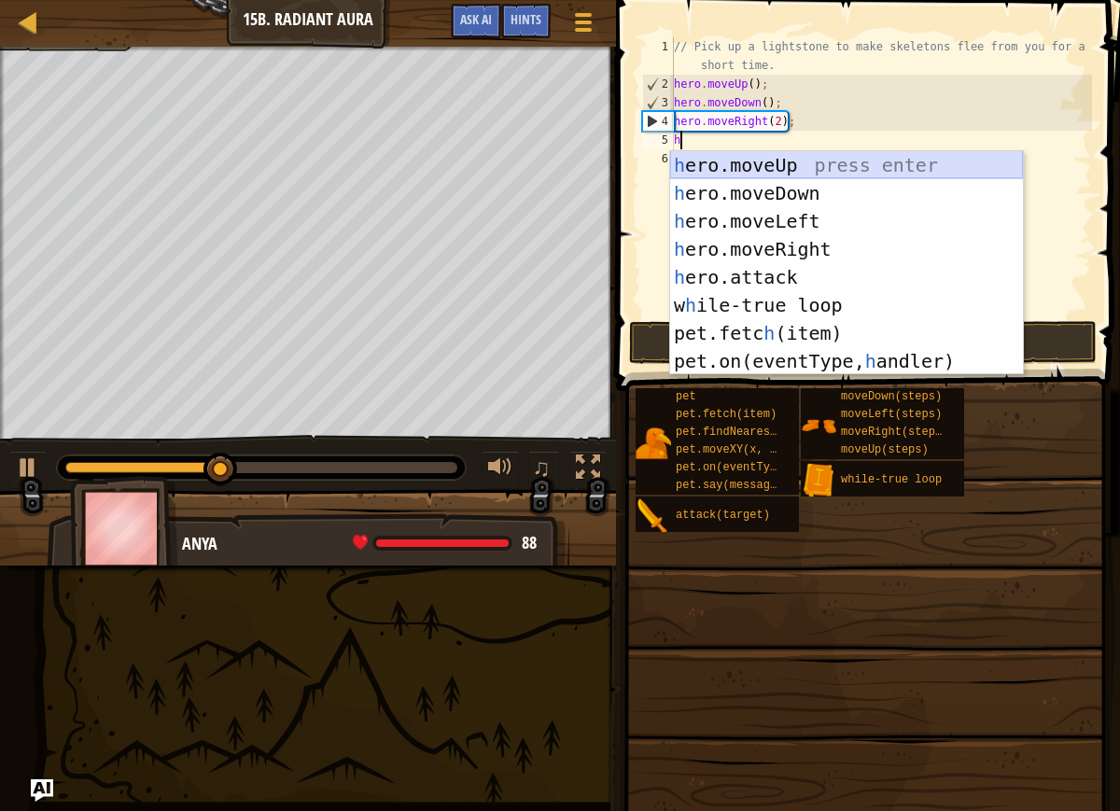
click at [831, 168] on div "h ero.moveUp press enter h ero.moveDown press enter h ero.moveLeft press enter …" at bounding box center [846, 291] width 353 height 280
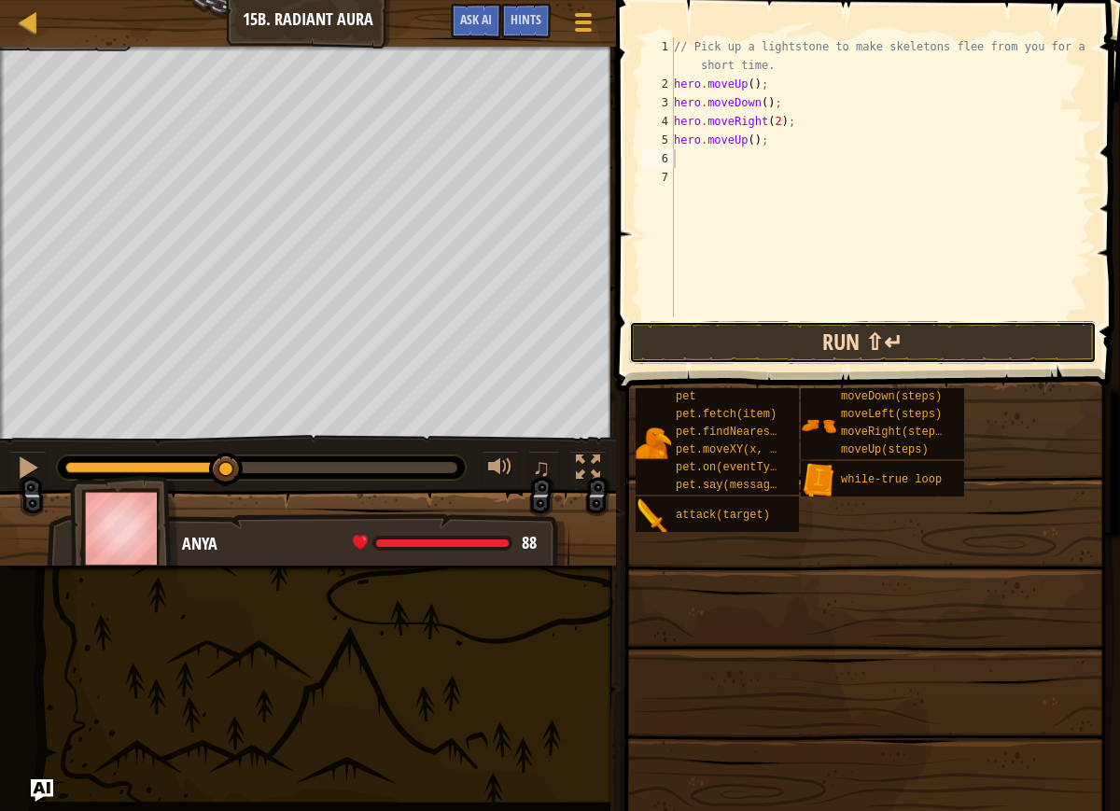
click at [678, 350] on button "Run ⇧↵" at bounding box center [863, 342] width 468 height 43
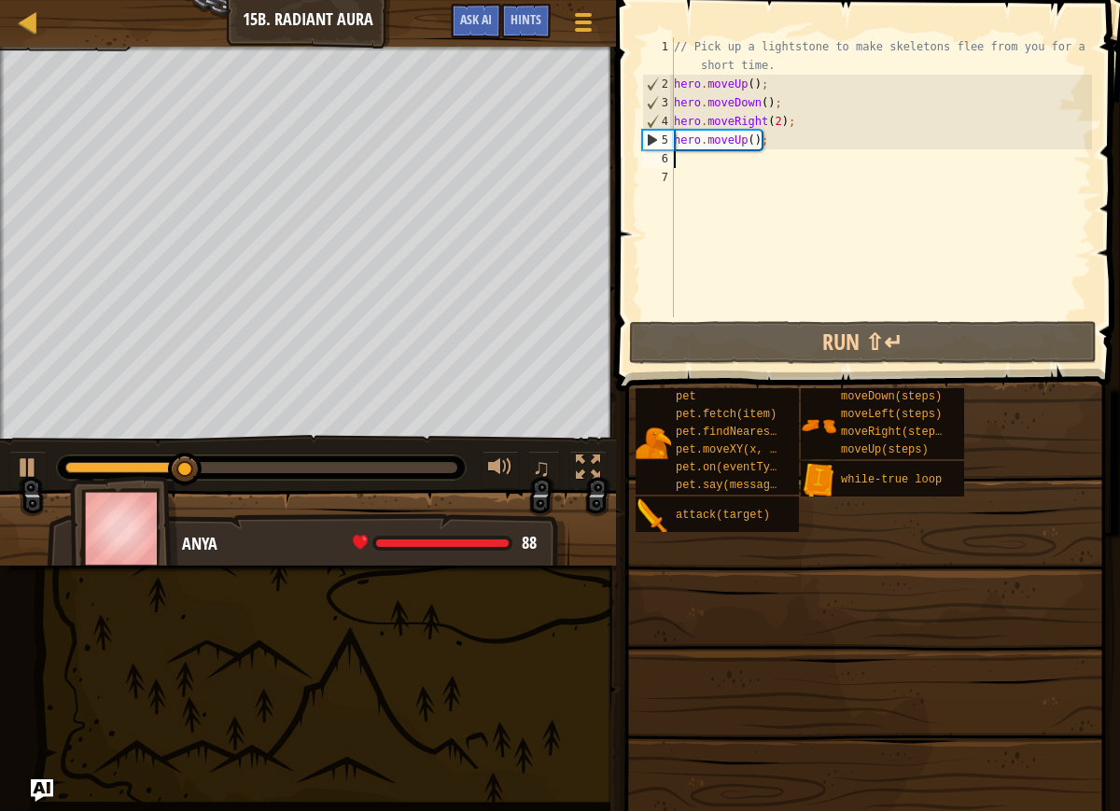
click at [728, 174] on div "// Pick up a lightstone to make skeletons flee from you for a short time. hero …" at bounding box center [881, 205] width 422 height 336
click at [732, 167] on div "// Pick up a lightstone to make skeletons flee from you for a short time. hero …" at bounding box center [881, 205] width 422 height 336
type textarea "h"
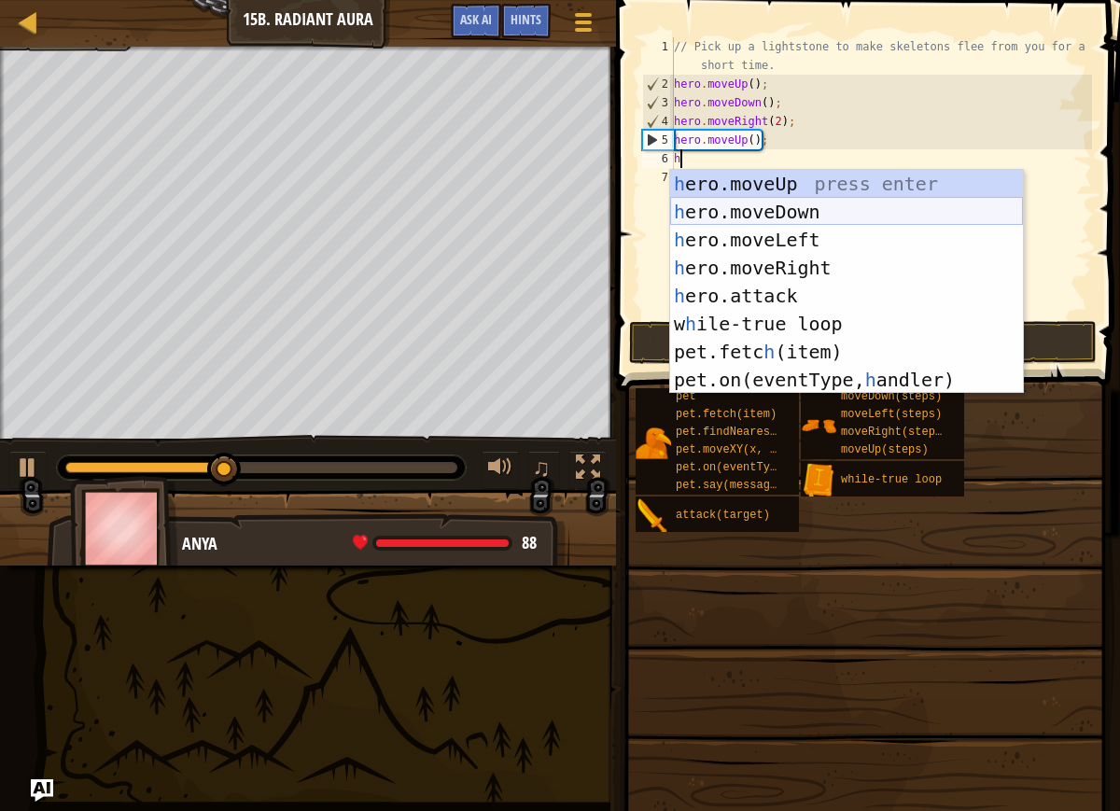
click at [737, 204] on div "h ero.moveUp press enter h ero.moveDown press enter h ero.moveLeft press enter …" at bounding box center [846, 310] width 353 height 280
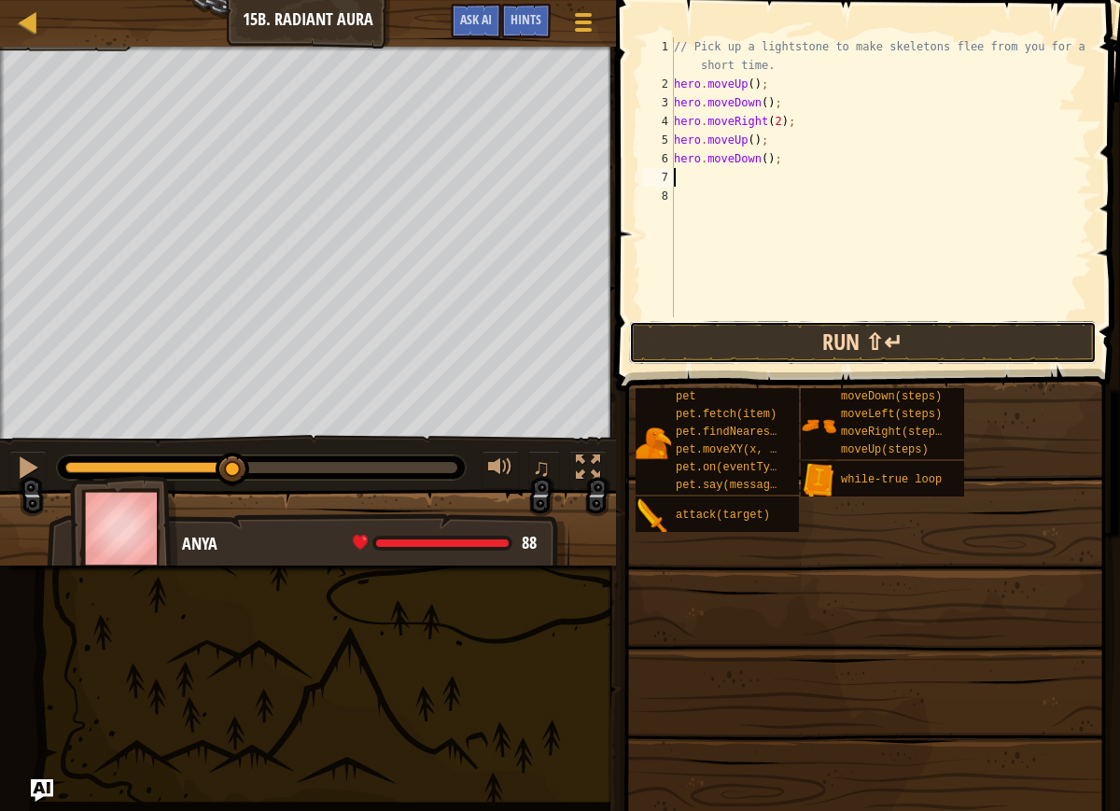
click at [655, 331] on button "Run ⇧↵" at bounding box center [863, 342] width 468 height 43
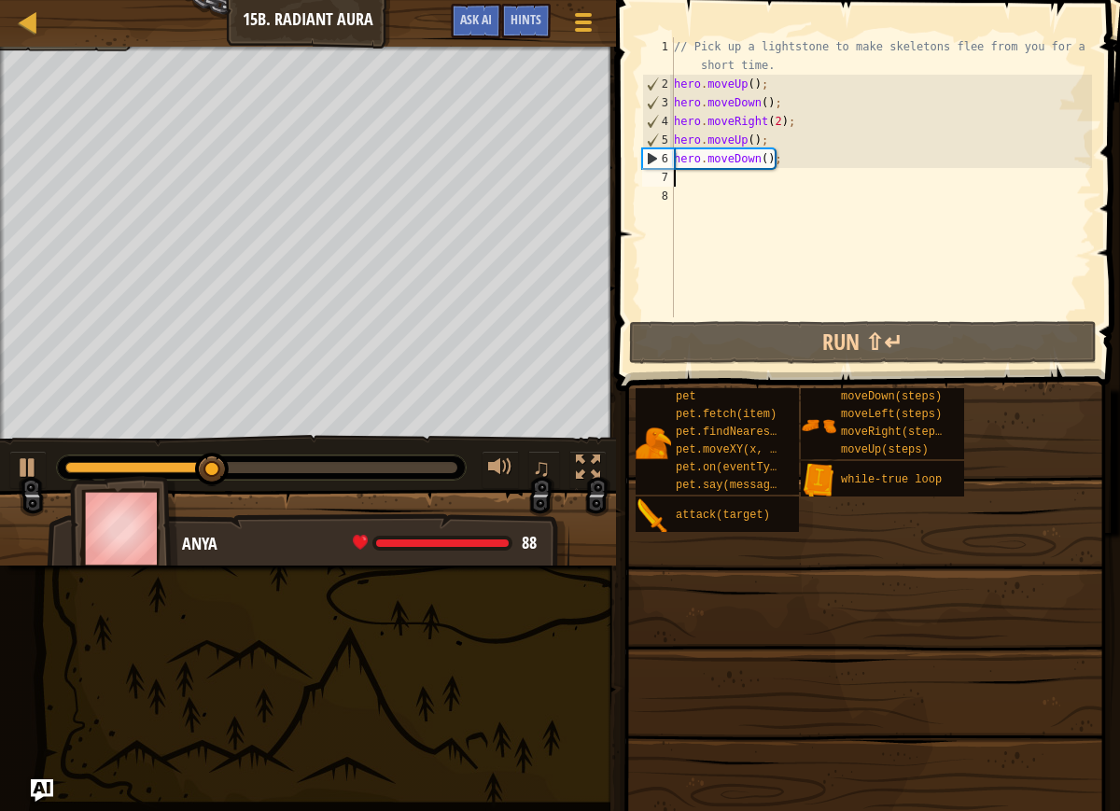
type textarea "h"
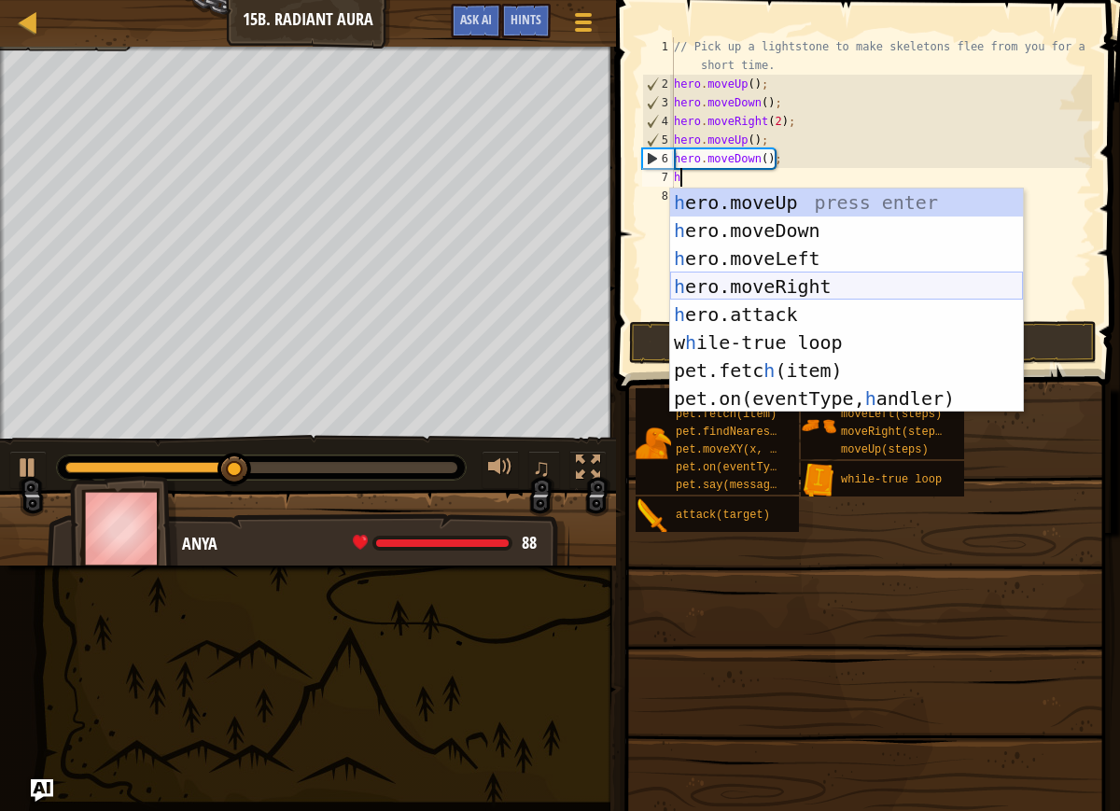
click at [700, 282] on div "h ero.moveUp press enter h ero.moveDown press enter h ero.moveLeft press enter …" at bounding box center [846, 329] width 353 height 280
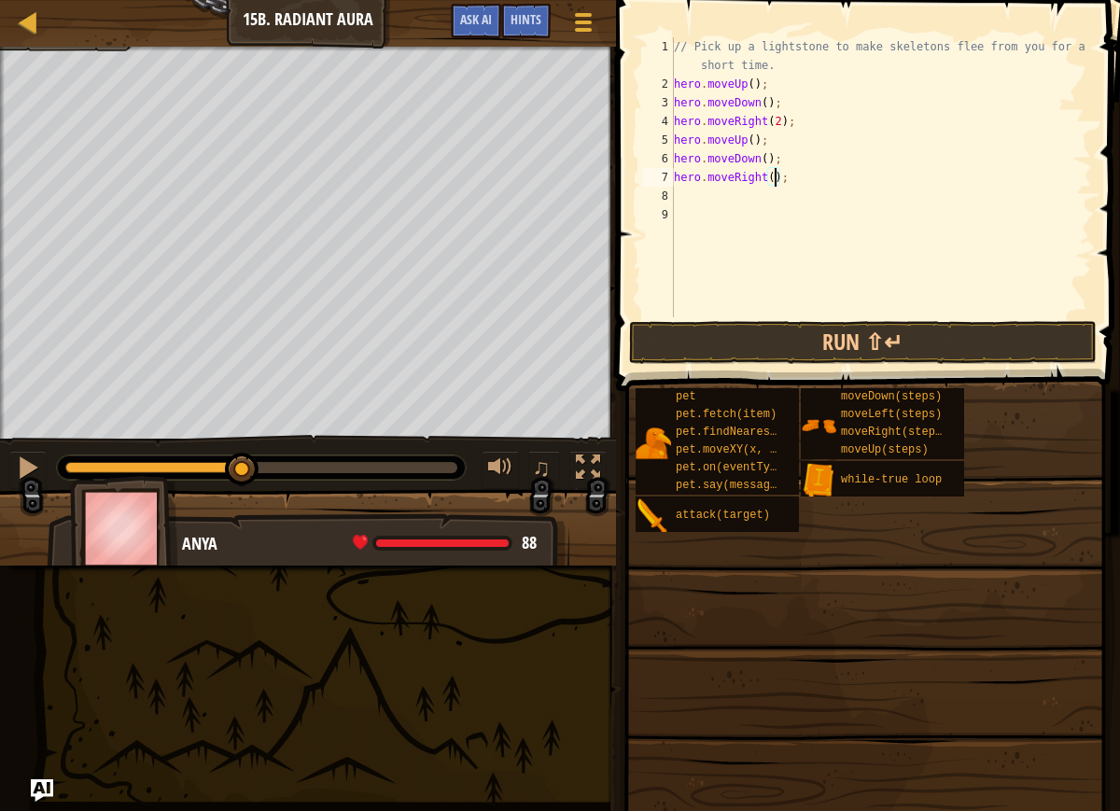
click at [775, 179] on div "// Pick up a lightstone to make skeletons flee from you for a short time. hero …" at bounding box center [881, 205] width 422 height 336
type textarea "hero.moveRight(2);"
click at [672, 333] on button "Run ⇧↵" at bounding box center [863, 342] width 468 height 43
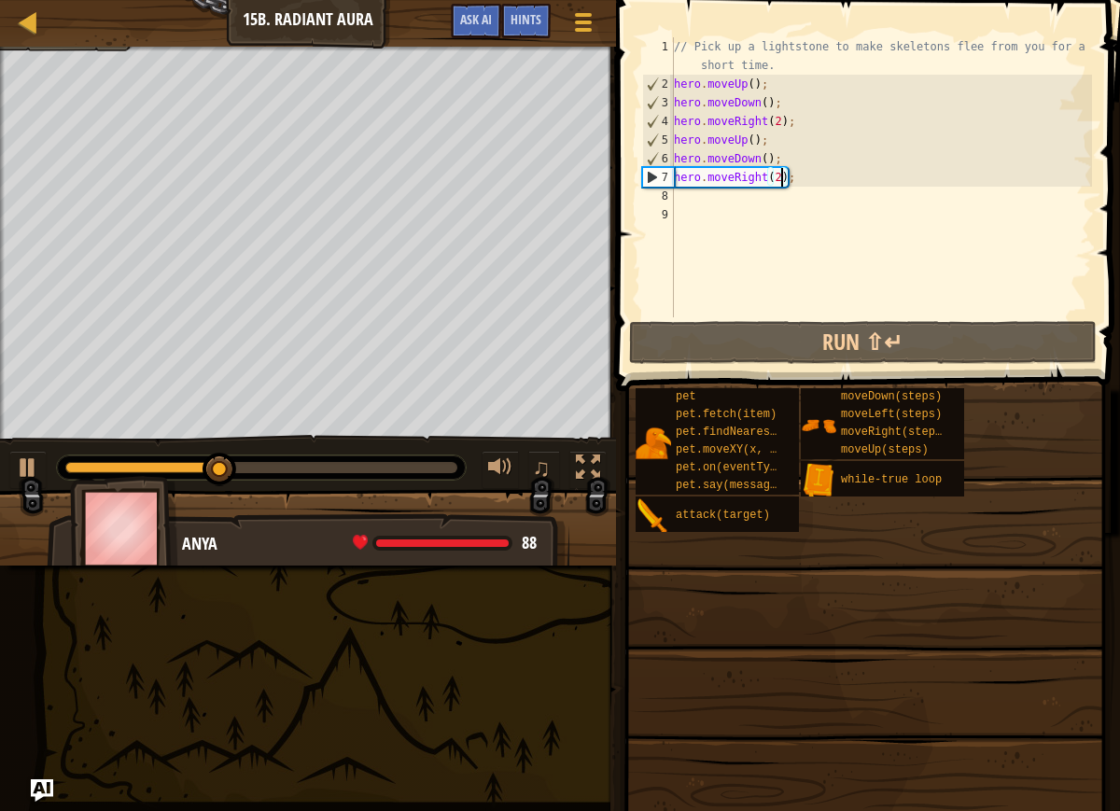
click at [688, 204] on div "// Pick up a lightstone to make skeletons flee from you for a short time. hero …" at bounding box center [881, 205] width 422 height 336
type textarea "h"
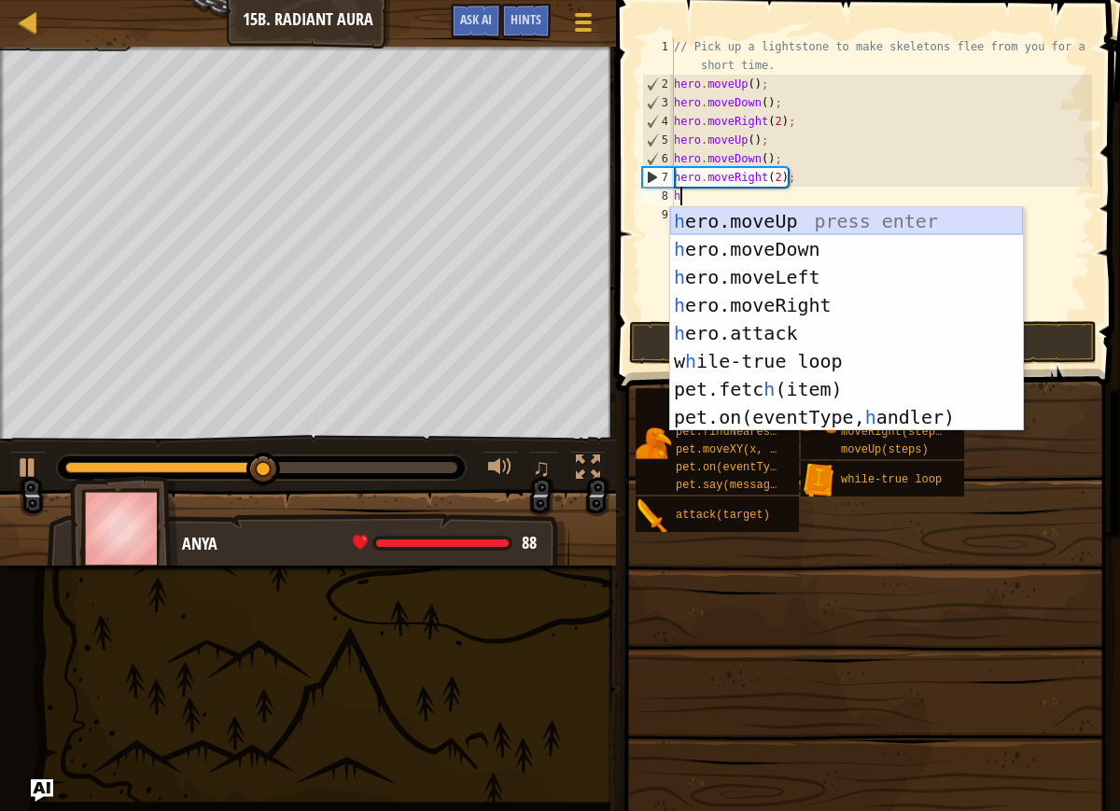
click at [717, 218] on div "h ero.moveUp press enter h ero.moveDown press enter h ero.moveLeft press enter …" at bounding box center [846, 347] width 353 height 280
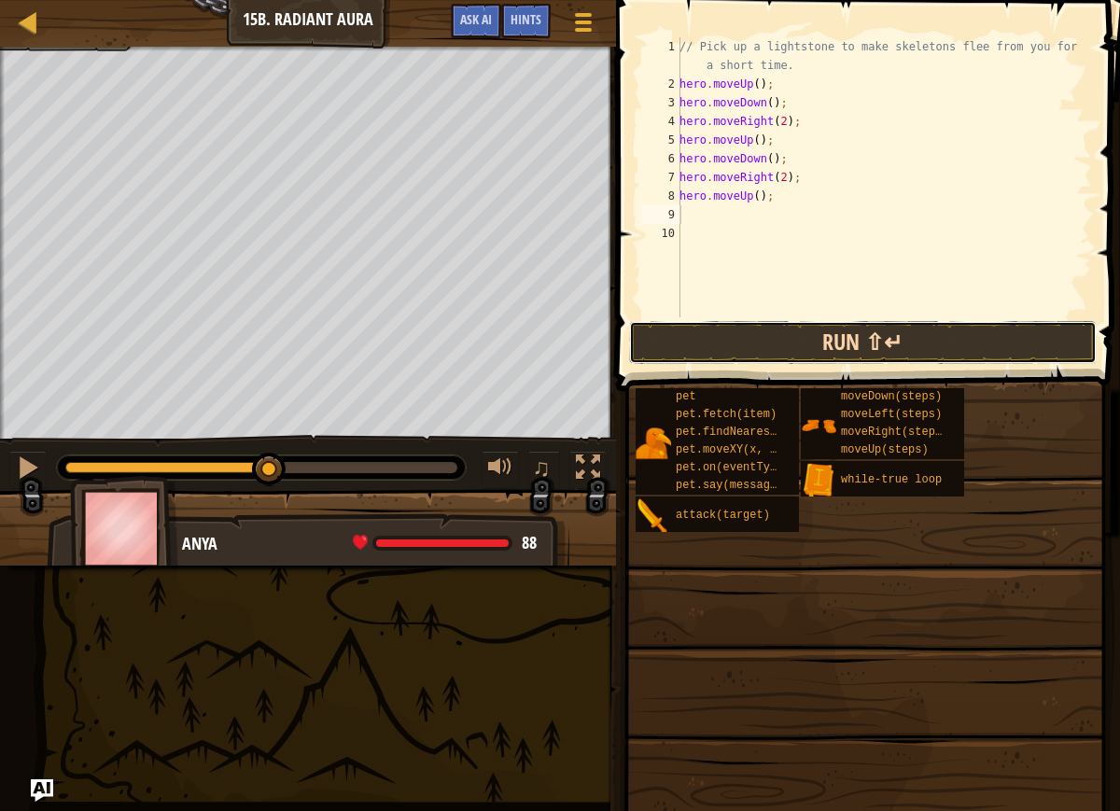
click at [758, 338] on button "Run ⇧↵" at bounding box center [863, 342] width 468 height 43
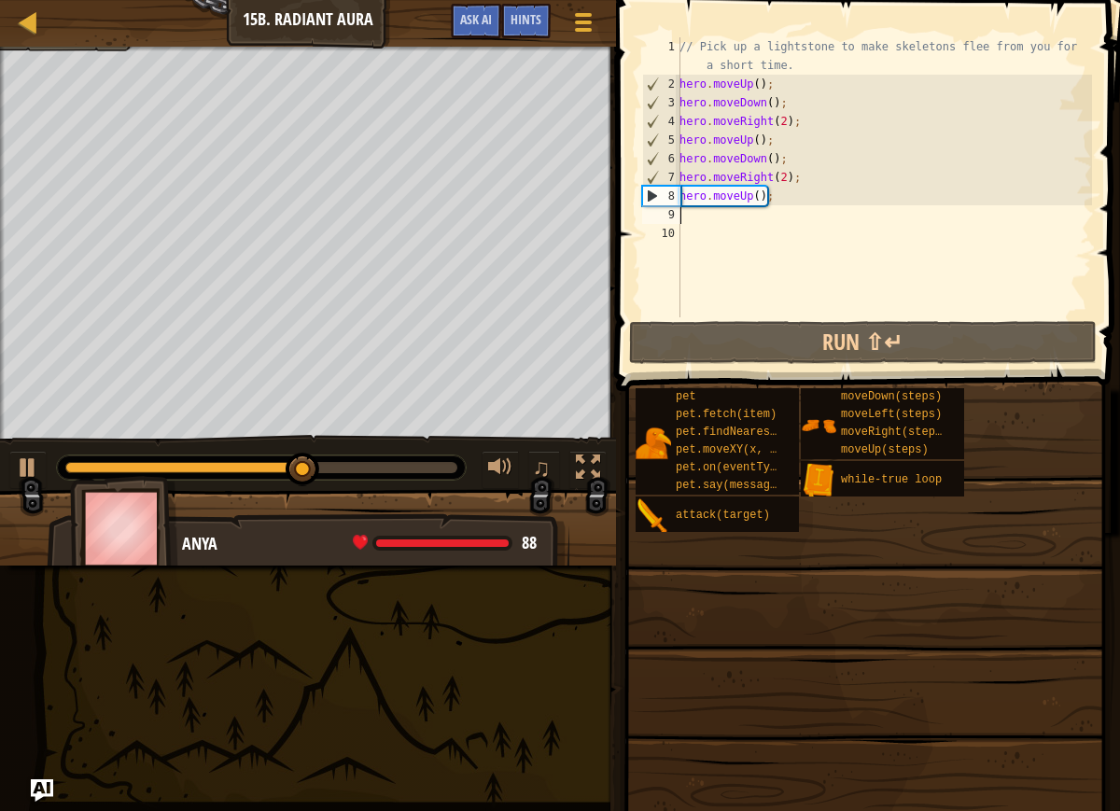
click at [685, 211] on div "// Pick up a lightstone to make skeletons flee from you for a short time. hero …" at bounding box center [884, 205] width 416 height 336
type textarea "h"
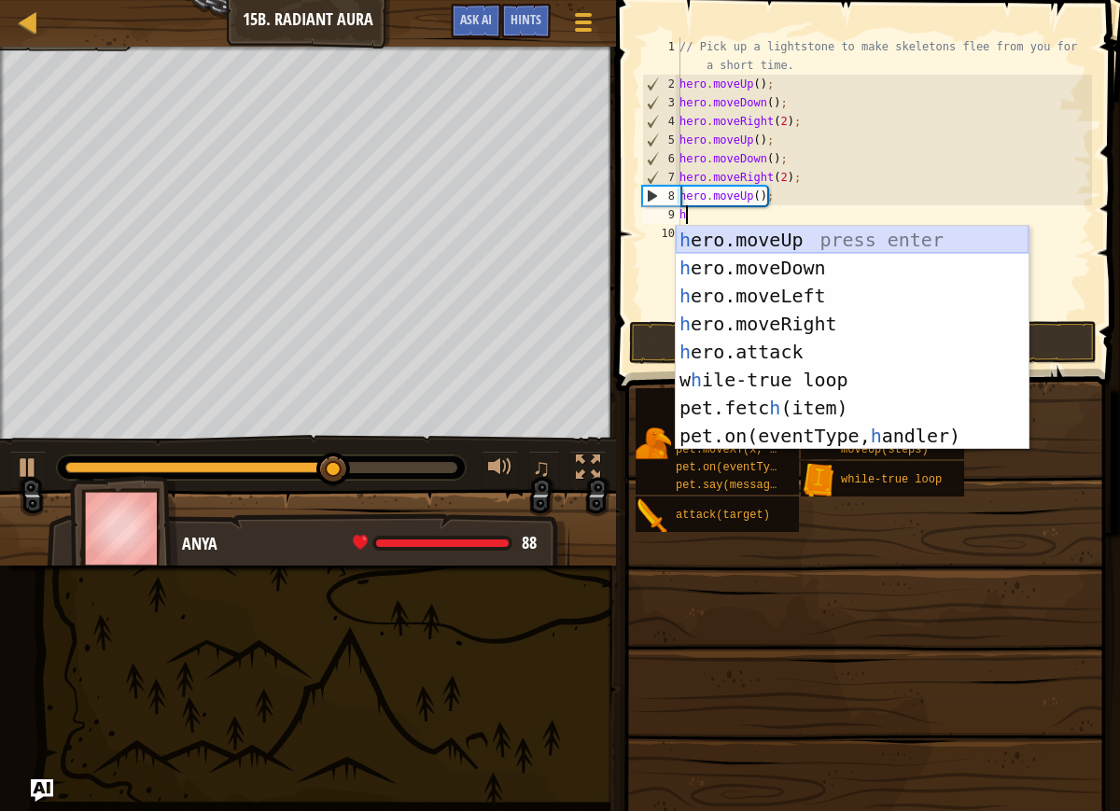
click at [746, 253] on div "h ero.moveUp press enter h ero.moveDown press enter h ero.moveLeft press enter …" at bounding box center [852, 366] width 353 height 280
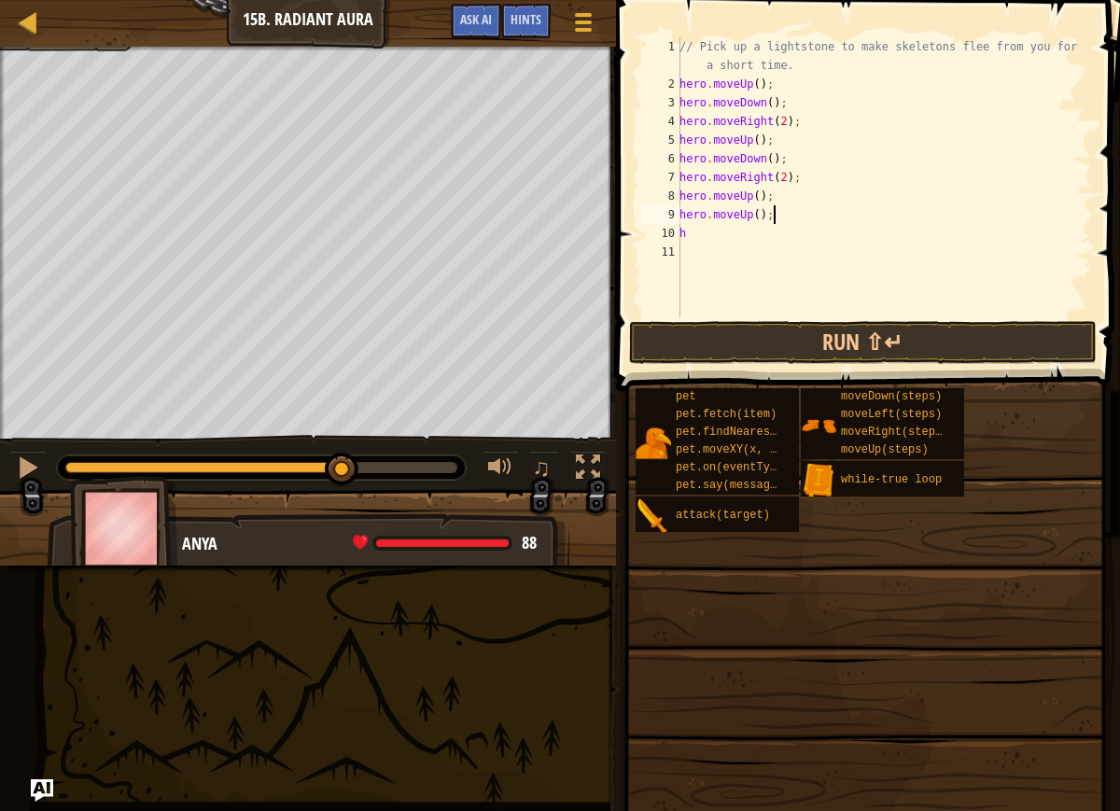
click at [780, 216] on div "// Pick up a lightstone to make skeletons flee from you for a short time. hero …" at bounding box center [884, 205] width 416 height 336
type textarea "h"
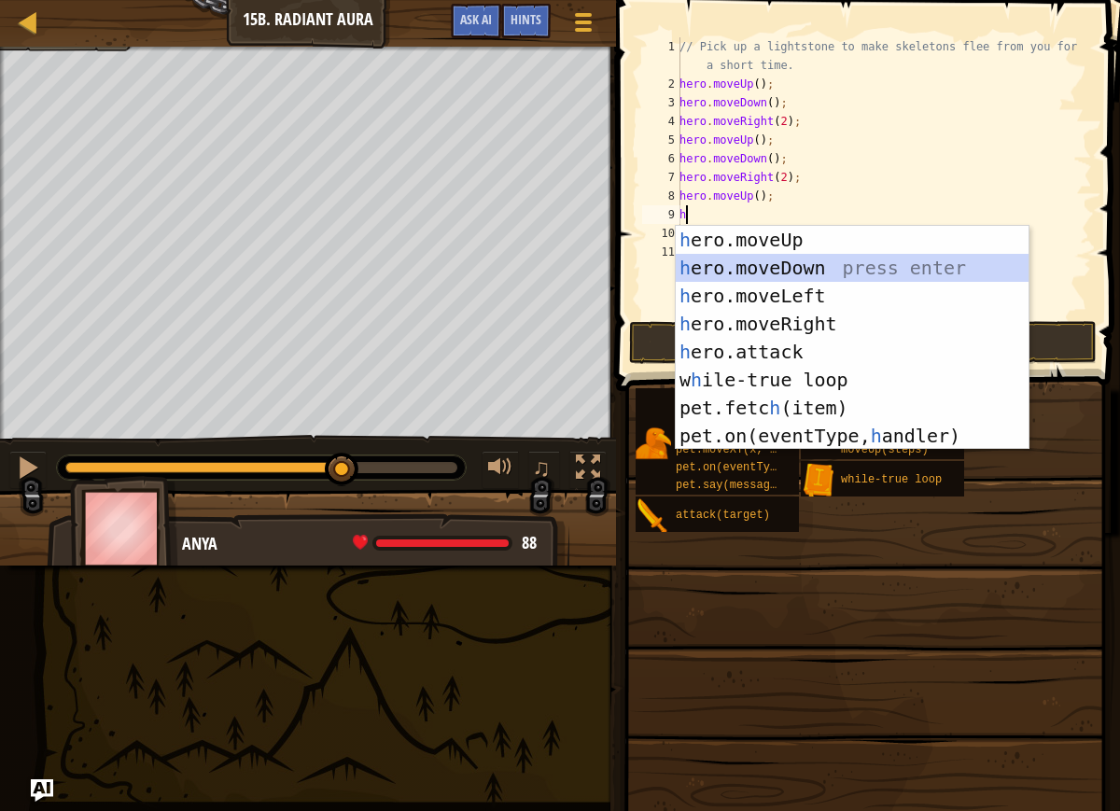
click at [733, 259] on div "h ero.moveUp press enter h ero.moveDown press enter h ero.moveLeft press enter …" at bounding box center [852, 366] width 353 height 280
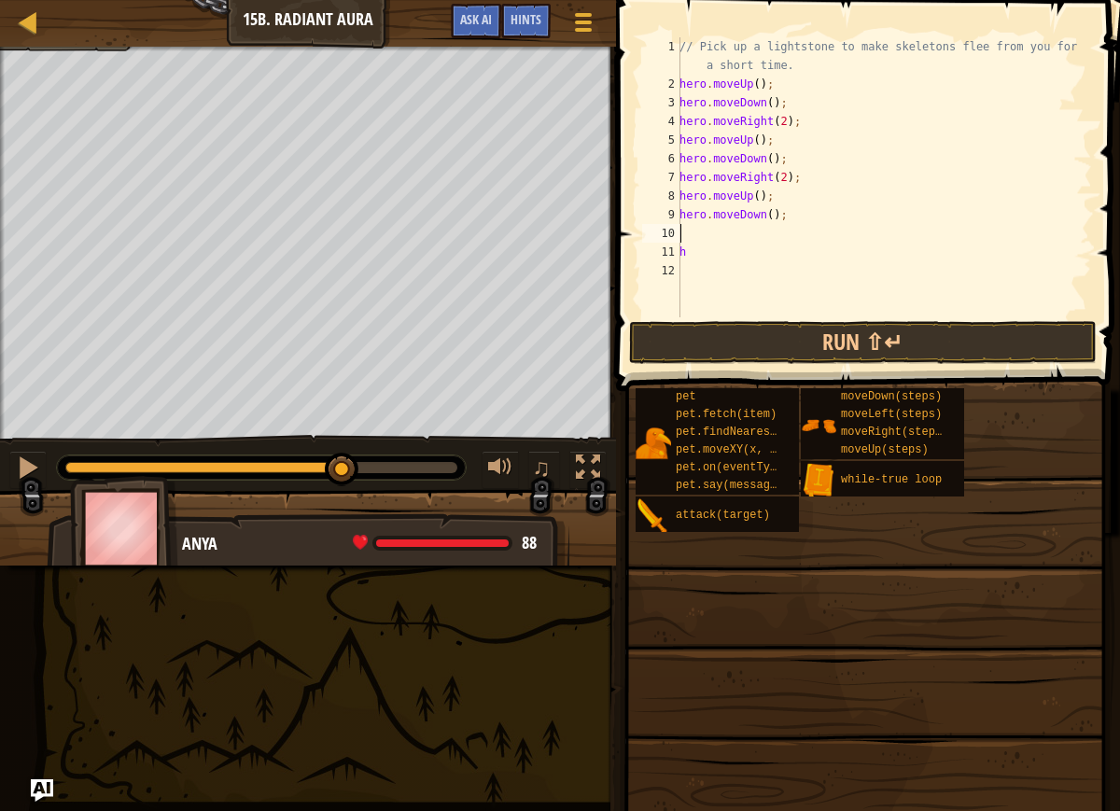
click at [708, 251] on div "// Pick up a lightstone to make skeletons flee from you for a short time. hero …" at bounding box center [884, 205] width 416 height 336
type textarea "h"
click at [700, 232] on div "// Pick up a lightstone to make skeletons flee from you for a short time. hero …" at bounding box center [884, 205] width 416 height 336
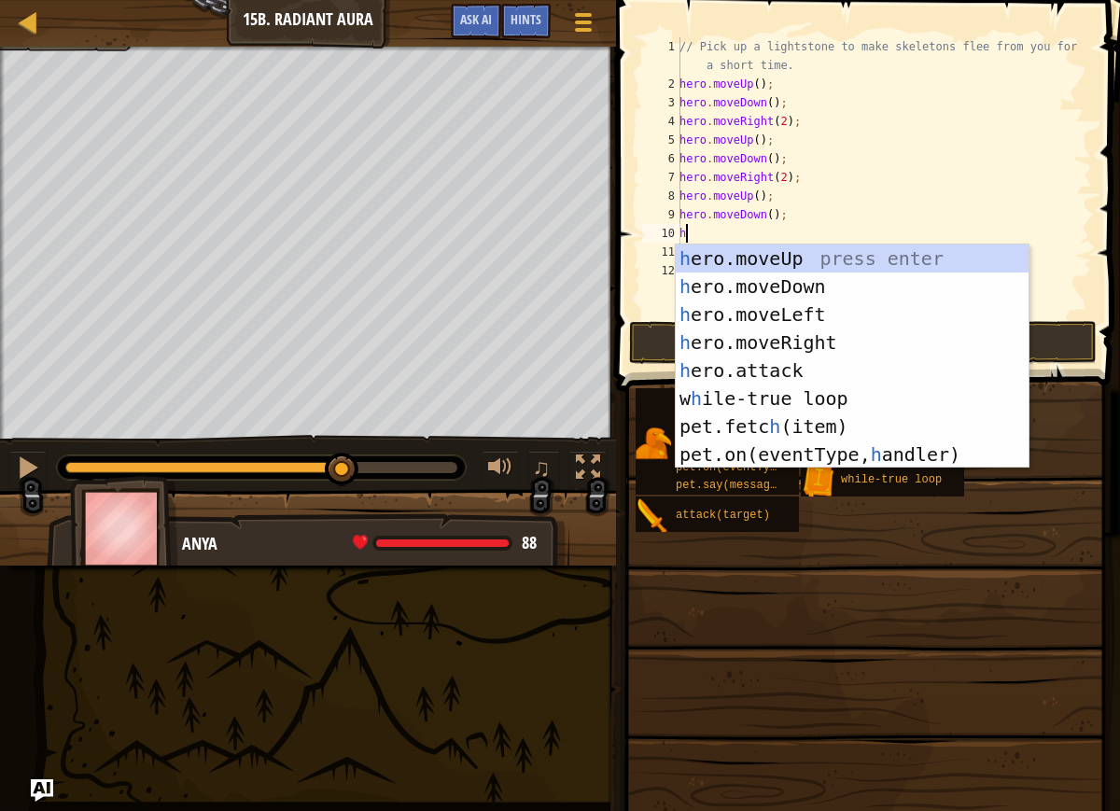
type textarea "h"
click at [636, 348] on button "Run ⇧↵" at bounding box center [863, 342] width 468 height 43
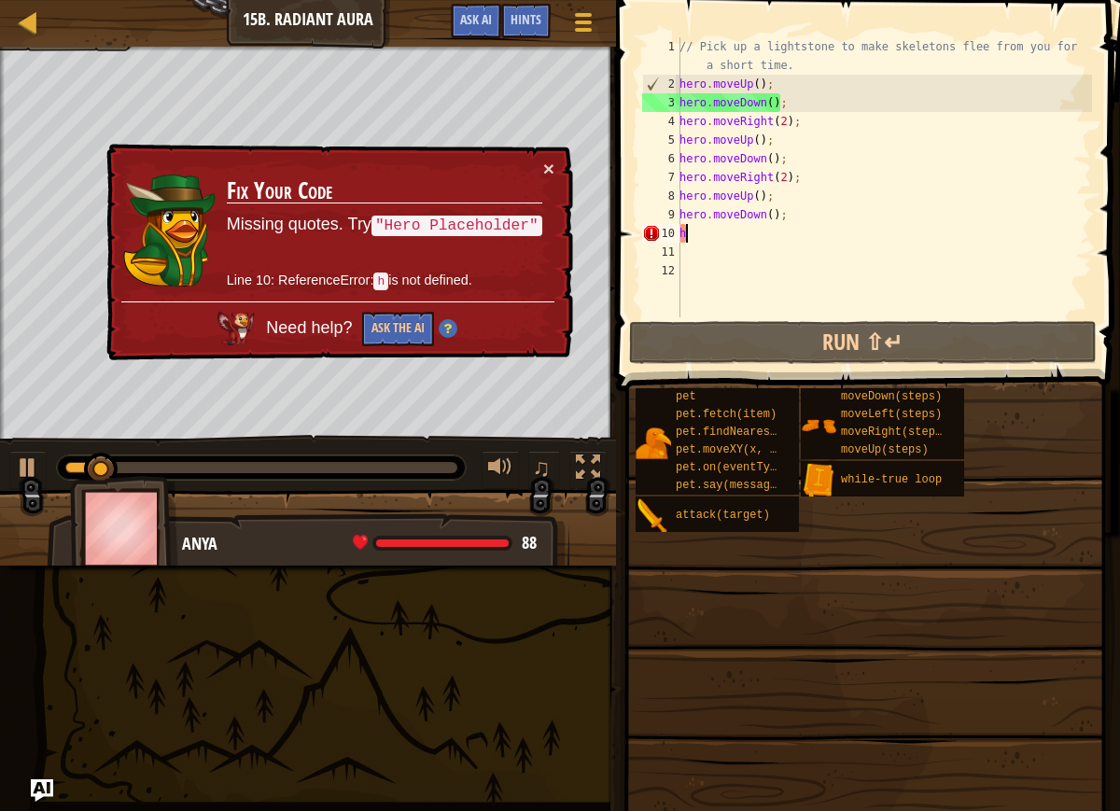
click at [719, 233] on div "// Pick up a lightstone to make skeletons flee from you for a short time. hero …" at bounding box center [884, 205] width 416 height 336
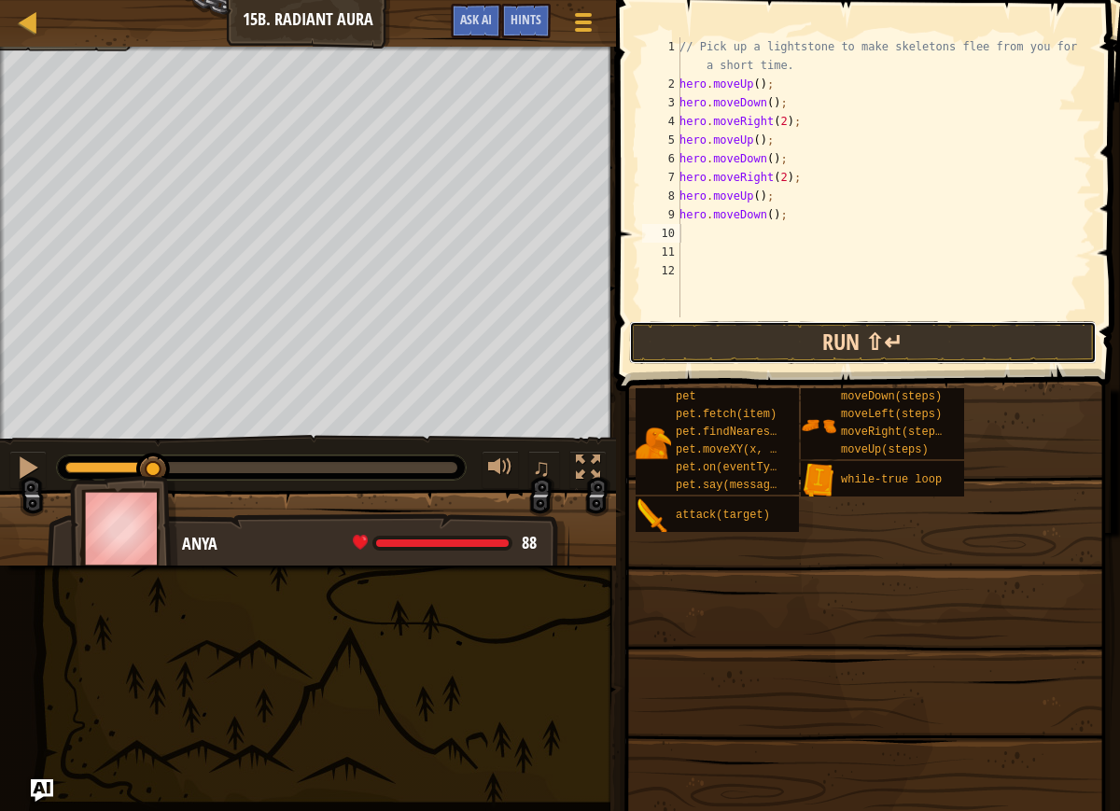
click at [732, 324] on button "Run ⇧↵" at bounding box center [863, 342] width 468 height 43
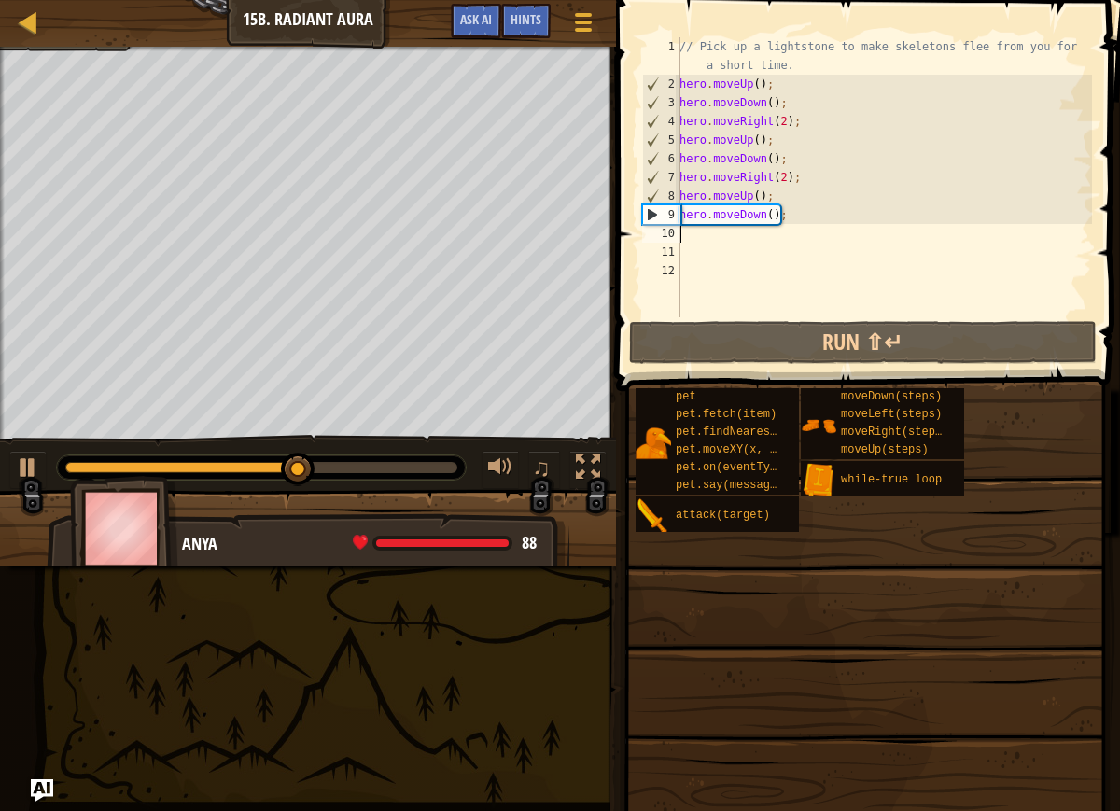
type textarea "h"
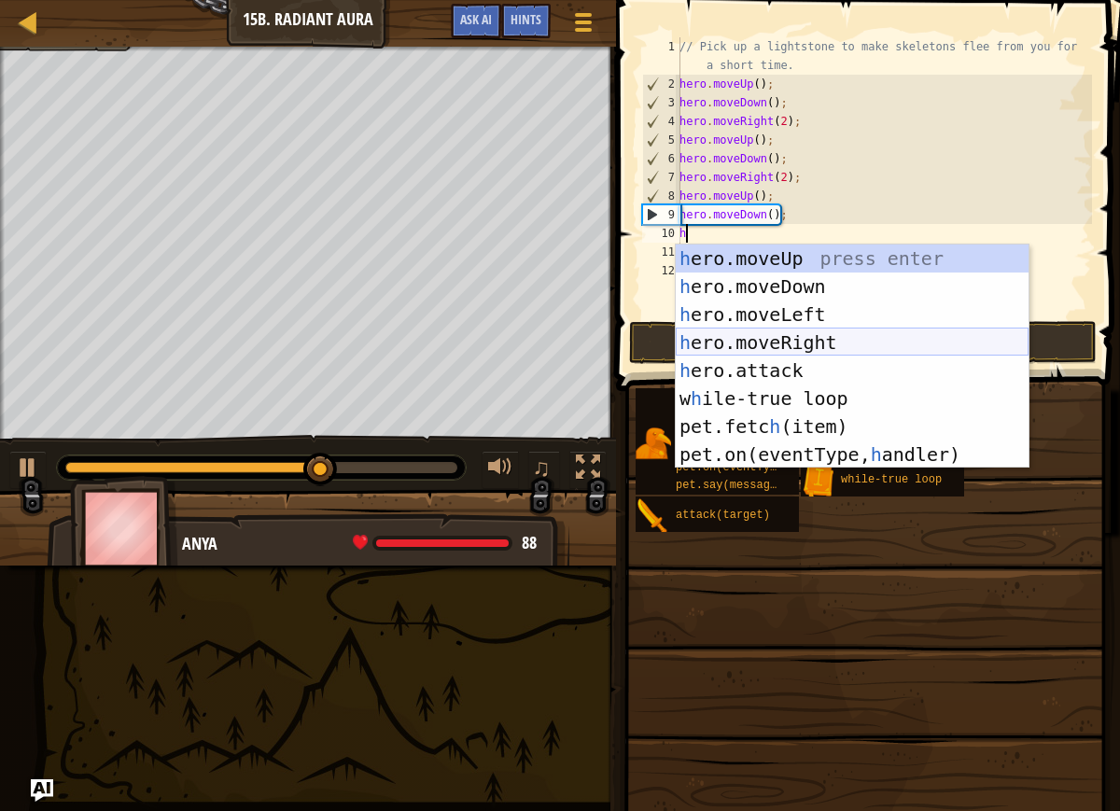
click at [705, 344] on div "h ero.moveUp press enter h ero.moveDown press enter h ero.moveLeft press enter …" at bounding box center [852, 385] width 353 height 280
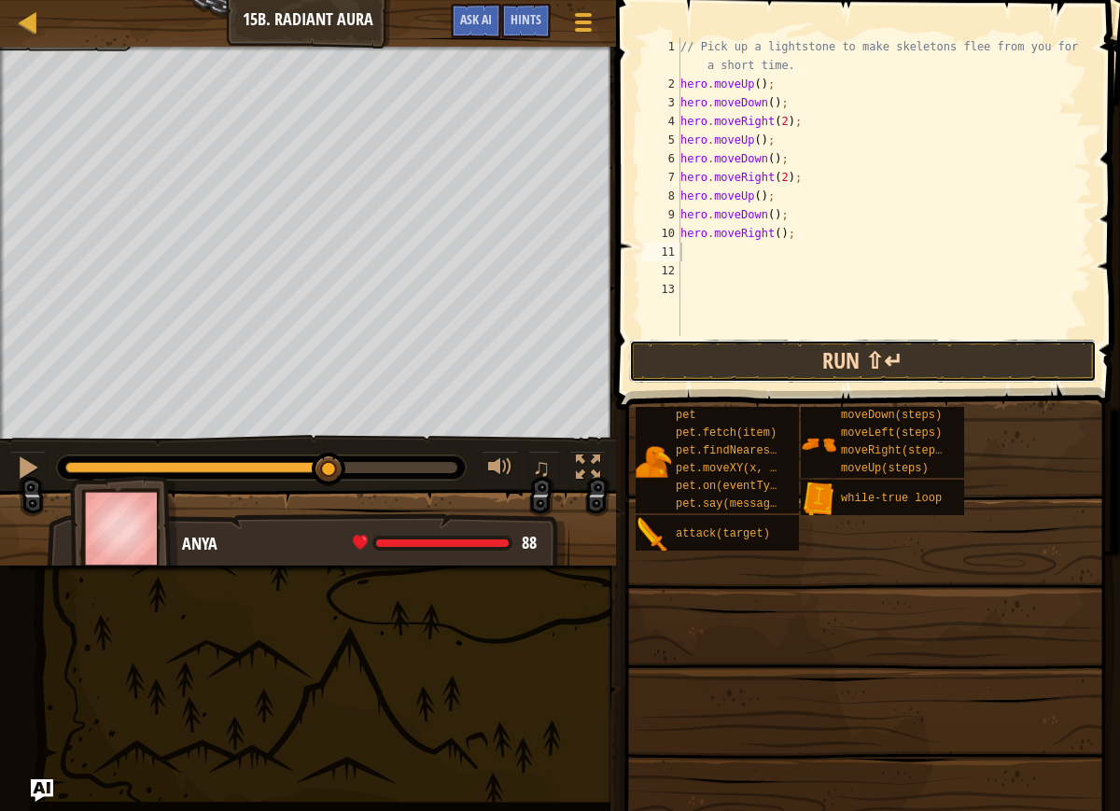
click at [698, 352] on button "Run ⇧↵" at bounding box center [863, 361] width 468 height 43
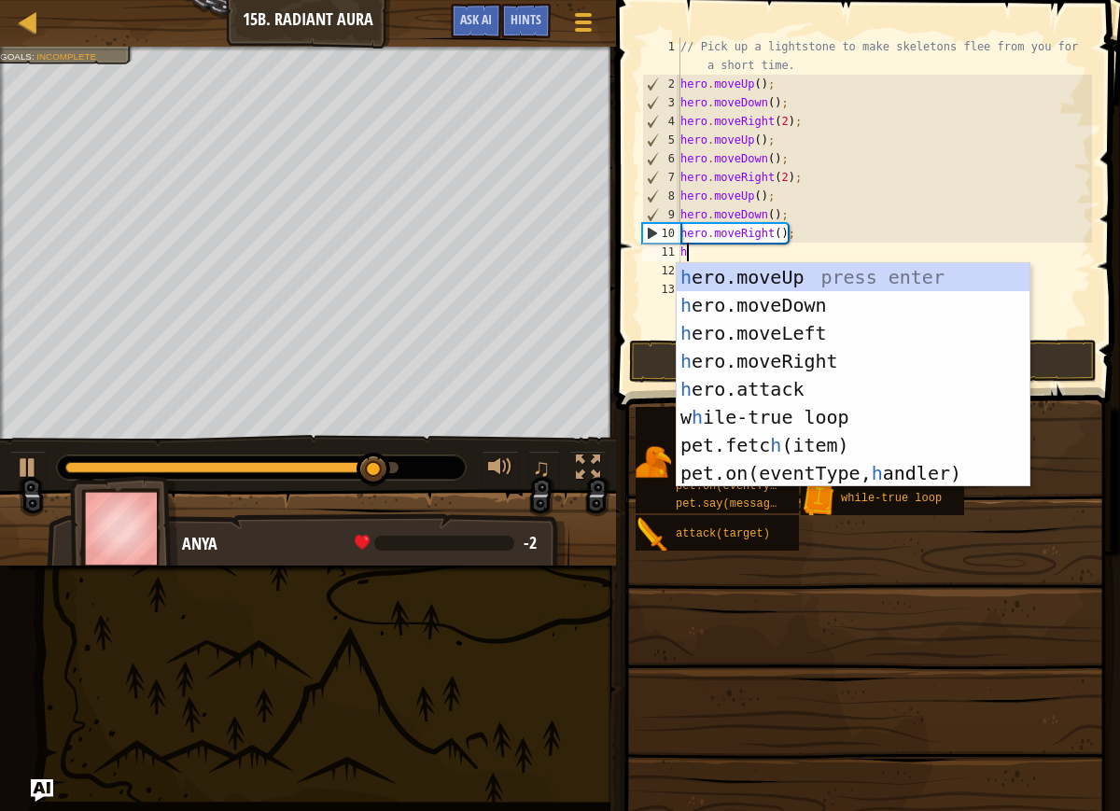
click at [783, 231] on div "// Pick up a lightstone to make skeletons flee from you for a short time. hero …" at bounding box center [884, 214] width 415 height 355
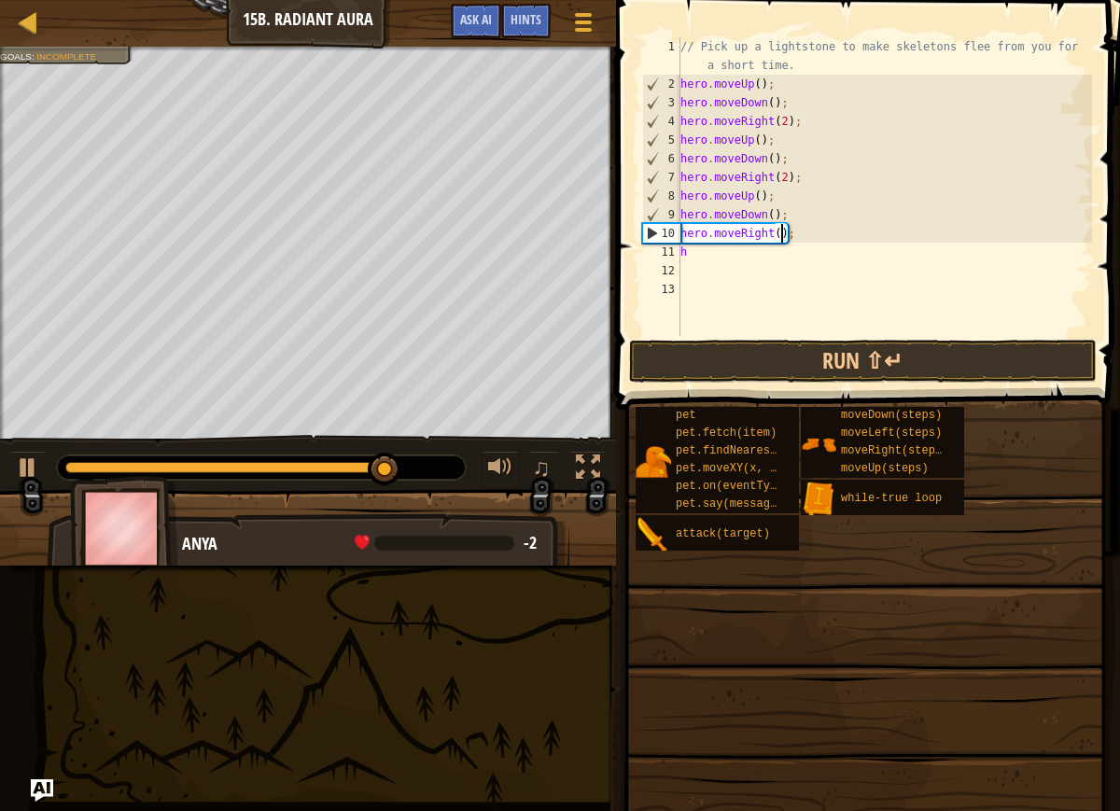
scroll to position [8, 8]
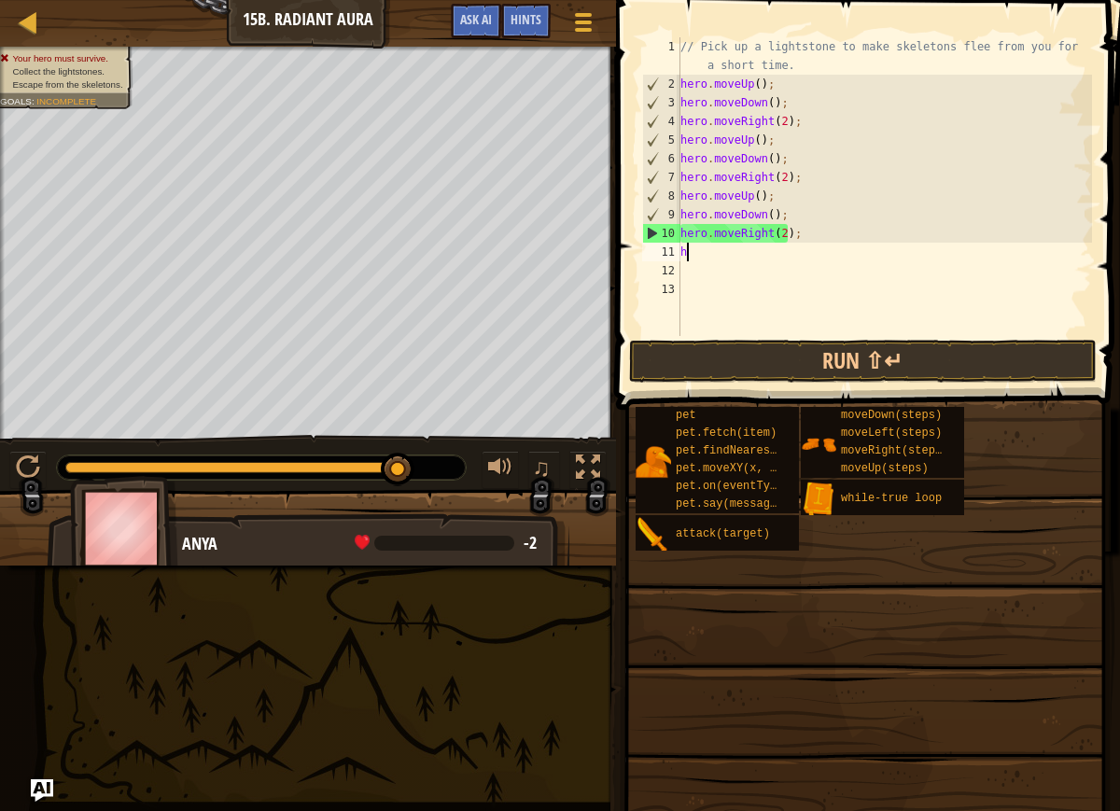
click at [749, 249] on div "// Pick up a lightstone to make skeletons flee from you for a short time. hero …" at bounding box center [884, 214] width 415 height 355
type textarea "h"
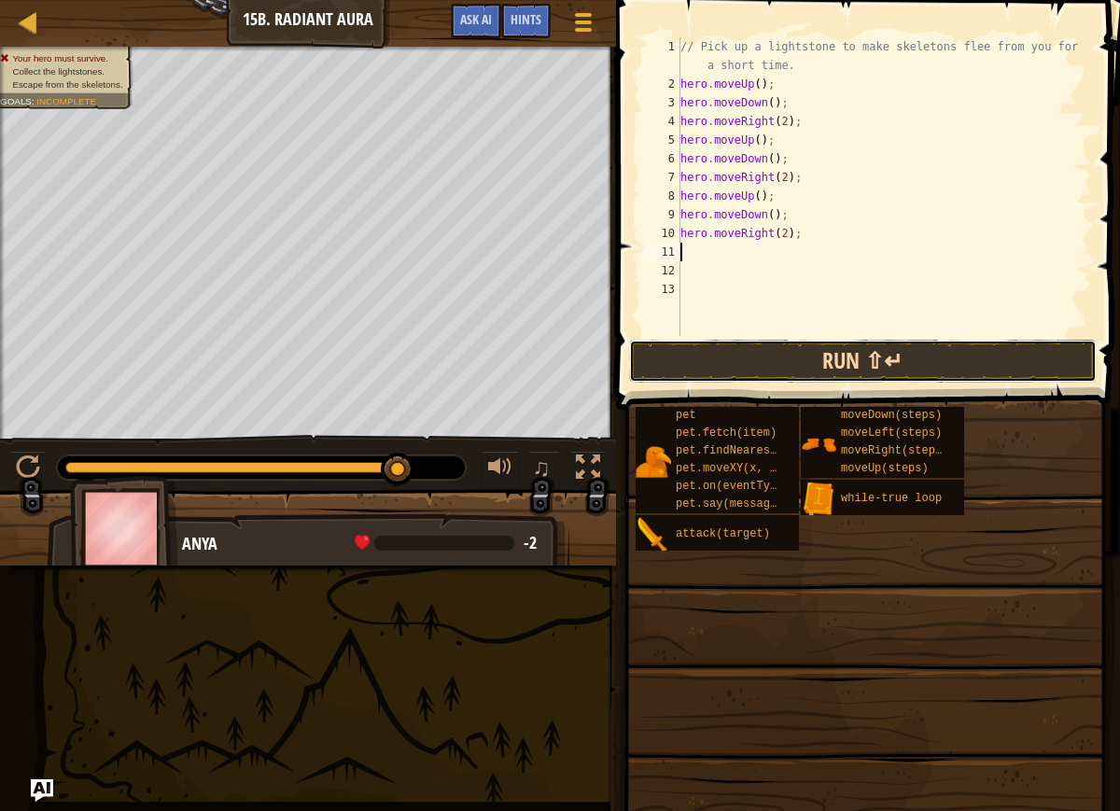
click at [799, 343] on button "Run ⇧↵" at bounding box center [863, 361] width 468 height 43
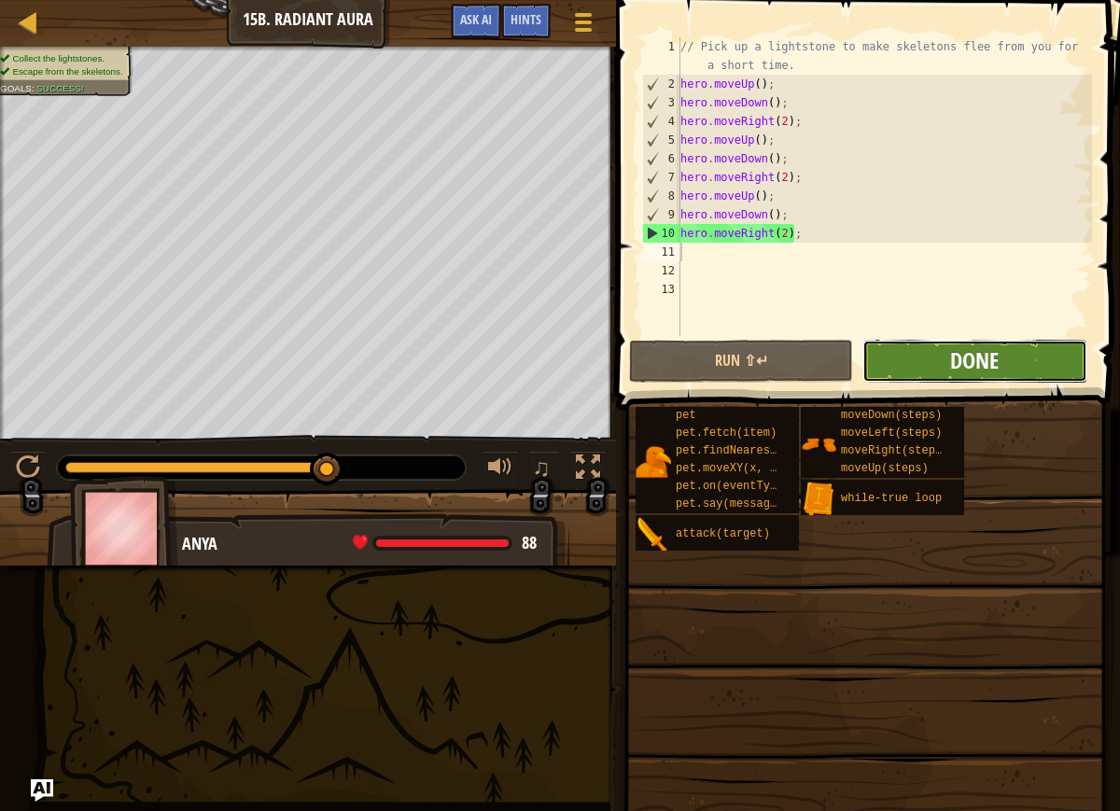
click at [999, 359] on span "Done" at bounding box center [974, 360] width 49 height 30
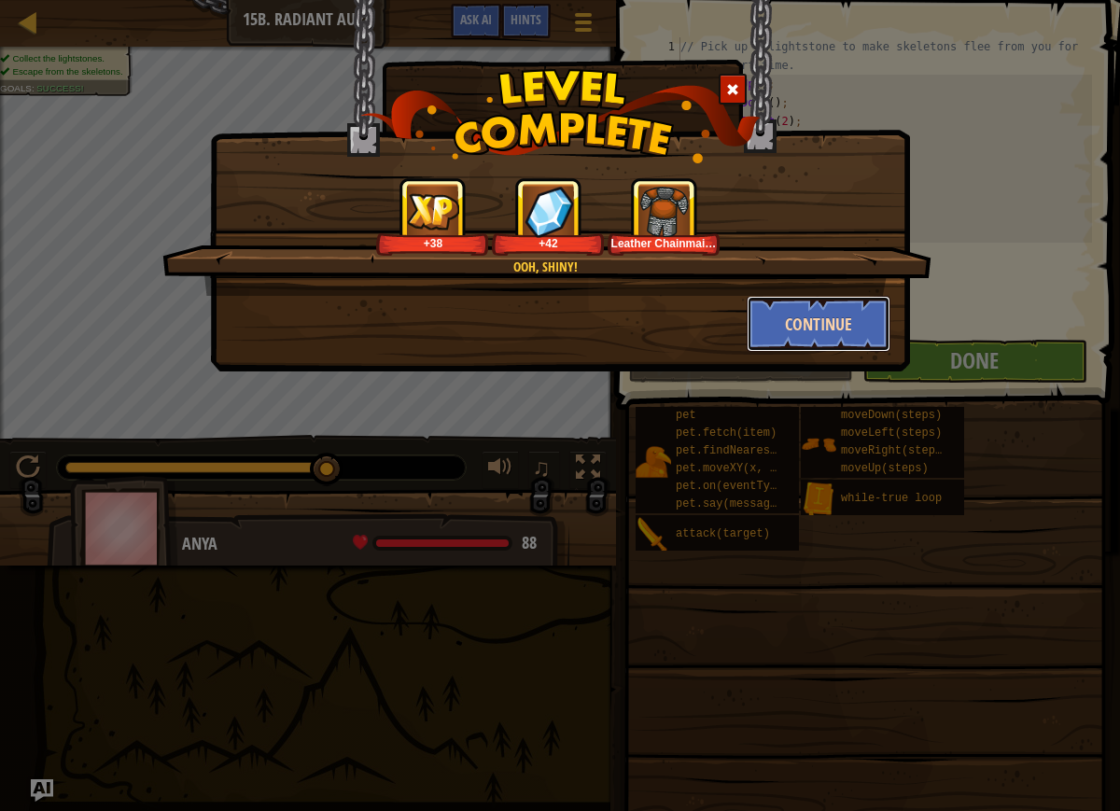
click at [808, 310] on button "Continue" at bounding box center [819, 324] width 145 height 56
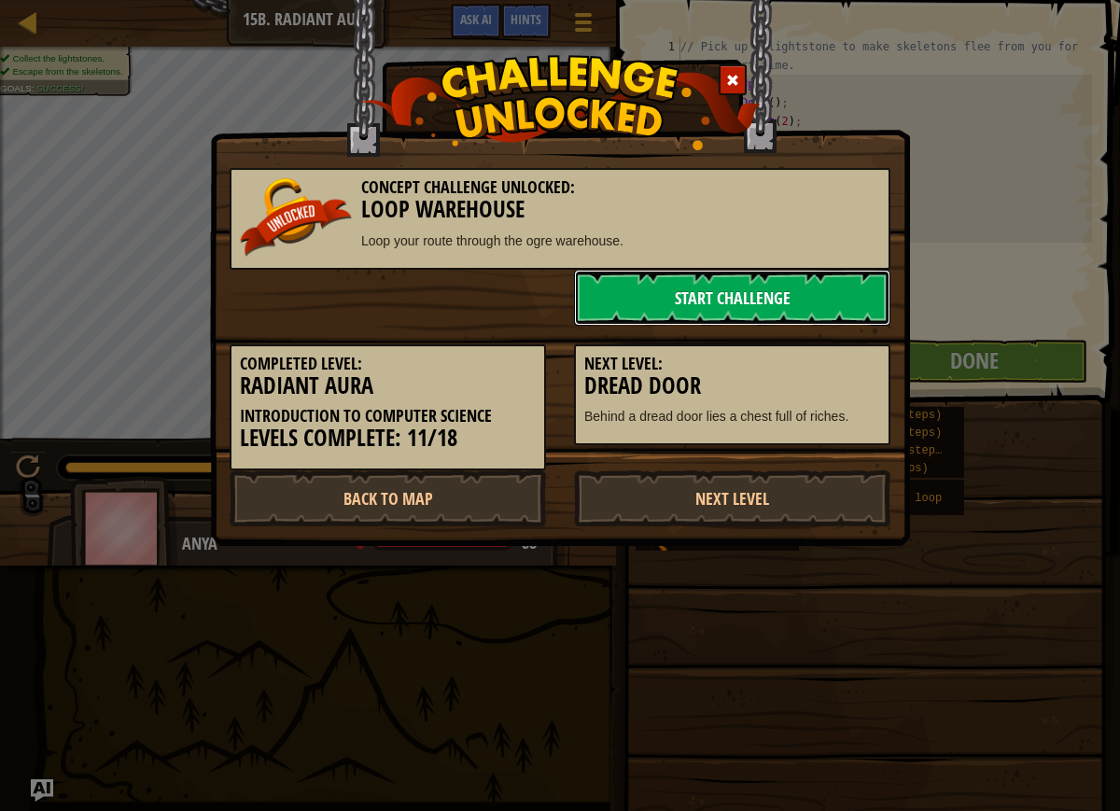
click at [824, 304] on link "Start Challenge" at bounding box center [732, 298] width 316 height 56
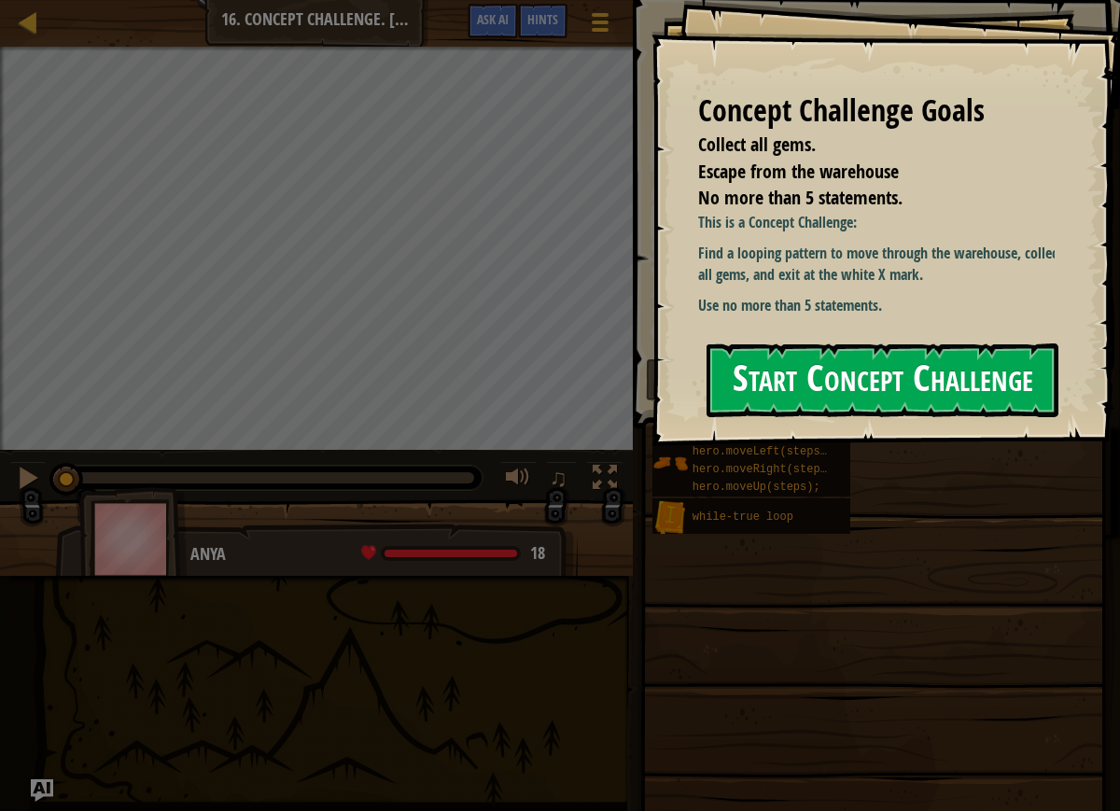
click at [985, 398] on button "Start Concept Challenge" at bounding box center [883, 381] width 352 height 74
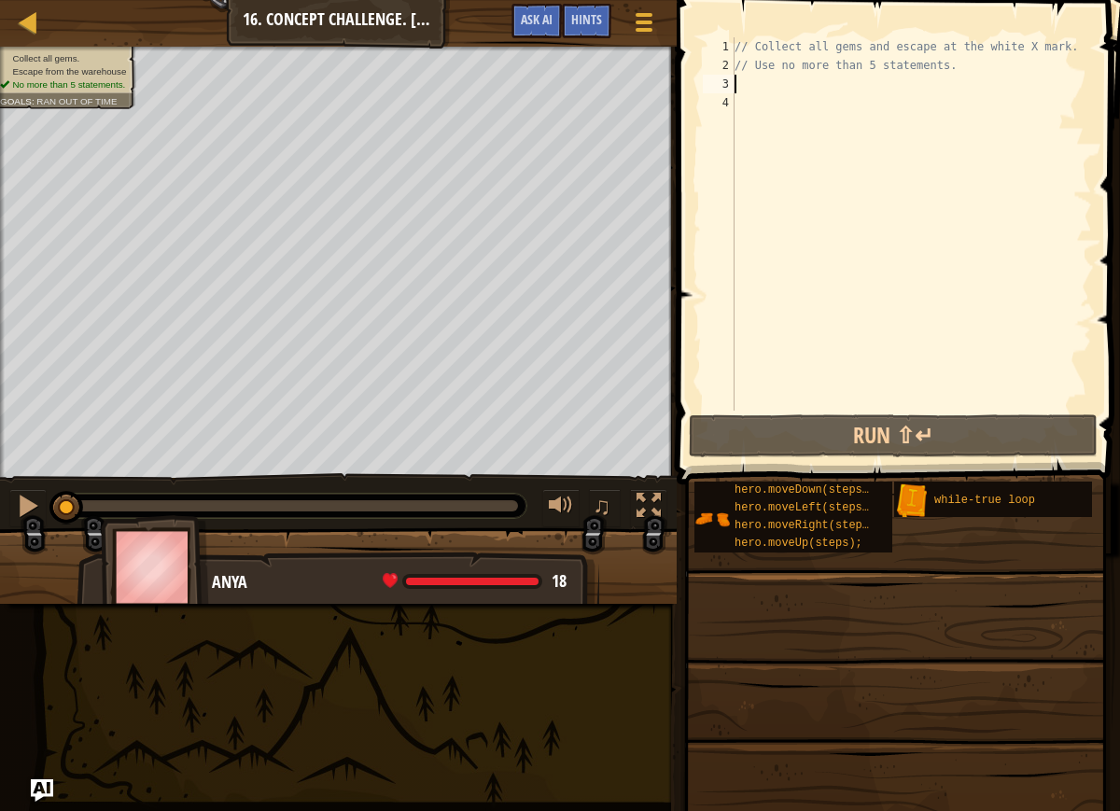
click at [765, 81] on div "// Collect all gems and escape at the white X mark. // Use no more than 5 state…" at bounding box center [911, 242] width 361 height 411
type textarea "h"
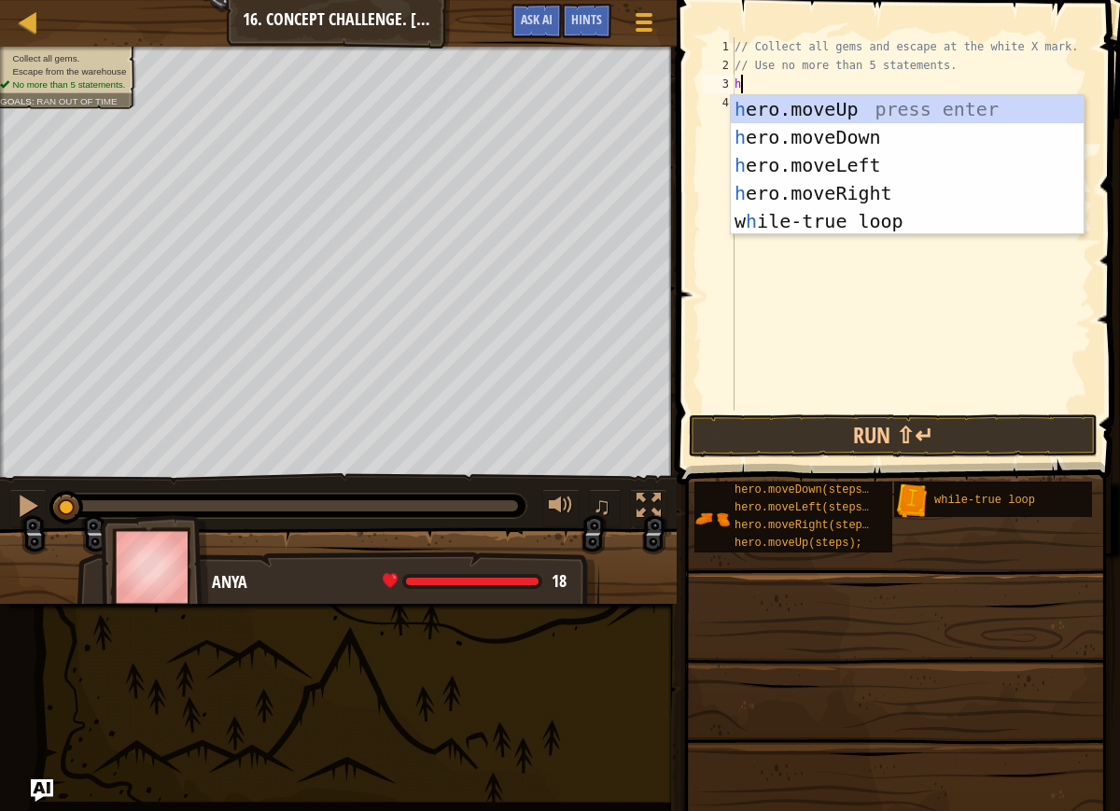
scroll to position [8, 0]
click at [778, 99] on div "h ero.moveUp press enter h ero.moveDown press enter h ero.moveLeft press enter …" at bounding box center [907, 193] width 353 height 196
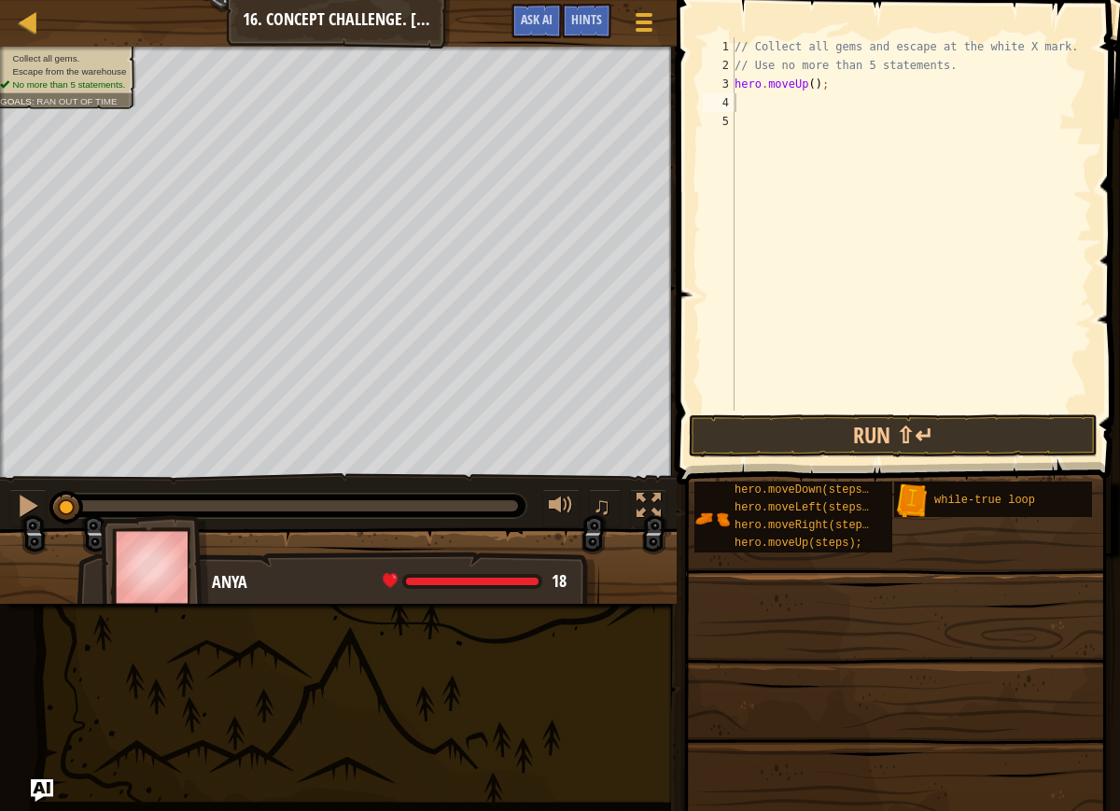
click at [742, 410] on div "1 2 3 4 5 // Collect all gems and escape at the white X mark. // Use no more th…" at bounding box center [895, 279] width 449 height 540
click at [734, 417] on button "Run ⇧↵" at bounding box center [893, 435] width 409 height 43
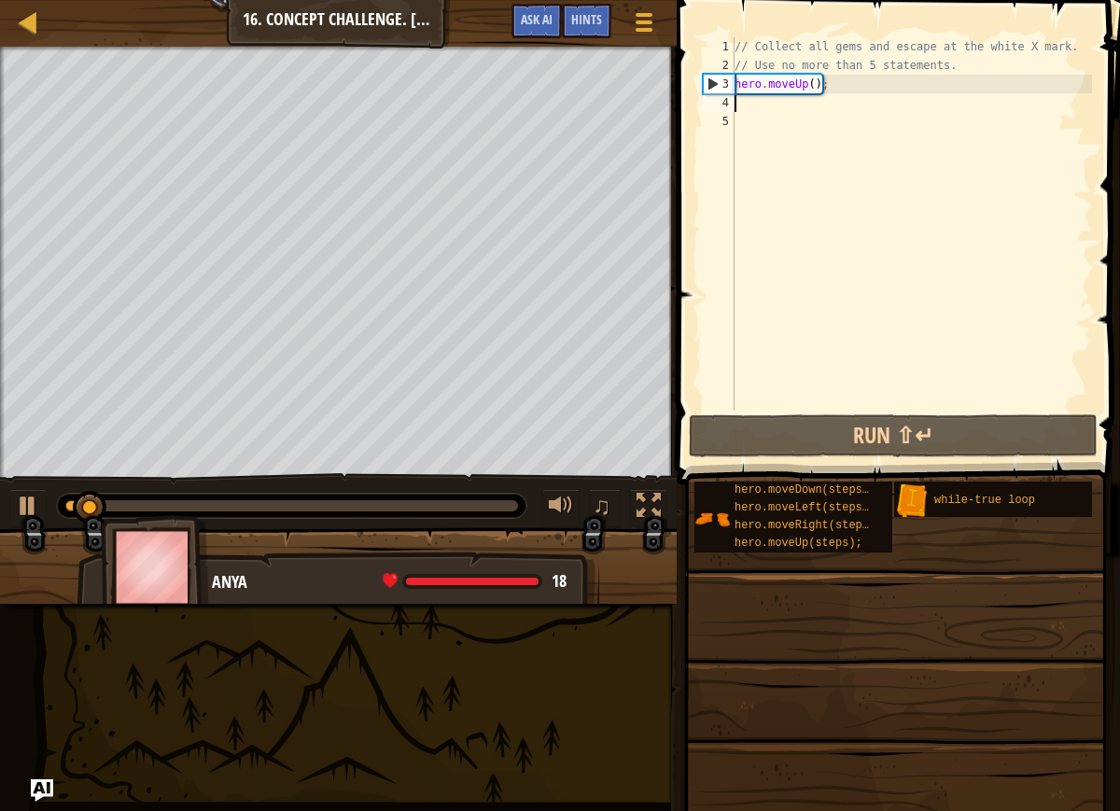
click at [822, 88] on div "// Collect all gems and escape at the white X mark. // Use no more than 5 state…" at bounding box center [911, 242] width 361 height 411
click at [809, 81] on div "// Collect all gems and escape at the white X mark. // Use no more than 5 state…" at bounding box center [911, 242] width 361 height 411
click at [816, 87] on div "// Collect all gems and escape at the white X mark. // Use no more than 5 state…" at bounding box center [911, 242] width 361 height 411
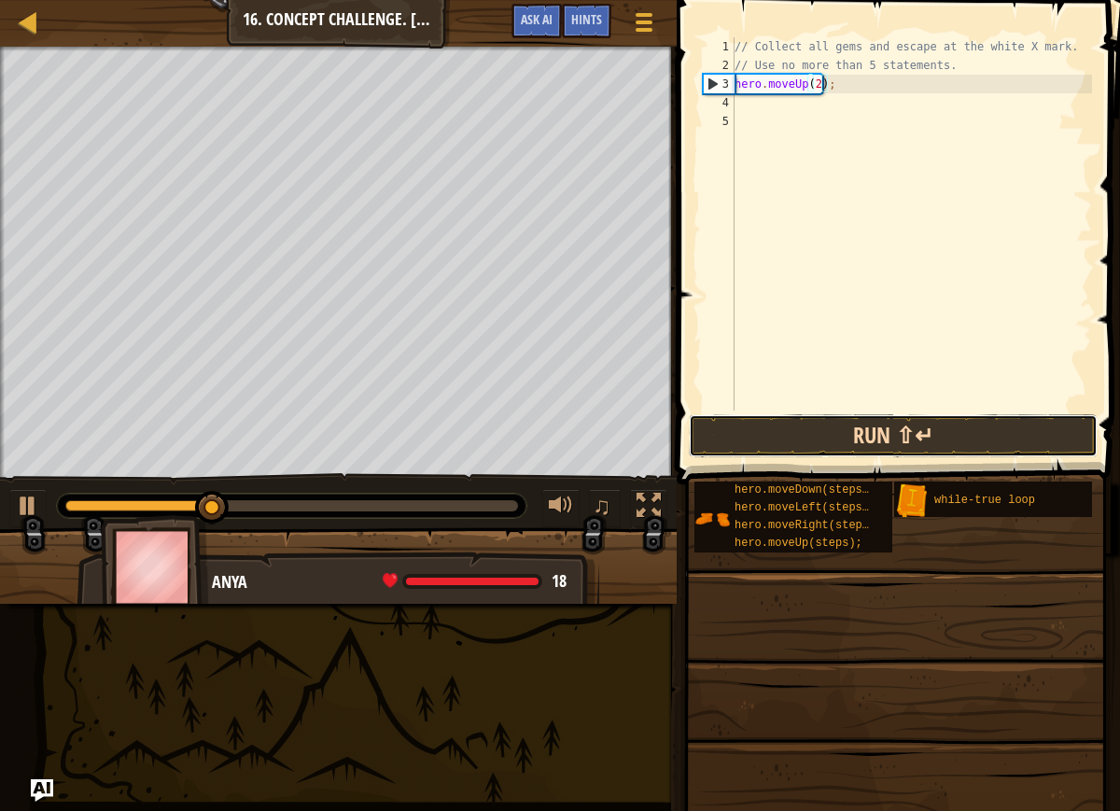
click at [775, 415] on button "Run ⇧↵" at bounding box center [893, 435] width 409 height 43
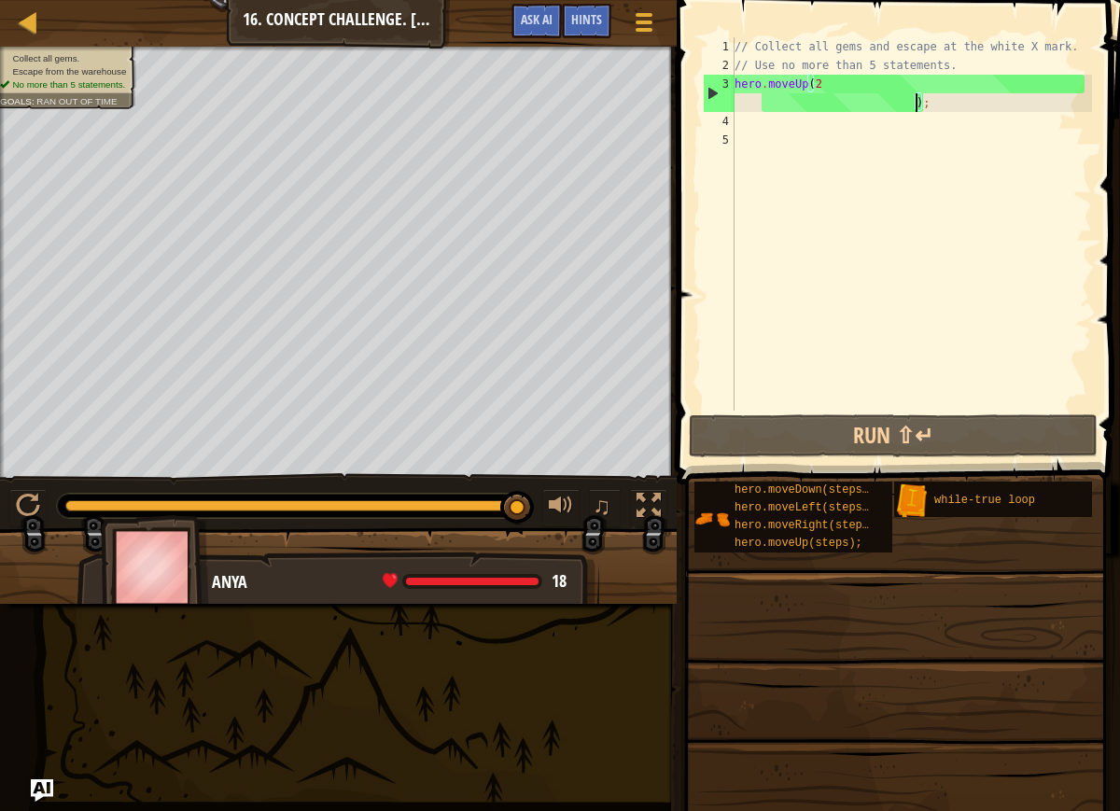
type textarea "hero.moveUp(2 );"
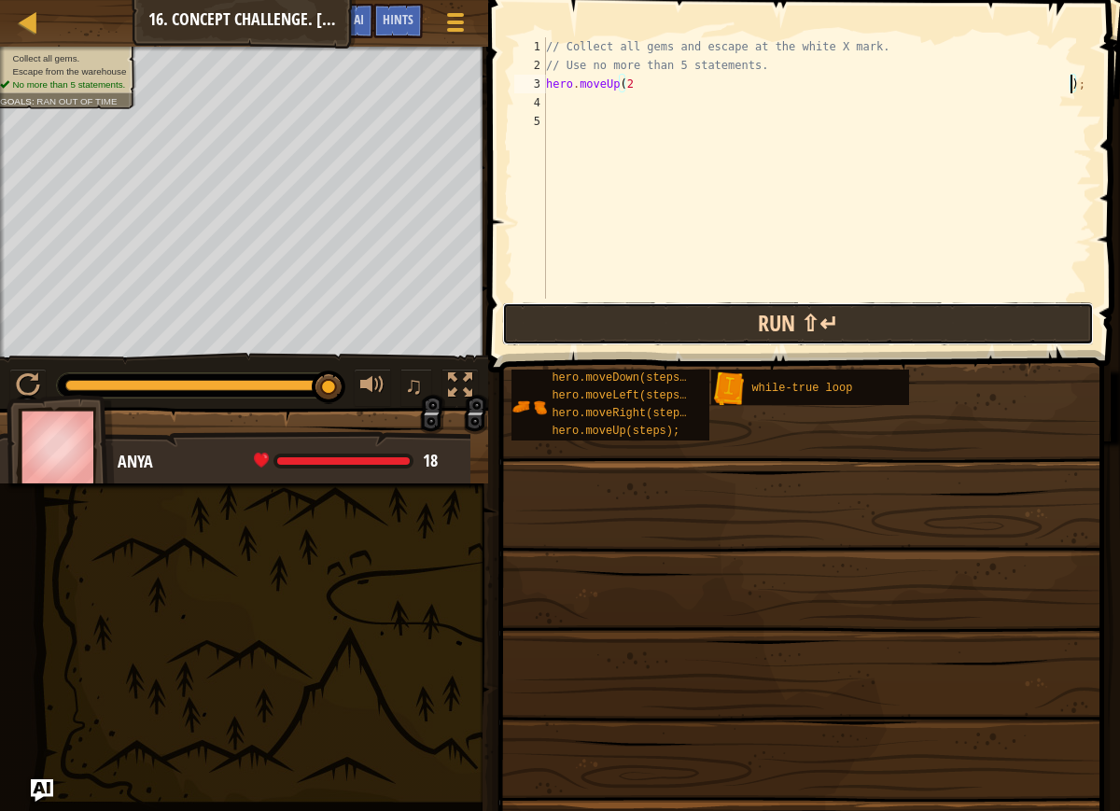
click at [554, 330] on button "Run ⇧↵" at bounding box center [798, 323] width 592 height 43
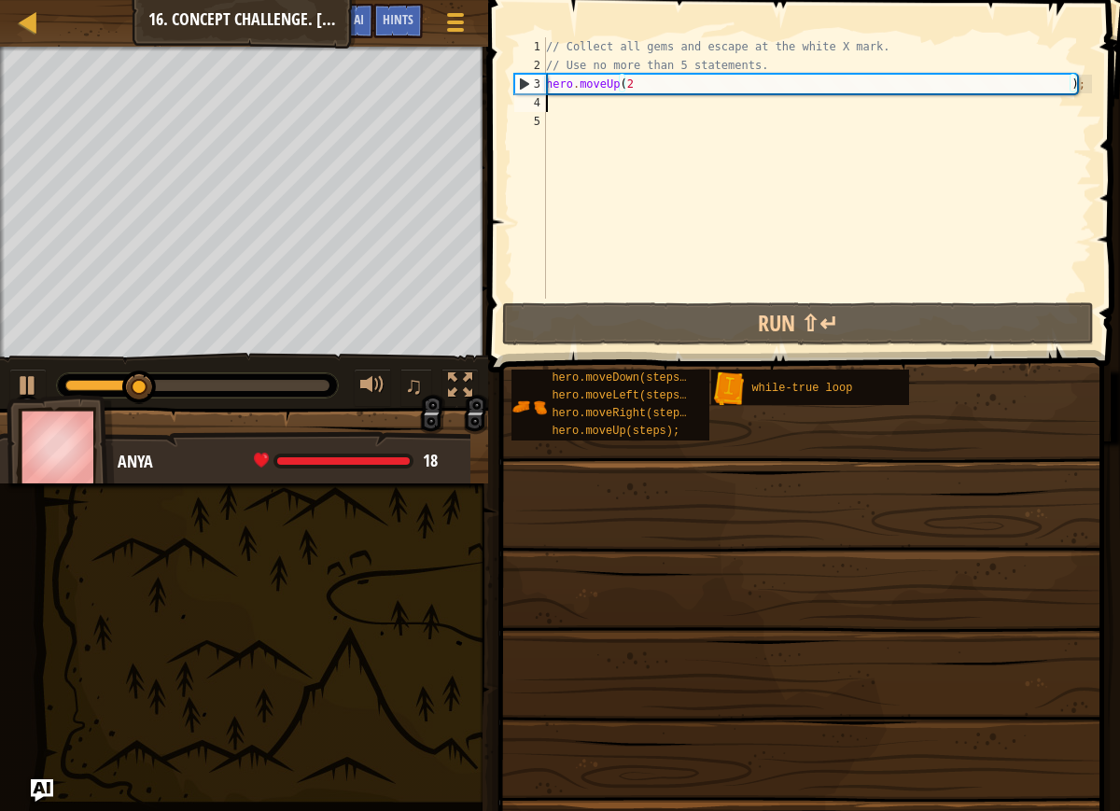
click at [578, 105] on div "// Collect all gems and escape at the white X mark. // Use no more than 5 state…" at bounding box center [817, 186] width 550 height 299
type textarea "h"
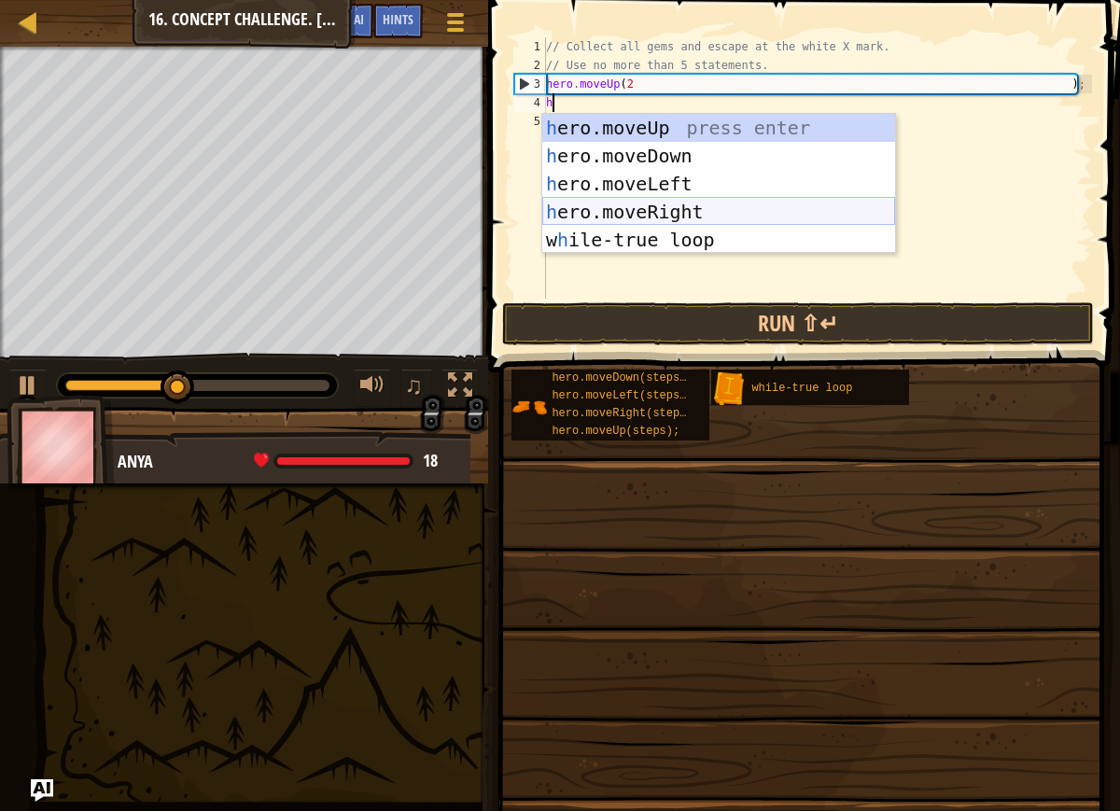
click at [607, 209] on div "h ero.moveUp press enter h ero.moveDown press enter h ero.moveLeft press enter …" at bounding box center [718, 212] width 353 height 196
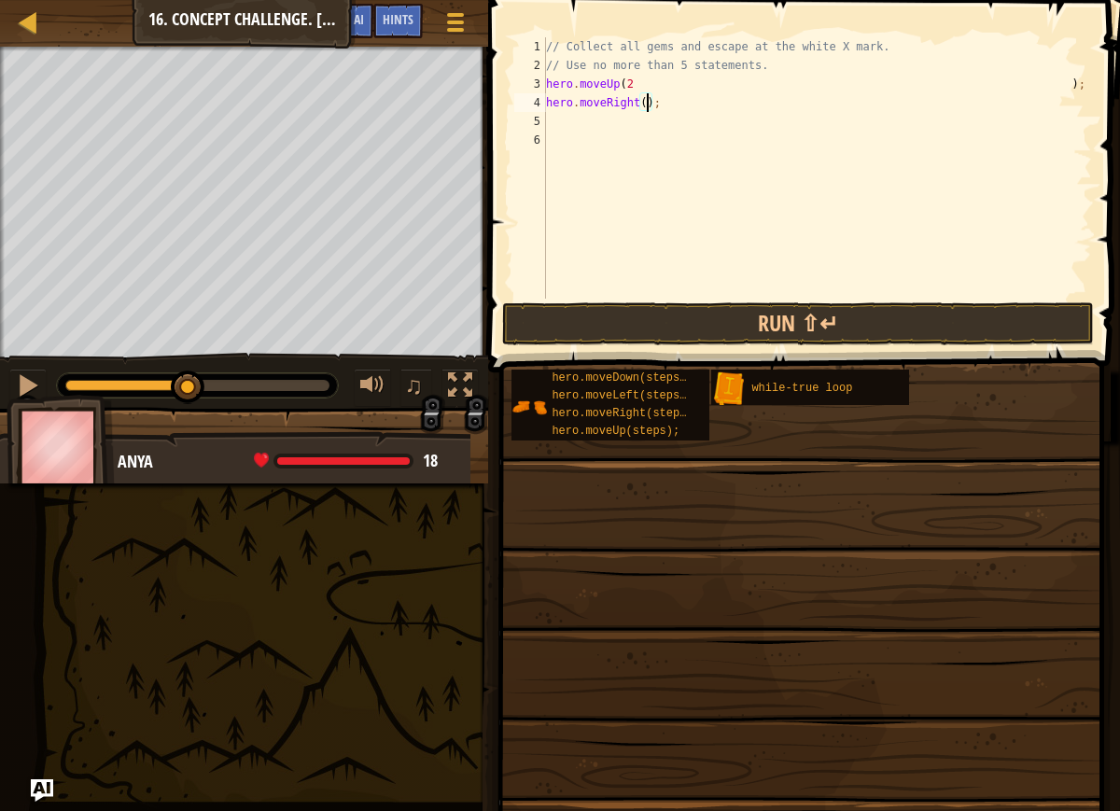
click at [646, 104] on div "// Collect all gems and escape at the white X mark. // Use no more than 5 state…" at bounding box center [817, 186] width 550 height 299
type textarea "hero.moveRight();"
click at [515, 331] on button "Run ⇧↵" at bounding box center [798, 323] width 592 height 43
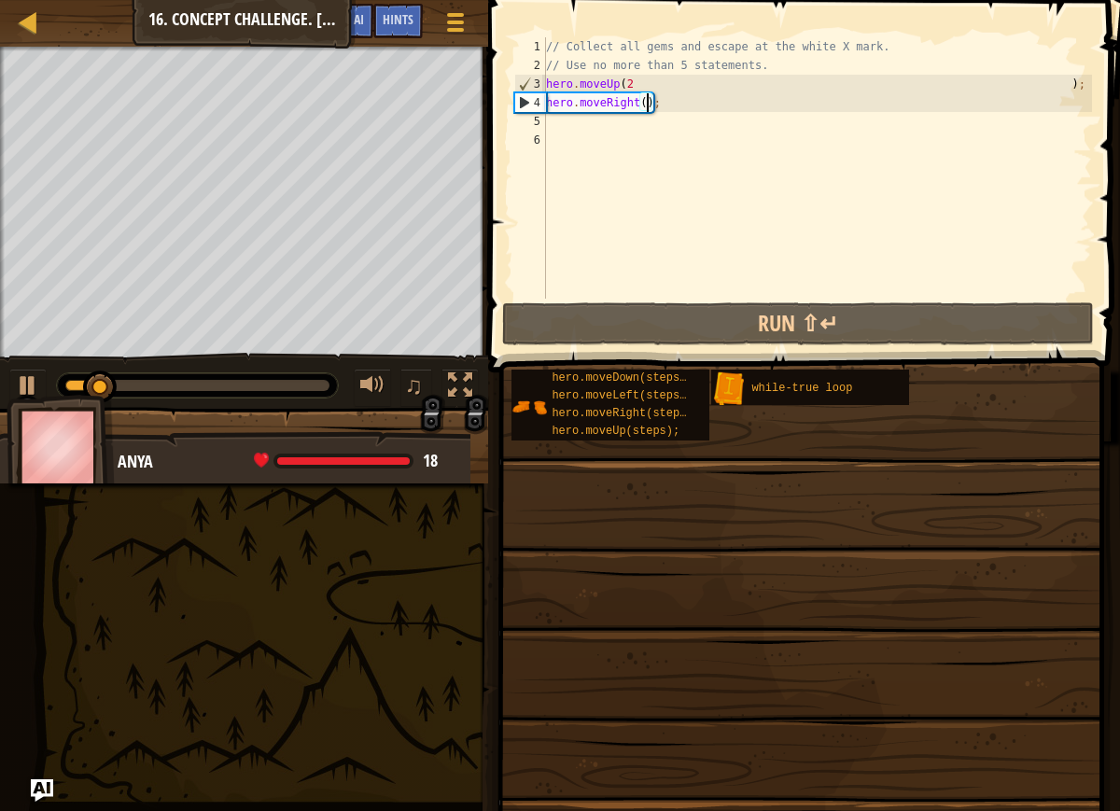
click at [595, 122] on div "// Collect all gems and escape at the white X mark. // Use no more than 5 state…" at bounding box center [817, 186] width 550 height 299
type textarea "h"
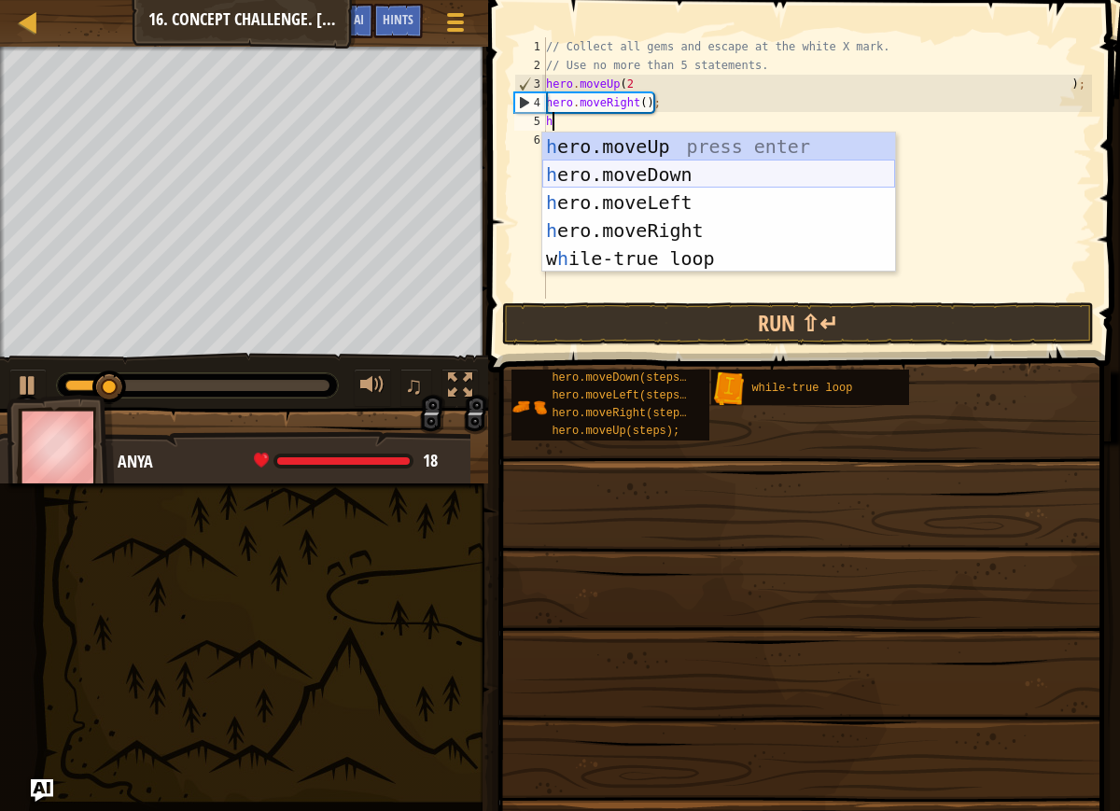
click at [596, 167] on div "h ero.moveUp press enter h ero.moveDown press enter h ero.moveLeft press enter …" at bounding box center [718, 231] width 353 height 196
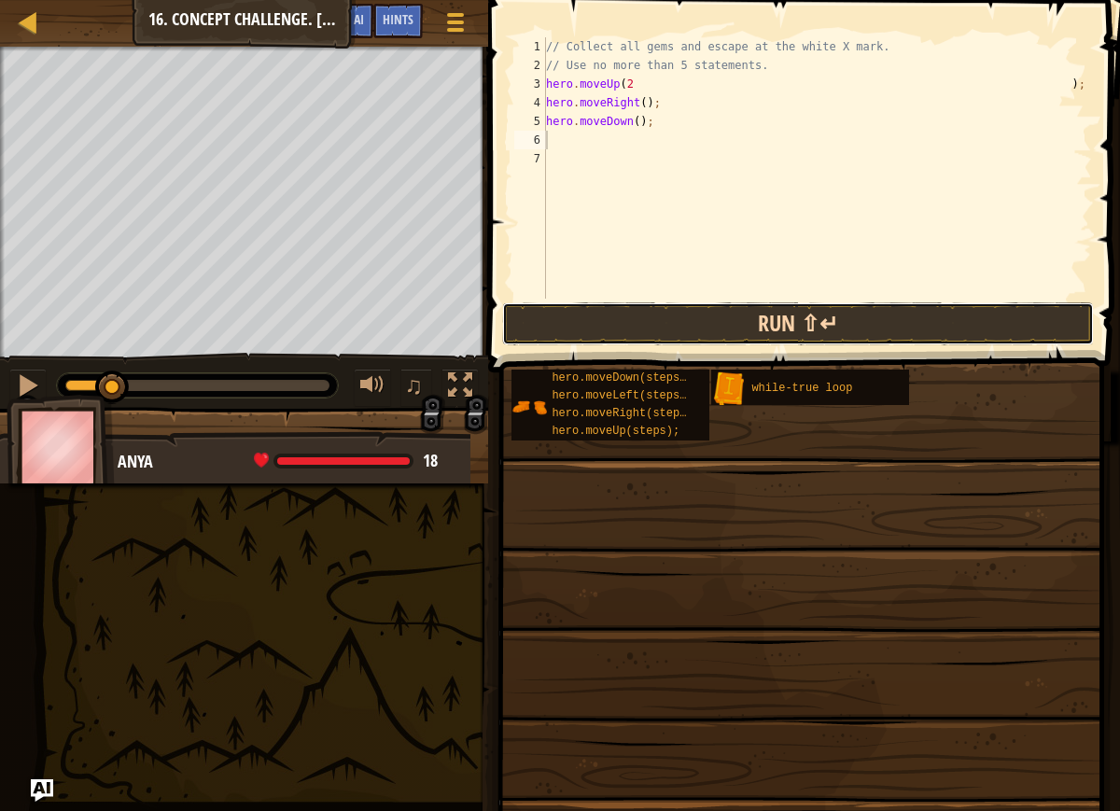
click at [589, 314] on button "Run ⇧↵" at bounding box center [798, 323] width 592 height 43
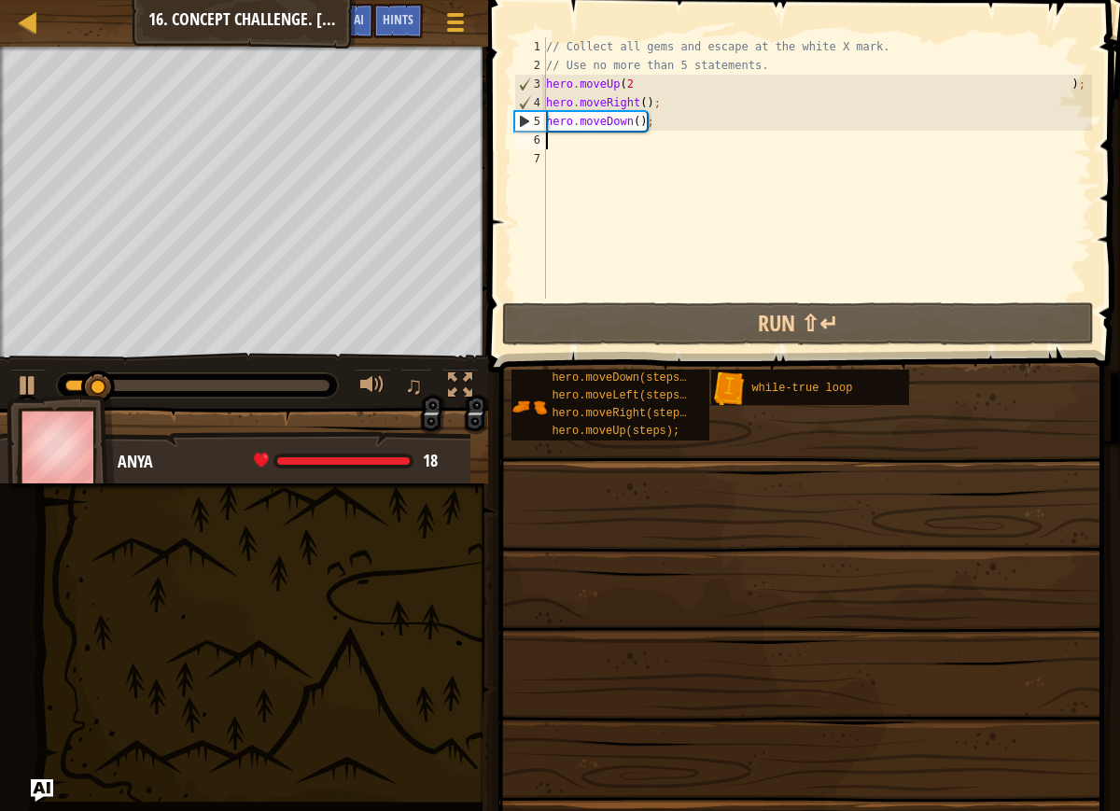
type textarea "h"
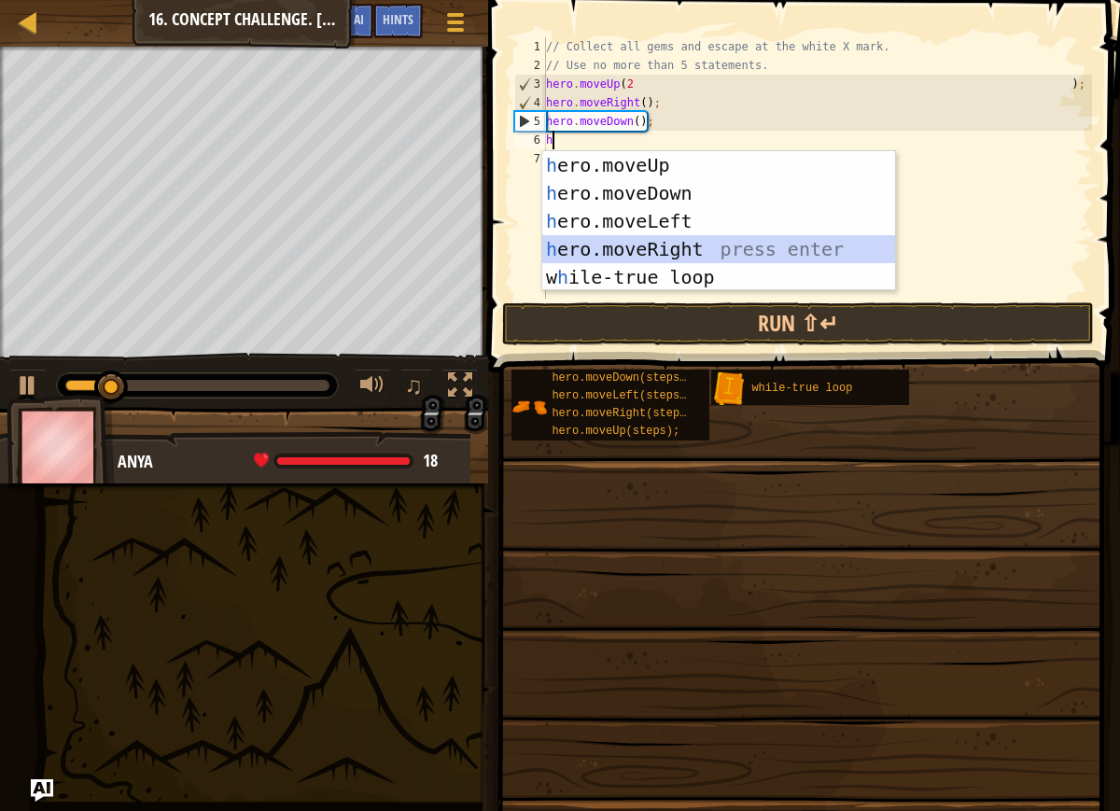
click at [615, 242] on div "h ero.moveUp press enter h ero.moveDown press enter h ero.moveLeft press enter …" at bounding box center [718, 249] width 353 height 196
